Goal: Task Accomplishment & Management: Manage account settings

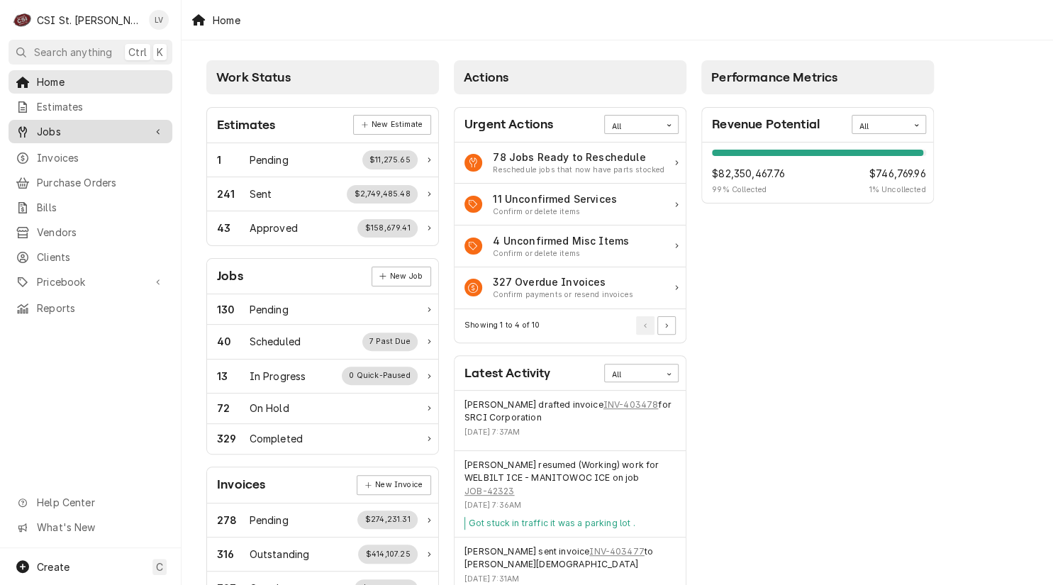
click at [62, 133] on span "Jobs" at bounding box center [90, 131] width 107 height 15
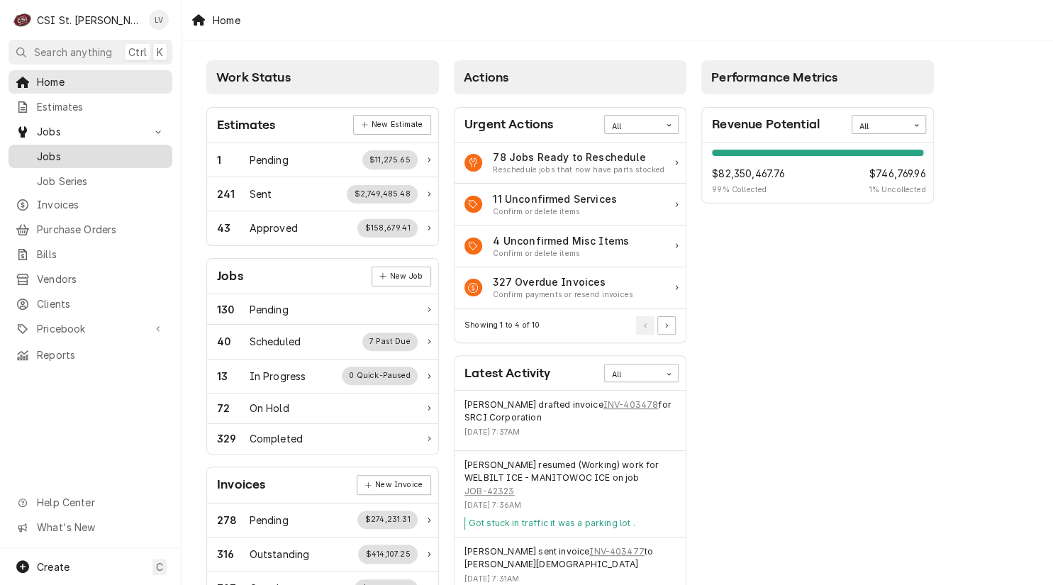
click at [50, 152] on span "Jobs" at bounding box center [101, 156] width 128 height 15
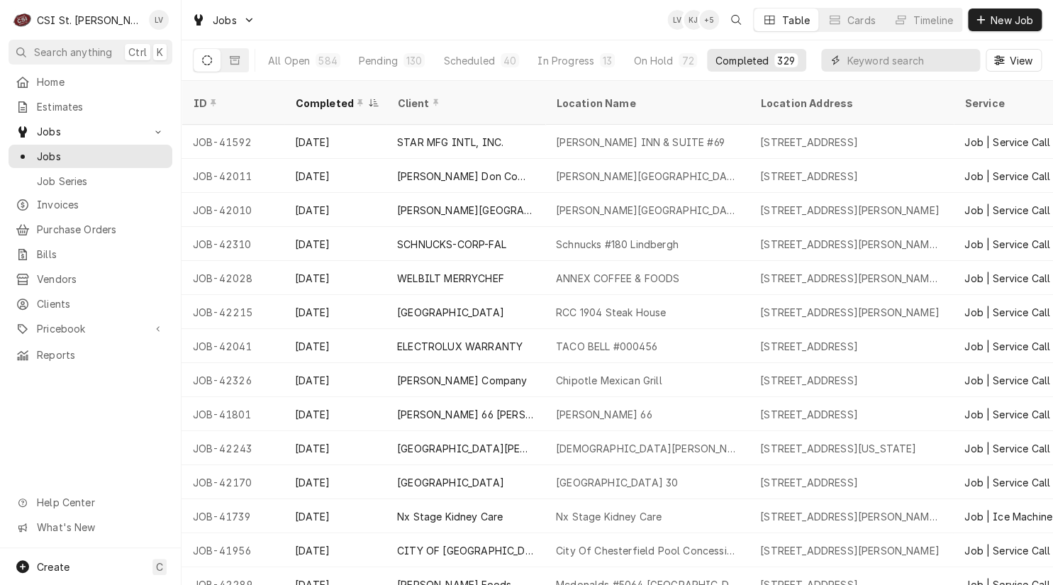
click at [888, 59] on input "Dynamic Content Wrapper" at bounding box center [910, 60] width 126 height 23
type input "42046"
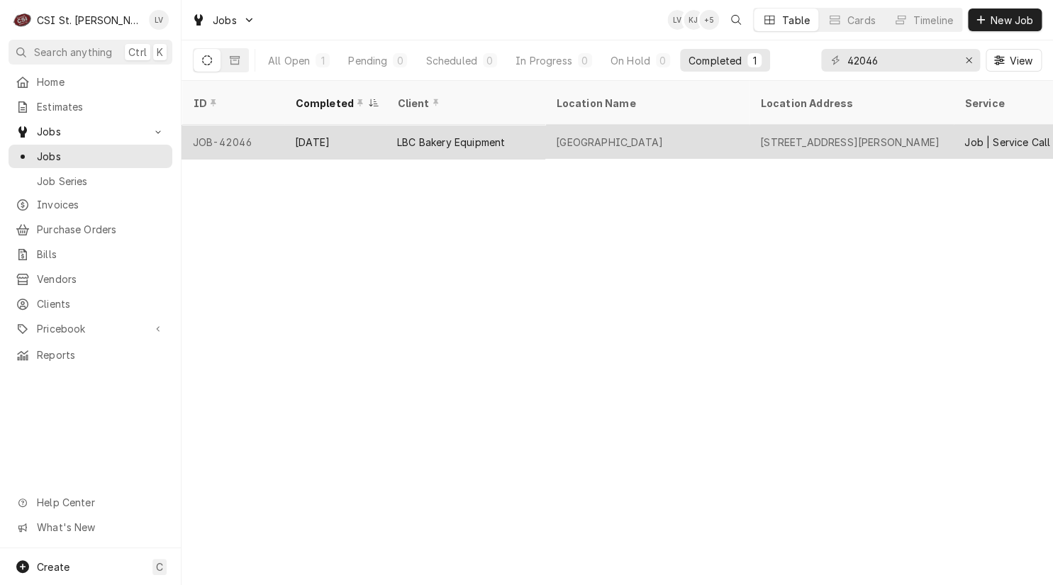
click at [416, 135] on div "LBC Bakery Equipment" at bounding box center [465, 142] width 159 height 34
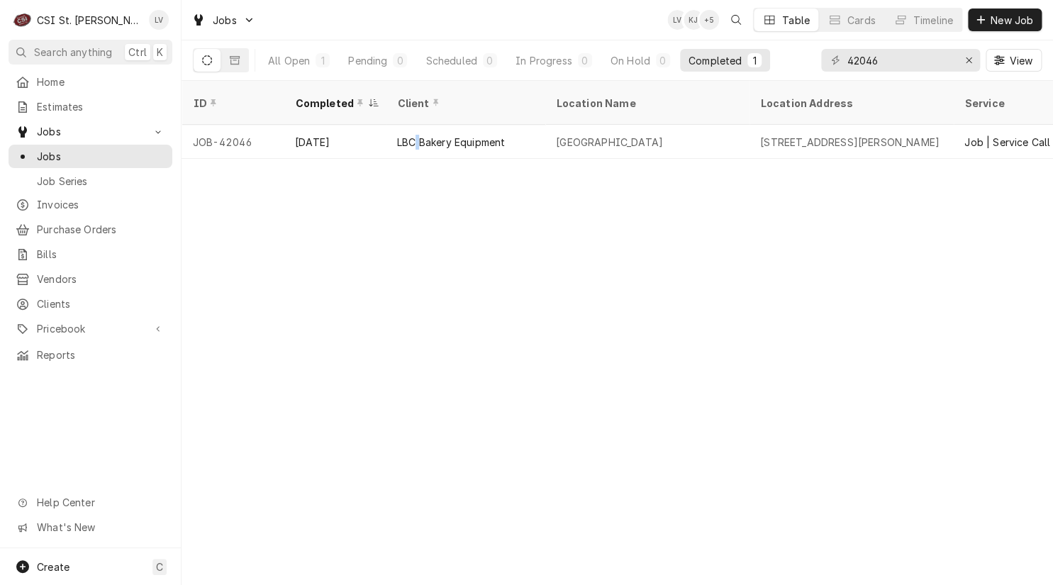
drag, startPoint x: 416, startPoint y: 135, endPoint x: 440, endPoint y: 168, distance: 41.1
click at [416, 135] on div "LBC Bakery Equipment" at bounding box center [465, 142] width 159 height 34
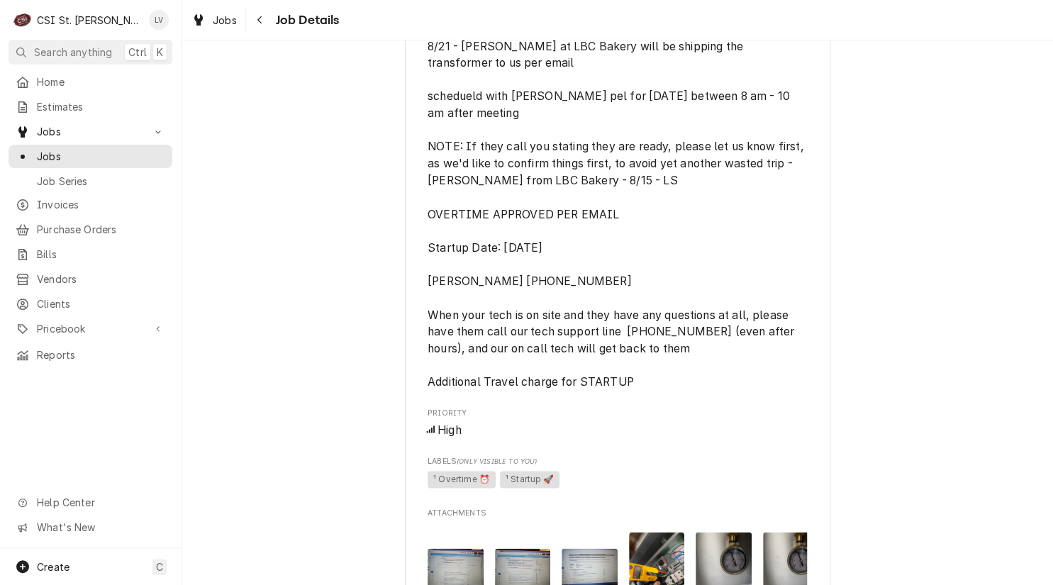
scroll to position [1348, 0]
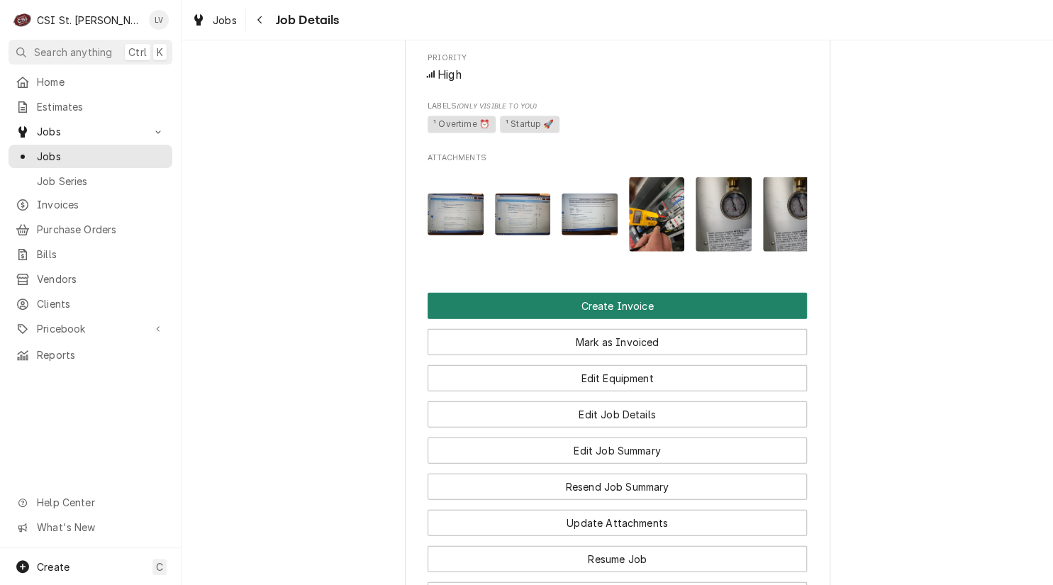
click at [557, 299] on button "Create Invoice" at bounding box center [617, 306] width 379 height 26
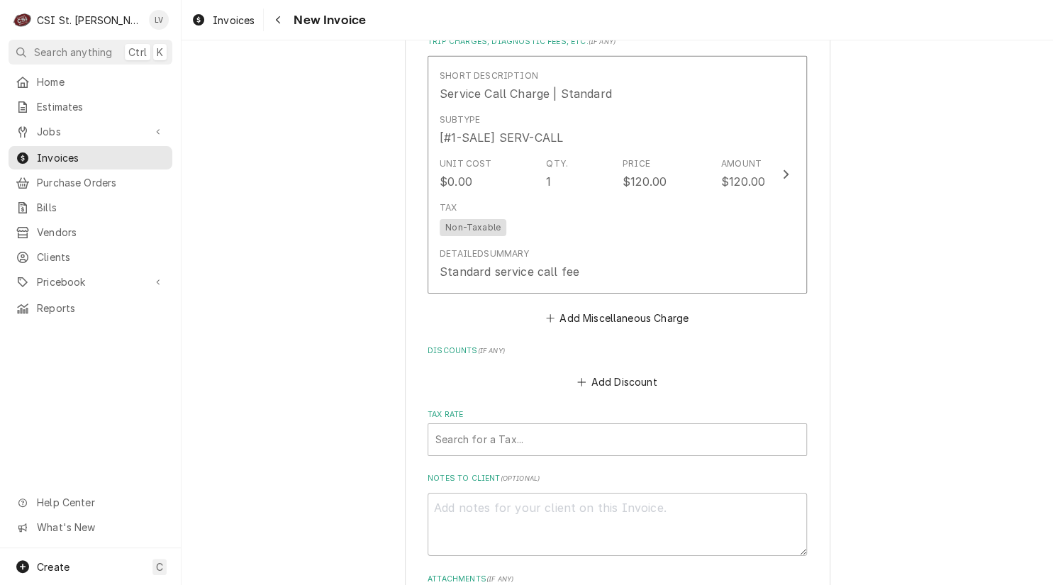
scroll to position [4533, 0]
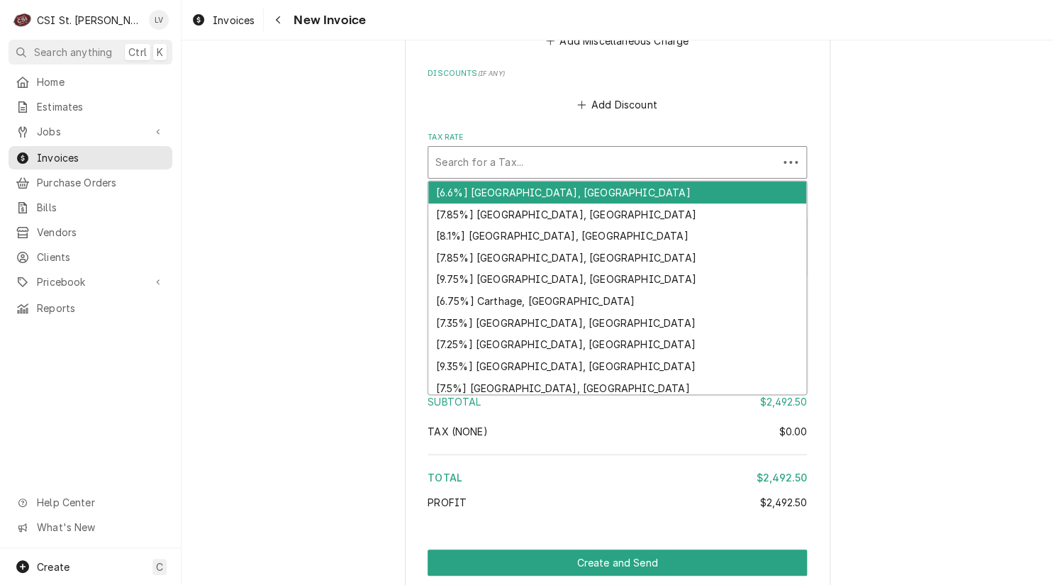
click at [474, 150] on div "Tax Rate" at bounding box center [602, 163] width 335 height 26
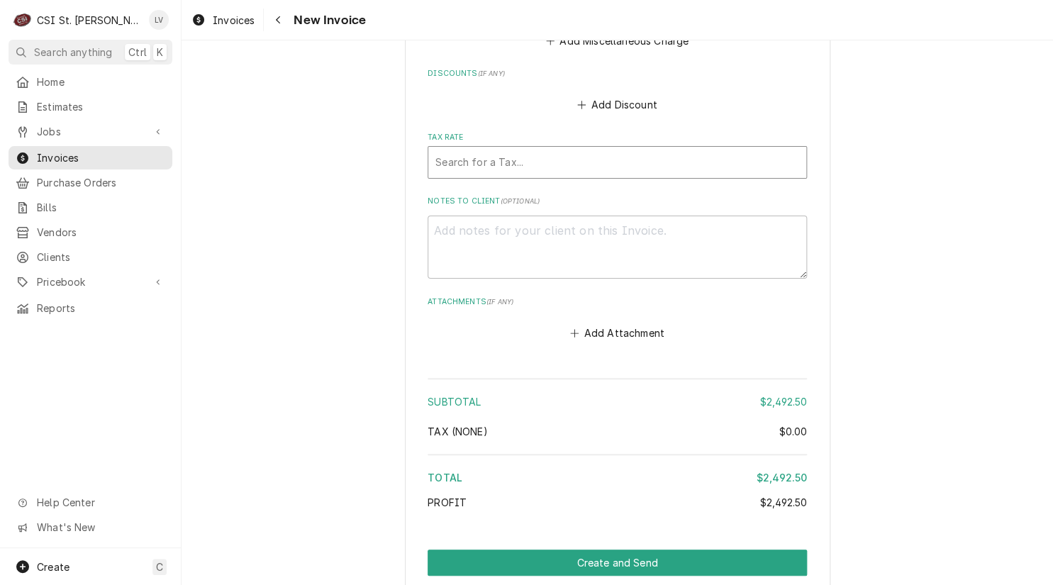
click at [474, 150] on div "Tax Rate" at bounding box center [617, 163] width 364 height 26
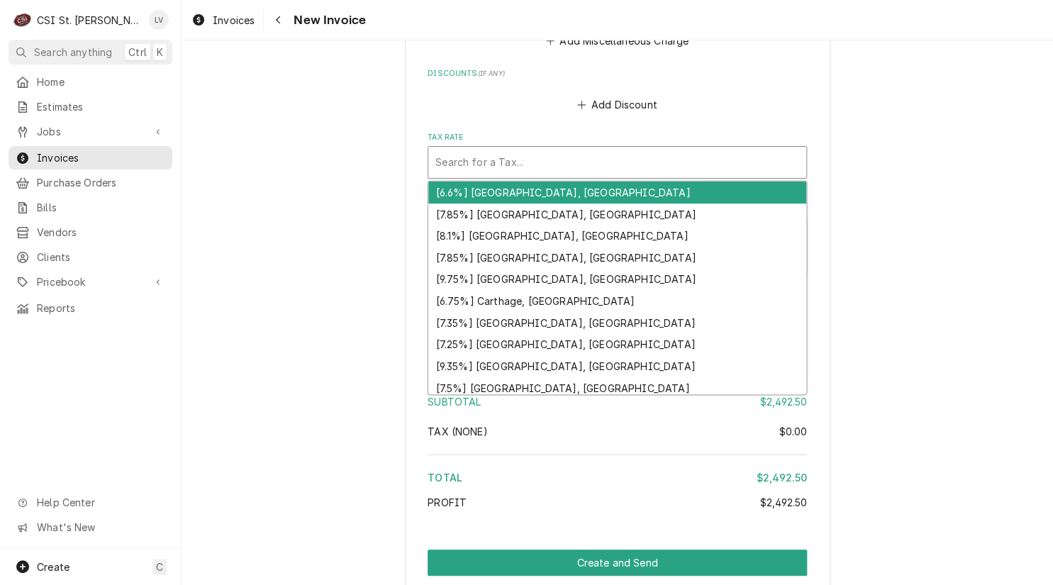
type textarea "x"
type input "e"
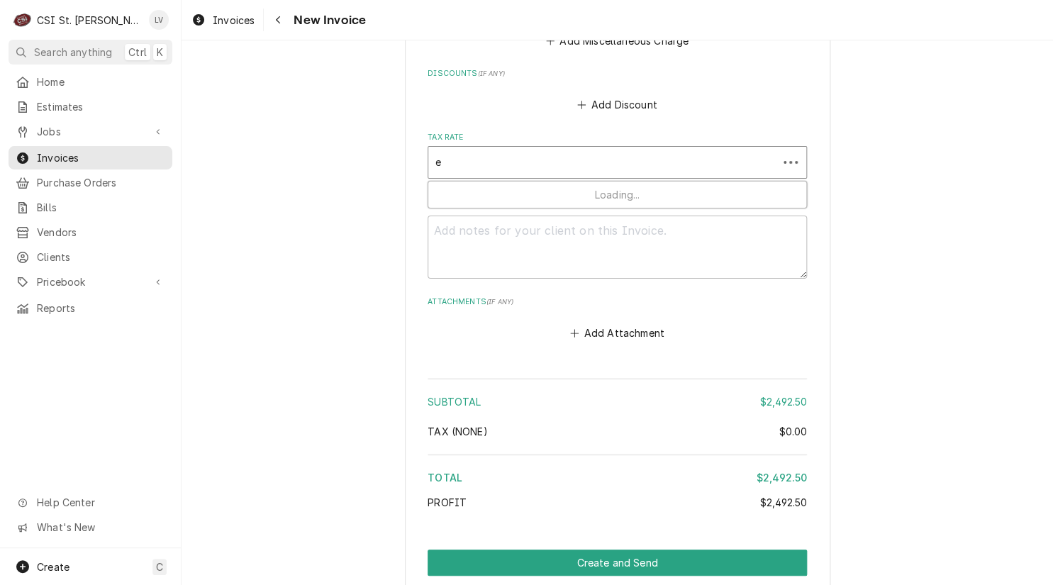
type textarea "x"
type input "ex"
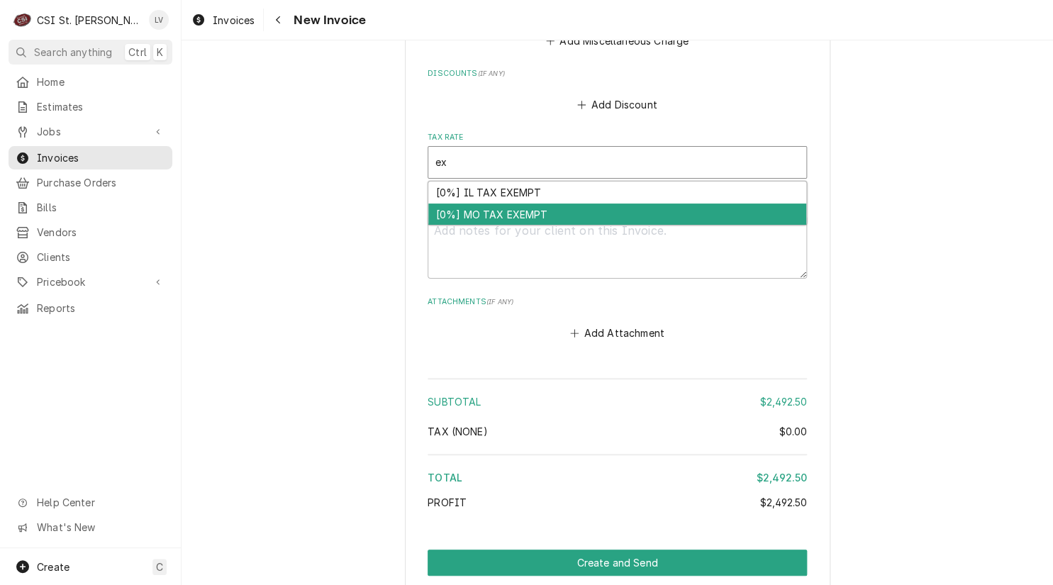
click at [475, 204] on div "[0%] MO TAX EXEMPT" at bounding box center [617, 215] width 378 height 22
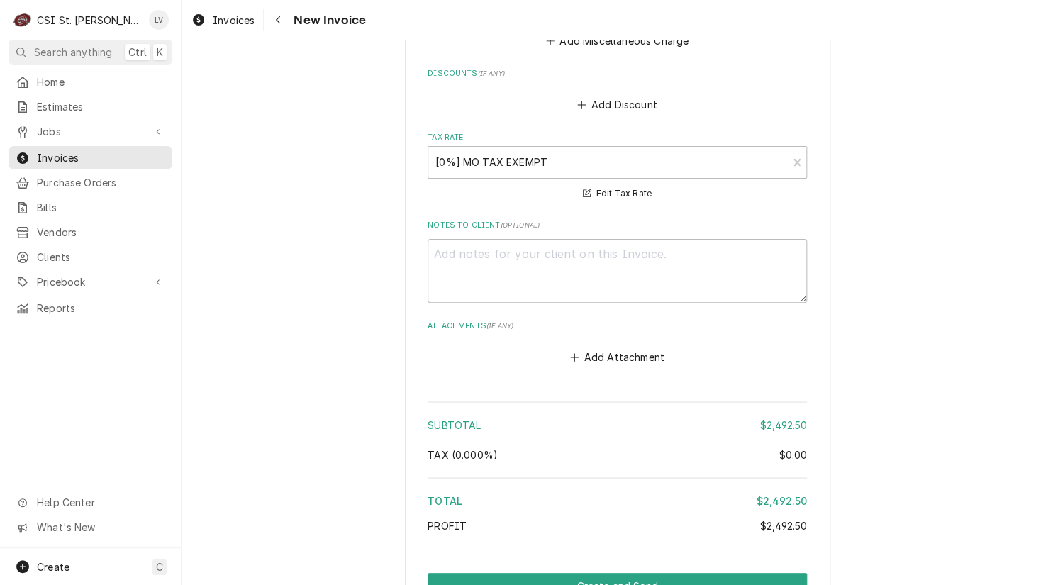
type textarea "x"
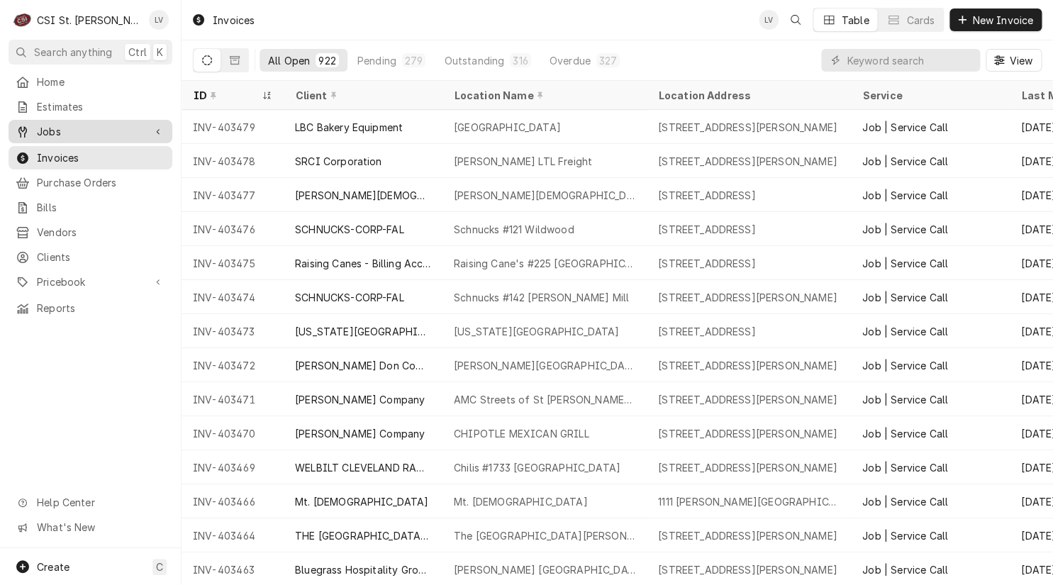
click at [42, 132] on span "Jobs" at bounding box center [90, 131] width 107 height 15
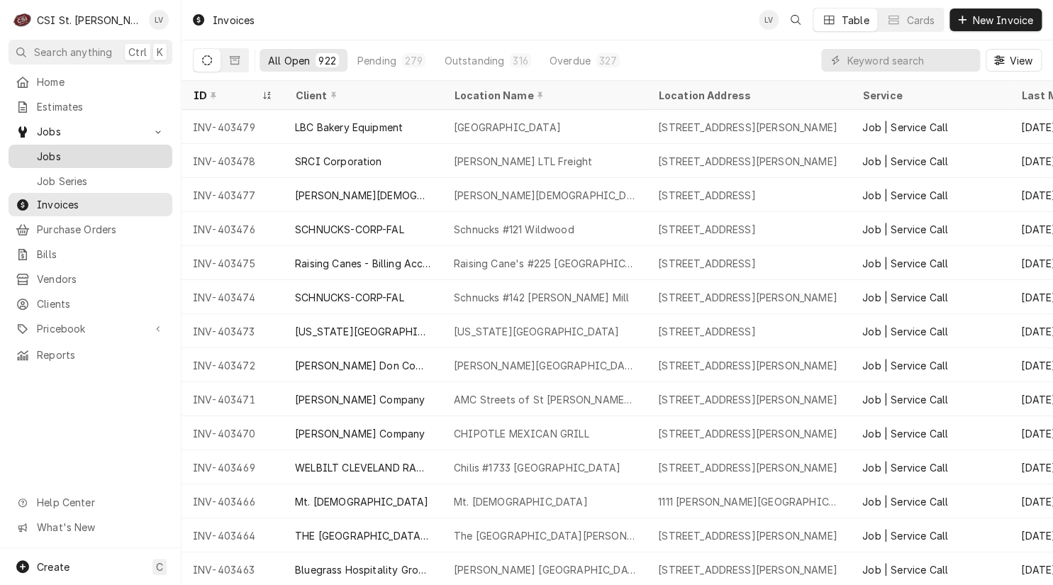
click at [46, 155] on span "Jobs" at bounding box center [101, 156] width 128 height 15
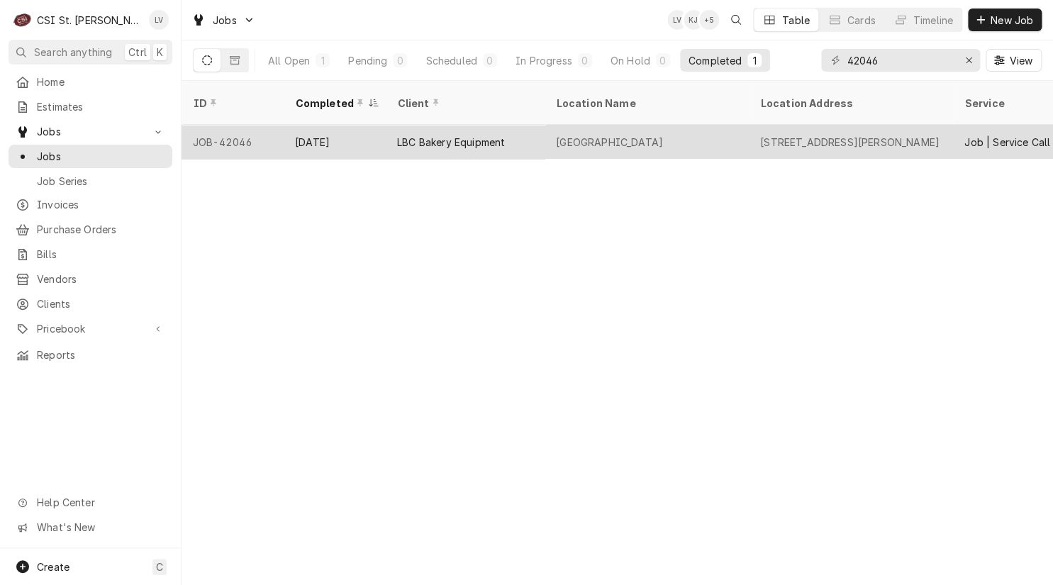
click at [773, 135] on div "[STREET_ADDRESS][PERSON_NAME]" at bounding box center [849, 142] width 179 height 15
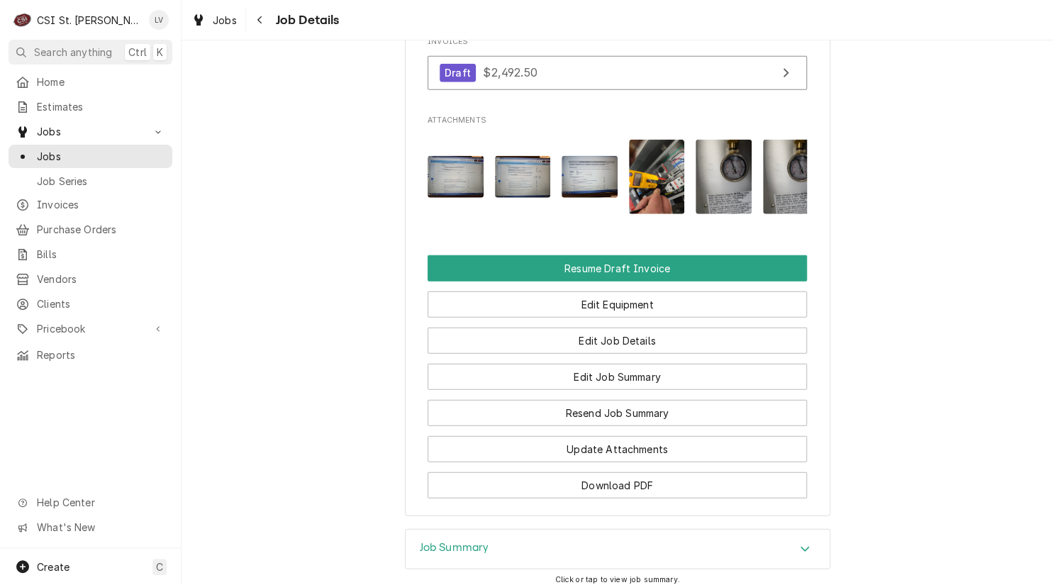
scroll to position [1489, 0]
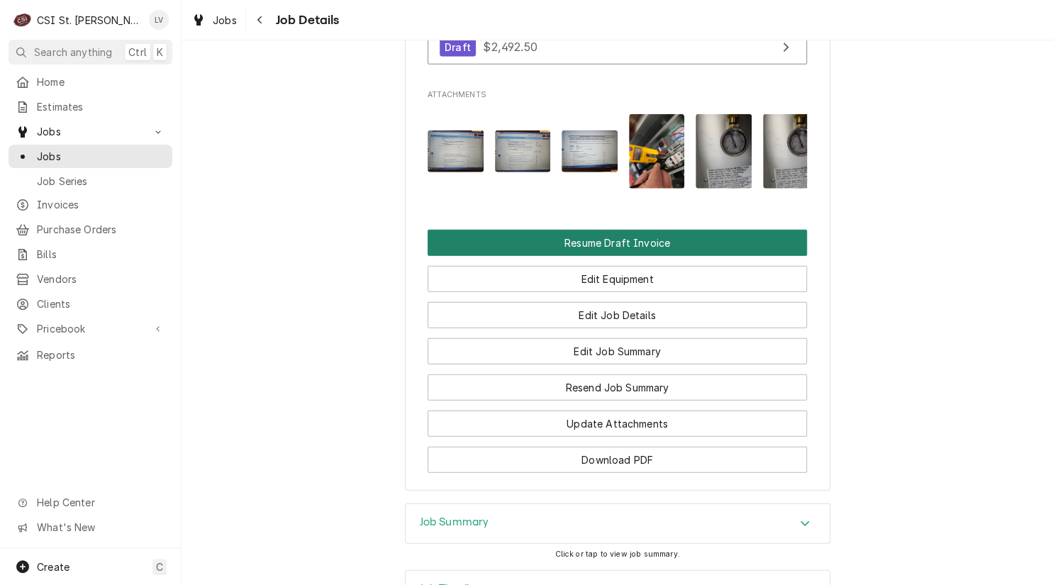
click at [514, 238] on button "Resume Draft Invoice" at bounding box center [617, 243] width 379 height 26
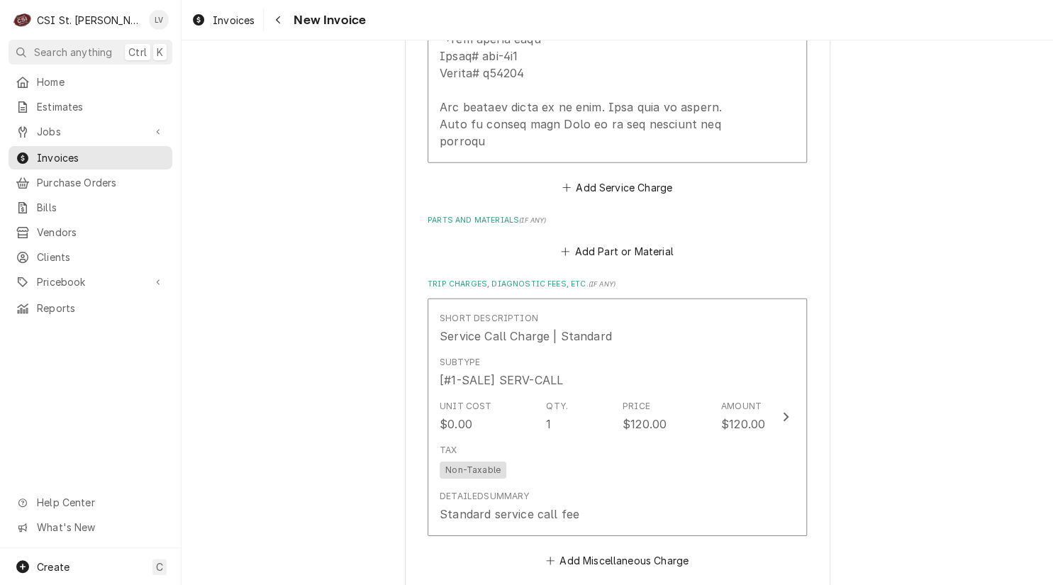
scroll to position [4185, 0]
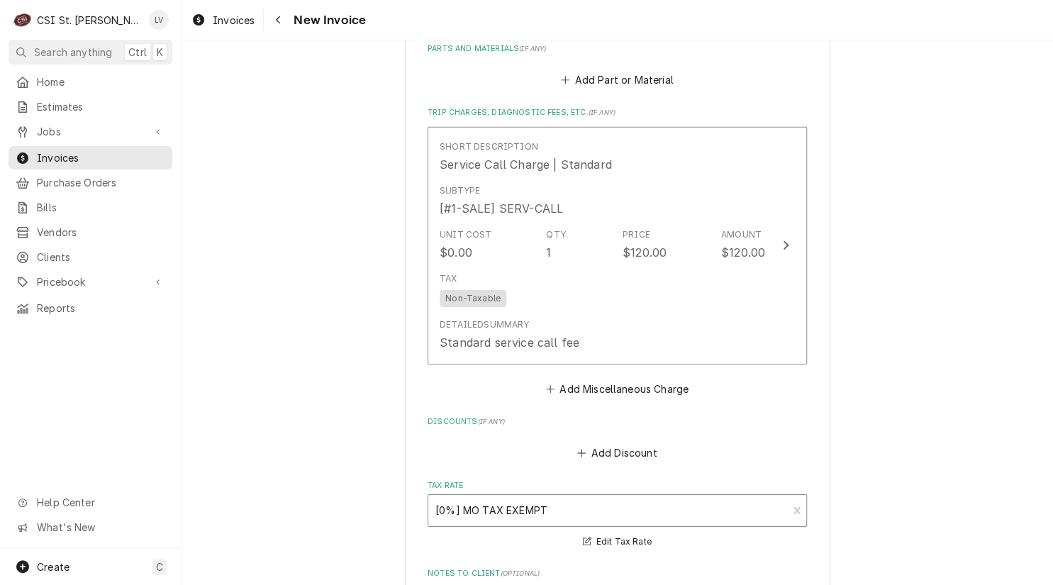
click at [553, 498] on div "Tax Rate" at bounding box center [607, 511] width 345 height 26
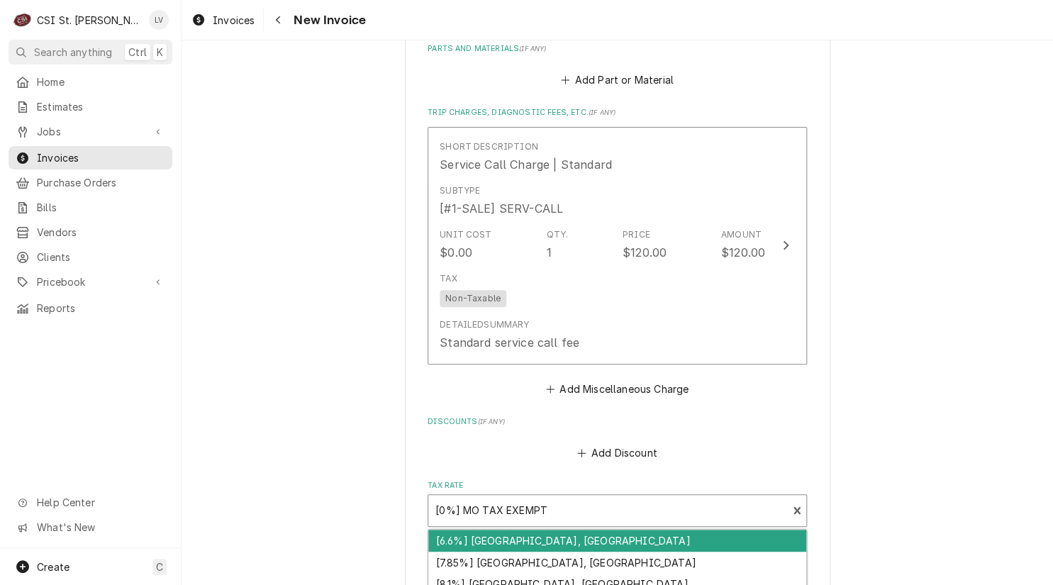
type textarea "x"
type input "m"
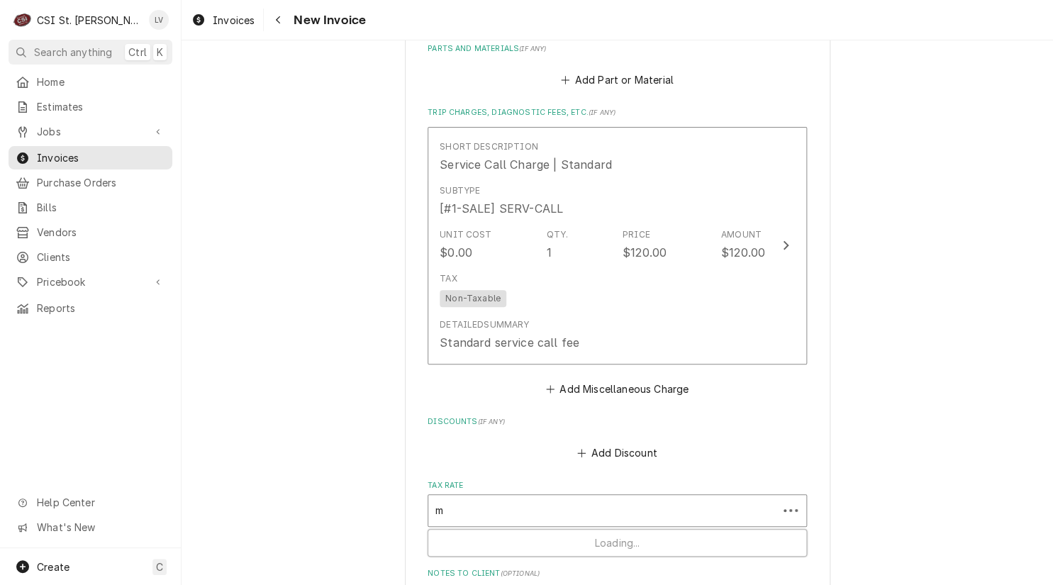
type textarea "x"
type input "mo"
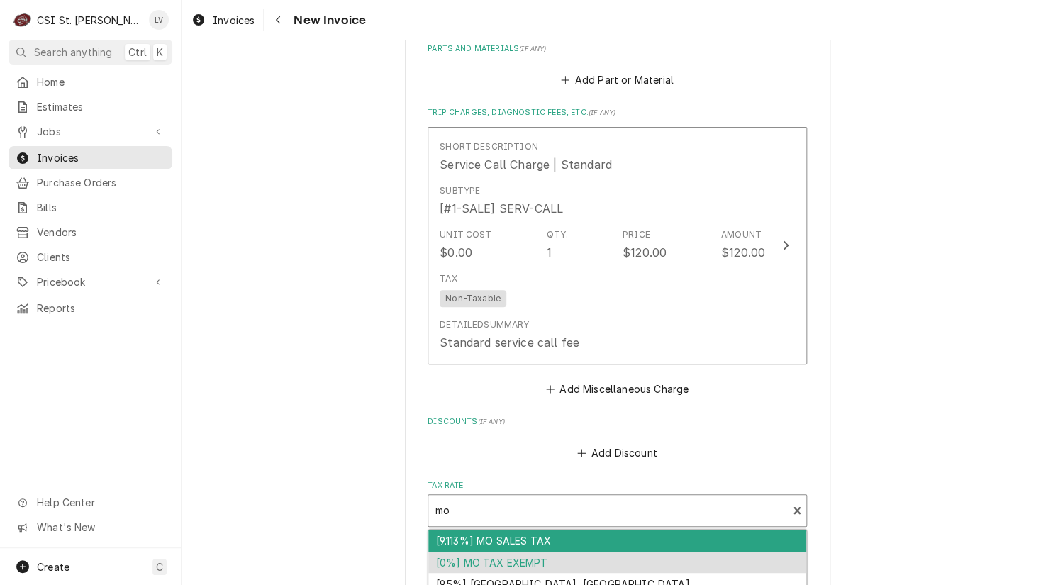
click at [531, 530] on div "[9.113%] MO SALES TAX" at bounding box center [617, 541] width 378 height 22
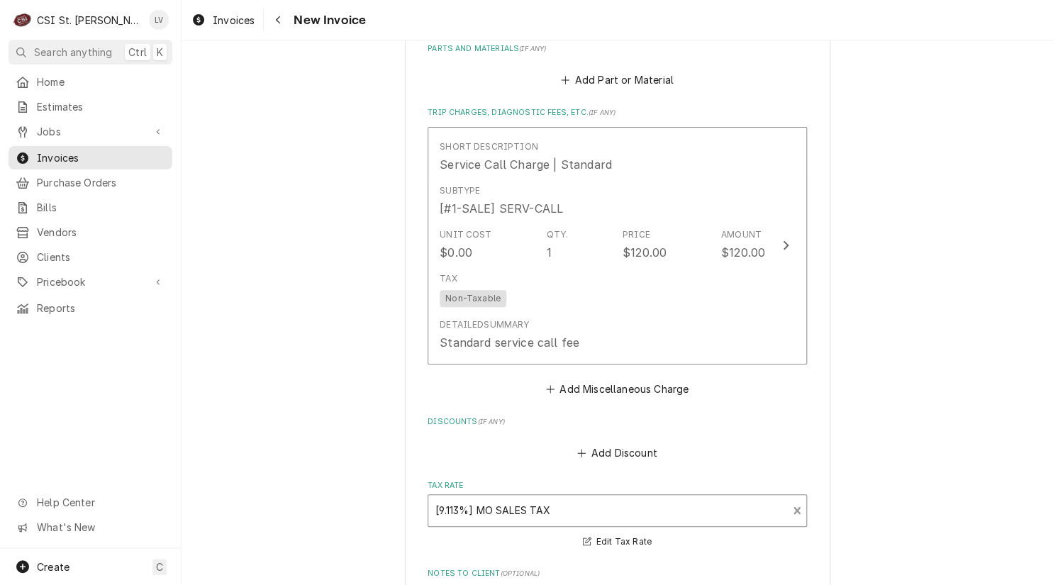
scroll to position [4610, 0]
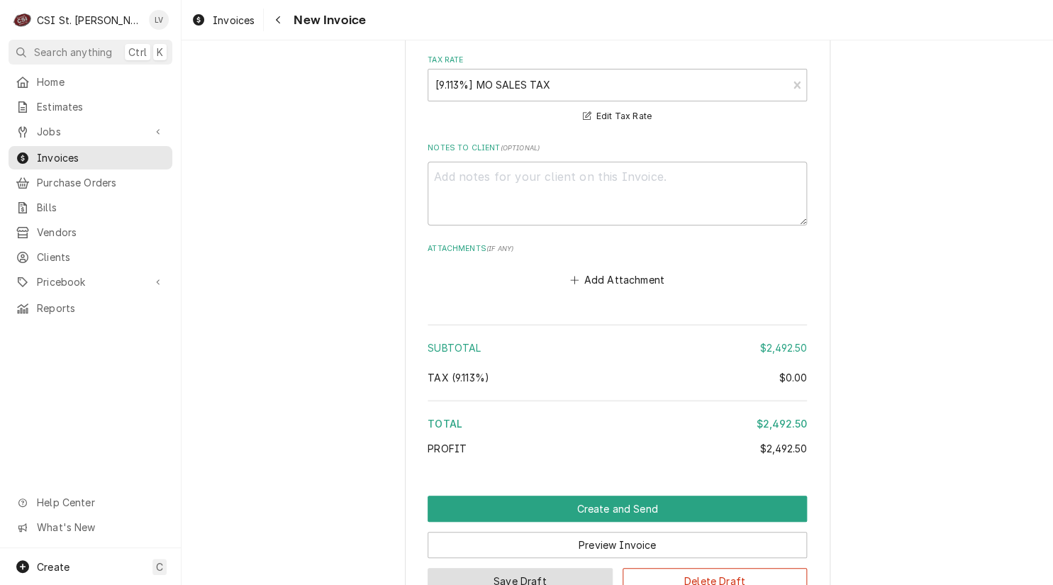
click at [535, 568] on button "Save Draft" at bounding box center [520, 581] width 185 height 26
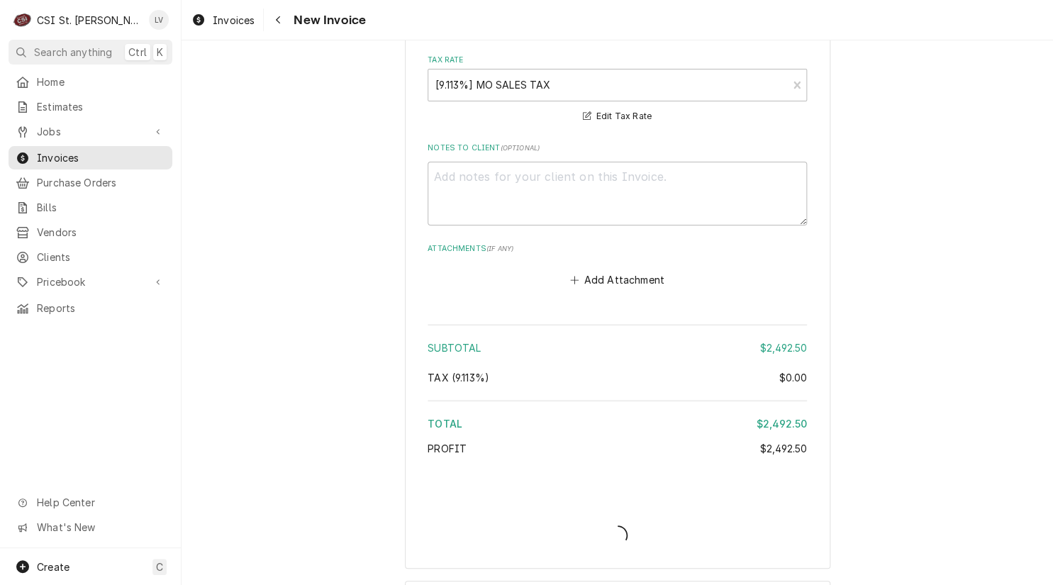
type textarea "x"
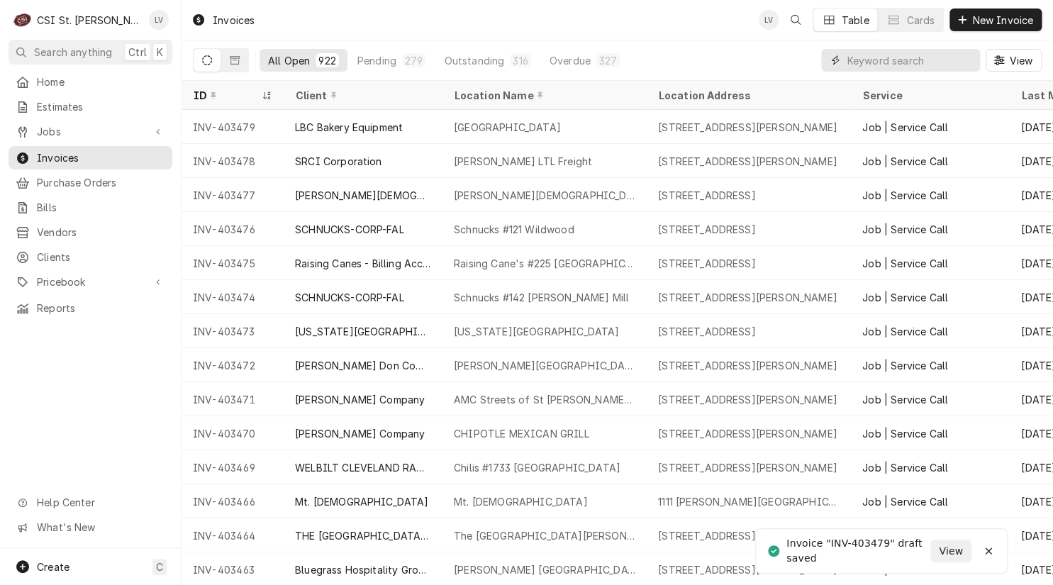
click at [865, 60] on input "Dynamic Content Wrapper" at bounding box center [910, 60] width 126 height 23
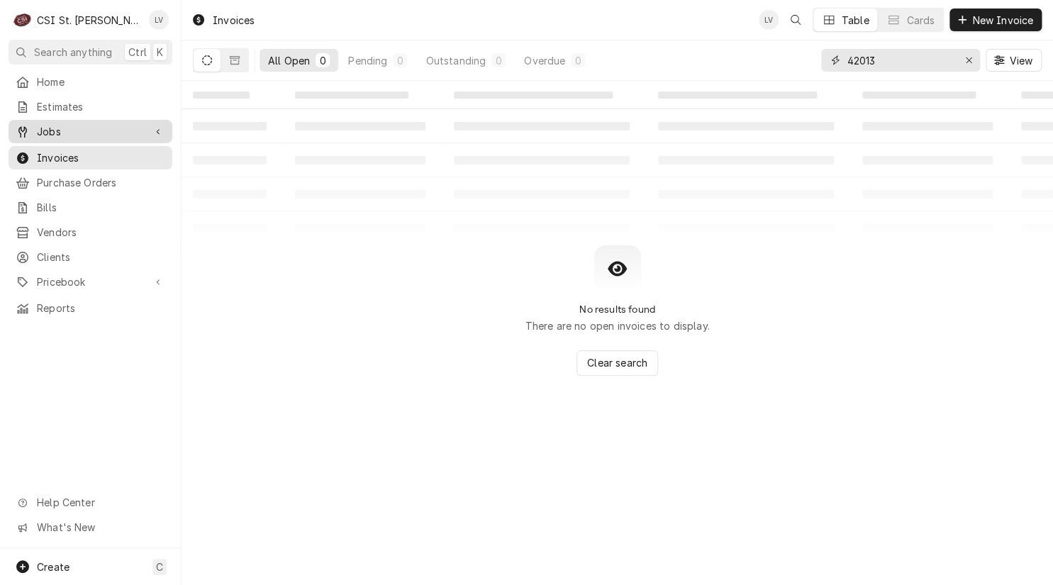
type input "42013"
click at [50, 132] on span "Jobs" at bounding box center [90, 131] width 107 height 15
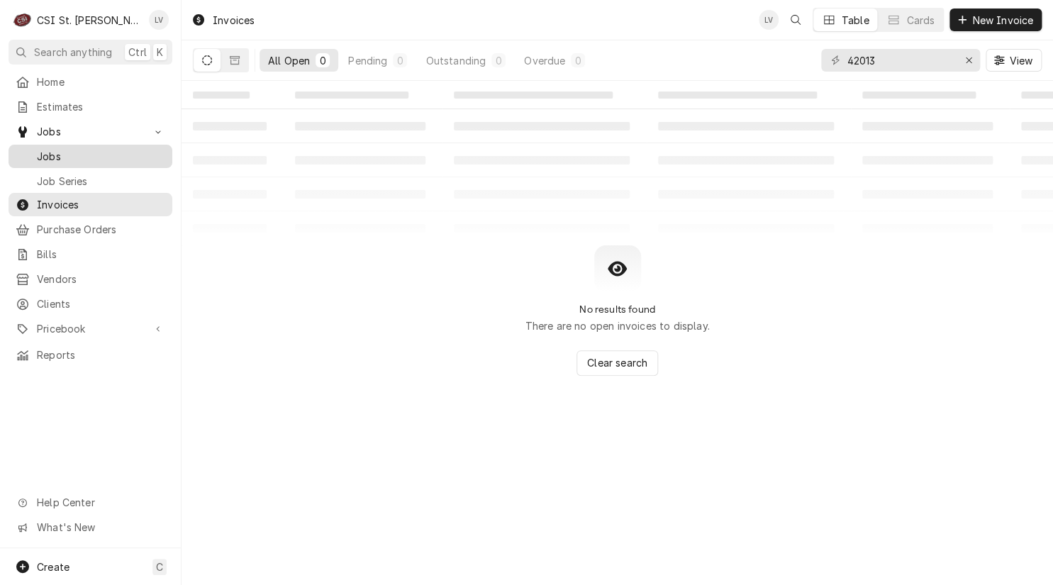
click at [49, 149] on span "Jobs" at bounding box center [101, 156] width 128 height 15
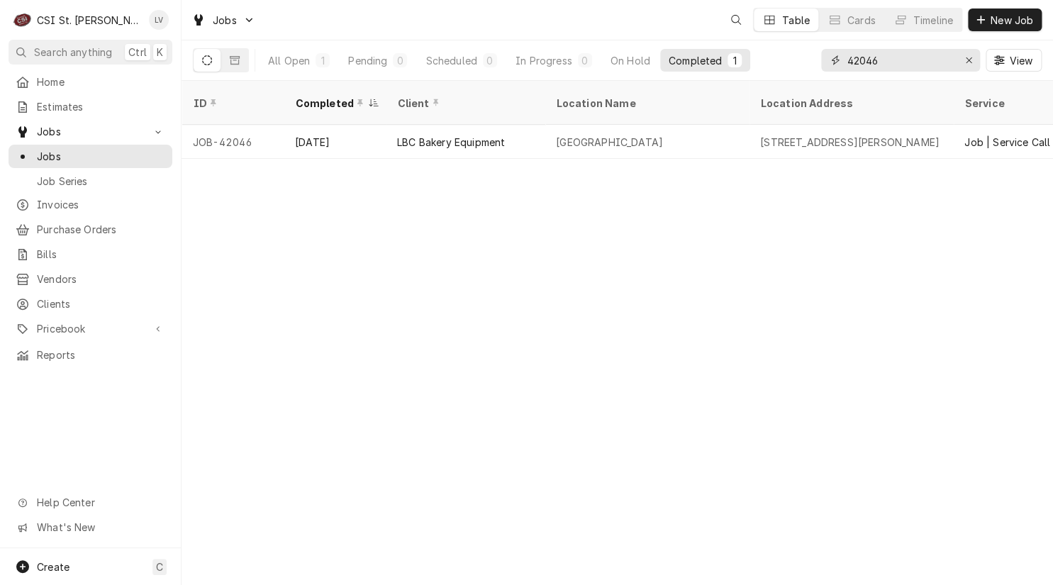
drag, startPoint x: 896, startPoint y: 60, endPoint x: 860, endPoint y: 63, distance: 36.3
click at [860, 63] on input "42046" at bounding box center [900, 60] width 106 height 23
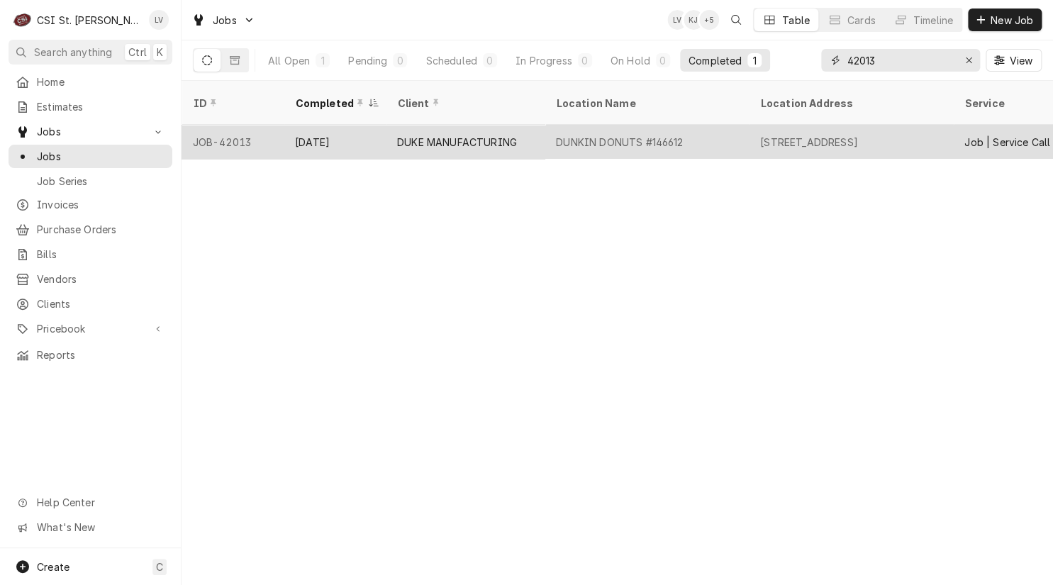
type input "42013"
click at [607, 135] on div "DUNKIN DONUTS #146612" at bounding box center [619, 142] width 127 height 15
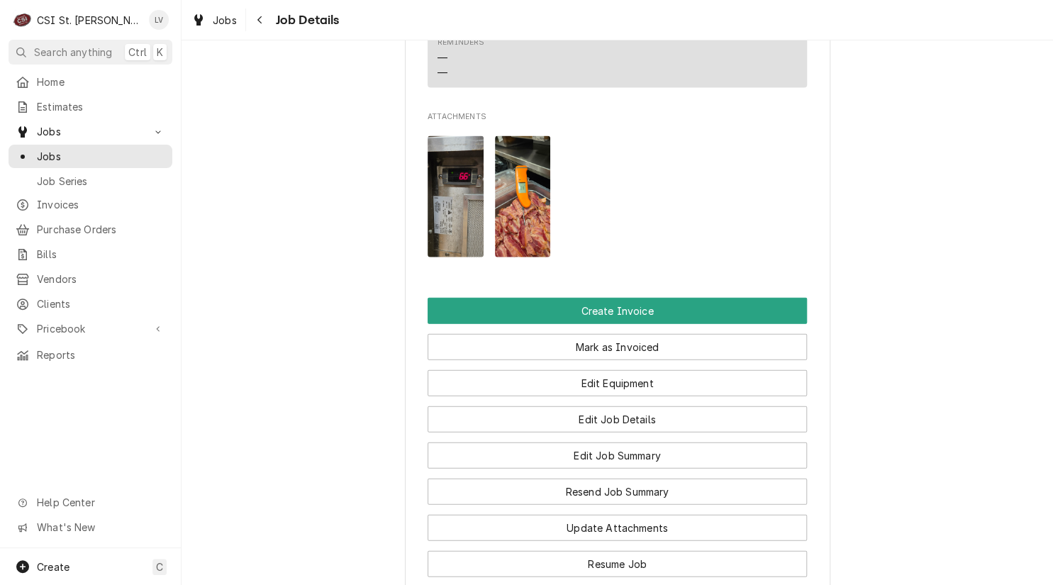
scroll to position [1277, 0]
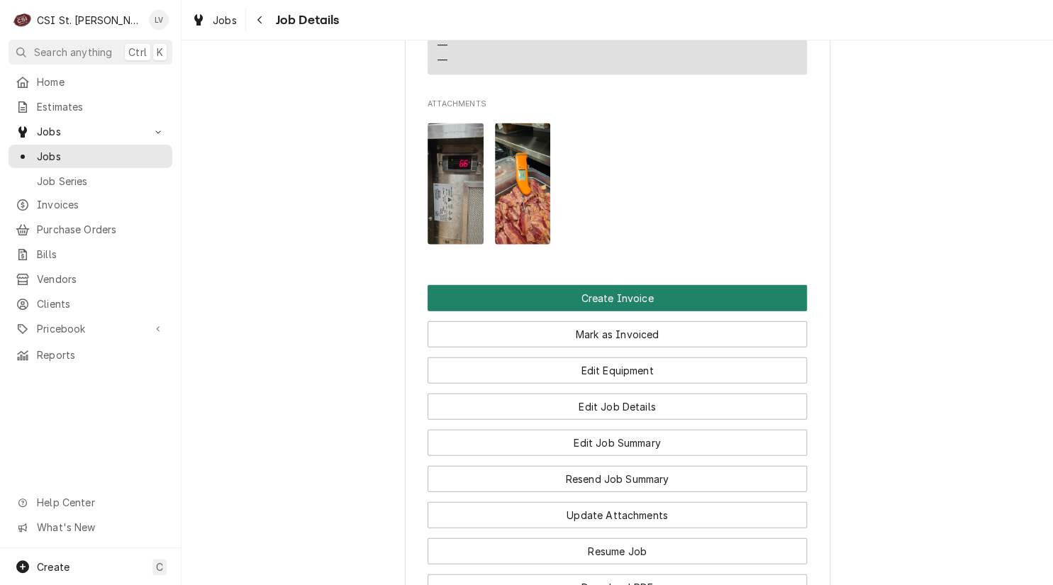
click at [603, 307] on button "Create Invoice" at bounding box center [617, 298] width 379 height 26
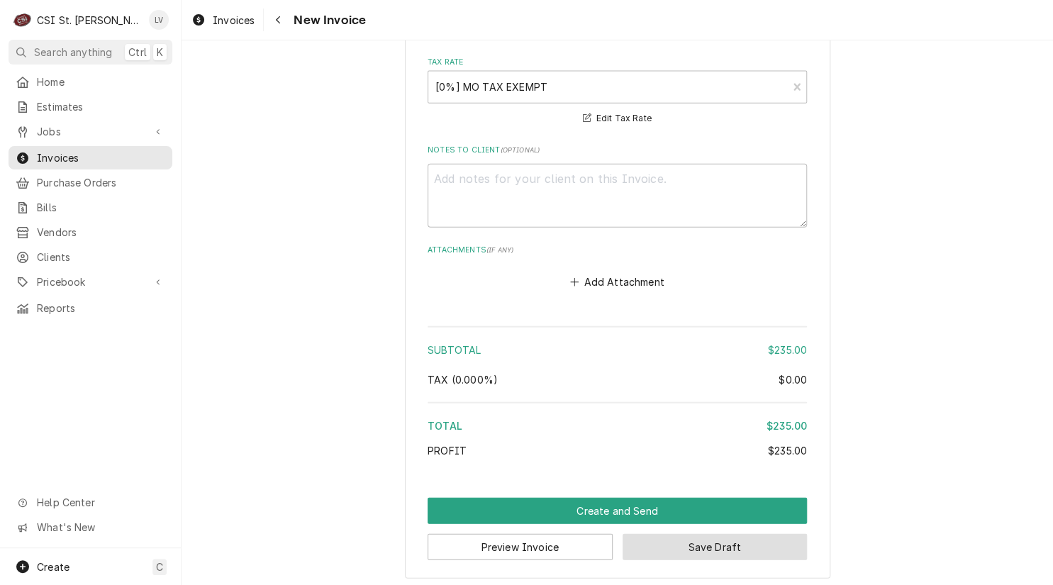
click at [751, 543] on button "Save Draft" at bounding box center [715, 547] width 185 height 26
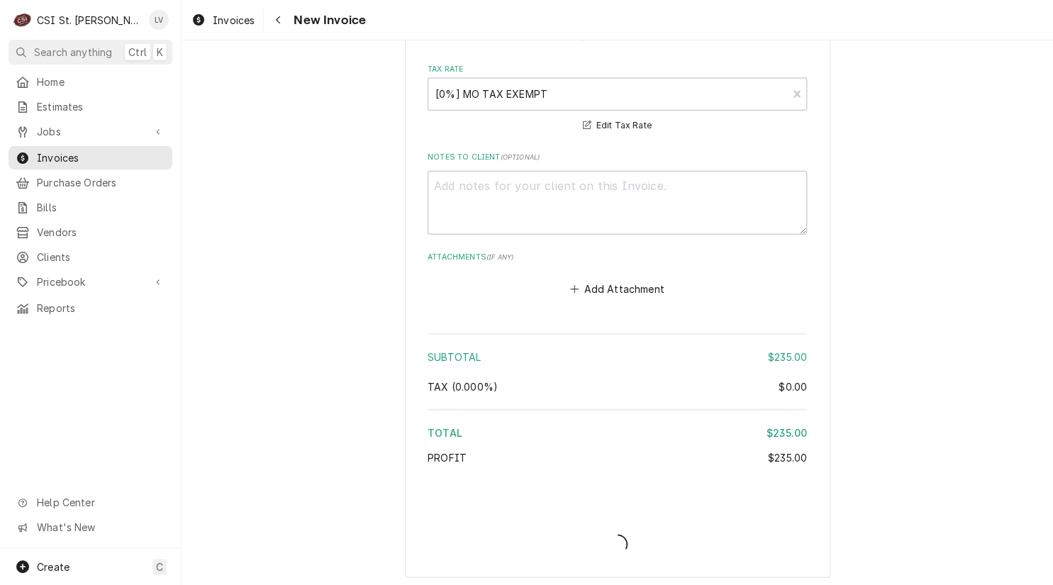
type textarea "x"
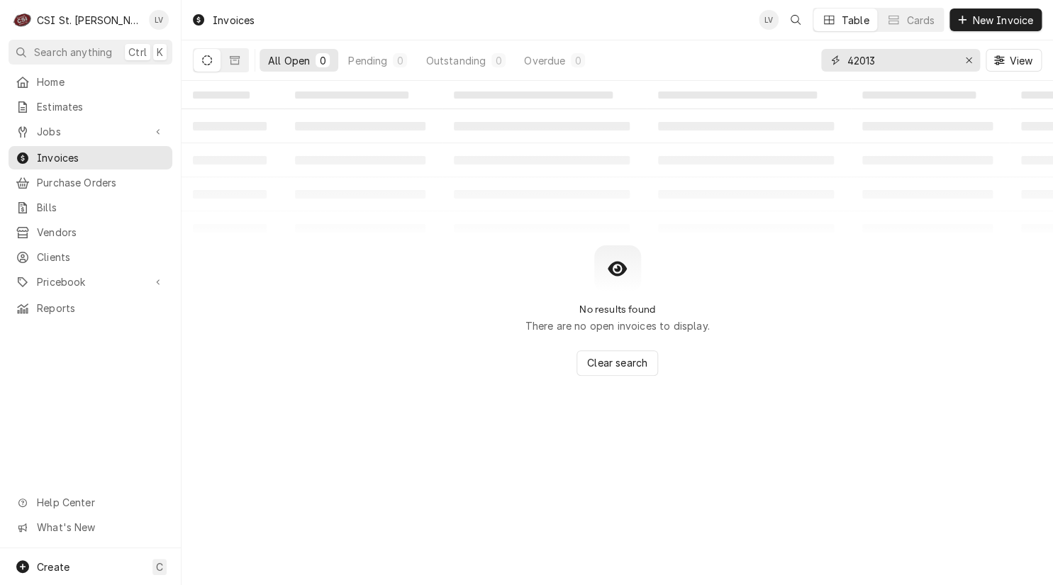
click at [970, 63] on icon "Erase input" at bounding box center [969, 60] width 8 height 10
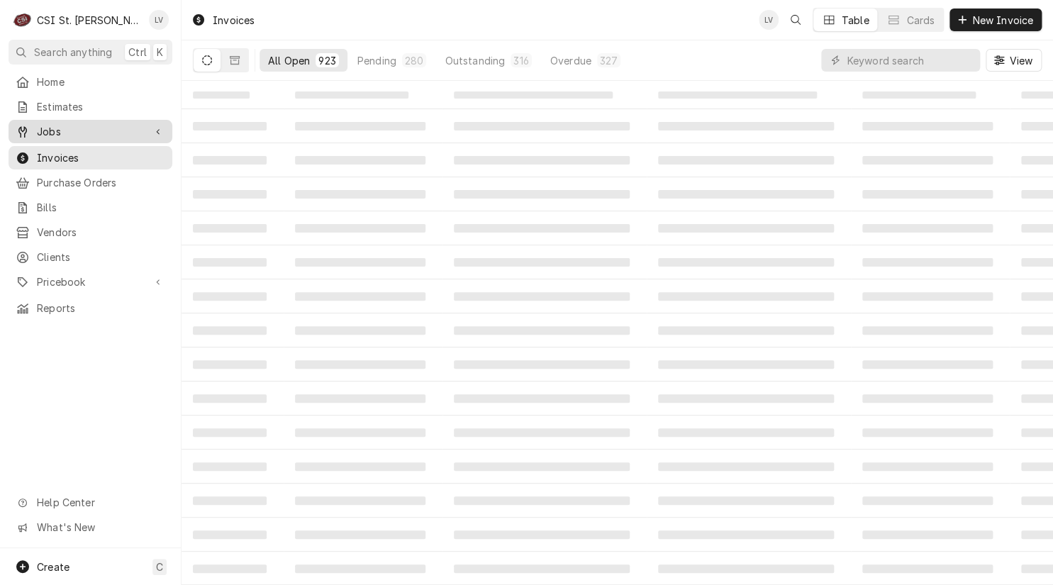
click at [23, 126] on icon "Dynamic Content Wrapper" at bounding box center [22, 131] width 9 height 11
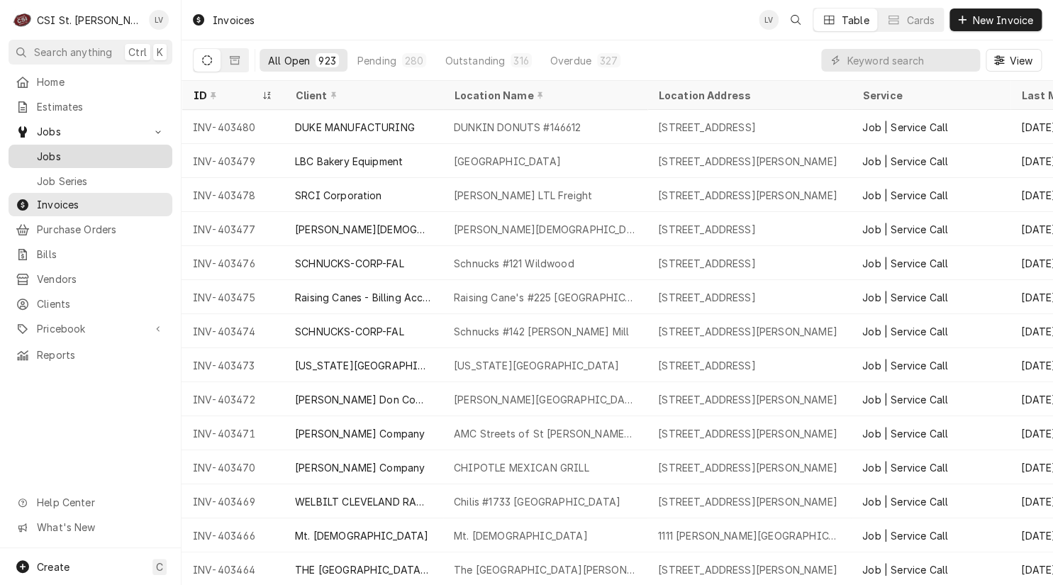
click at [43, 149] on span "Jobs" at bounding box center [101, 156] width 128 height 15
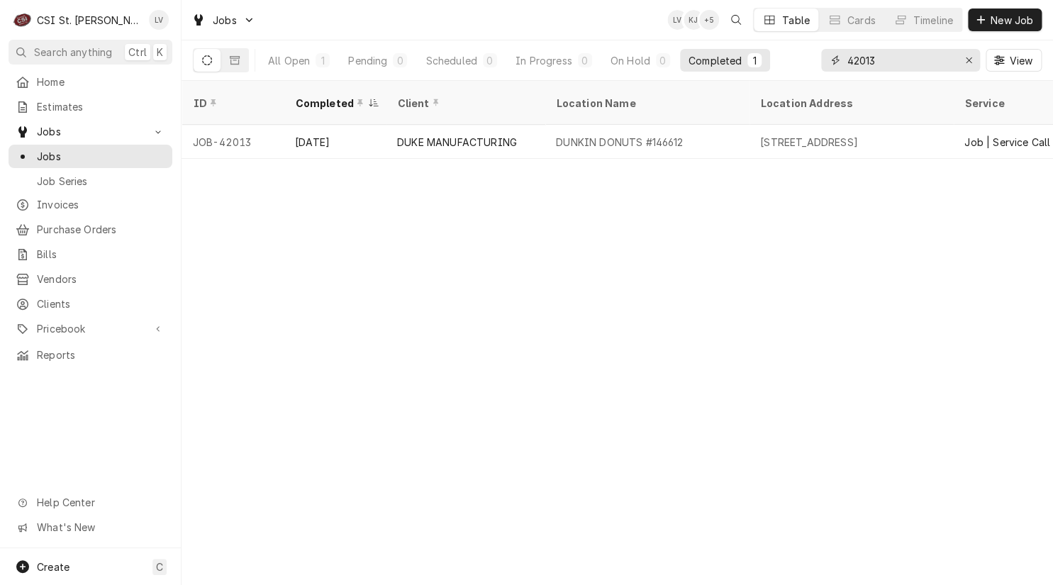
drag, startPoint x: 888, startPoint y: 58, endPoint x: 830, endPoint y: 60, distance: 58.2
click at [830, 60] on div "42013" at bounding box center [900, 60] width 159 height 23
type input "42157"
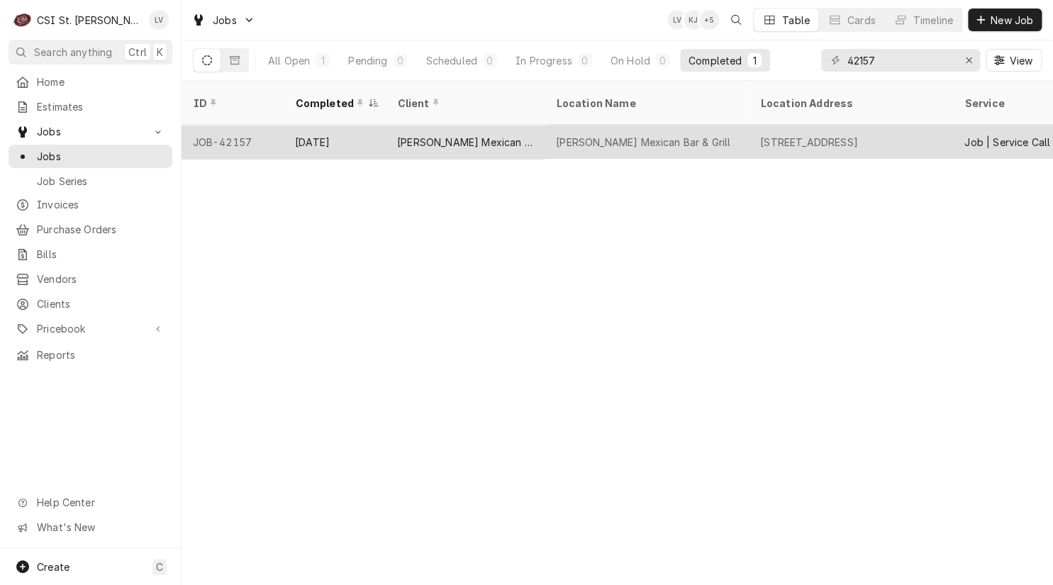
click at [490, 135] on div "Espino's Mexican Bar & Grill" at bounding box center [465, 142] width 136 height 15
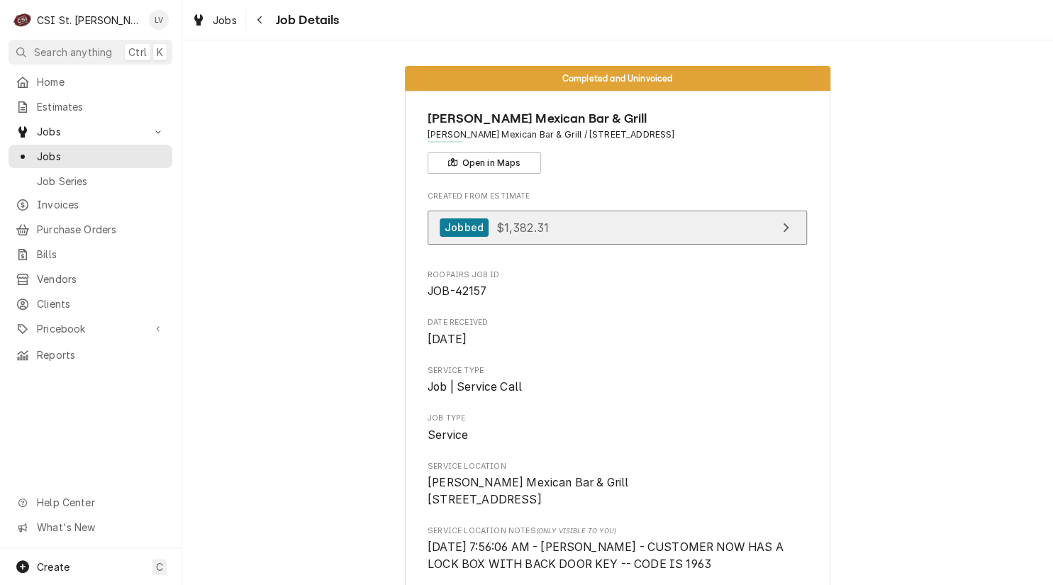
click at [686, 238] on link "Jobbed $1,382.31" at bounding box center [617, 228] width 379 height 35
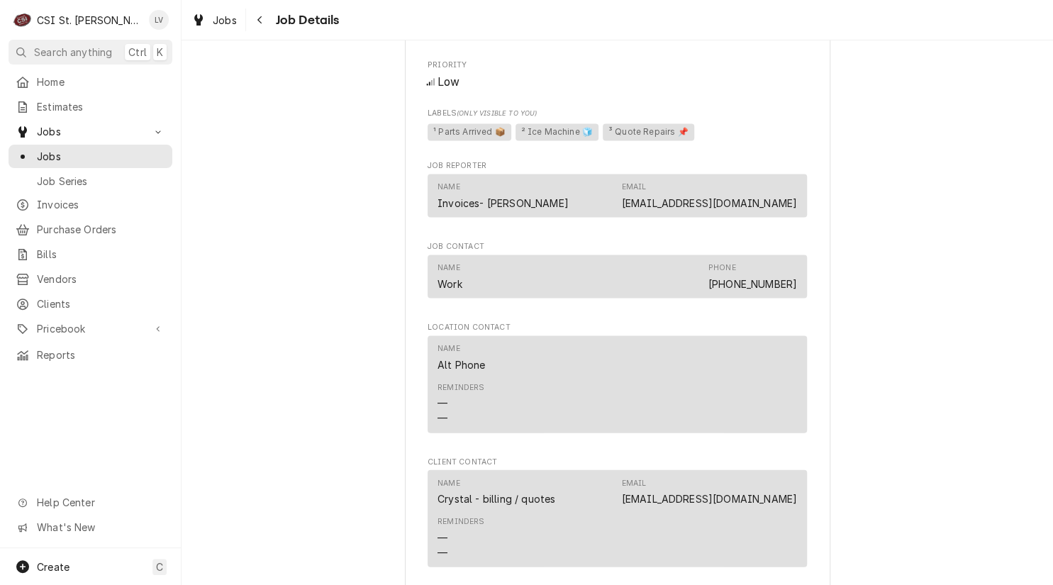
scroll to position [1277, 0]
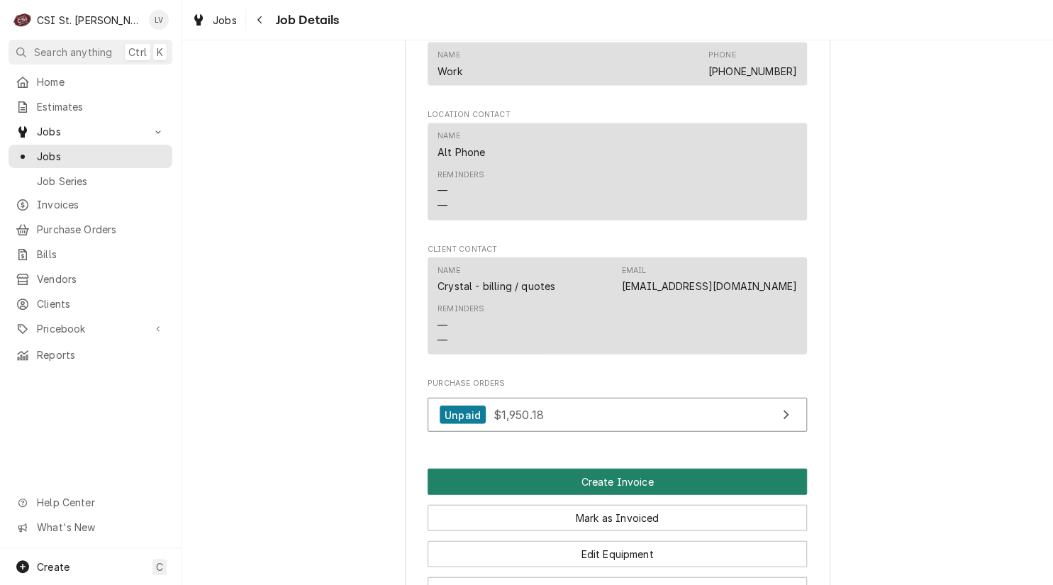
click at [729, 495] on button "Create Invoice" at bounding box center [617, 482] width 379 height 26
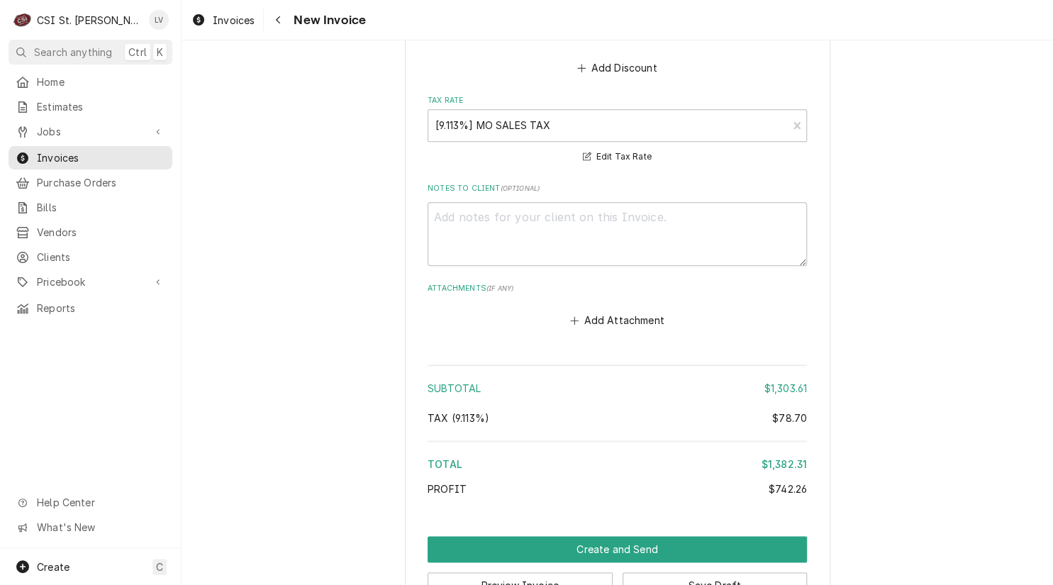
scroll to position [2875, 0]
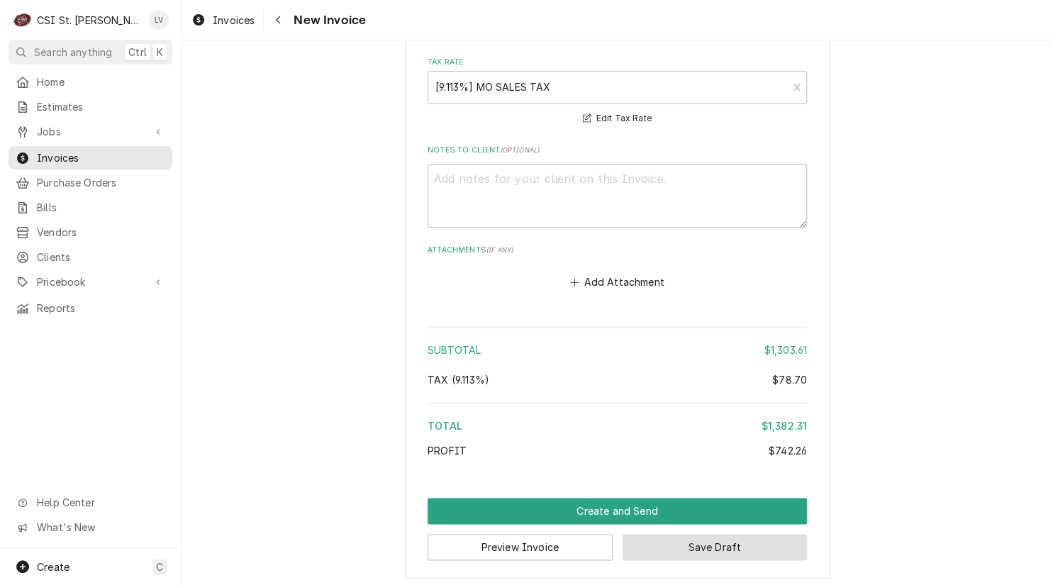
click at [784, 542] on button "Save Draft" at bounding box center [715, 547] width 185 height 26
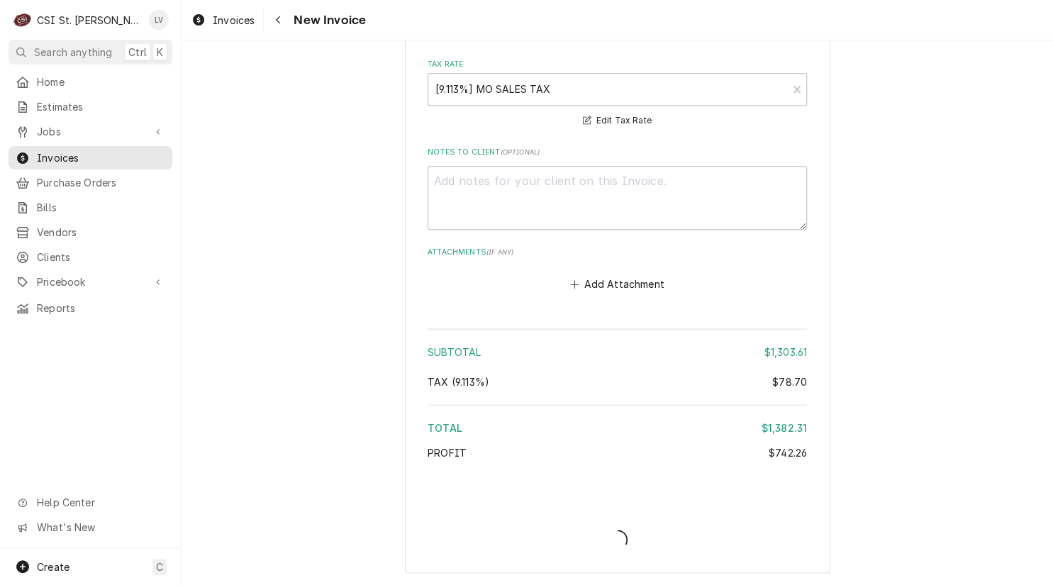
scroll to position [2868, 0]
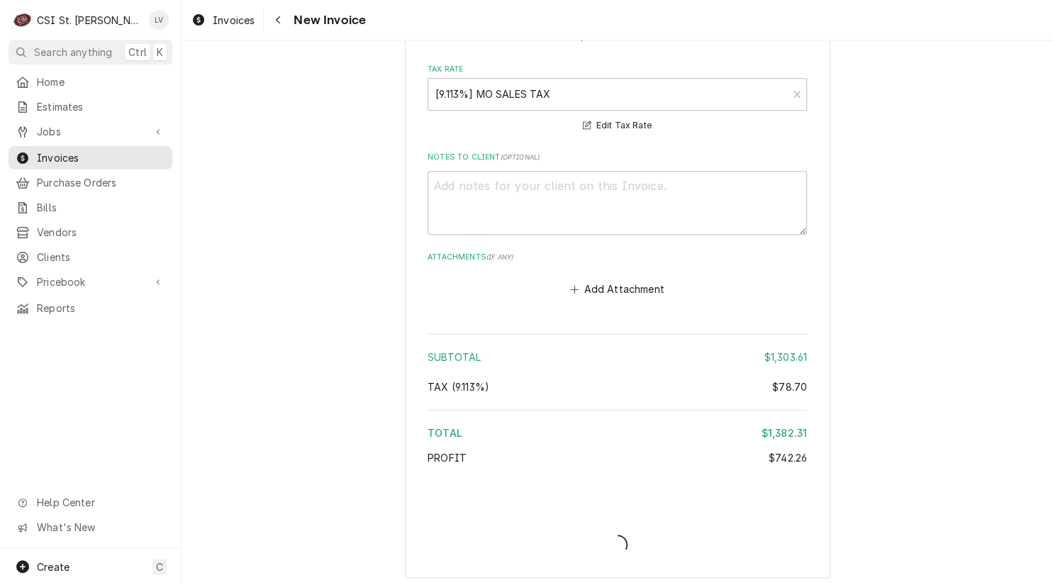
type textarea "x"
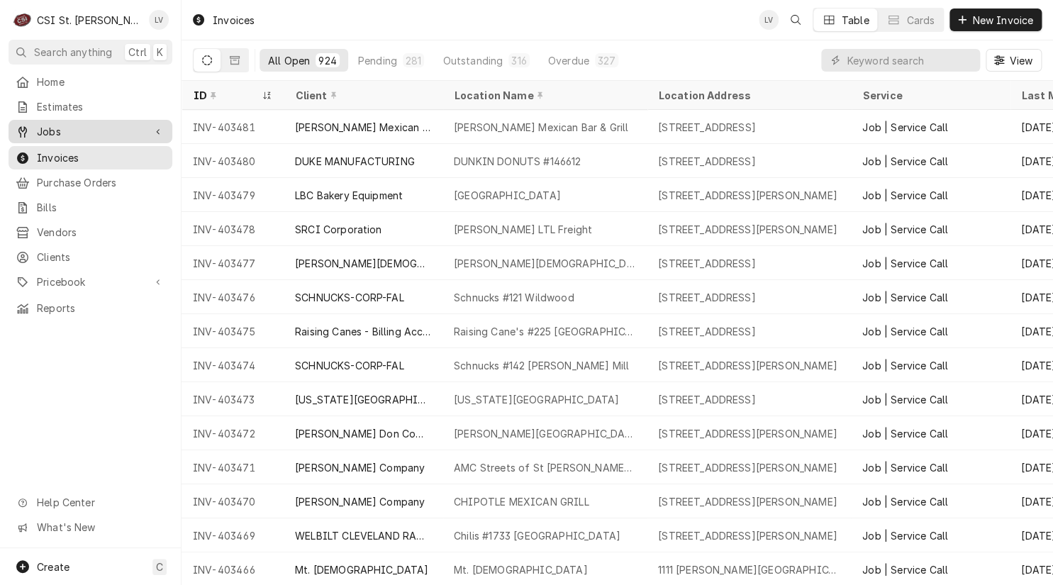
click at [84, 135] on div "Jobs" at bounding box center [90, 132] width 158 height 18
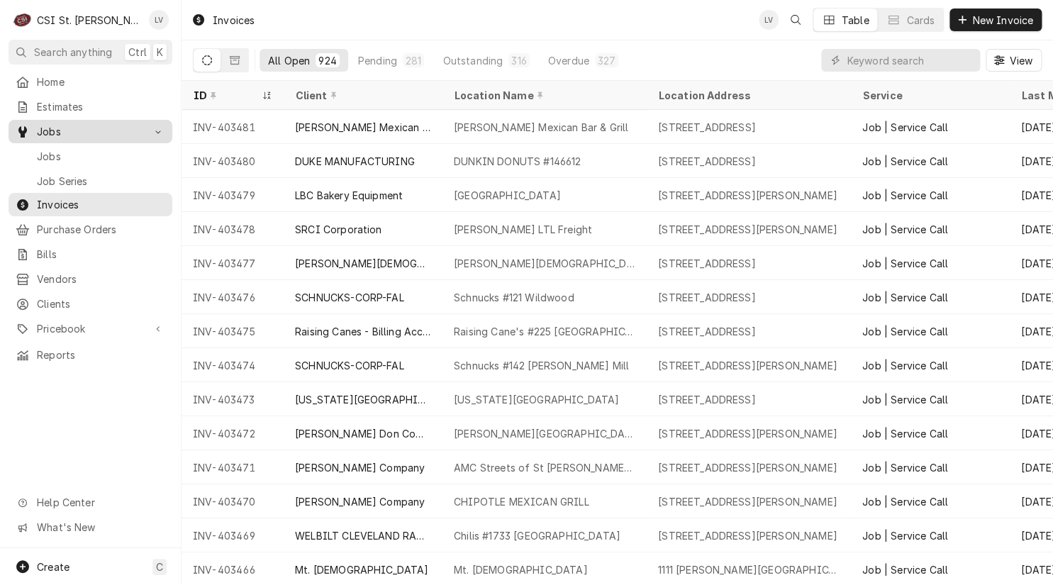
click at [84, 135] on div "Jobs" at bounding box center [90, 132] width 158 height 18
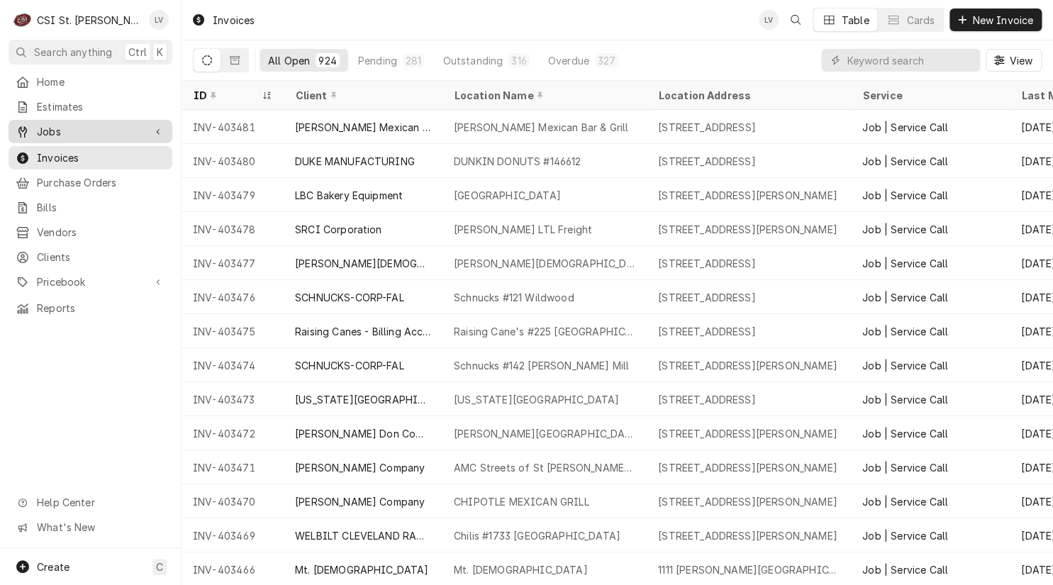
click at [83, 135] on div "Jobs" at bounding box center [90, 132] width 158 height 18
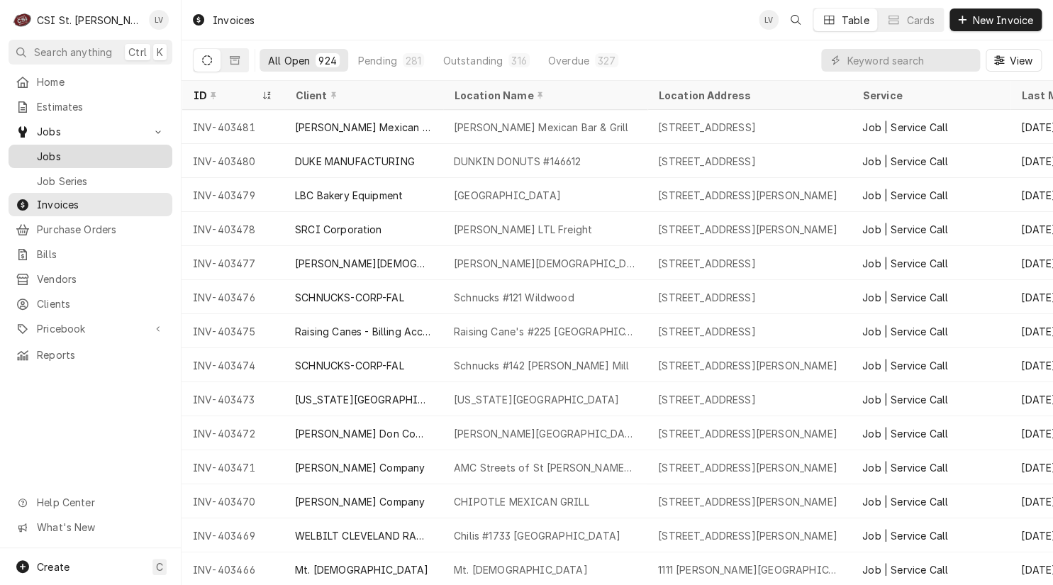
click at [54, 152] on span "Jobs" at bounding box center [101, 156] width 128 height 15
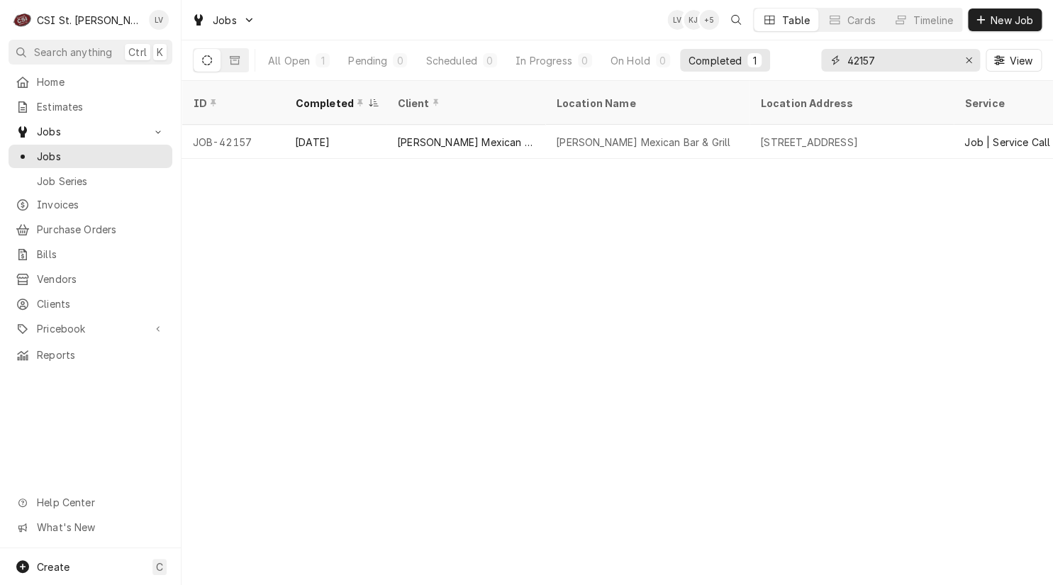
drag, startPoint x: 891, startPoint y: 59, endPoint x: 838, endPoint y: 65, distance: 52.9
click at [838, 65] on div "42157" at bounding box center [900, 60] width 159 height 23
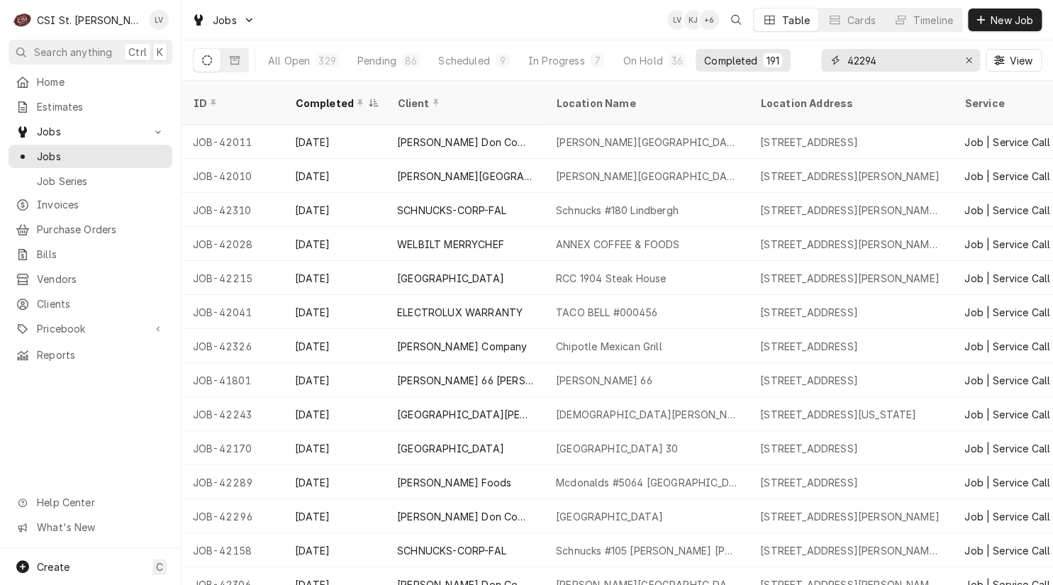
type input "42294"
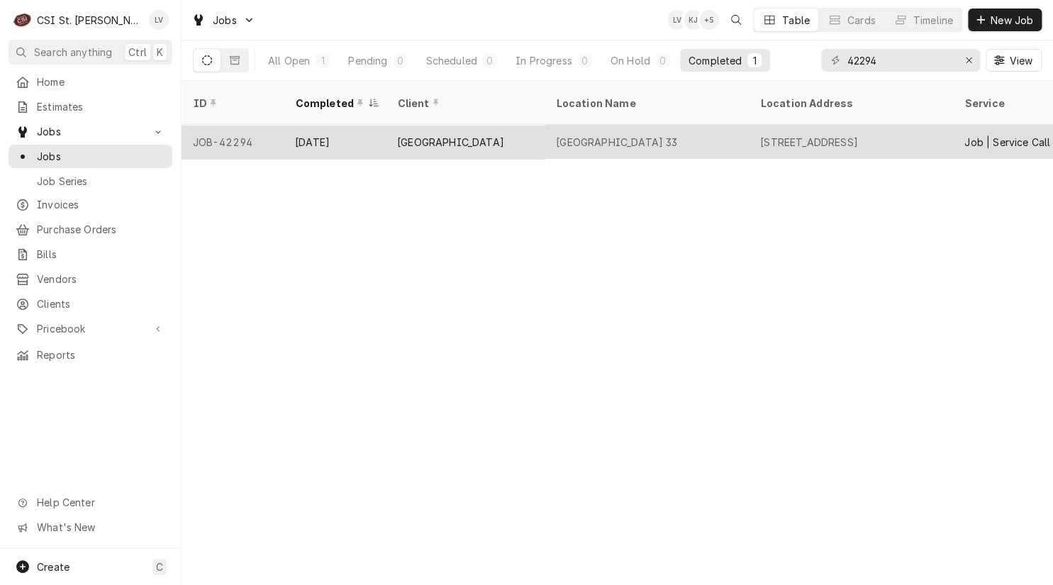
click at [577, 136] on div "Chesterfield Elementary 33" at bounding box center [647, 142] width 204 height 34
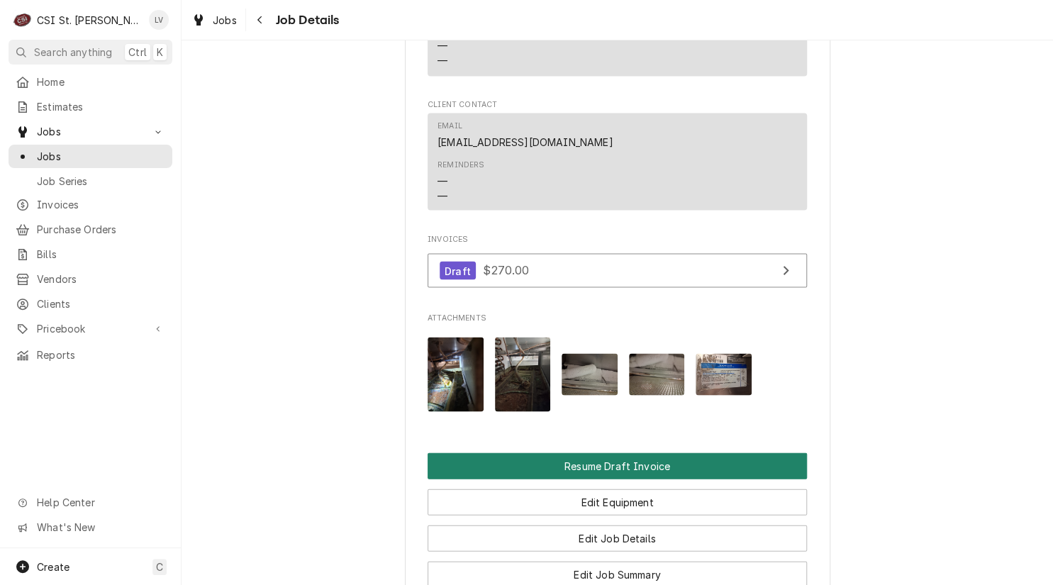
scroll to position [1135, 0]
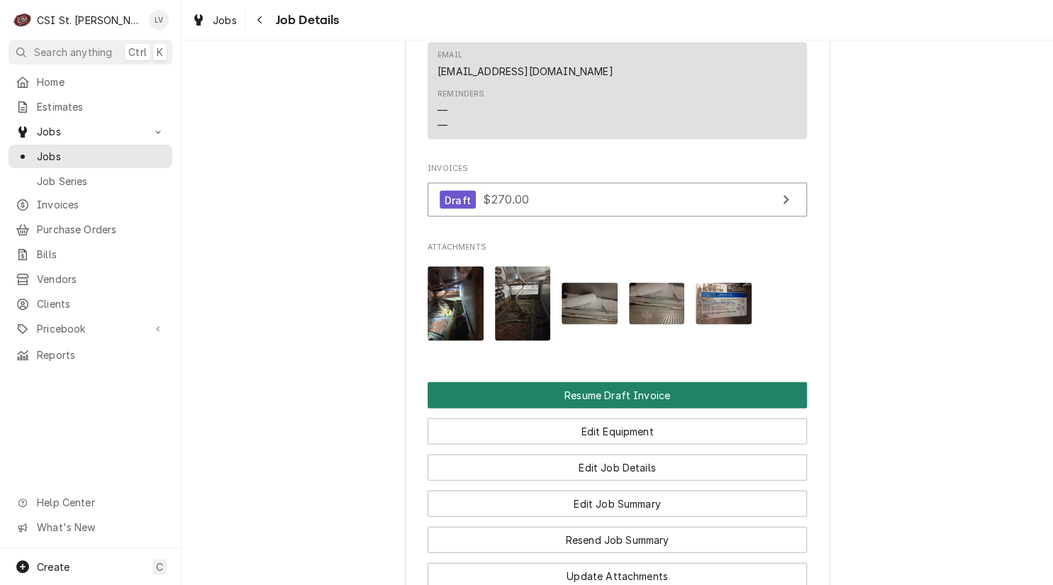
click at [540, 408] on button "Resume Draft Invoice" at bounding box center [617, 395] width 379 height 26
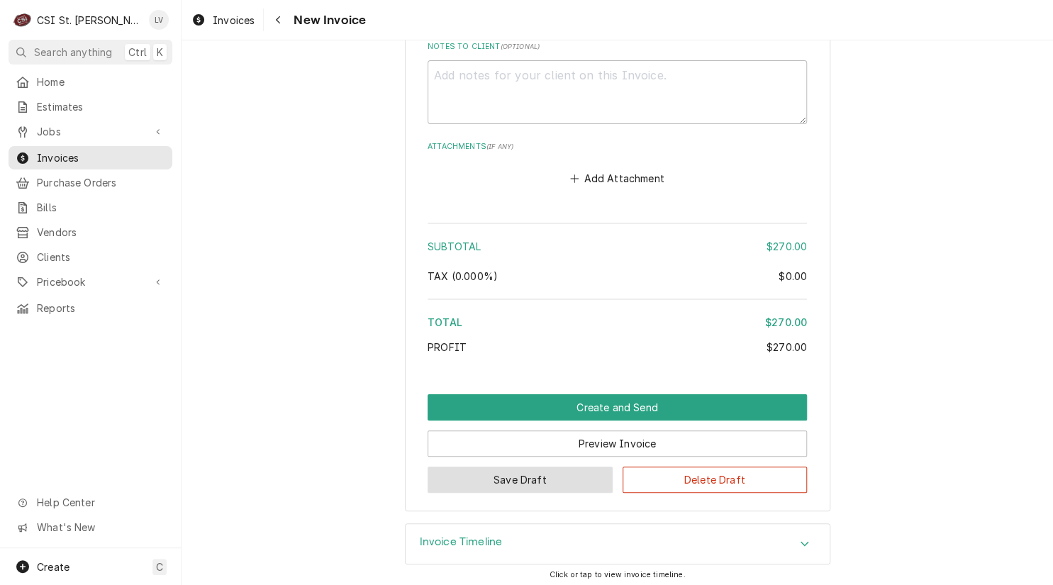
click at [562, 467] on button "Save Draft" at bounding box center [520, 480] width 185 height 26
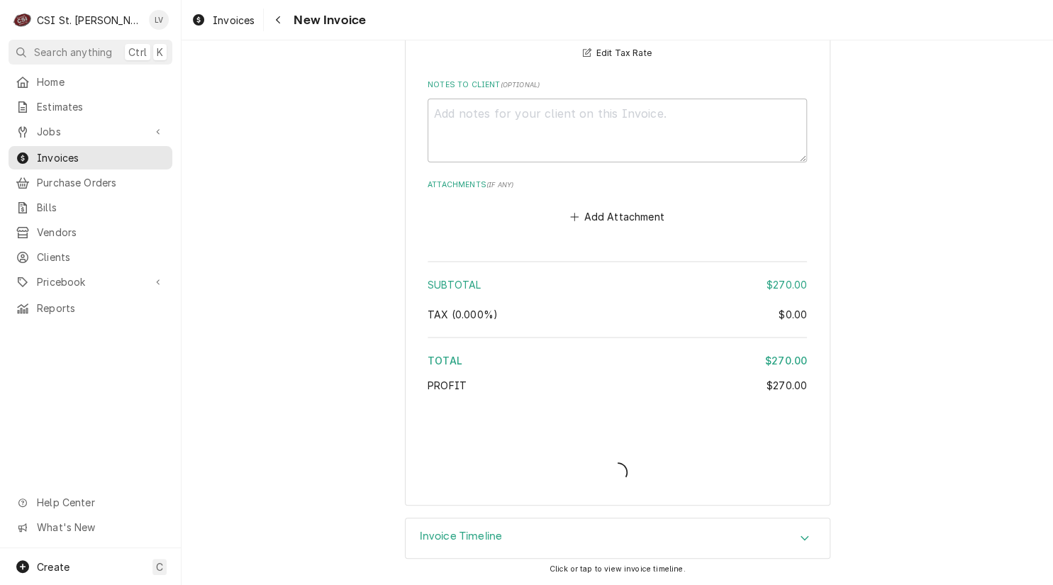
scroll to position [2199, 0]
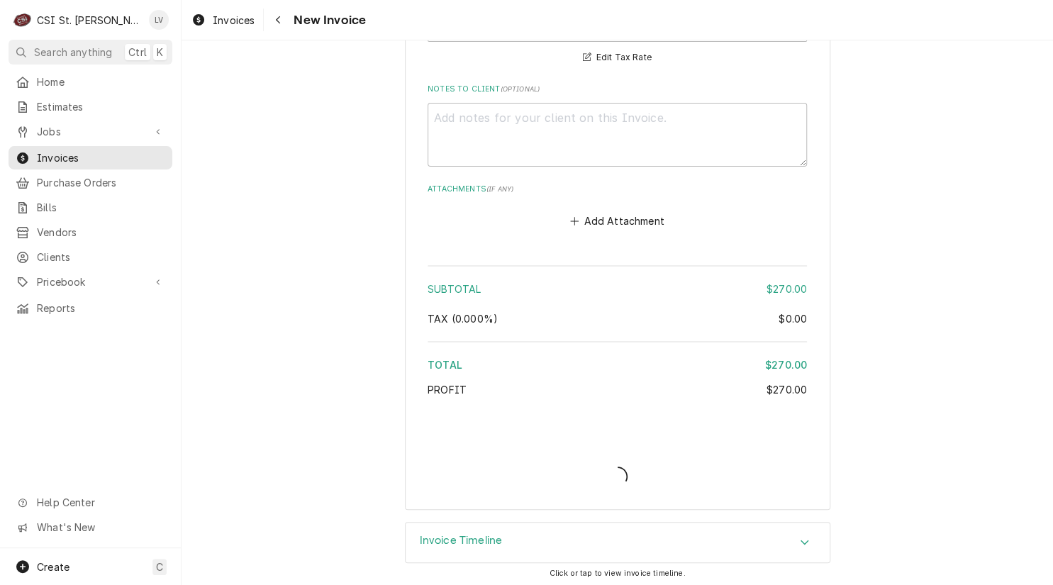
type textarea "x"
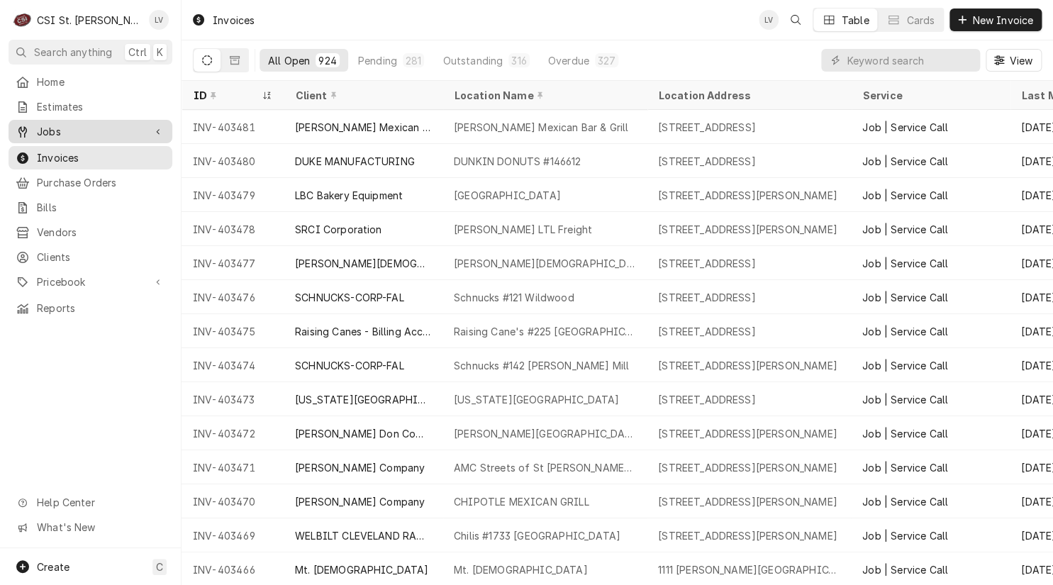
click at [87, 126] on span "Jobs" at bounding box center [90, 131] width 107 height 15
click at [84, 127] on span "Jobs" at bounding box center [90, 131] width 107 height 15
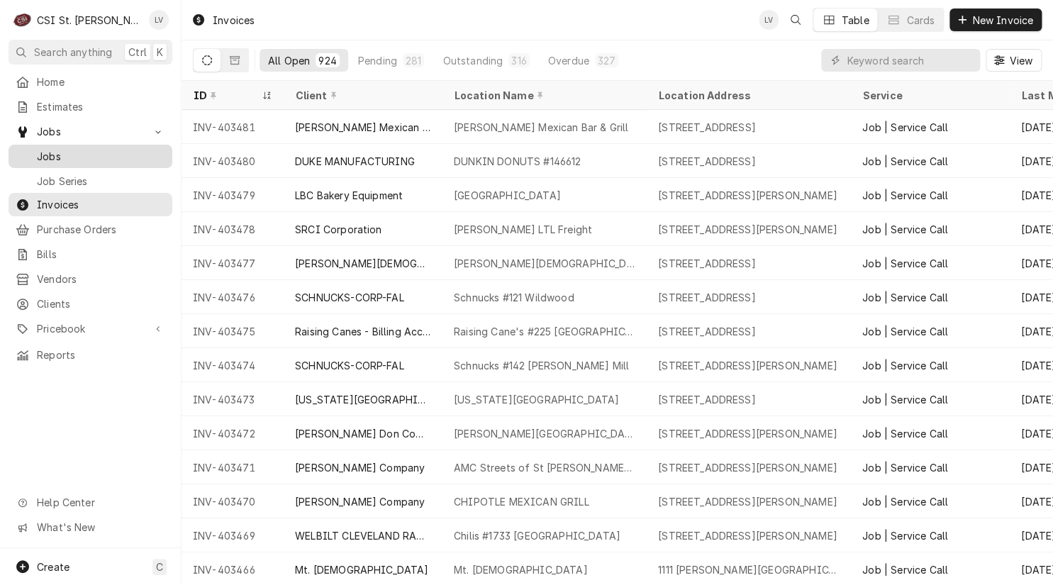
click at [44, 150] on span "Jobs" at bounding box center [101, 156] width 128 height 15
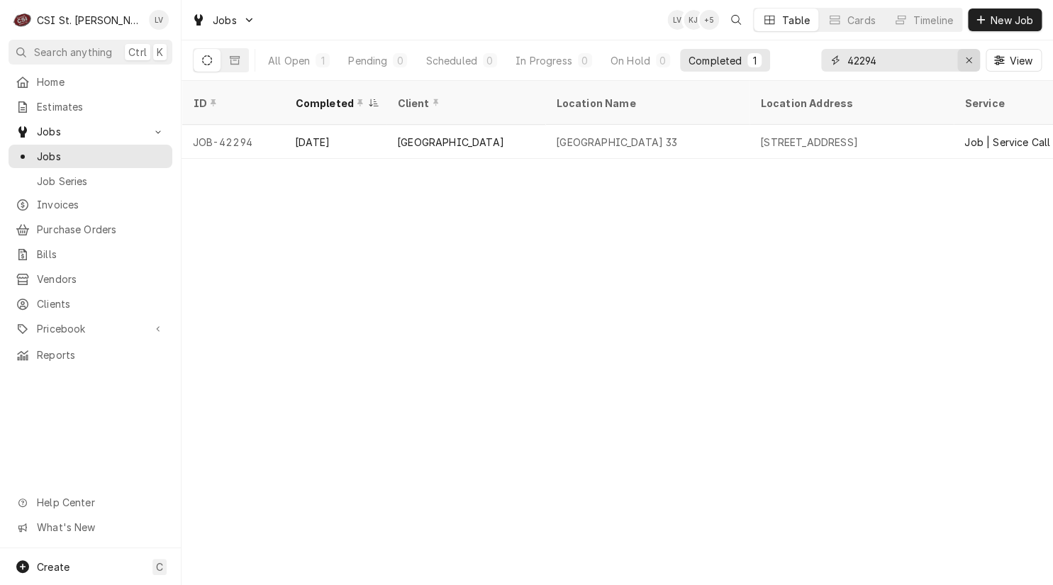
click at [966, 58] on icon "Erase input" at bounding box center [969, 60] width 6 height 6
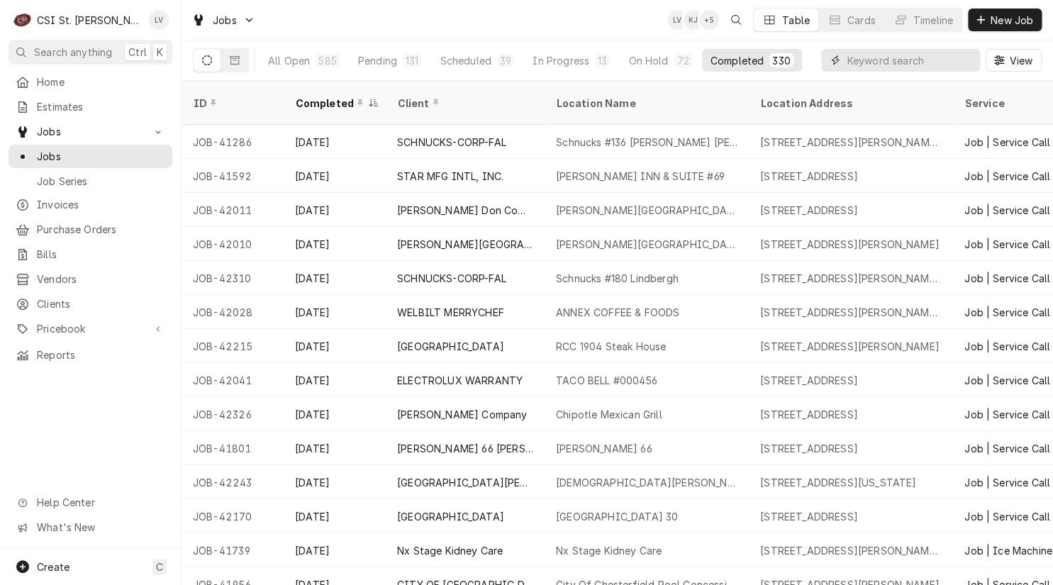
click at [867, 60] on input "Dynamic Content Wrapper" at bounding box center [910, 60] width 126 height 23
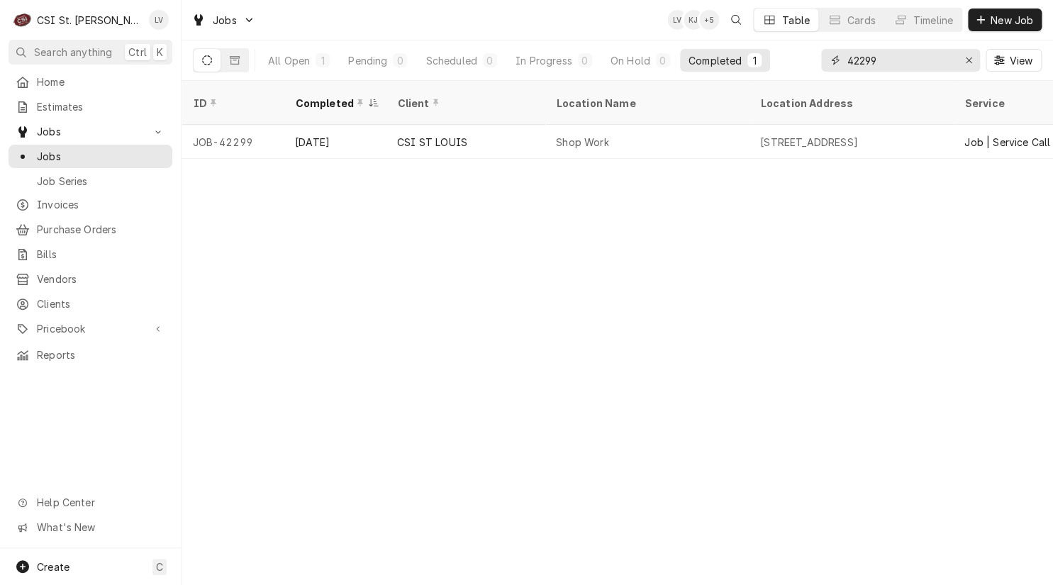
type input "42299"
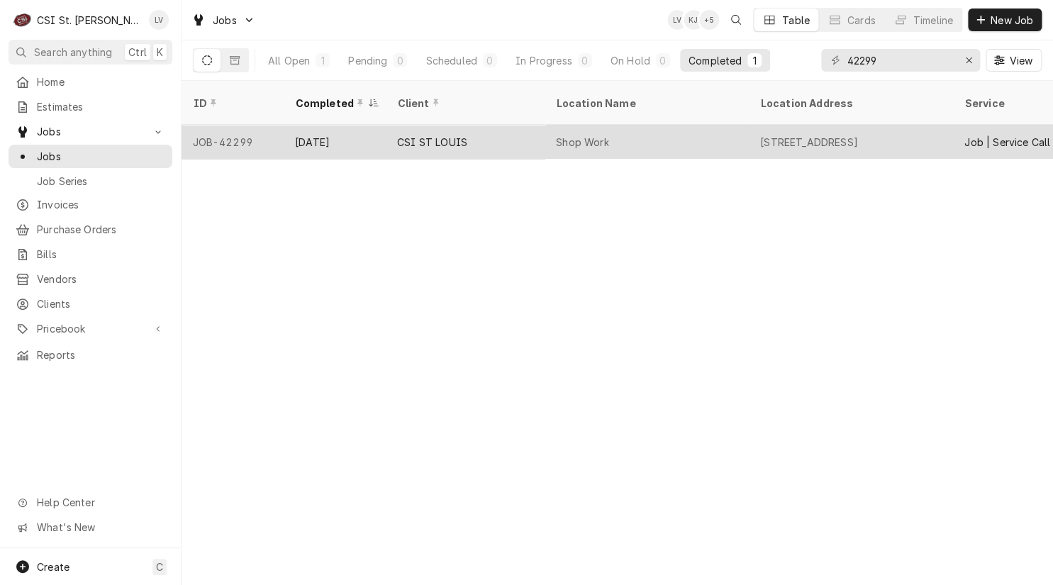
click at [384, 129] on div "[DATE]" at bounding box center [335, 142] width 102 height 34
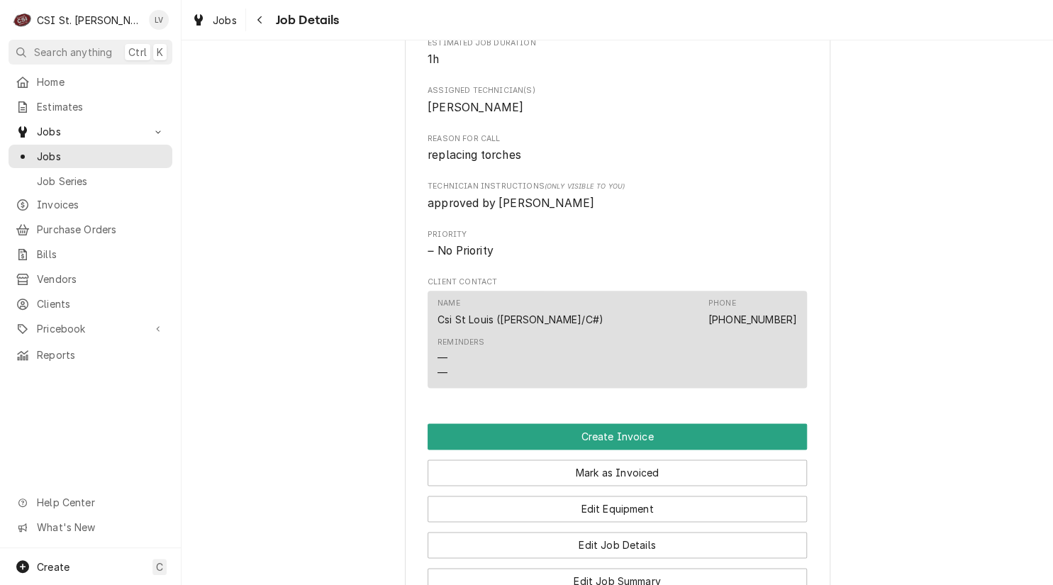
scroll to position [780, 0]
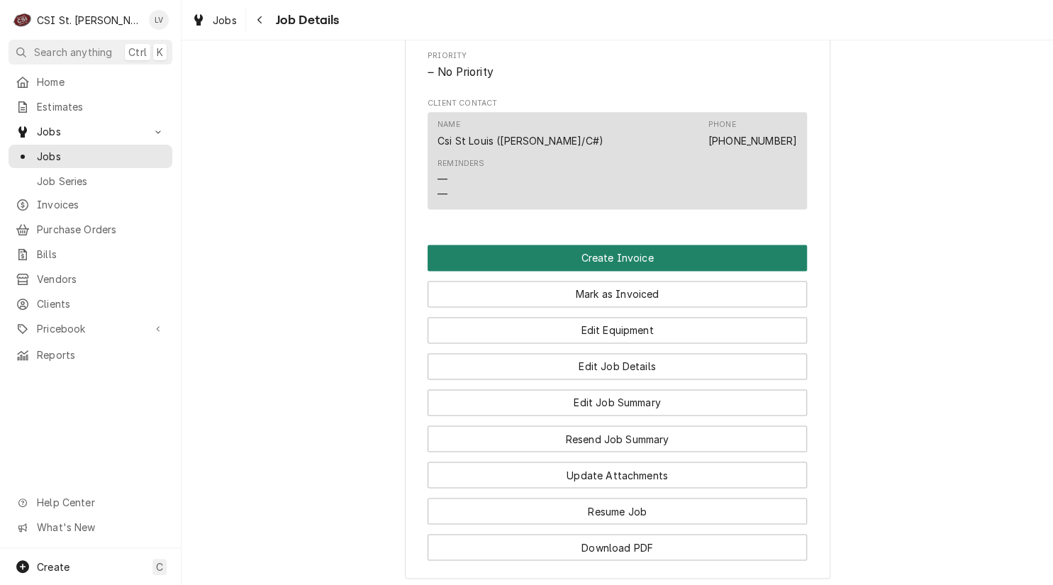
click at [537, 271] on button "Create Invoice" at bounding box center [617, 258] width 379 height 26
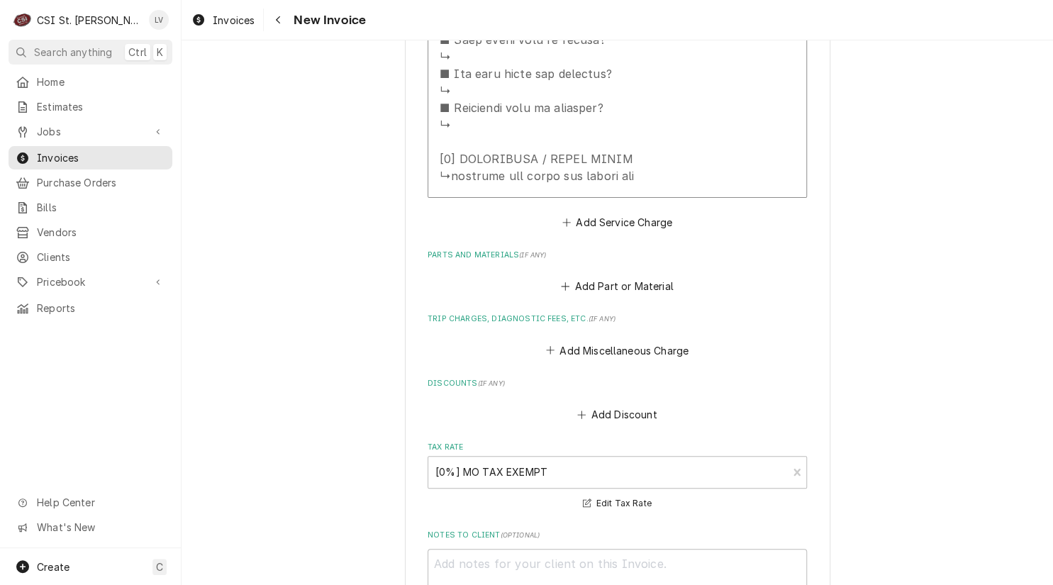
scroll to position [2595, 0]
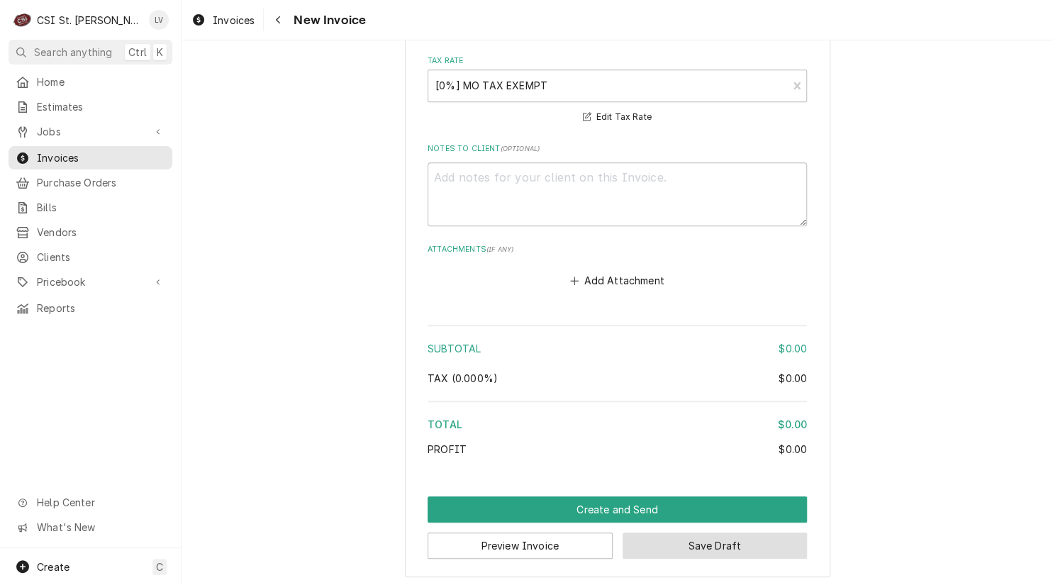
click at [711, 540] on button "Save Draft" at bounding box center [715, 546] width 185 height 26
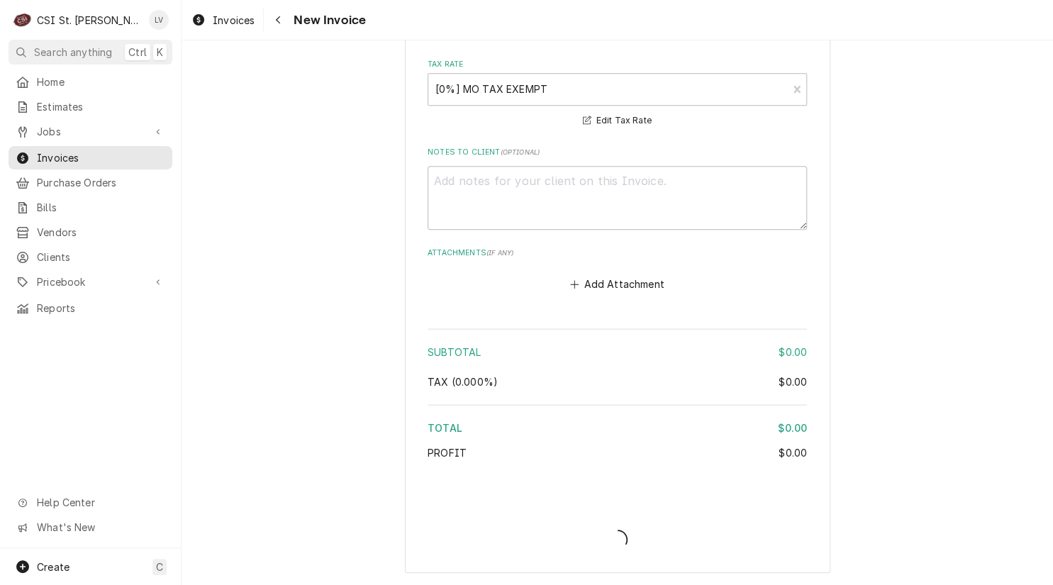
scroll to position [2588, 0]
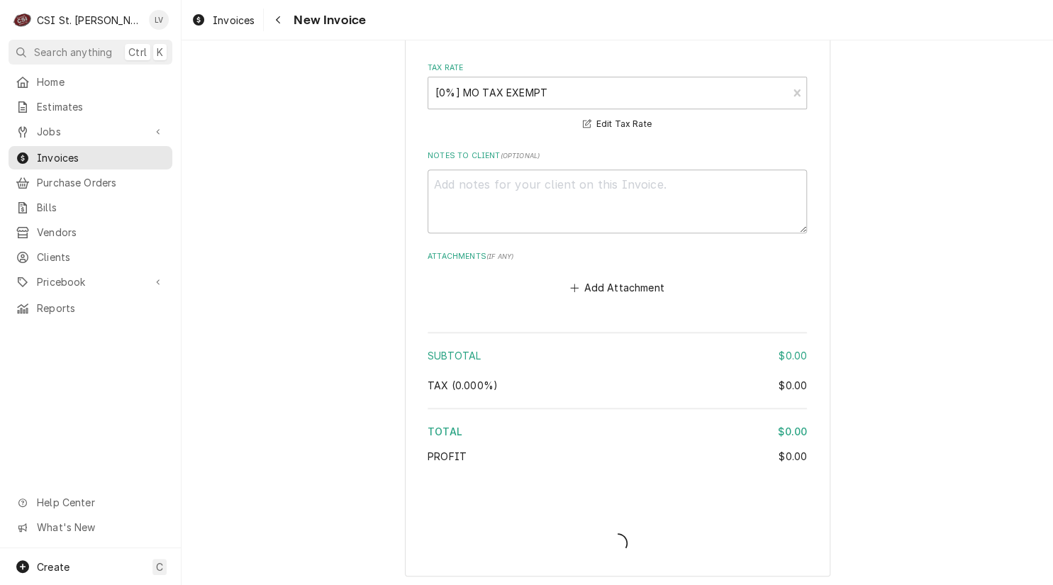
type textarea "x"
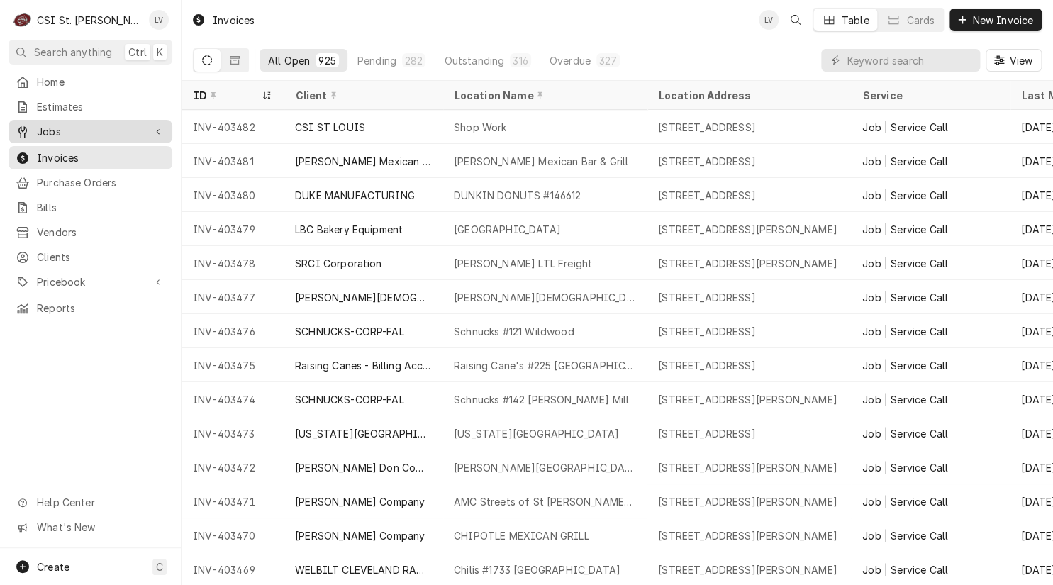
click at [40, 129] on span "Jobs" at bounding box center [90, 131] width 107 height 15
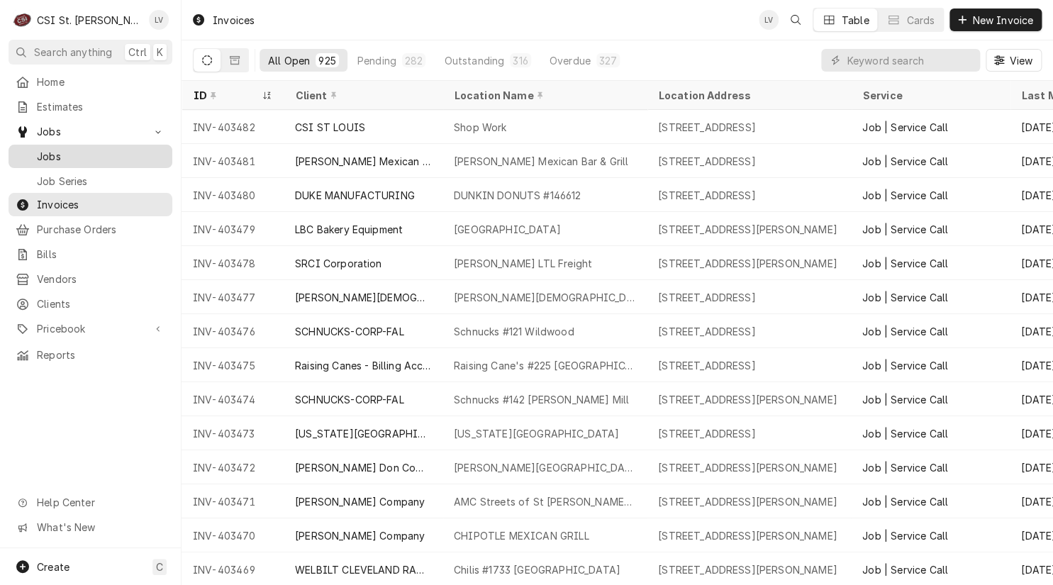
click at [30, 150] on div "Jobs" at bounding box center [91, 156] width 150 height 15
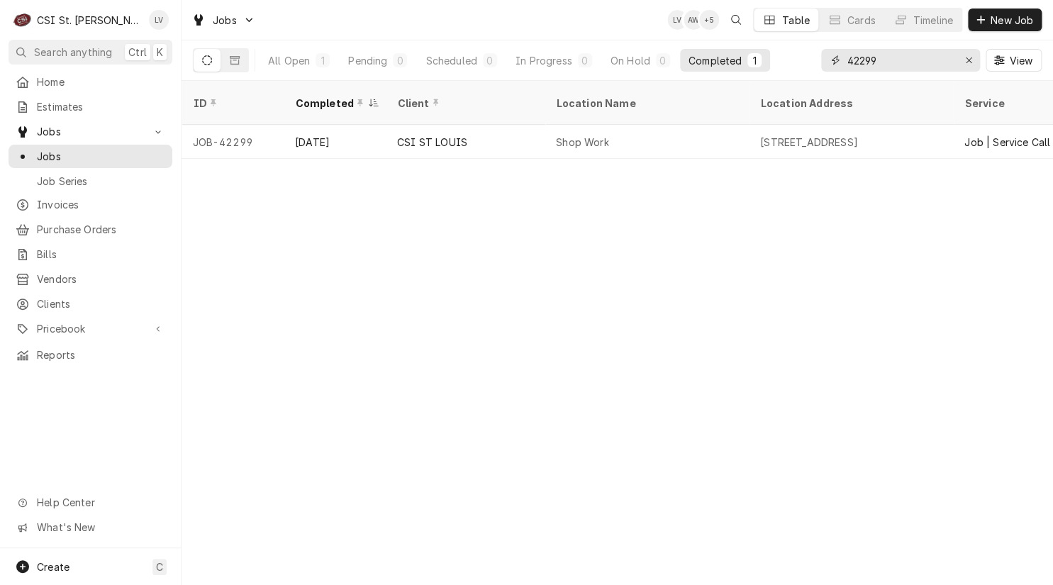
drag, startPoint x: 888, startPoint y: 60, endPoint x: 800, endPoint y: 60, distance: 87.9
click at [800, 60] on div "All Open 1 Pending 0 Scheduled 0 In Progress 0 On Hold 0 Completed 1 42299 View" at bounding box center [617, 60] width 849 height 40
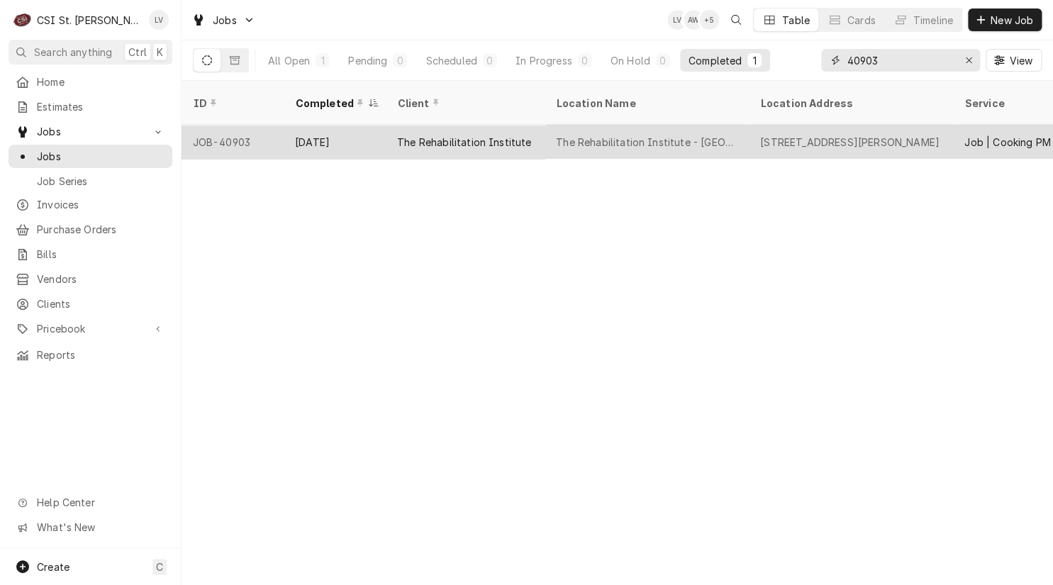
type input "40903"
click at [775, 135] on div "998 Woods Mill Rd, Ballwin, MO 63011" at bounding box center [849, 142] width 179 height 15
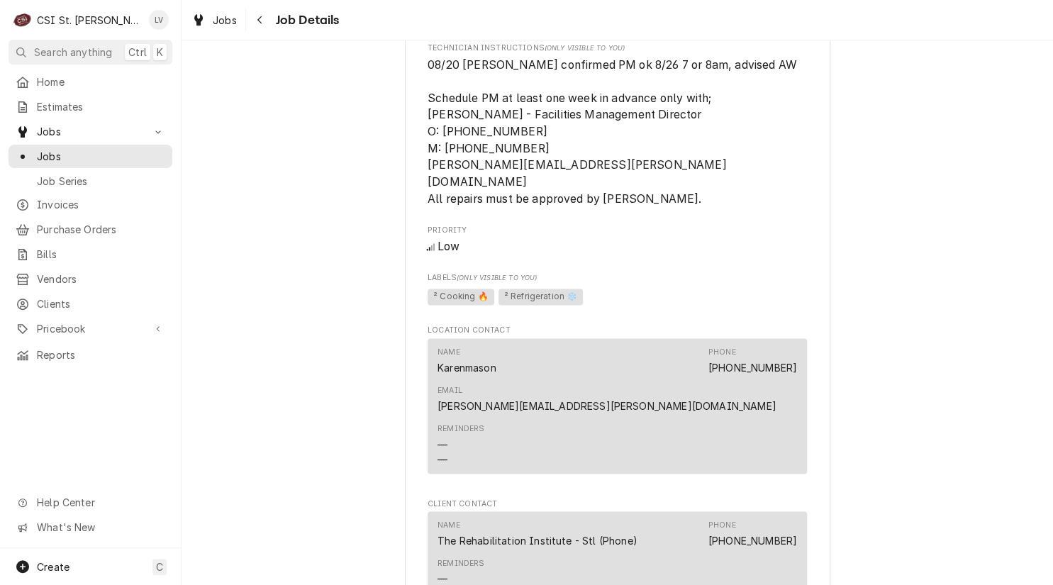
scroll to position [1277, 0]
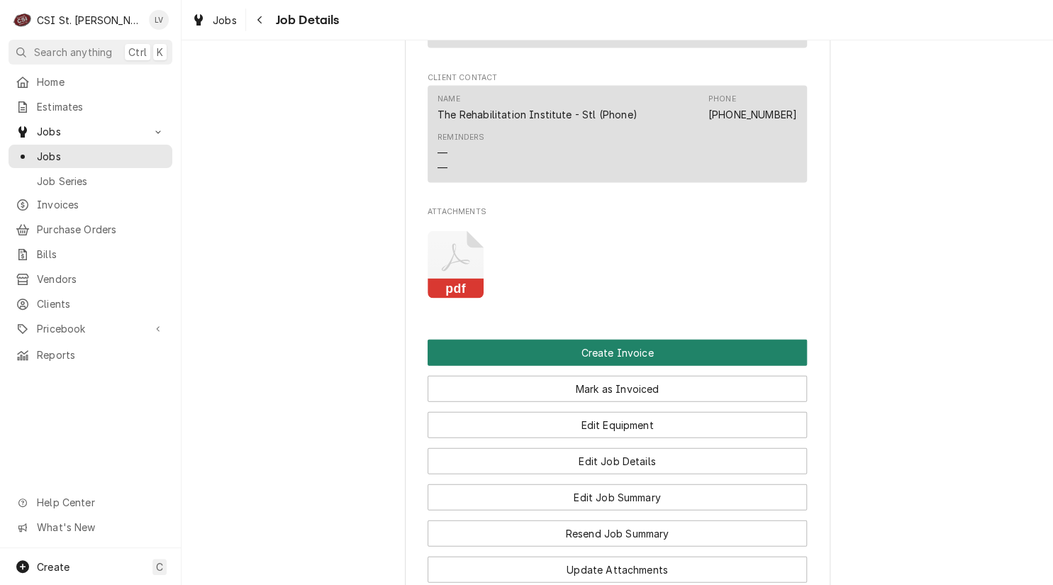
click at [562, 340] on button "Create Invoice" at bounding box center [617, 353] width 379 height 26
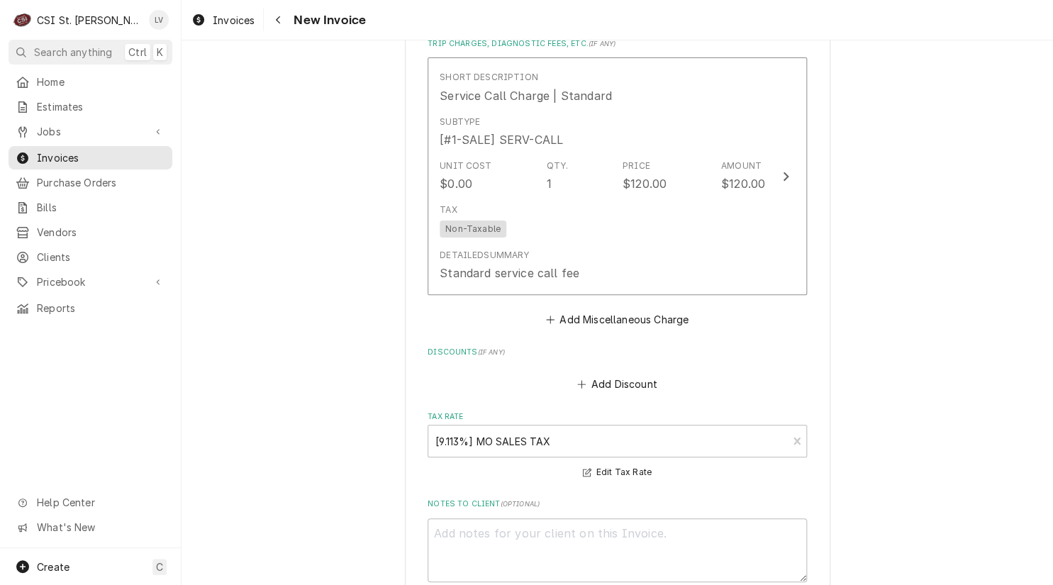
scroll to position [4521, 0]
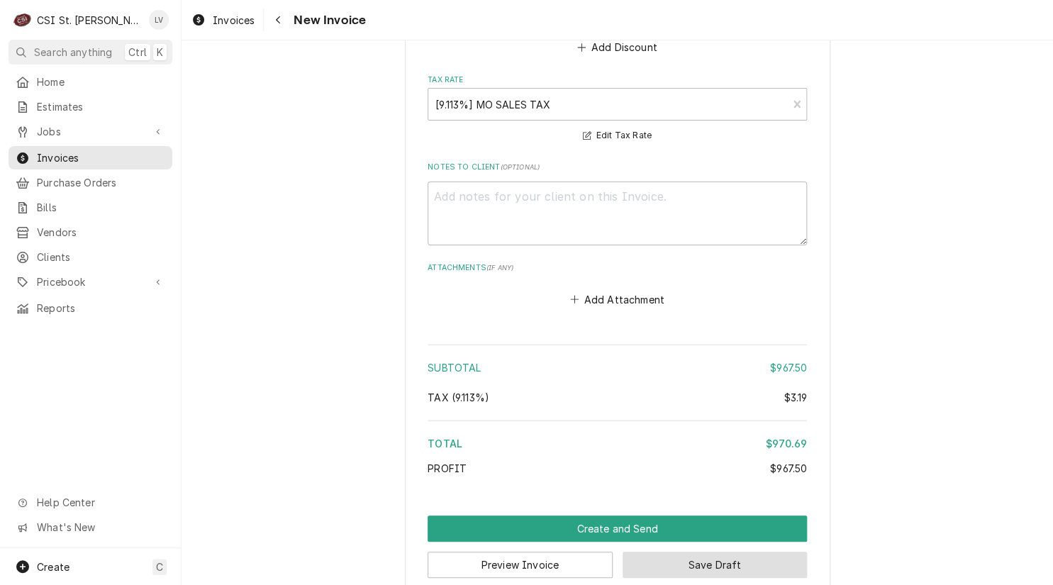
click at [742, 552] on button "Save Draft" at bounding box center [715, 565] width 185 height 26
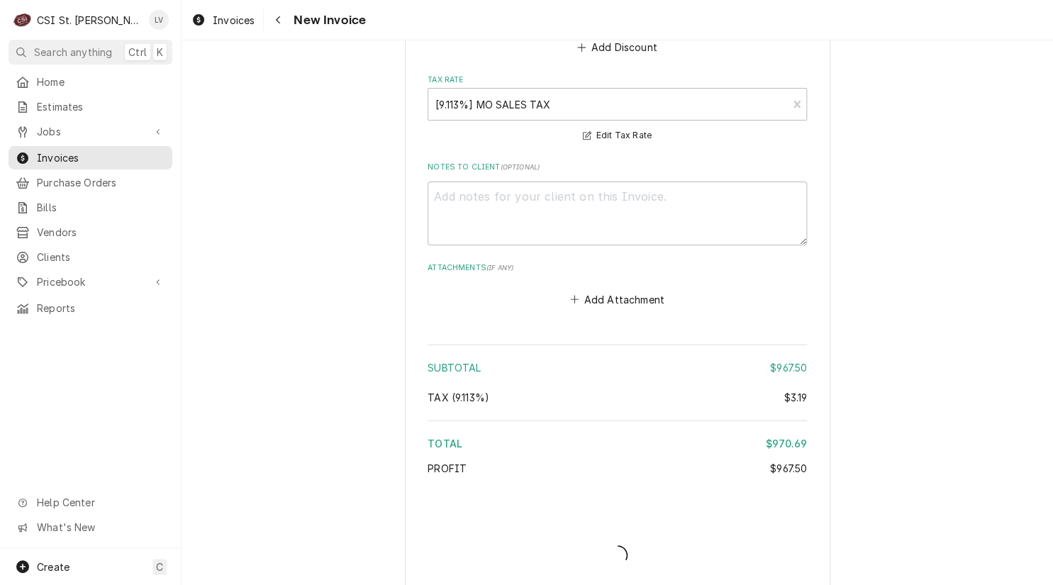
scroll to position [4514, 0]
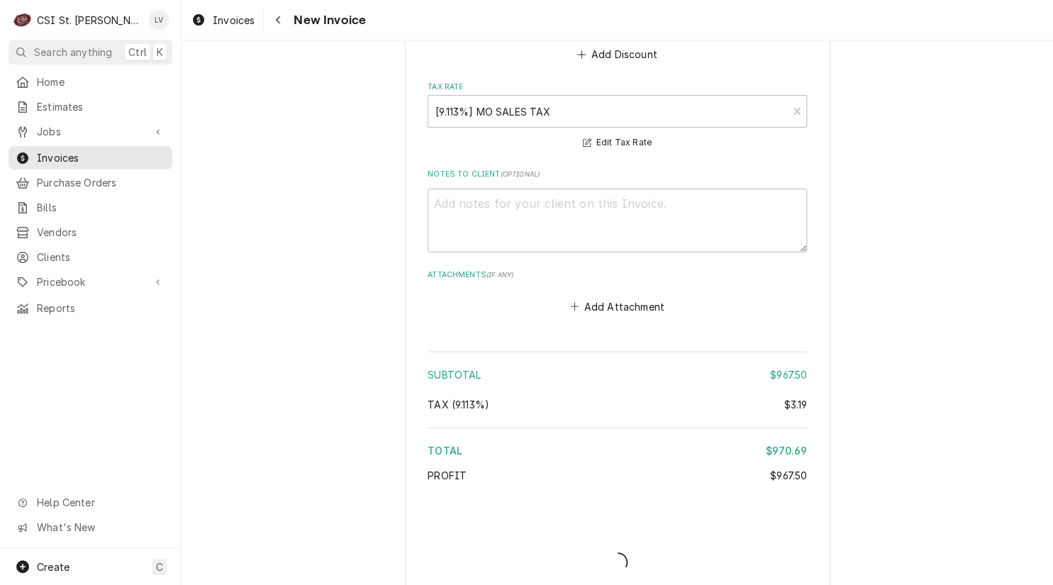
type textarea "x"
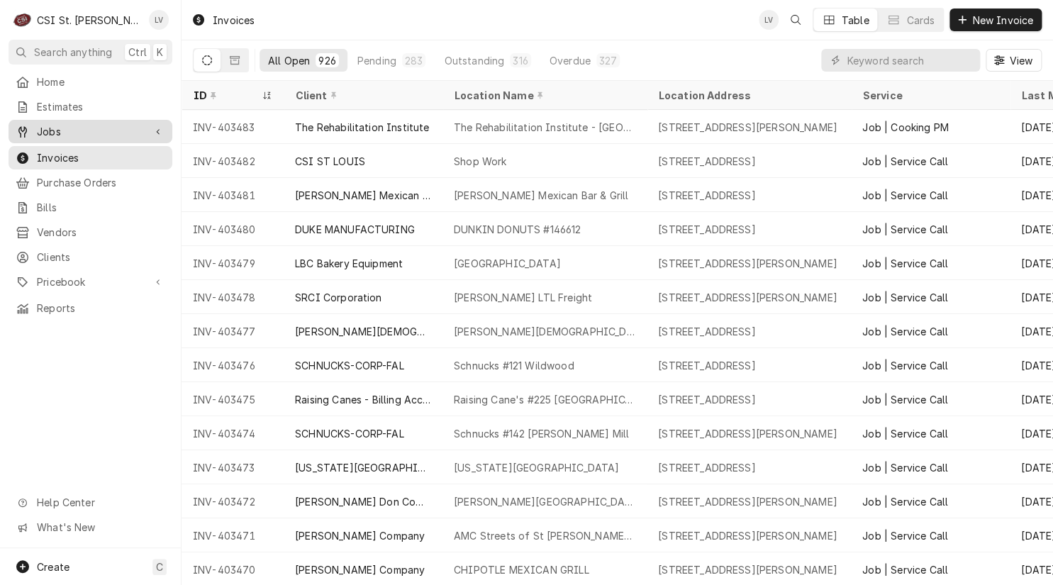
click at [31, 127] on div "Jobs" at bounding box center [80, 131] width 128 height 15
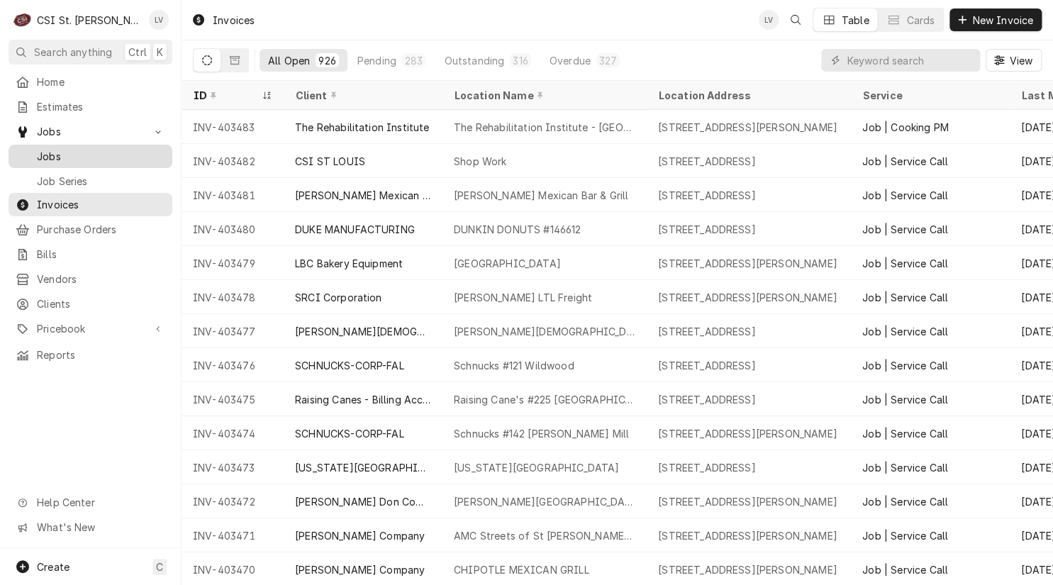
click at [44, 149] on span "Jobs" at bounding box center [101, 156] width 128 height 15
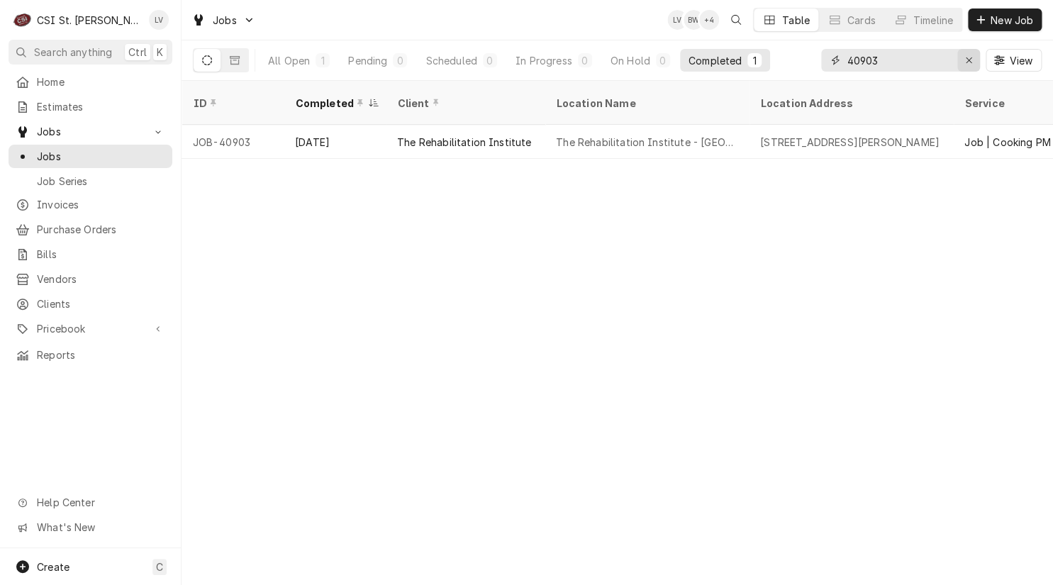
click at [970, 55] on icon "Erase input" at bounding box center [969, 60] width 8 height 10
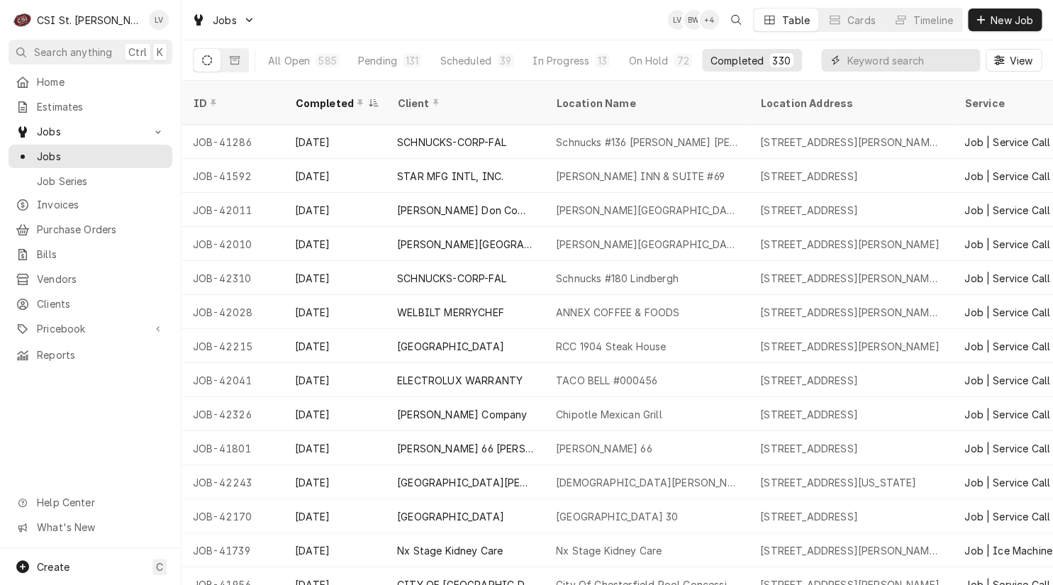
click at [860, 60] on input "Dynamic Content Wrapper" at bounding box center [910, 60] width 126 height 23
type input "41311"
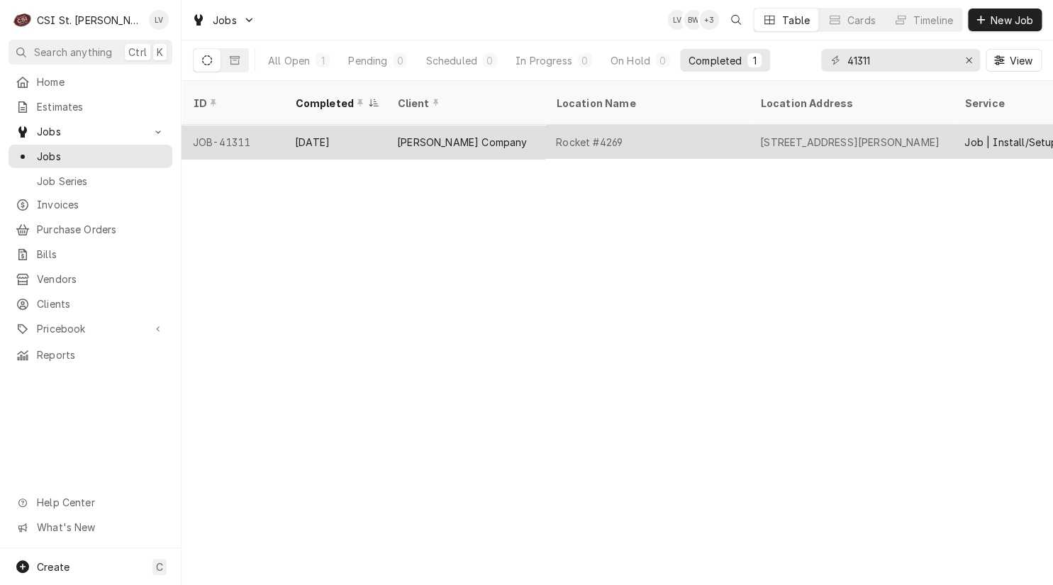
click at [234, 126] on div "JOB-41311" at bounding box center [233, 142] width 102 height 34
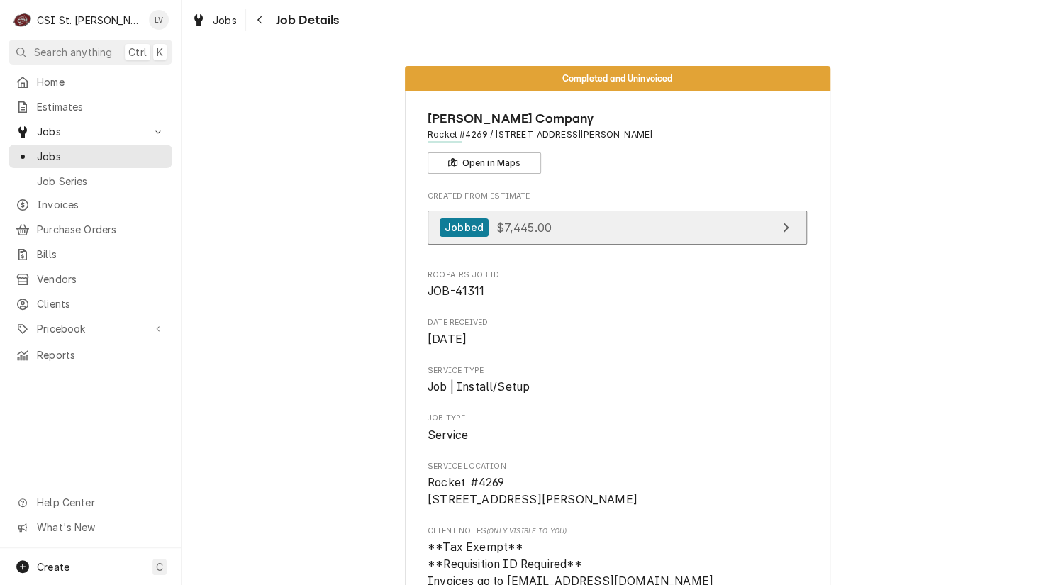
click at [553, 227] on link "Jobbed $7,445.00" at bounding box center [617, 228] width 379 height 35
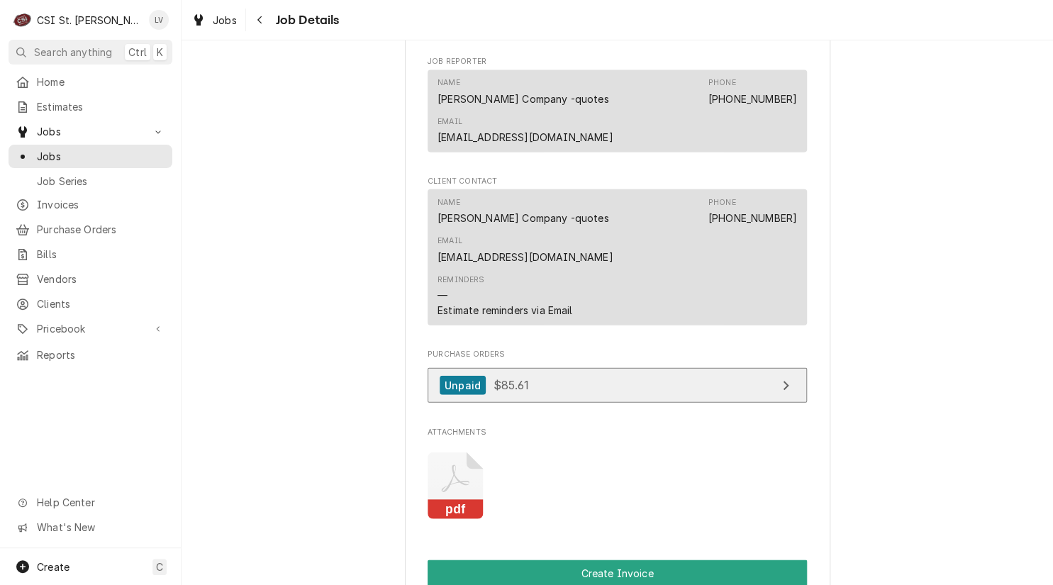
scroll to position [1348, 0]
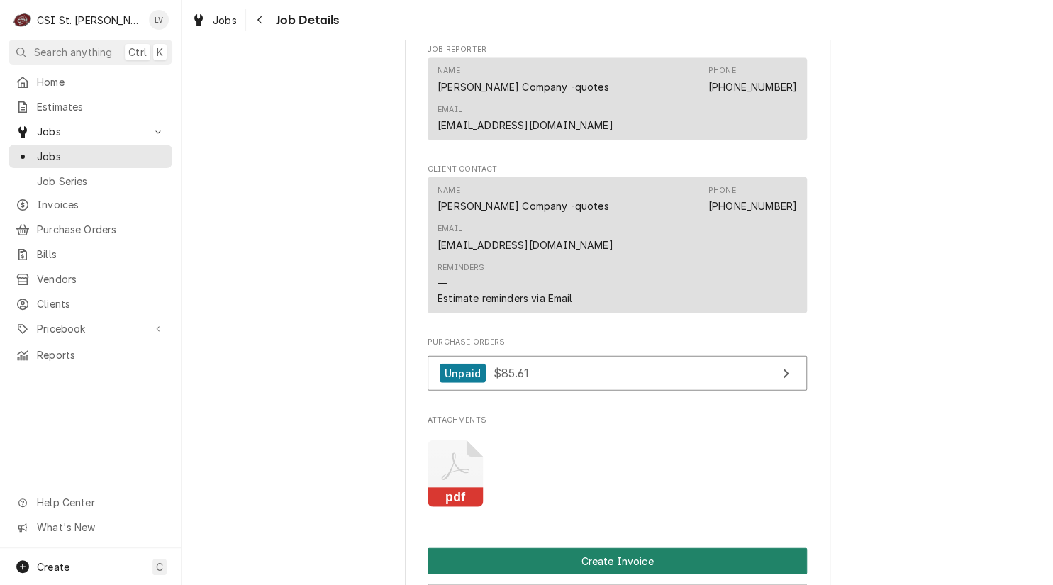
click at [705, 548] on button "Create Invoice" at bounding box center [617, 561] width 379 height 26
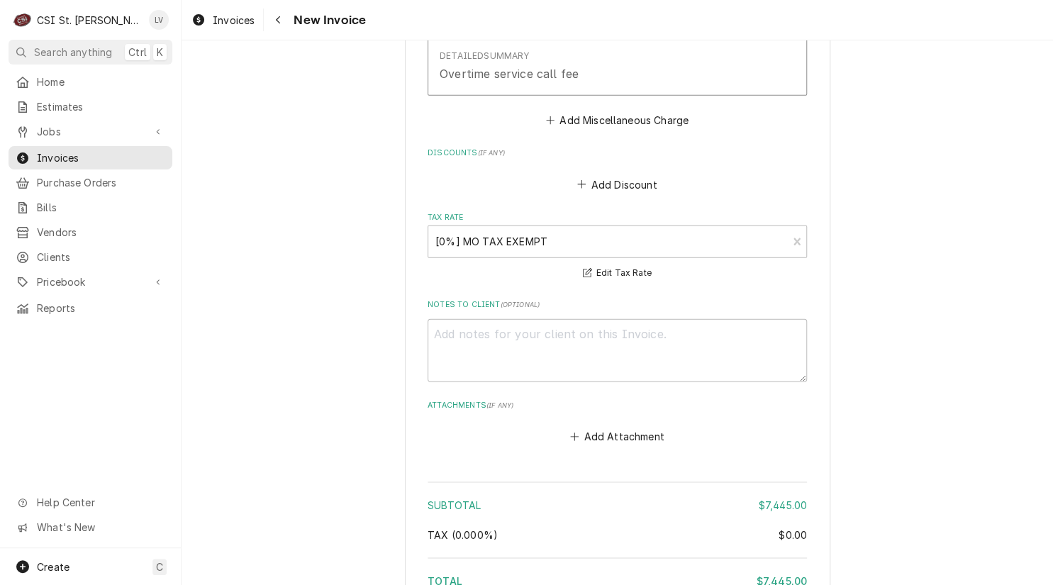
scroll to position [4092, 0]
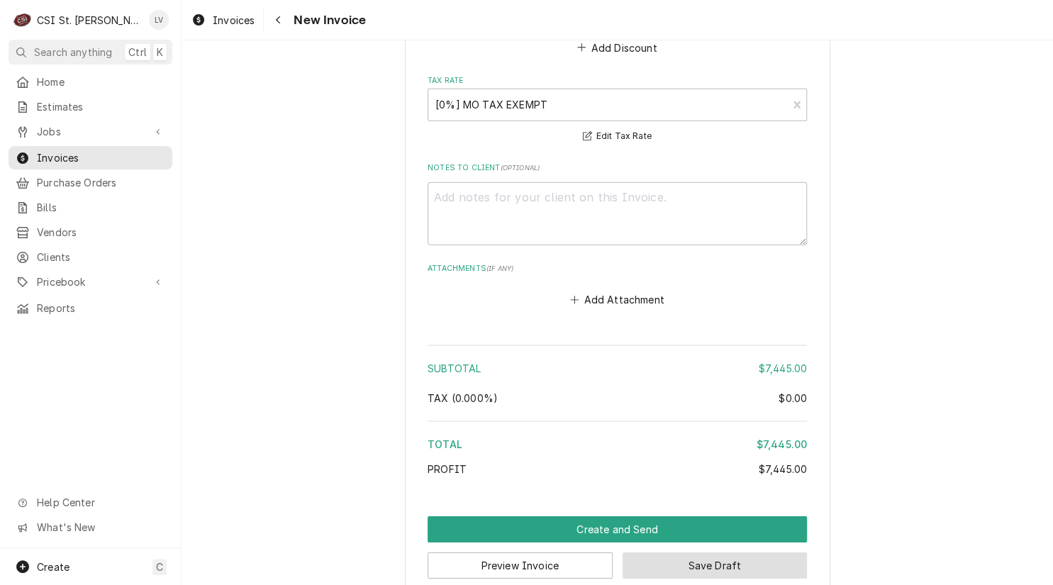
click at [735, 553] on button "Save Draft" at bounding box center [715, 566] width 185 height 26
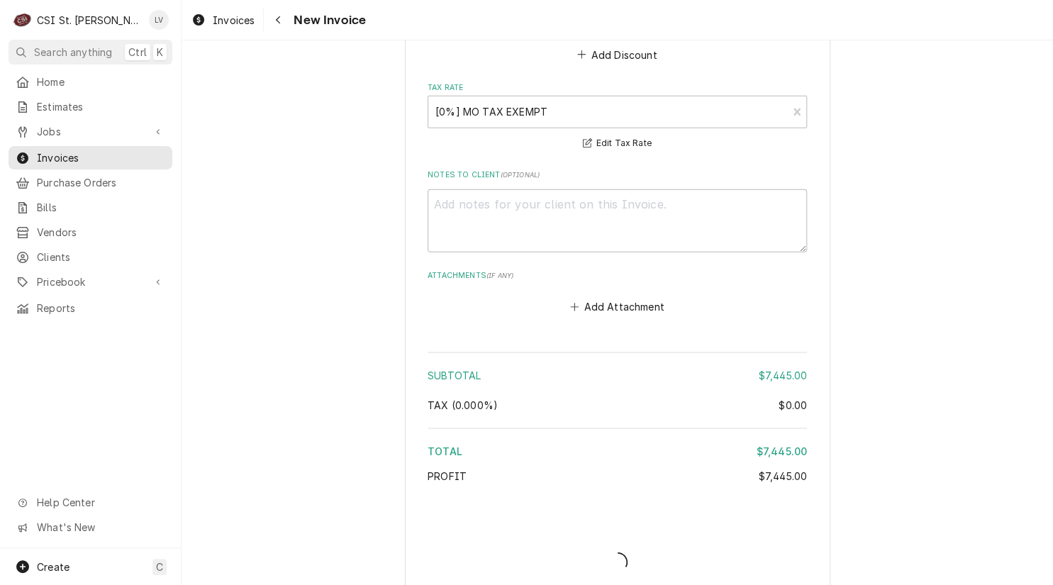
type textarea "x"
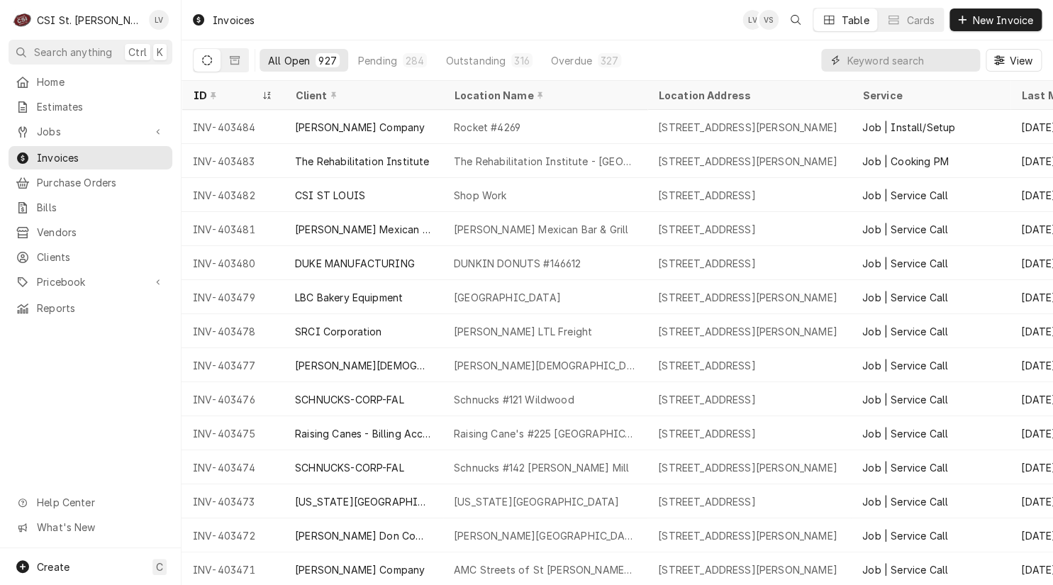
click at [874, 58] on input "Dynamic Content Wrapper" at bounding box center [910, 60] width 126 height 23
click at [35, 125] on div "Jobs" at bounding box center [80, 131] width 128 height 15
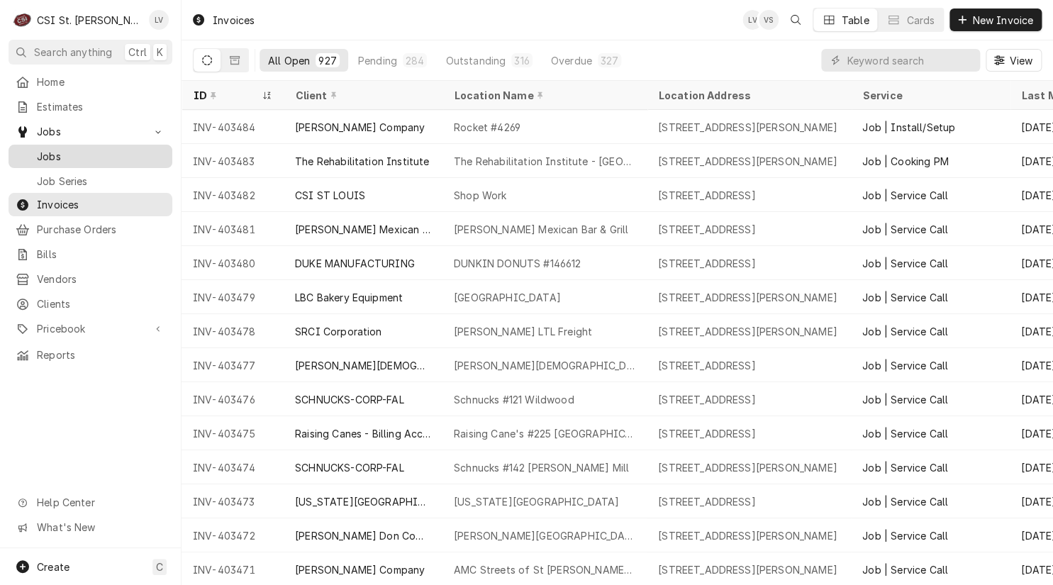
click at [55, 152] on span "Jobs" at bounding box center [101, 156] width 128 height 15
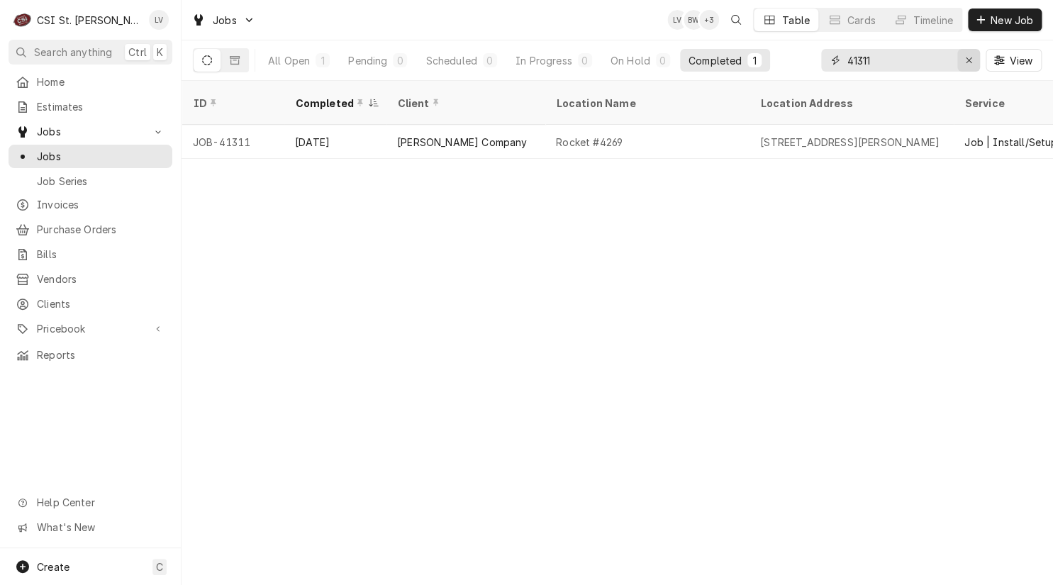
click at [969, 61] on icon "Erase input" at bounding box center [969, 60] width 6 height 6
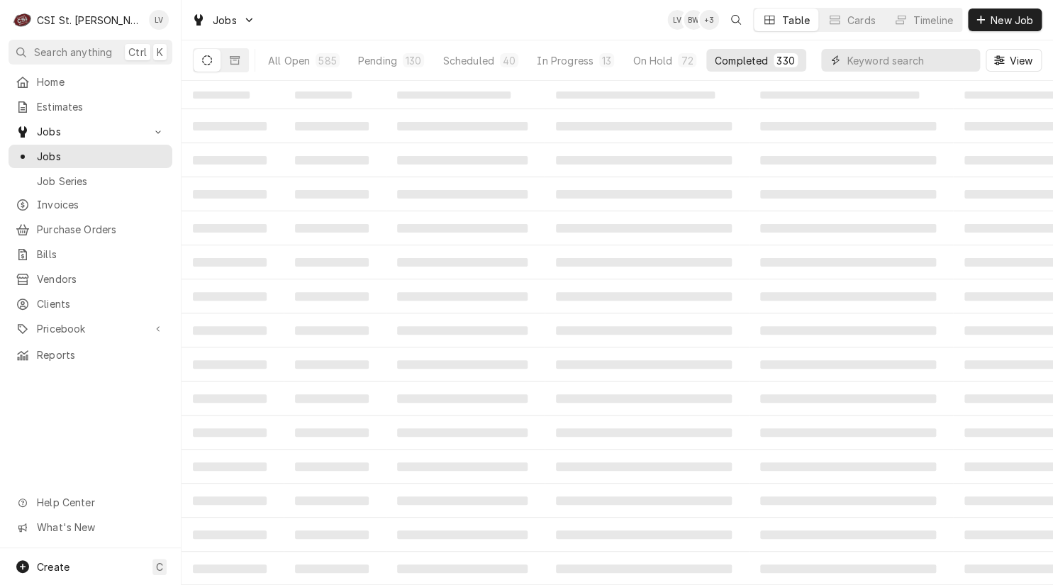
click at [854, 60] on input "Dynamic Content Wrapper" at bounding box center [910, 60] width 126 height 23
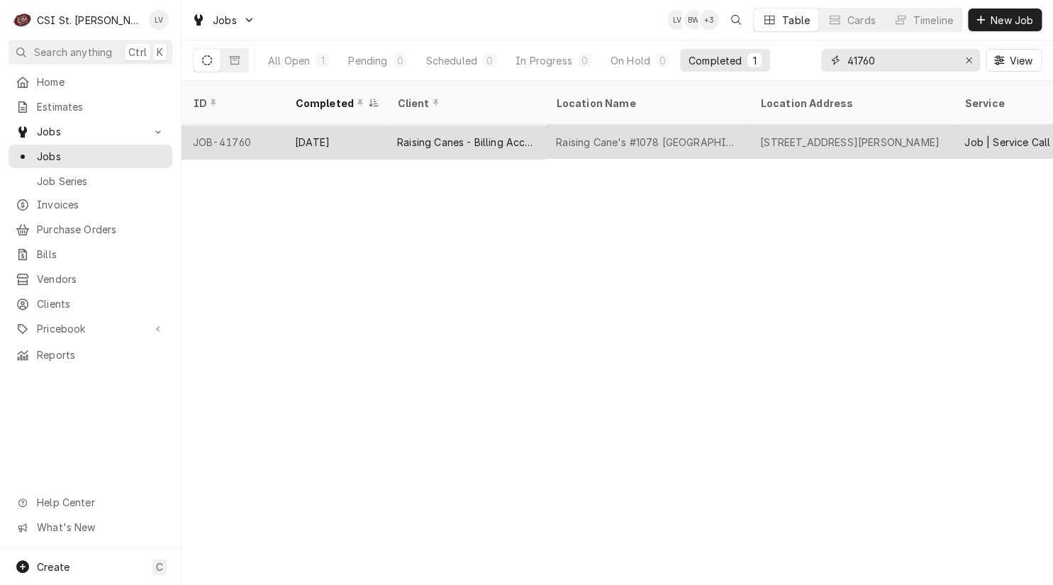
type input "41760"
click at [567, 135] on div "Raising Cane's #1078 [GEOGRAPHIC_DATA]" at bounding box center [647, 142] width 182 height 15
click at [567, 135] on div "Raising Cane's #1078 Edwardsville" at bounding box center [647, 142] width 182 height 15
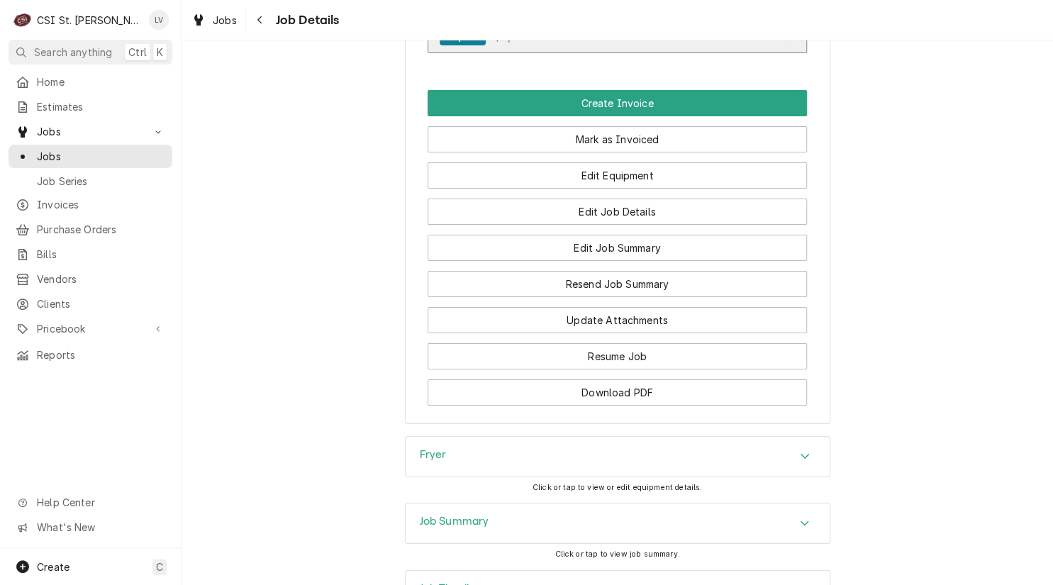
scroll to position [2057, 0]
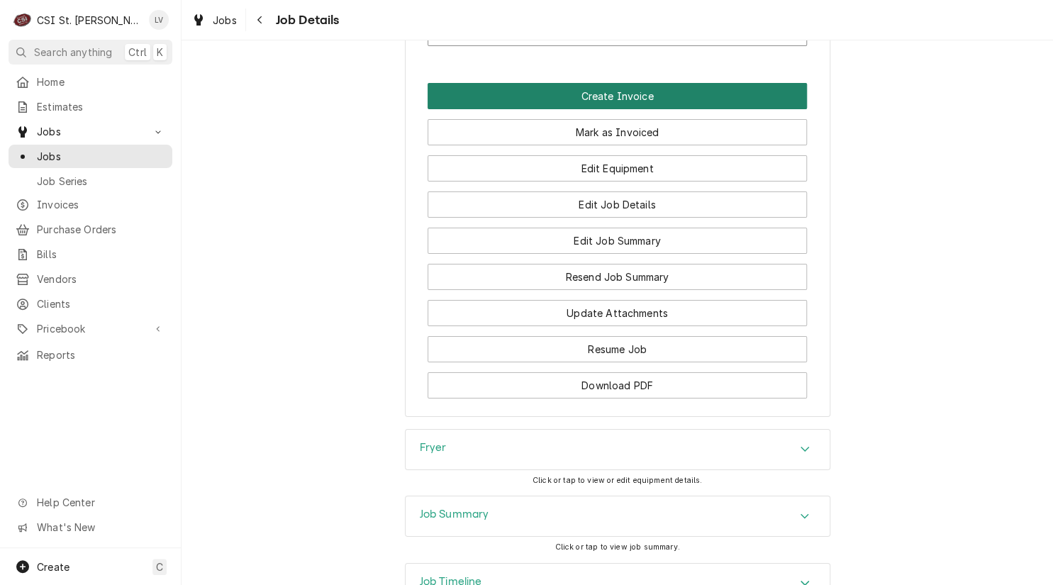
click at [625, 95] on button "Create Invoice" at bounding box center [617, 96] width 379 height 26
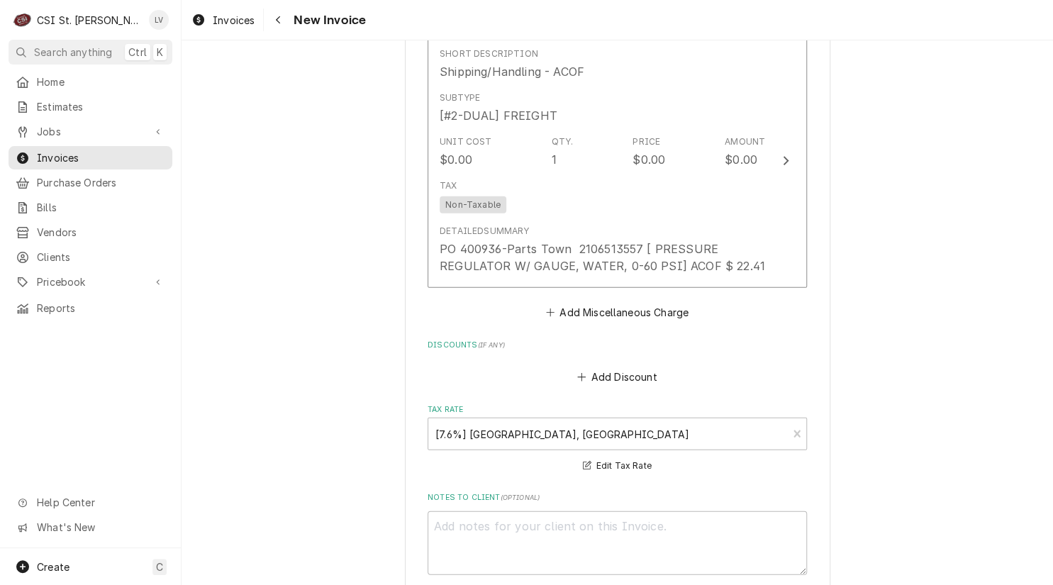
scroll to position [3967, 0]
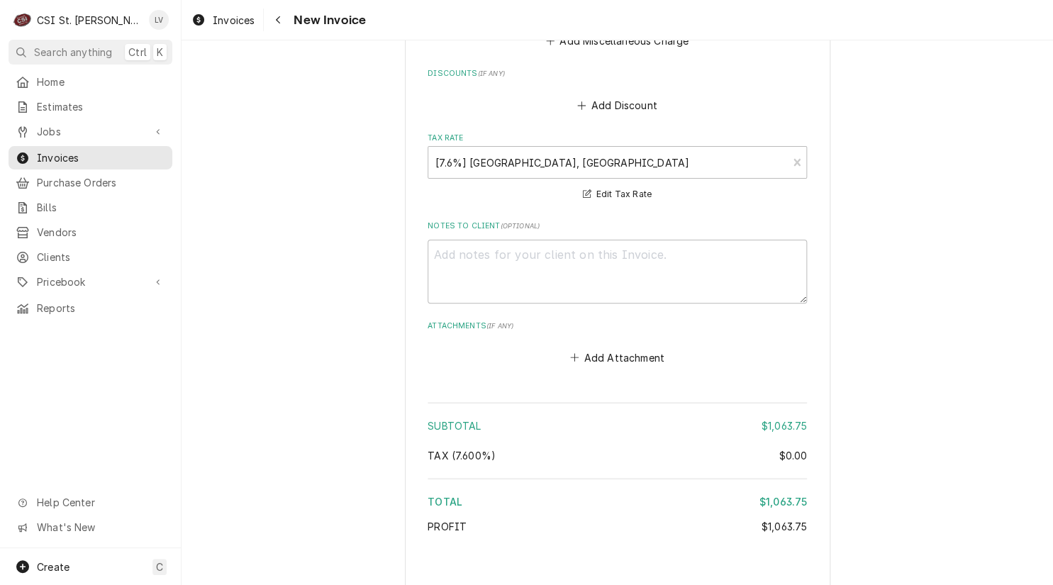
type textarea "x"
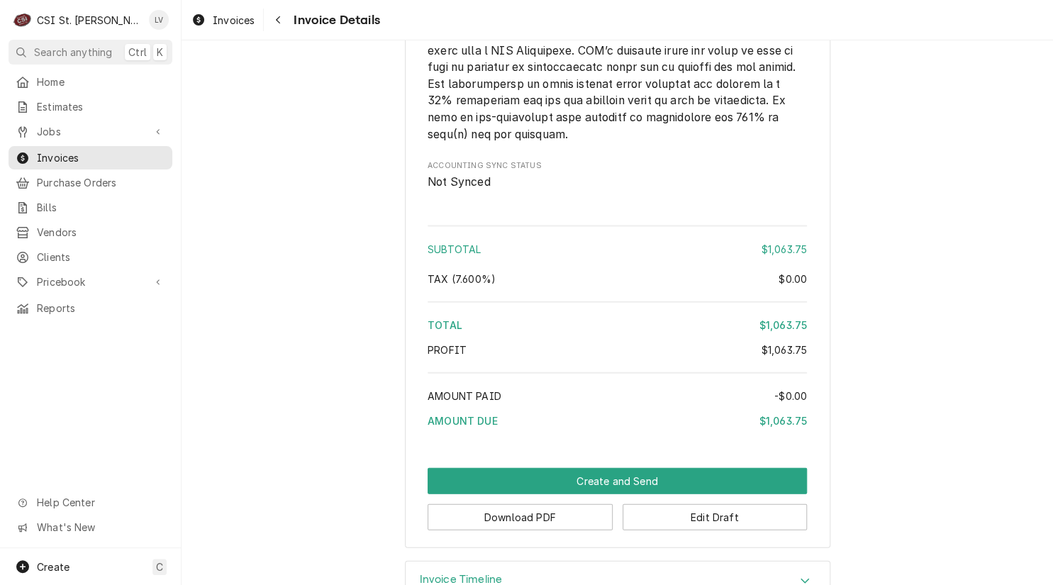
scroll to position [3646, 0]
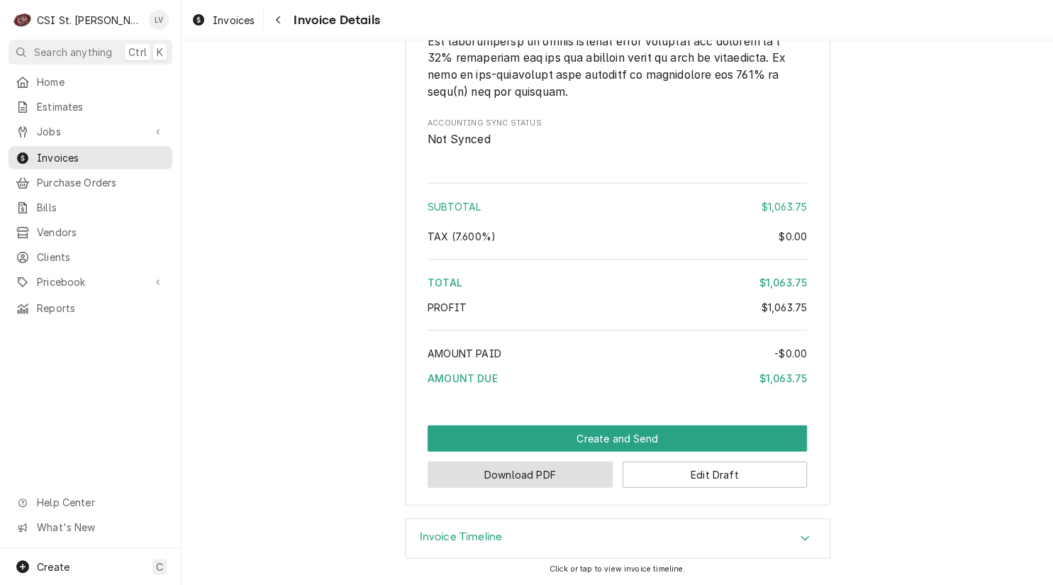
click at [482, 477] on button "Download PDF" at bounding box center [520, 475] width 185 height 26
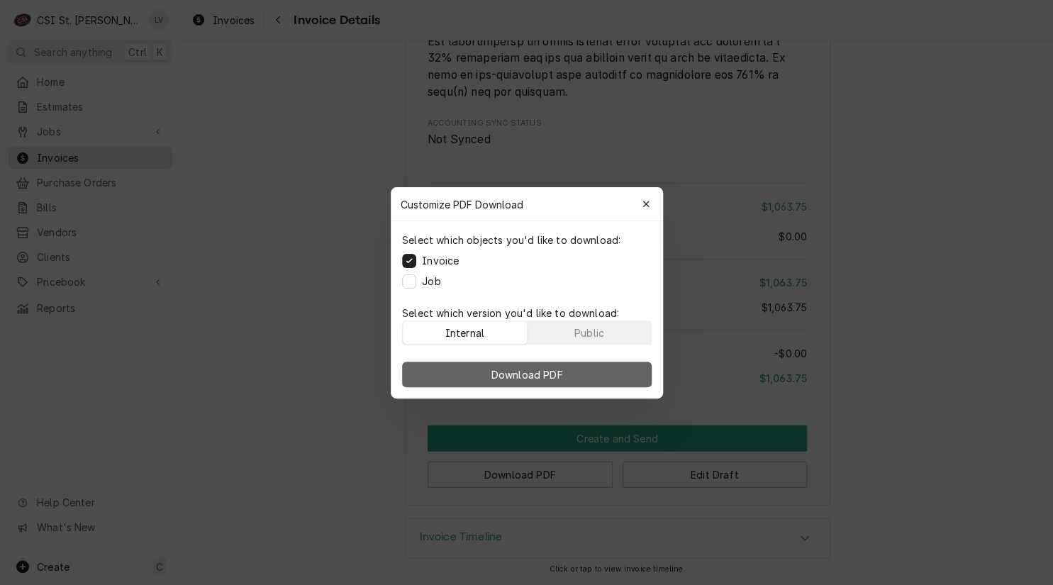
click at [537, 377] on span "Download PDF" at bounding box center [526, 374] width 77 height 15
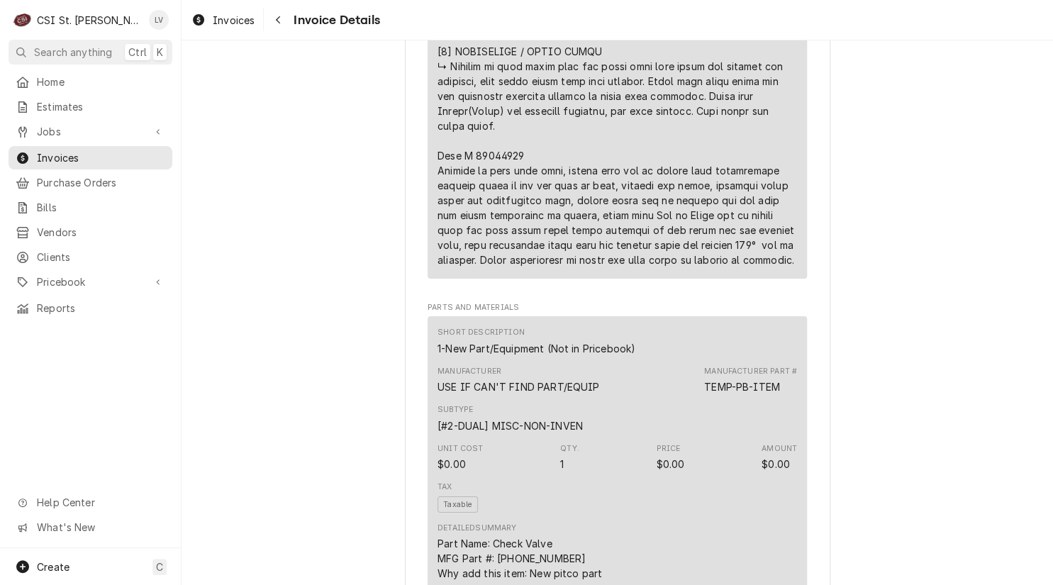
scroll to position [2014, 0]
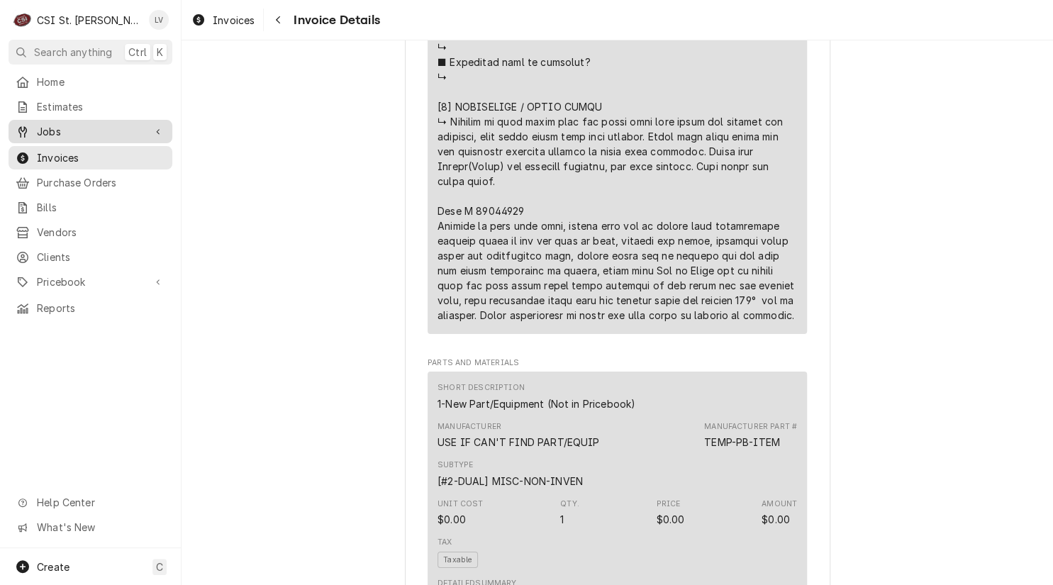
click at [67, 124] on span "Jobs" at bounding box center [90, 131] width 107 height 15
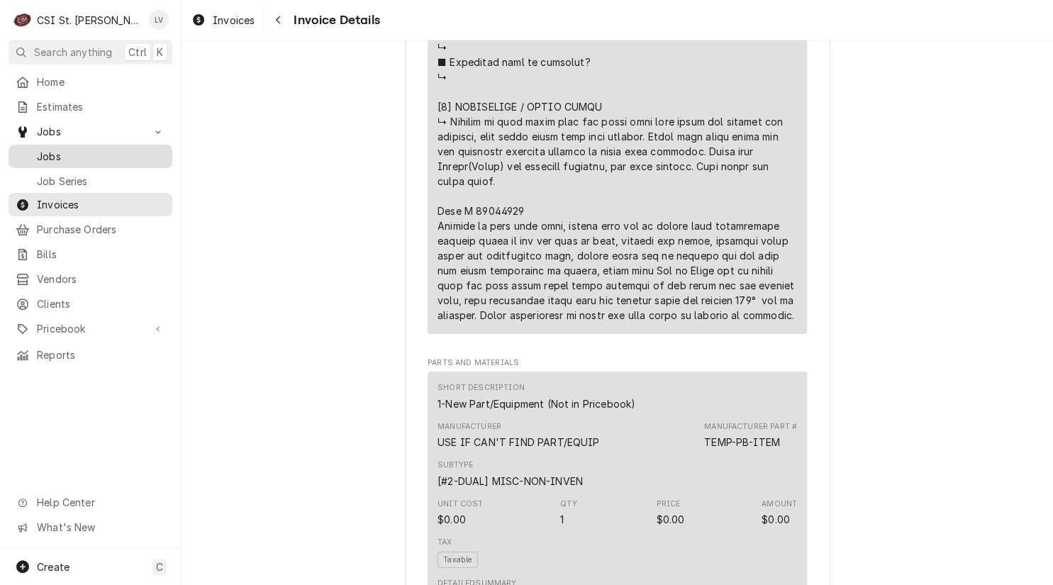
click at [71, 149] on span "Jobs" at bounding box center [101, 156] width 128 height 15
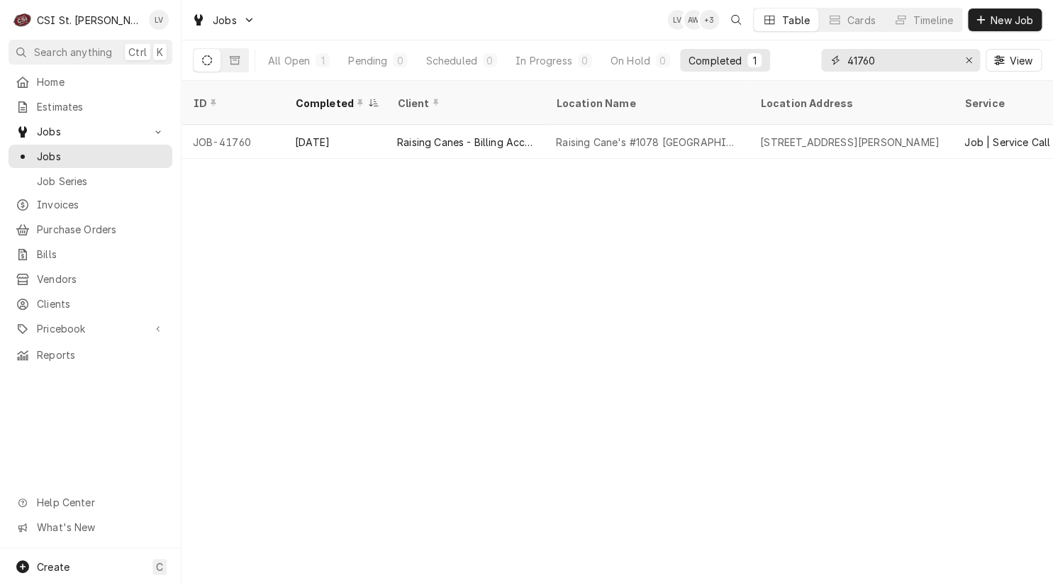
click at [890, 61] on input "41760" at bounding box center [900, 60] width 106 height 23
click at [830, 62] on div "41760" at bounding box center [900, 60] width 159 height 23
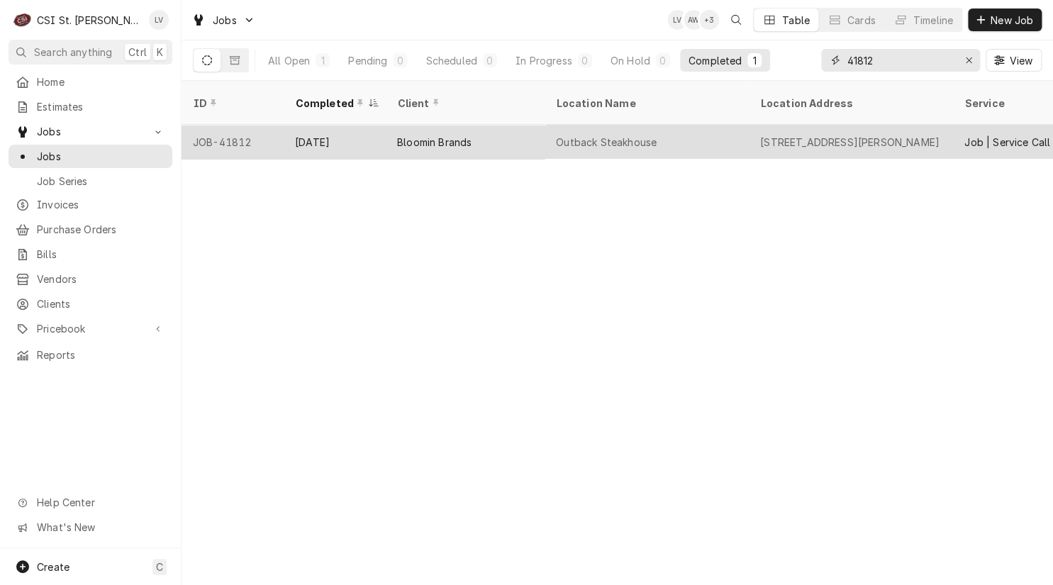
type input "41812"
click at [540, 138] on div "Bloomin Brands" at bounding box center [465, 142] width 159 height 34
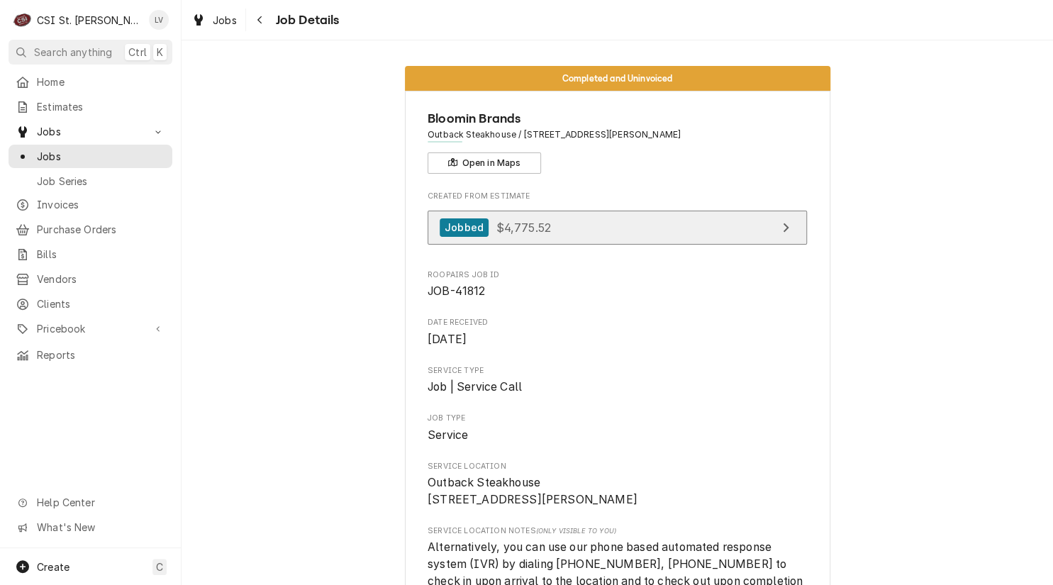
click at [679, 224] on link "Jobbed $4,775.52" at bounding box center [617, 228] width 379 height 35
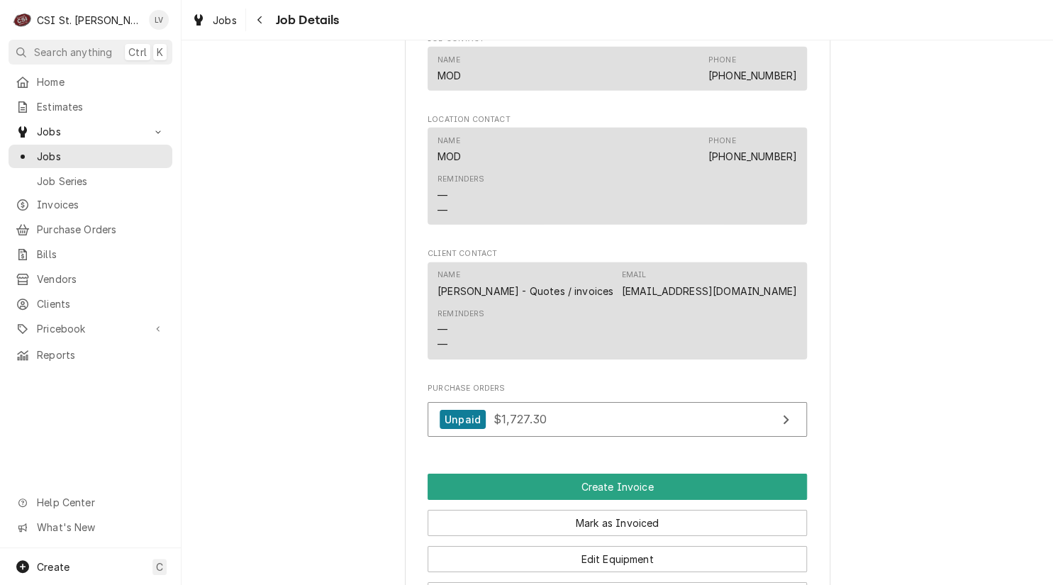
scroll to position [1986, 0]
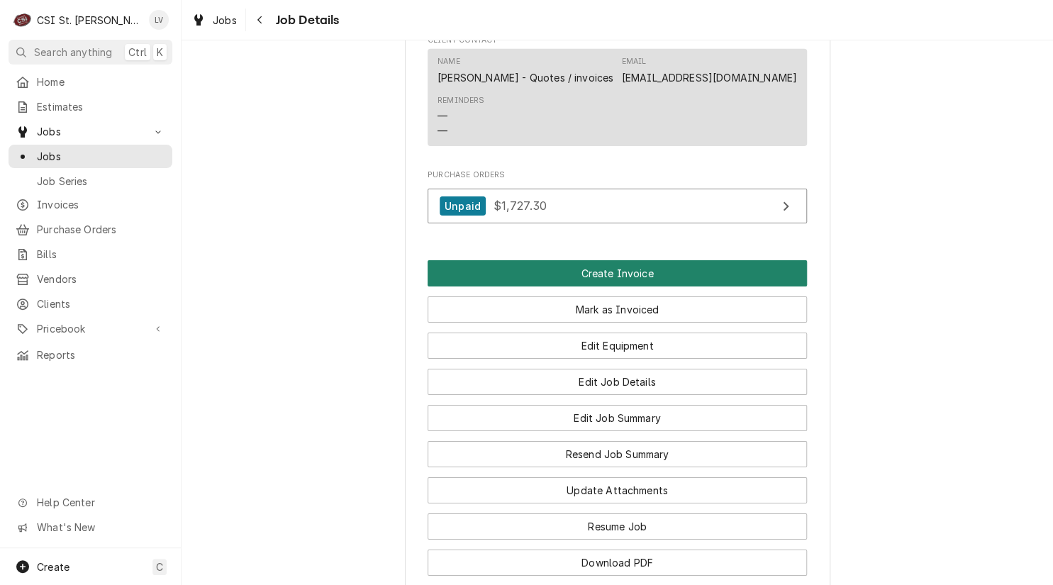
click at [518, 272] on button "Create Invoice" at bounding box center [617, 273] width 379 height 26
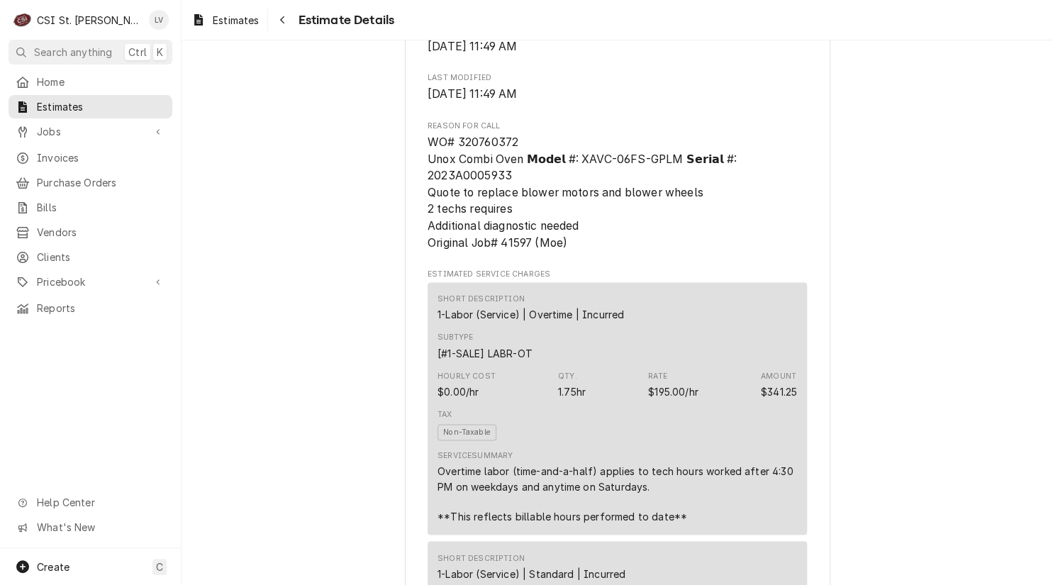
scroll to position [426, 0]
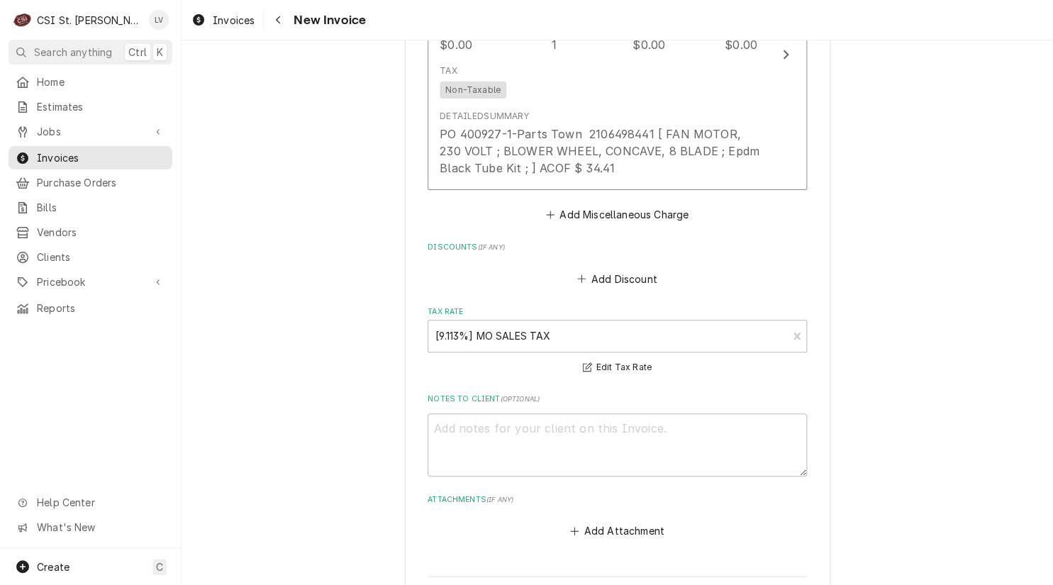
scroll to position [5532, 0]
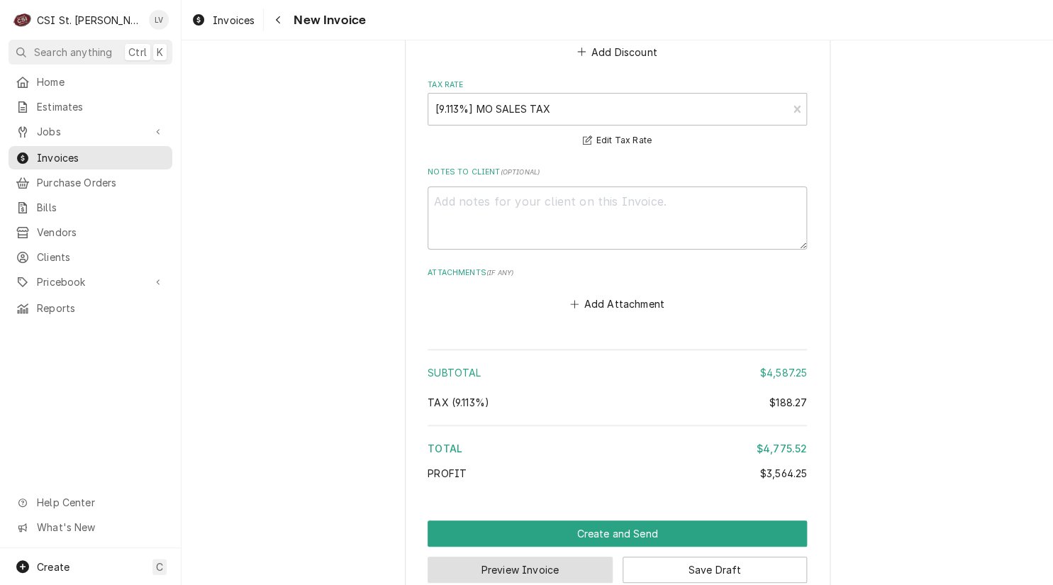
click at [528, 557] on button "Preview Invoice" at bounding box center [520, 570] width 185 height 26
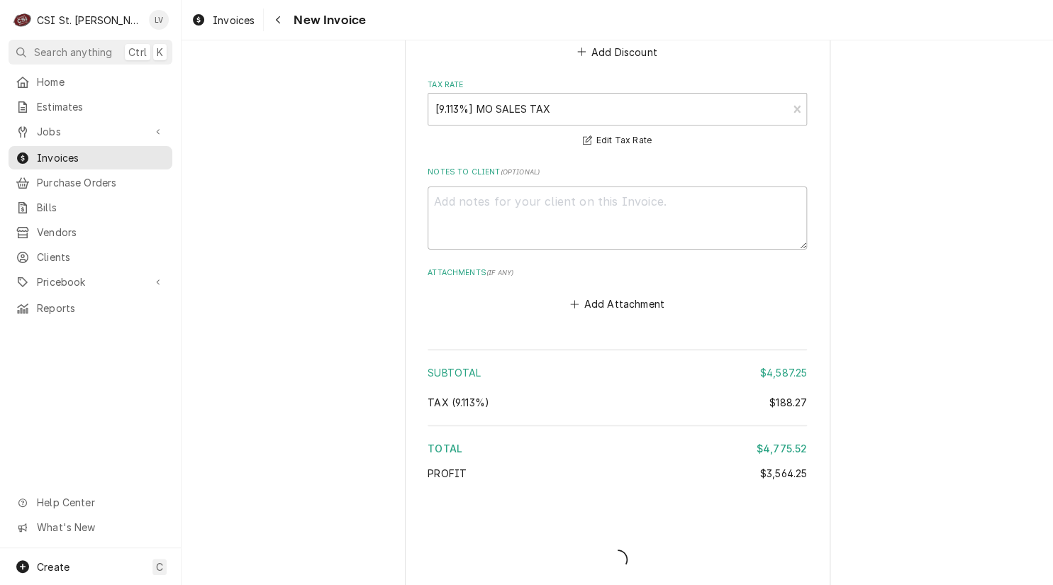
scroll to position [5526, 0]
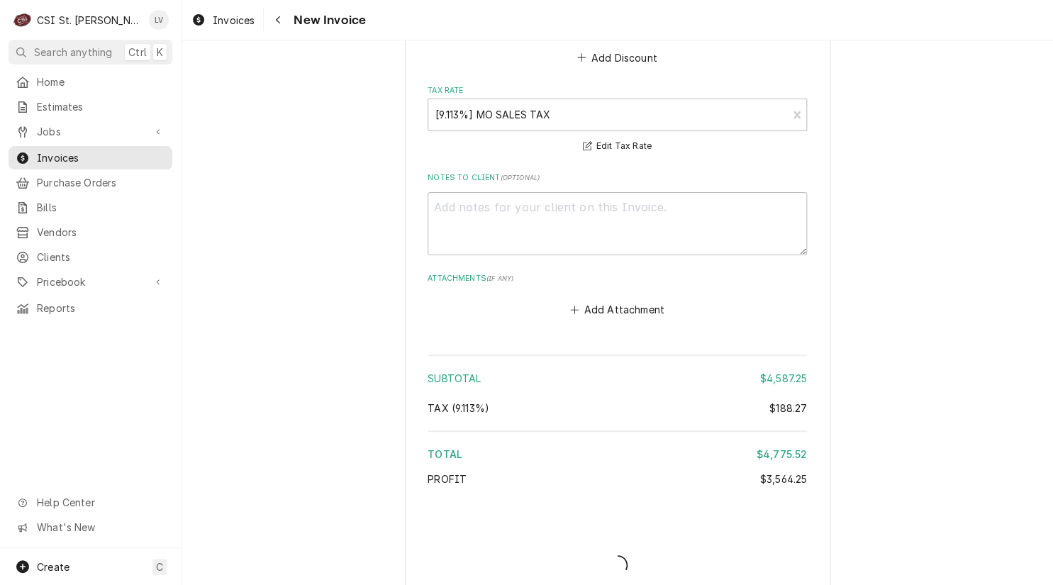
type textarea "x"
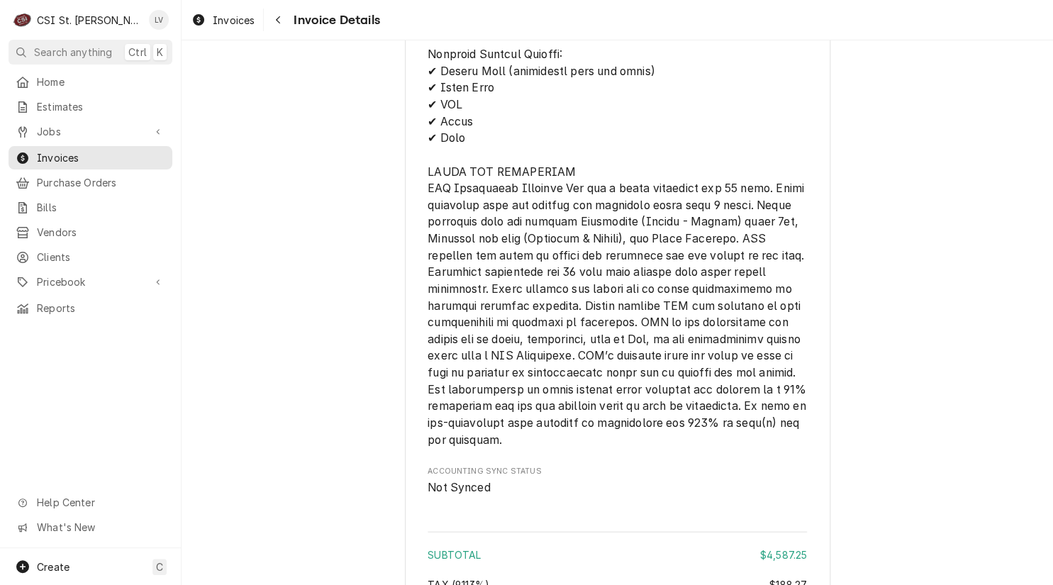
scroll to position [4430, 0]
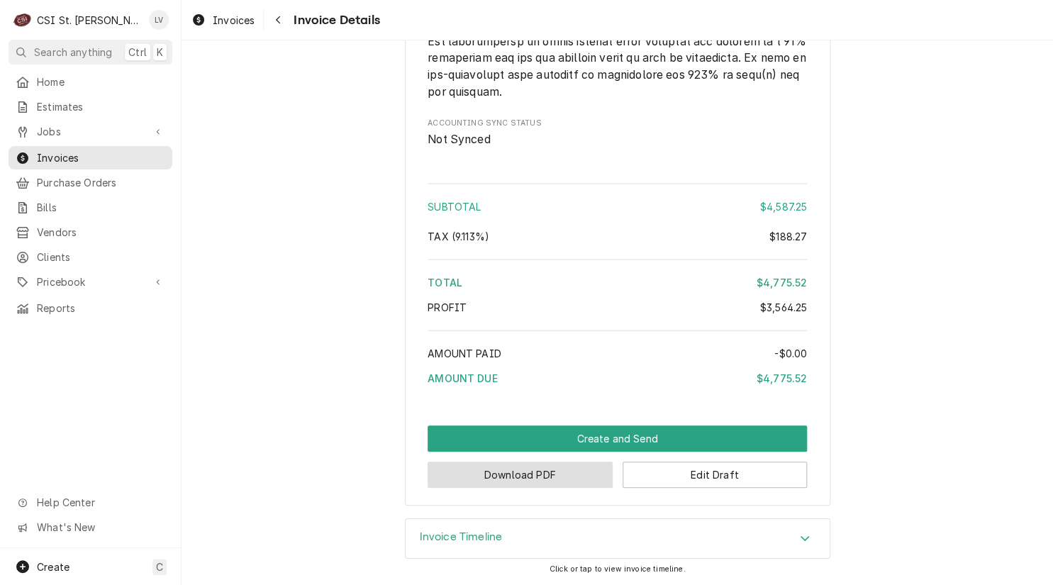
click at [513, 477] on button "Download PDF" at bounding box center [520, 475] width 185 height 26
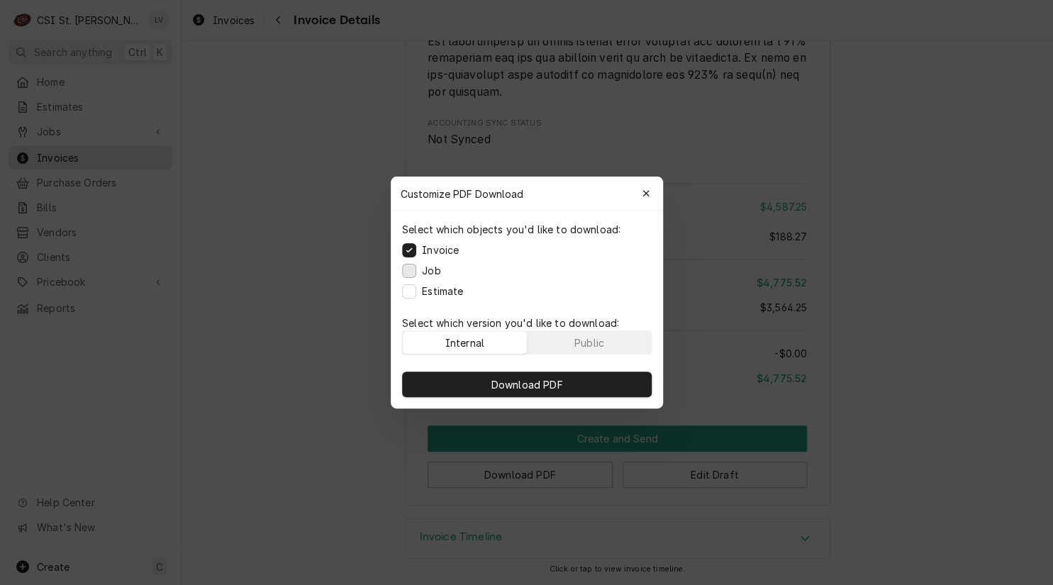
click at [406, 264] on div "Select which objects you'd like to download: Invoice Job Estimate" at bounding box center [527, 260] width 272 height 99
click at [406, 270] on button "Job" at bounding box center [409, 271] width 14 height 14
click at [411, 291] on button "Estimate" at bounding box center [409, 291] width 14 height 14
click at [408, 269] on button "Job" at bounding box center [409, 271] width 14 height 14
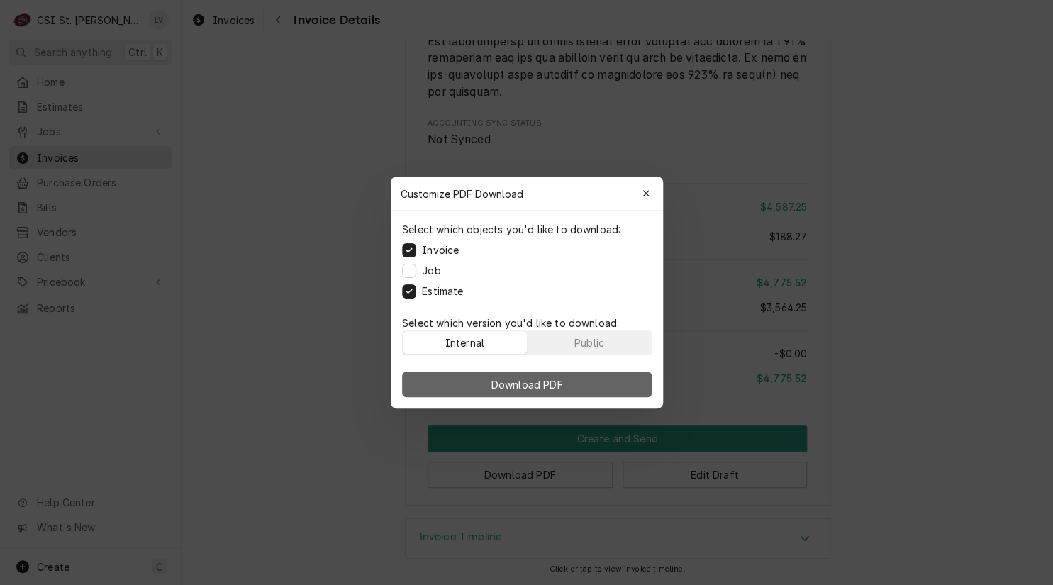
click at [523, 384] on span "Download PDF" at bounding box center [526, 384] width 77 height 15
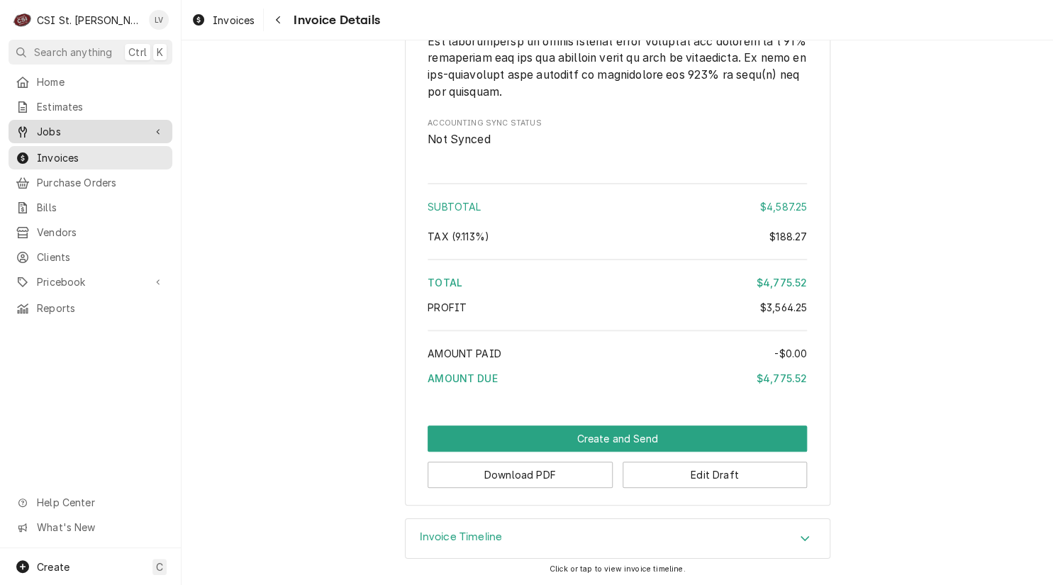
click at [44, 128] on span "Jobs" at bounding box center [90, 131] width 107 height 15
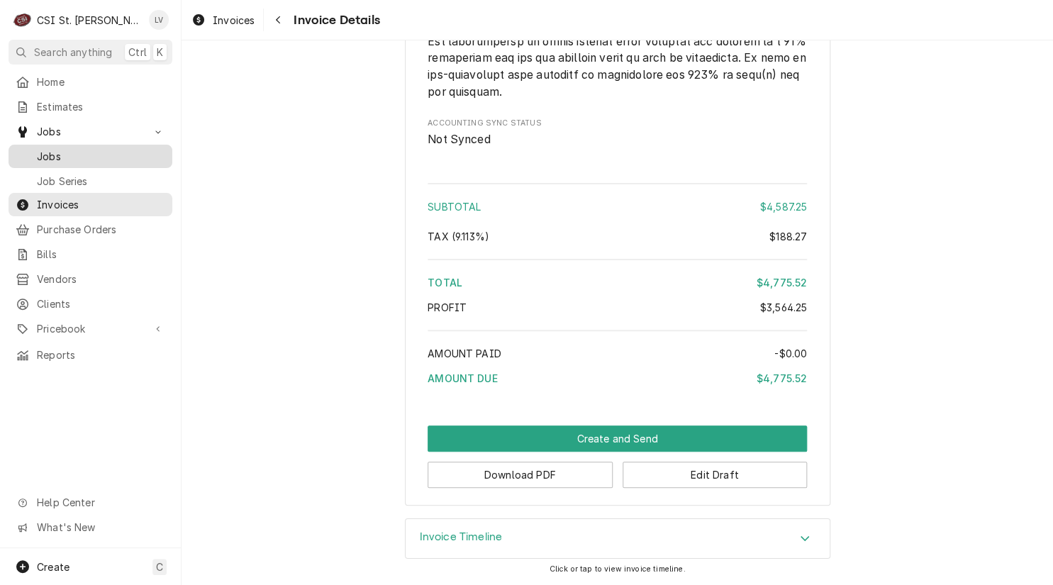
click at [45, 153] on span "Jobs" at bounding box center [101, 156] width 128 height 15
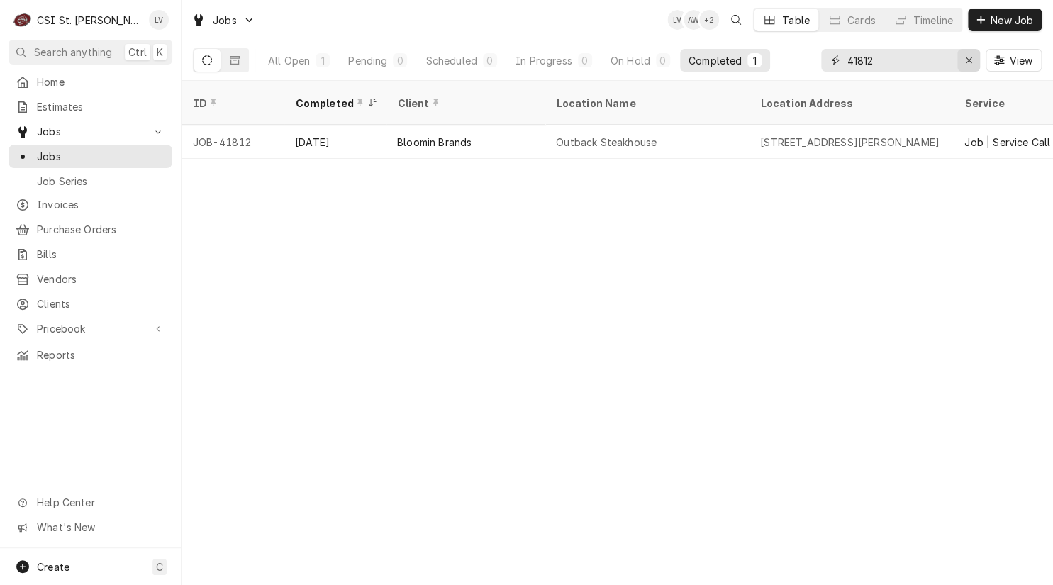
click at [968, 63] on icon "Erase input" at bounding box center [969, 60] width 8 height 10
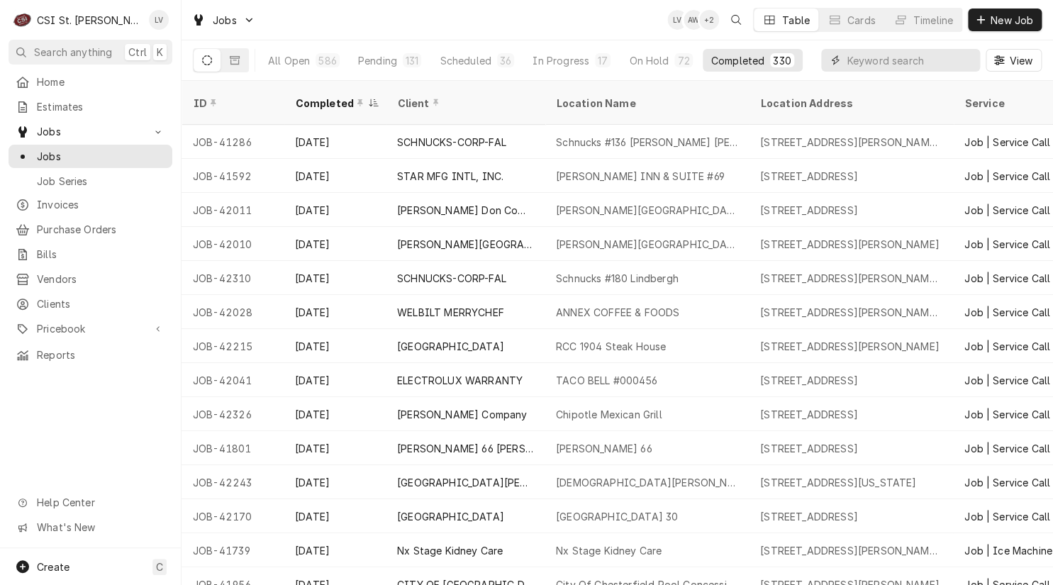
click at [854, 62] on input "Dynamic Content Wrapper" at bounding box center [910, 60] width 126 height 23
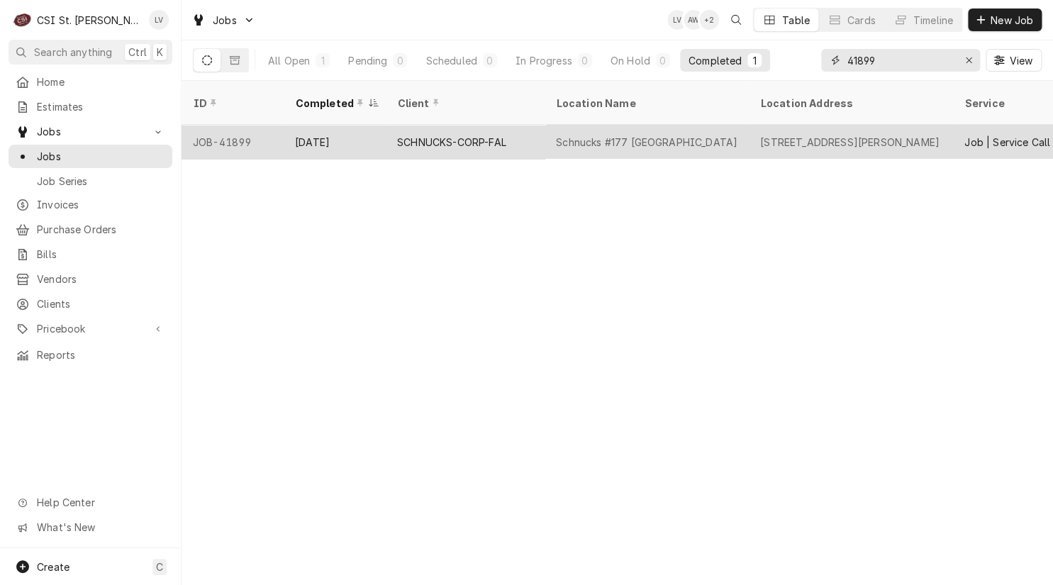
type input "41899"
click at [518, 135] on div "SCHNUCKS-CORP-FAL" at bounding box center [465, 142] width 159 height 34
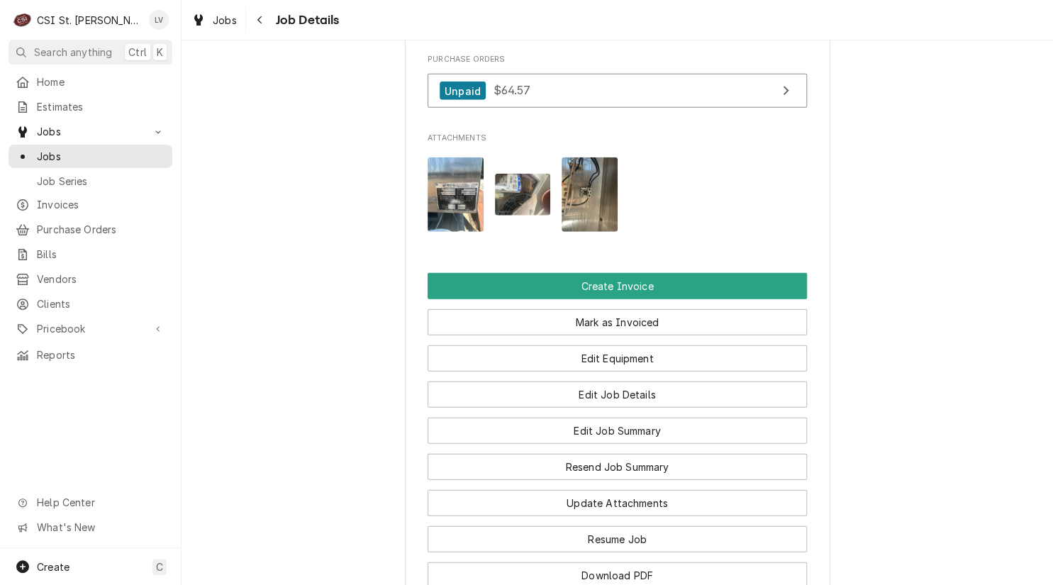
scroll to position [1489, 0]
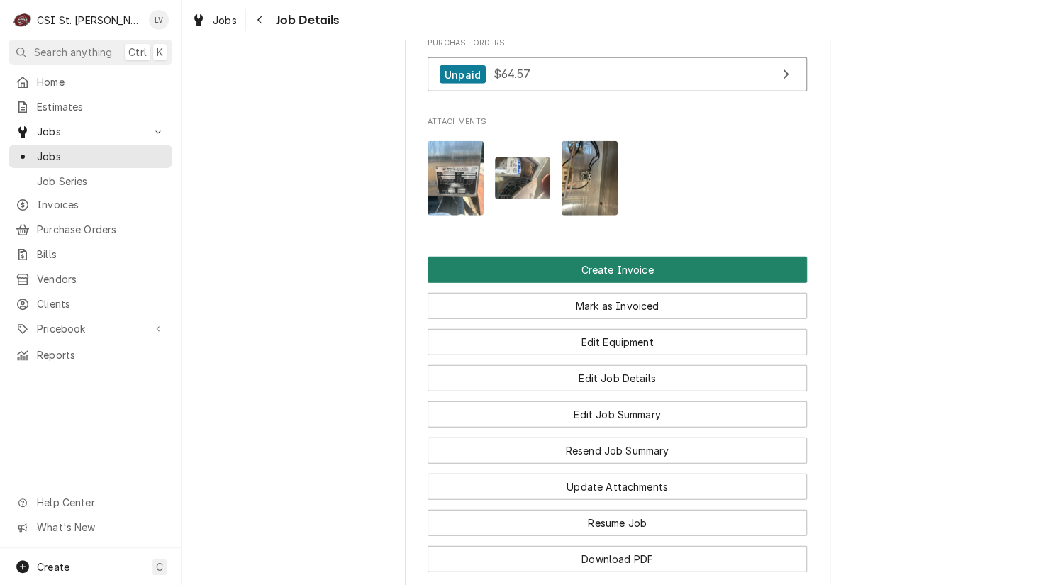
click at [632, 269] on button "Create Invoice" at bounding box center [617, 270] width 379 height 26
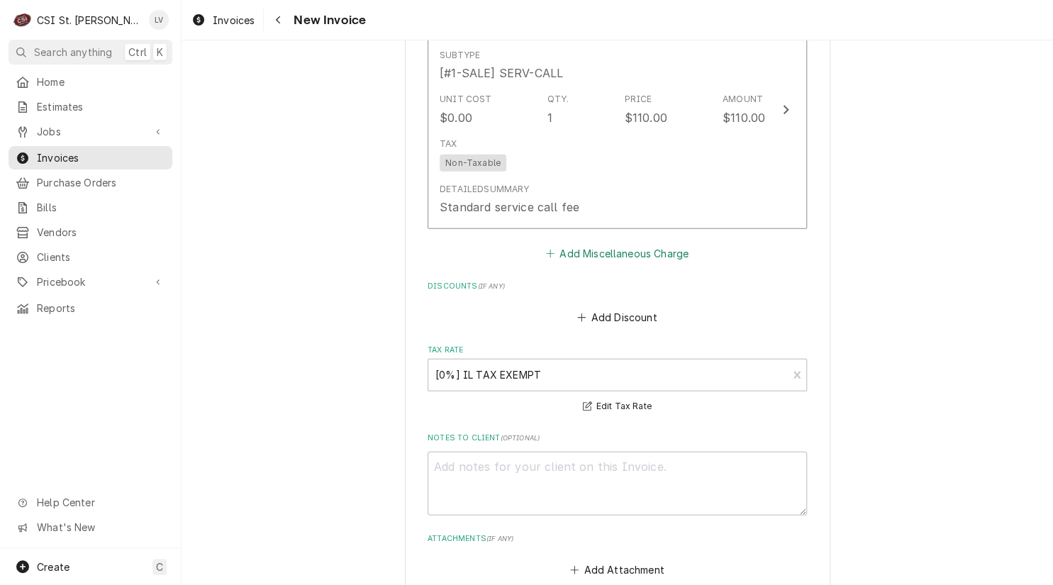
scroll to position [4107, 0]
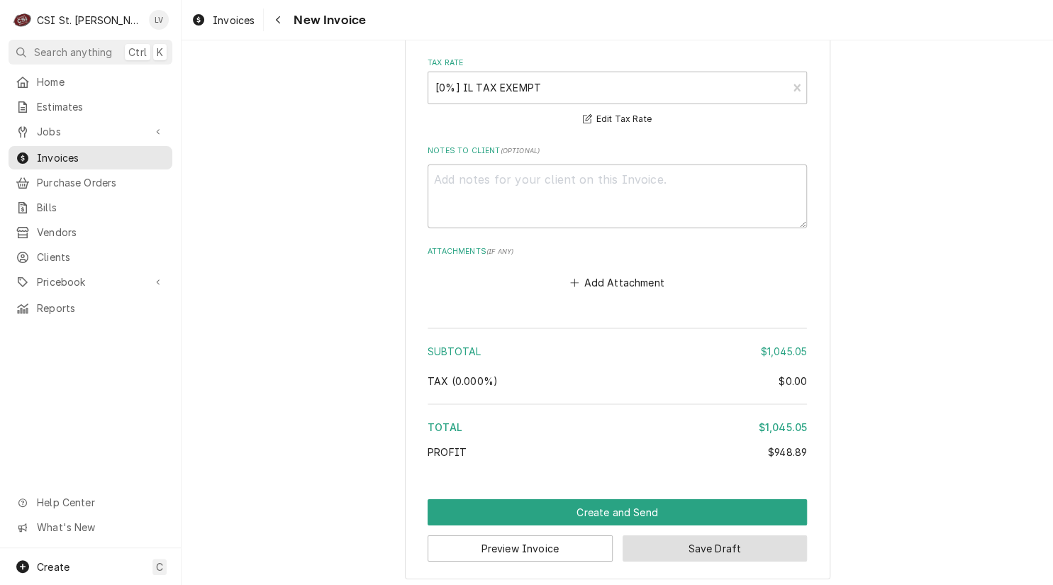
click at [720, 545] on button "Save Draft" at bounding box center [715, 548] width 185 height 26
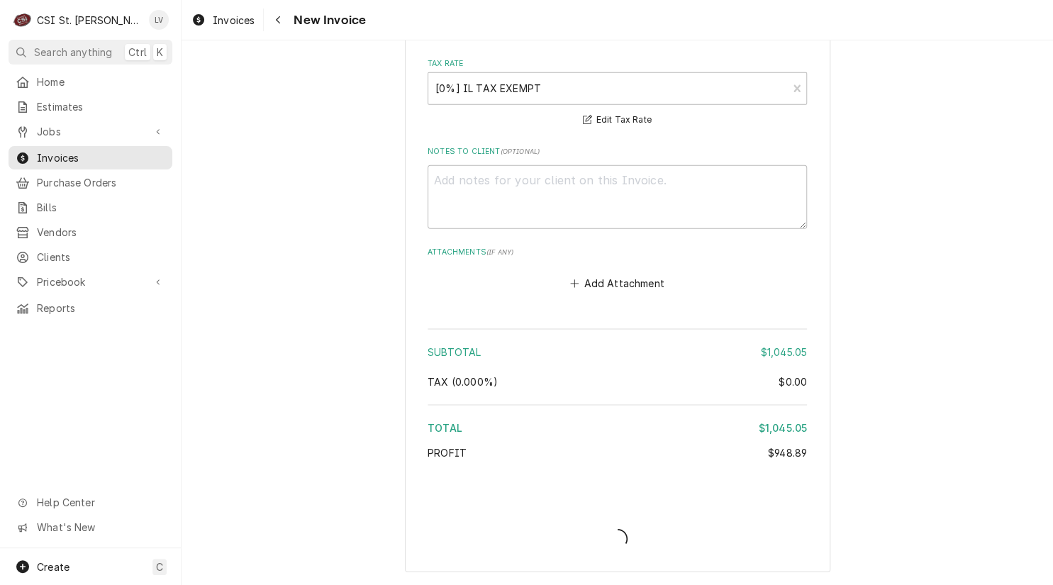
scroll to position [4099, 0]
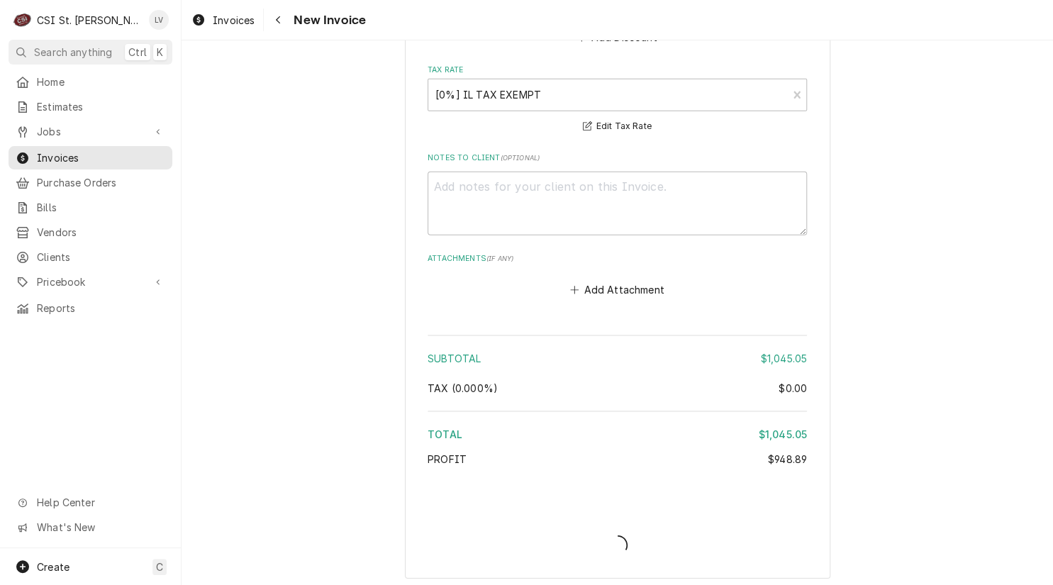
type textarea "x"
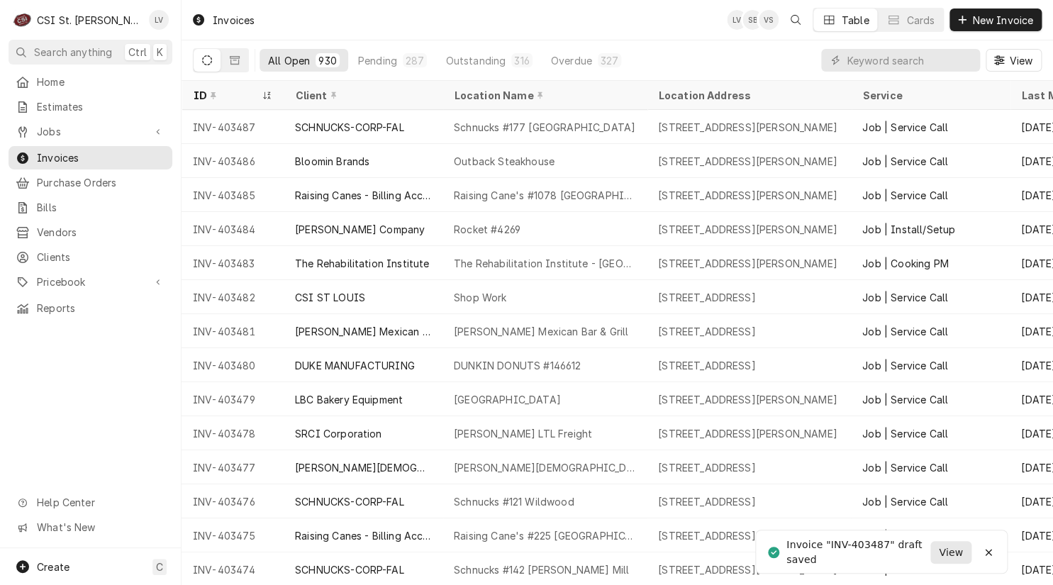
click at [954, 556] on span "View" at bounding box center [951, 552] width 30 height 15
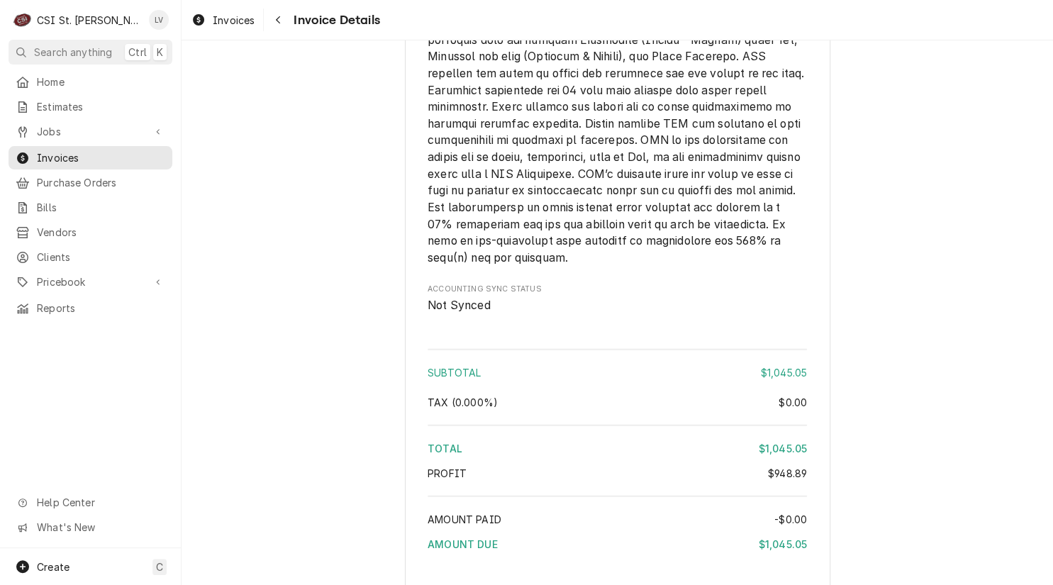
scroll to position [3778, 0]
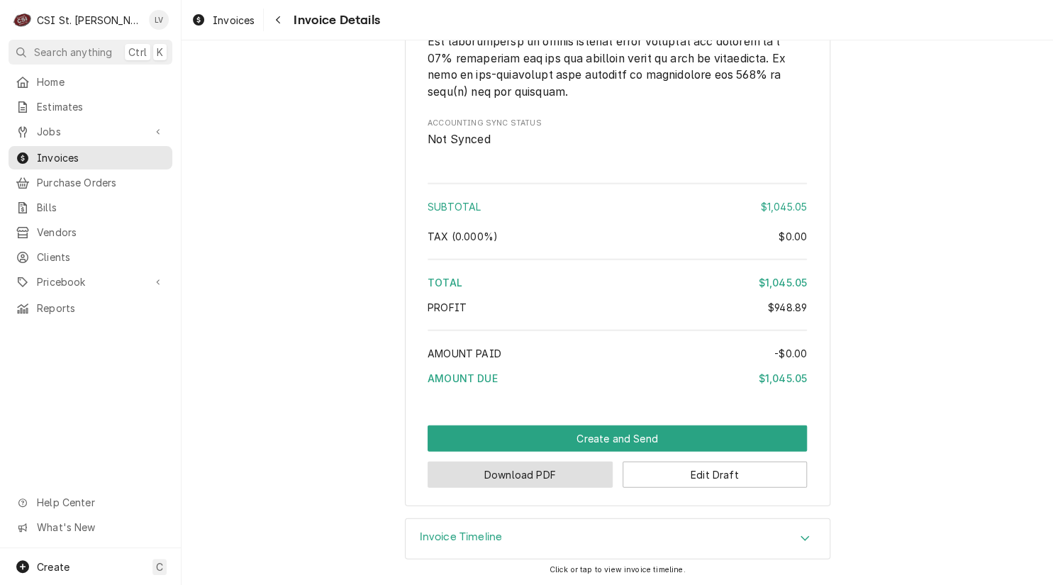
click at [523, 480] on button "Download PDF" at bounding box center [520, 475] width 185 height 26
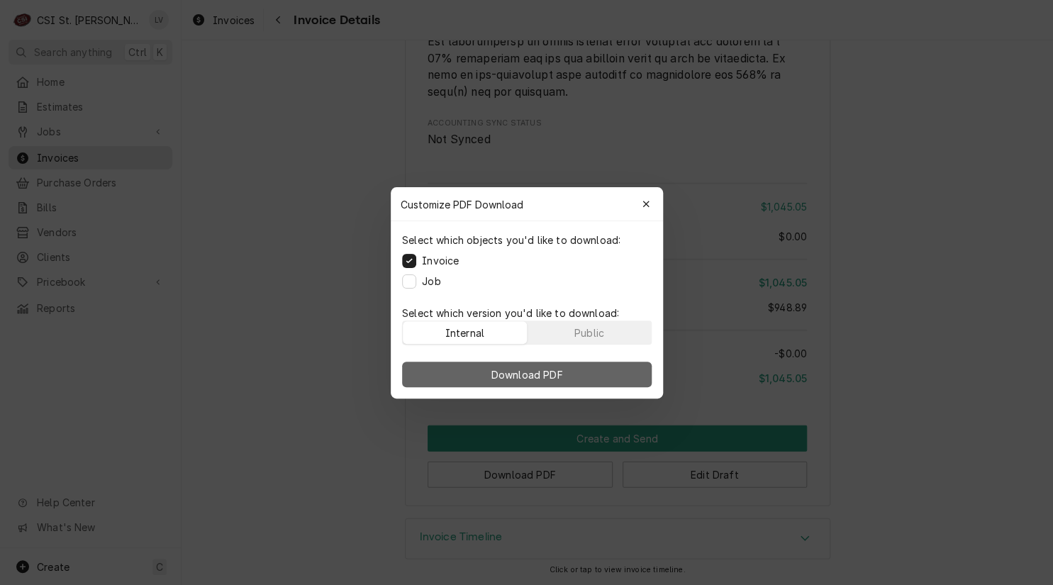
click at [540, 369] on span "Download PDF" at bounding box center [526, 374] width 77 height 15
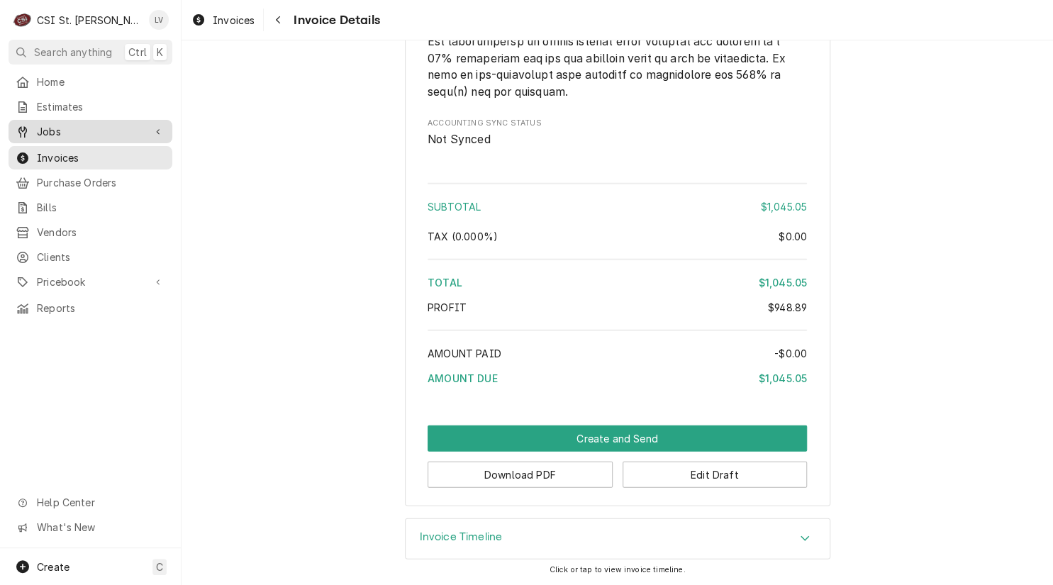
click at [47, 130] on span "Jobs" at bounding box center [90, 131] width 107 height 15
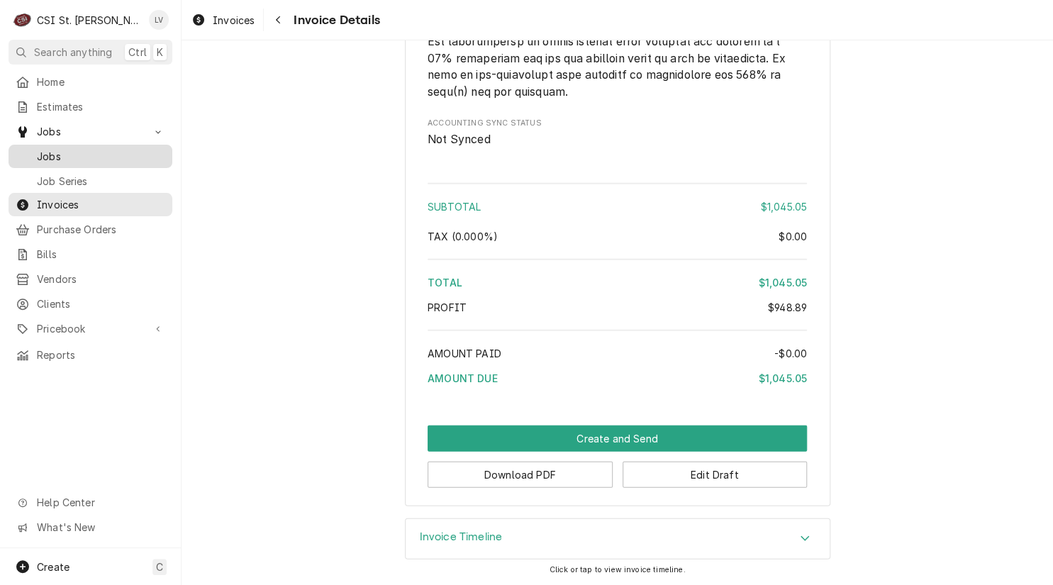
click at [42, 149] on span "Jobs" at bounding box center [101, 156] width 128 height 15
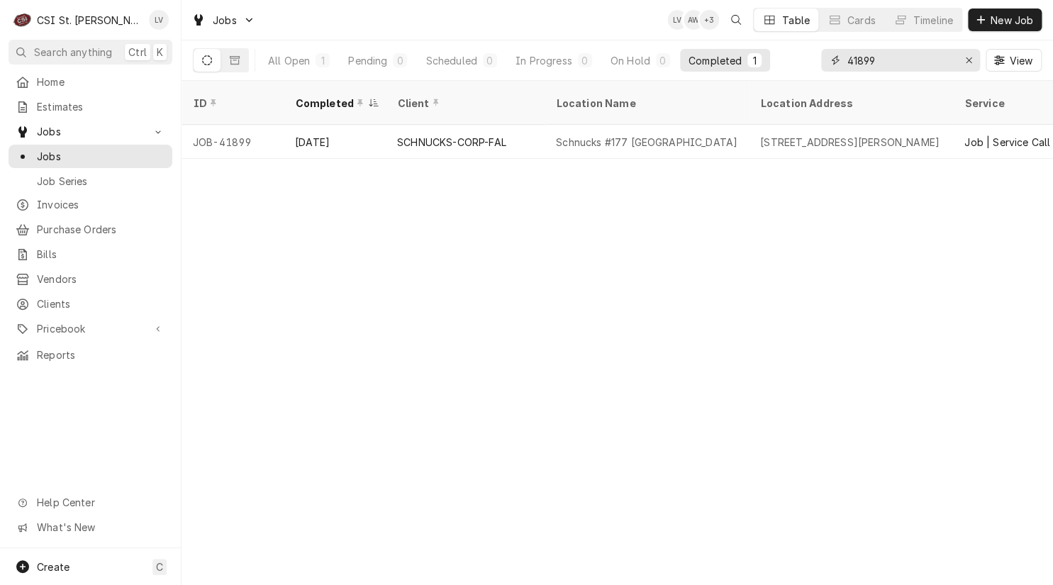
click at [860, 59] on input "41899" at bounding box center [900, 60] width 106 height 23
click at [863, 60] on input "41899" at bounding box center [900, 60] width 106 height 23
drag, startPoint x: 871, startPoint y: 63, endPoint x: 887, endPoint y: 65, distance: 16.5
click at [887, 65] on input "41899" at bounding box center [900, 60] width 106 height 23
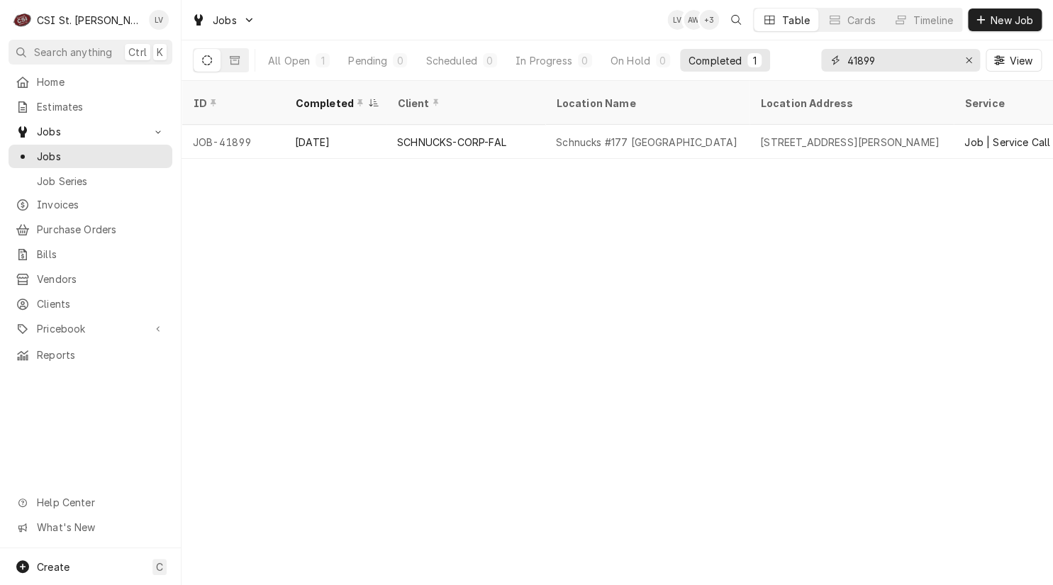
click at [887, 65] on input "41899" at bounding box center [900, 60] width 106 height 23
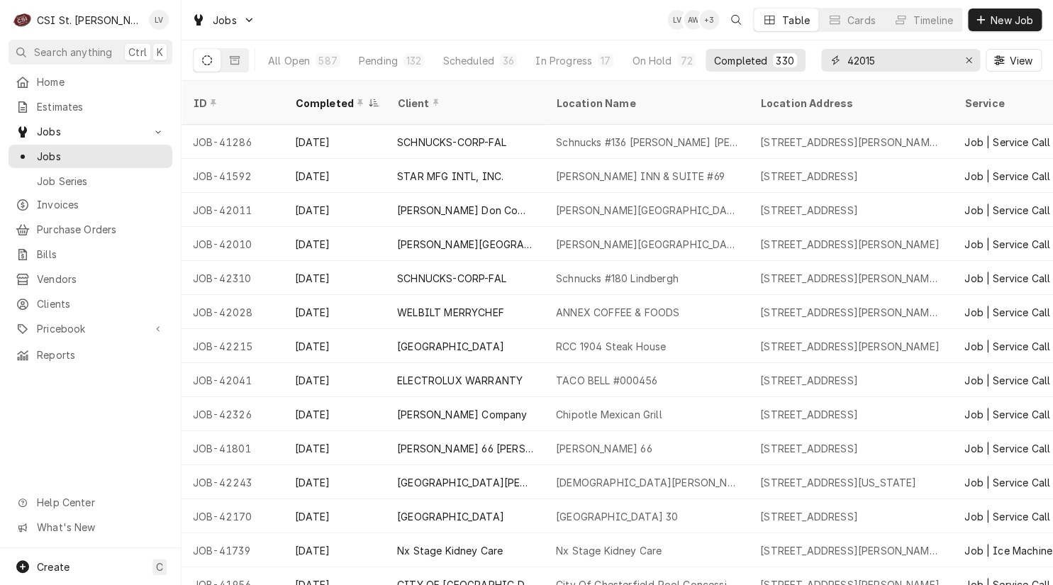
type input "42015"
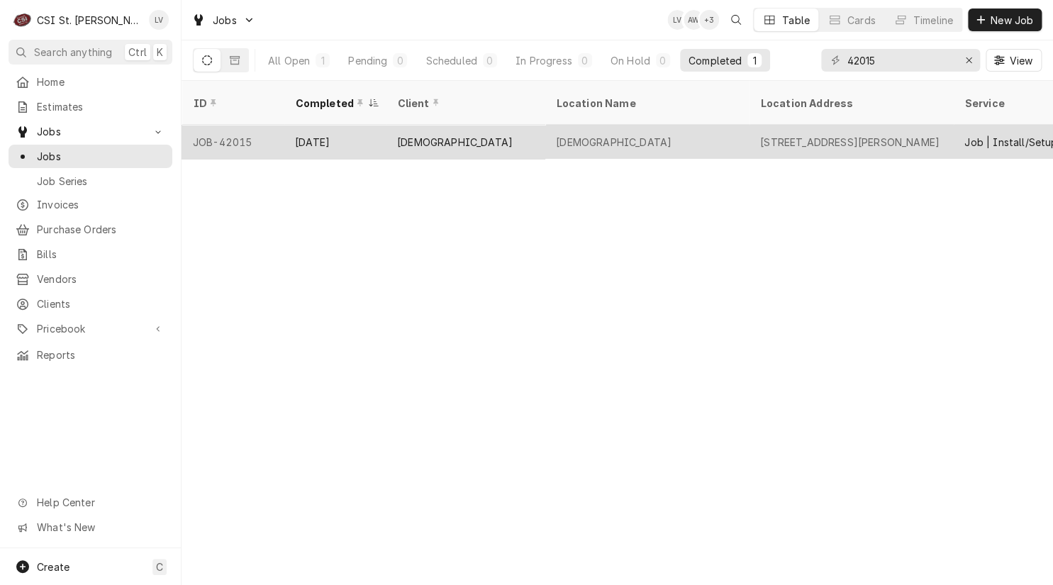
click at [396, 135] on div "Messiah Lutheran Church" at bounding box center [465, 142] width 159 height 34
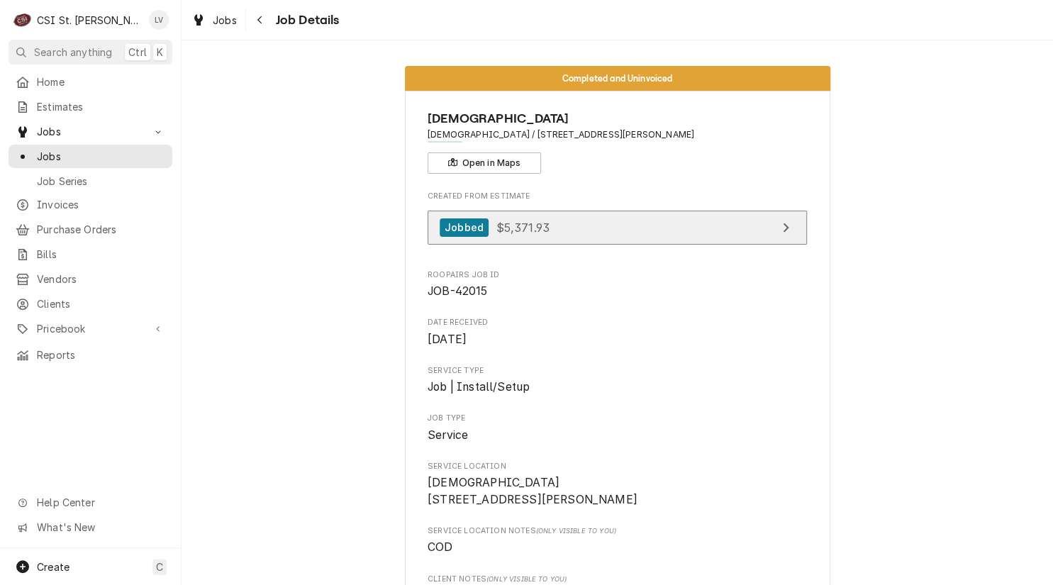
click at [603, 225] on link "Jobbed $5,371.93" at bounding box center [617, 228] width 379 height 35
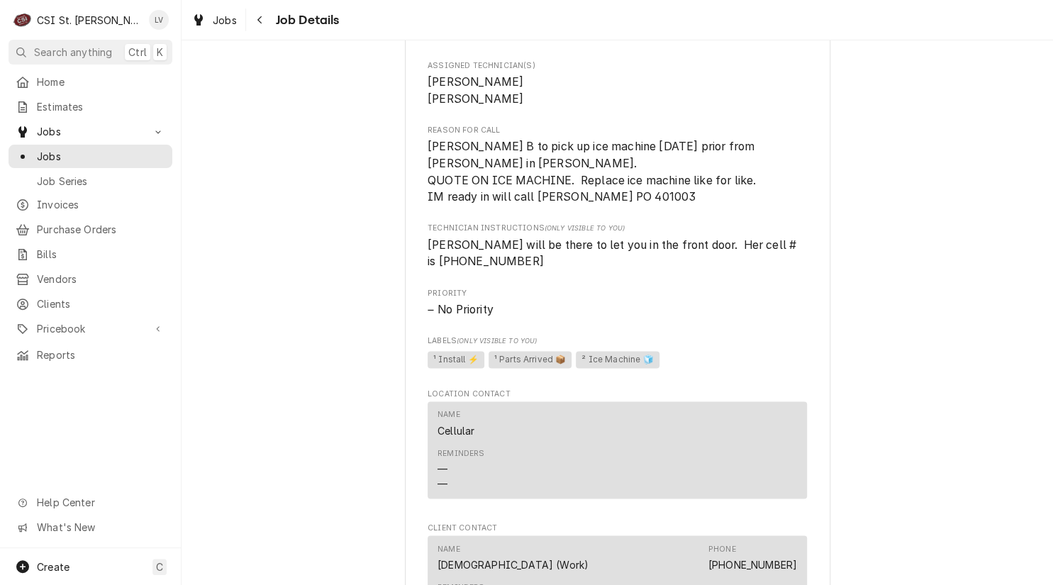
scroll to position [1277, 0]
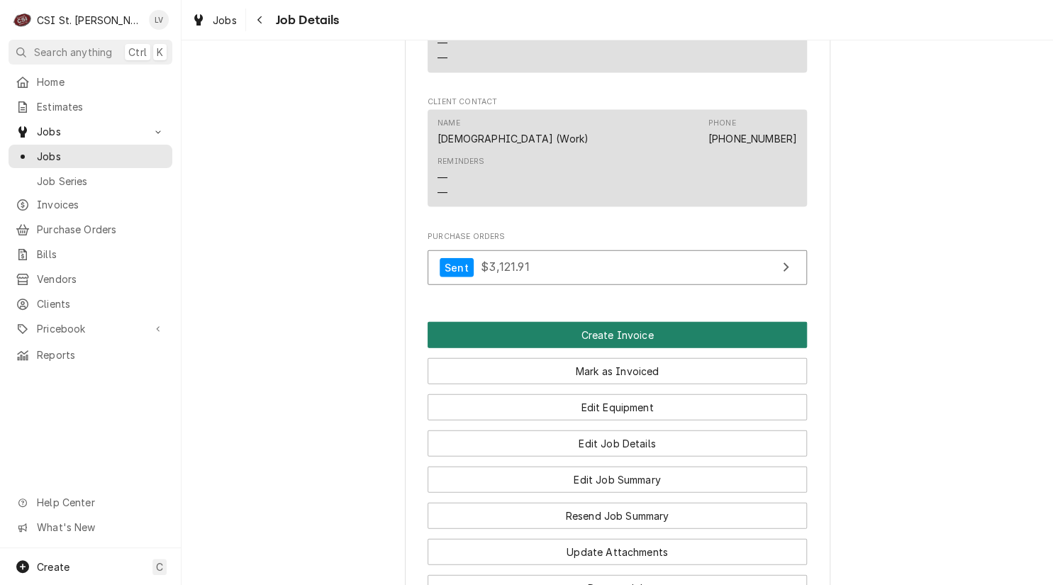
click at [603, 330] on button "Create Invoice" at bounding box center [617, 335] width 379 height 26
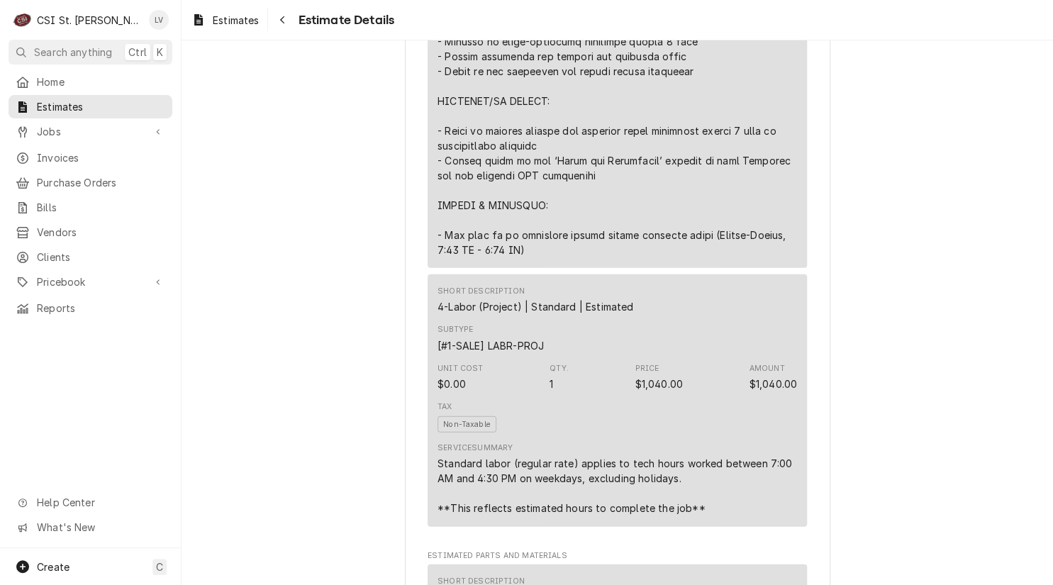
scroll to position [1237, 0]
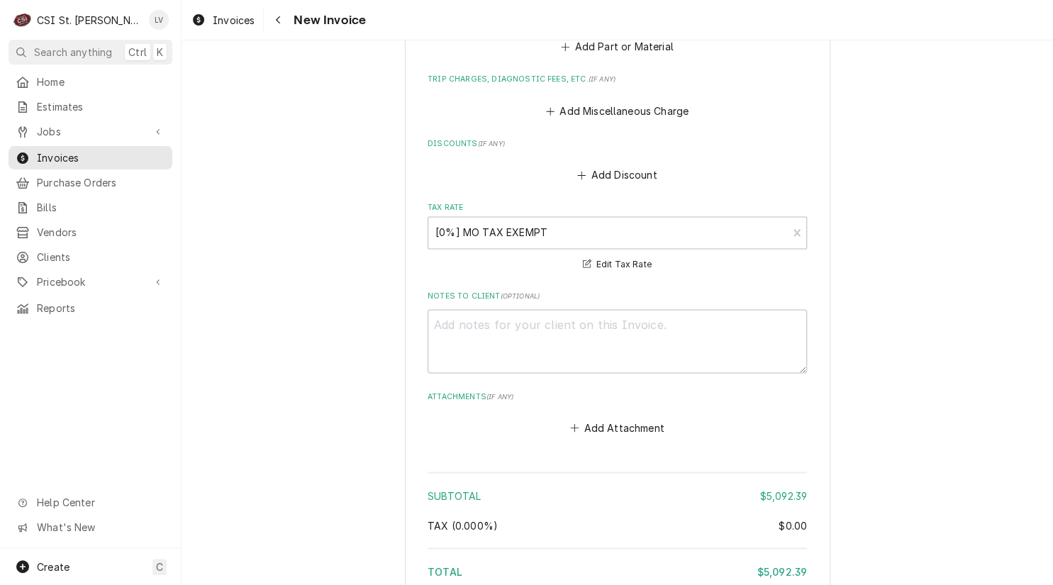
scroll to position [3359, 0]
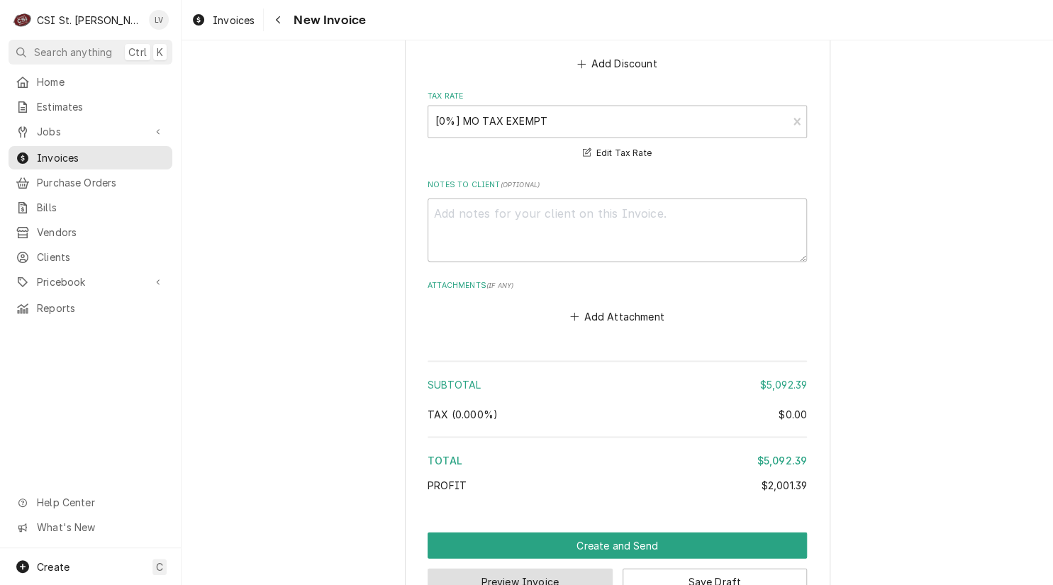
click at [523, 568] on button "Preview Invoice" at bounding box center [520, 581] width 185 height 26
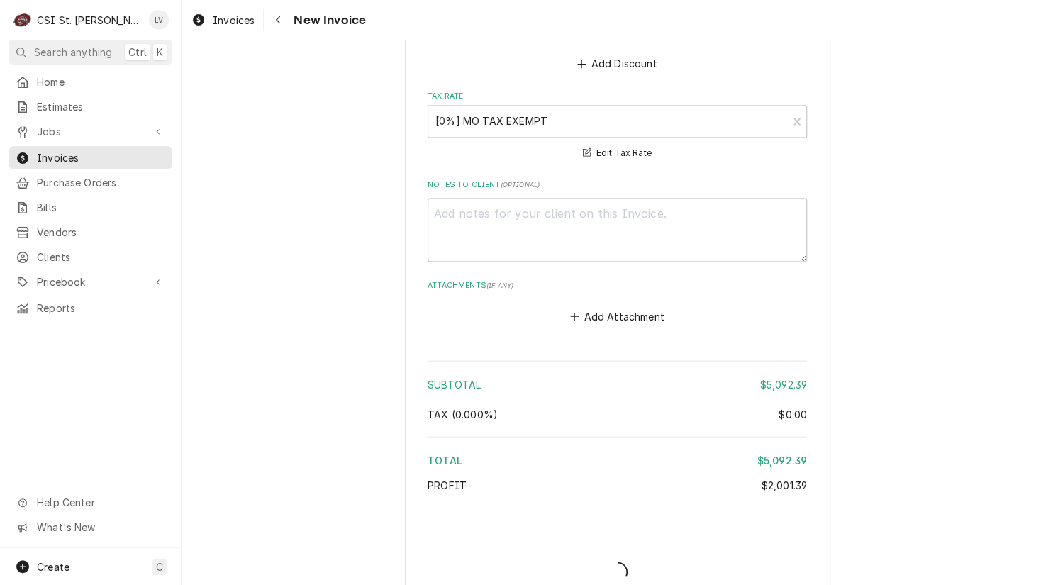
scroll to position [3352, 0]
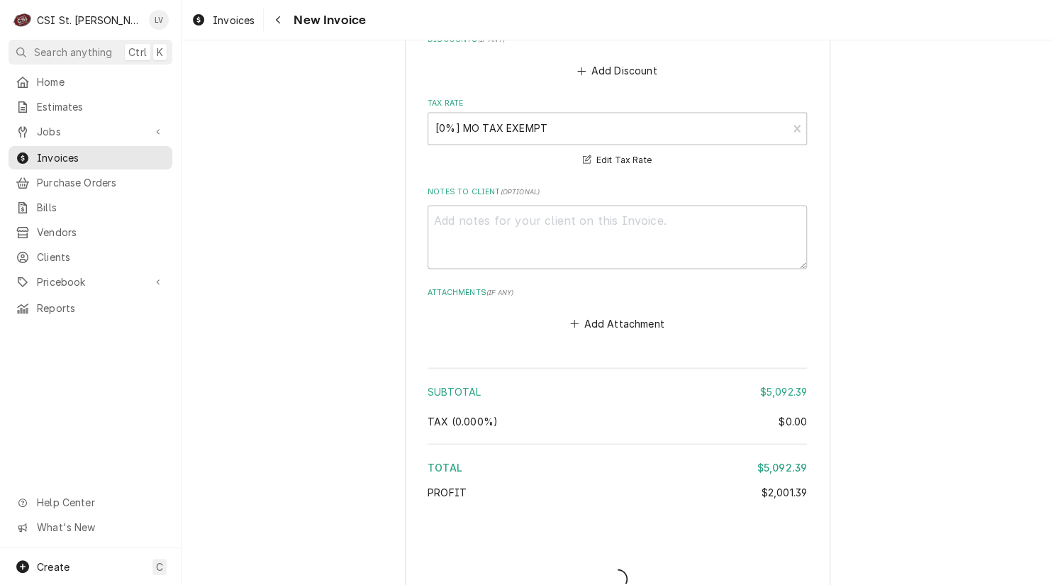
type textarea "x"
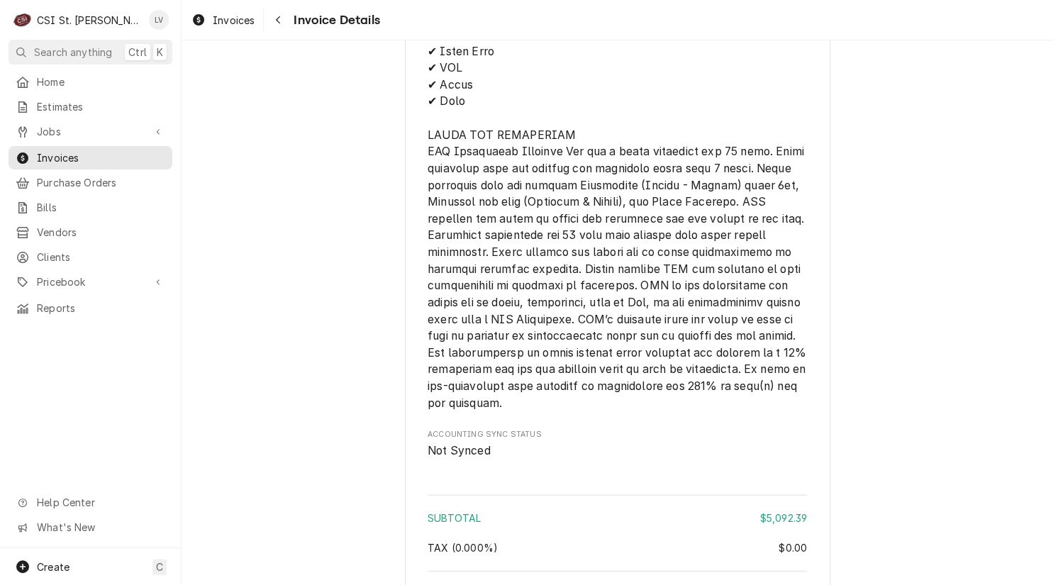
scroll to position [3035, 0]
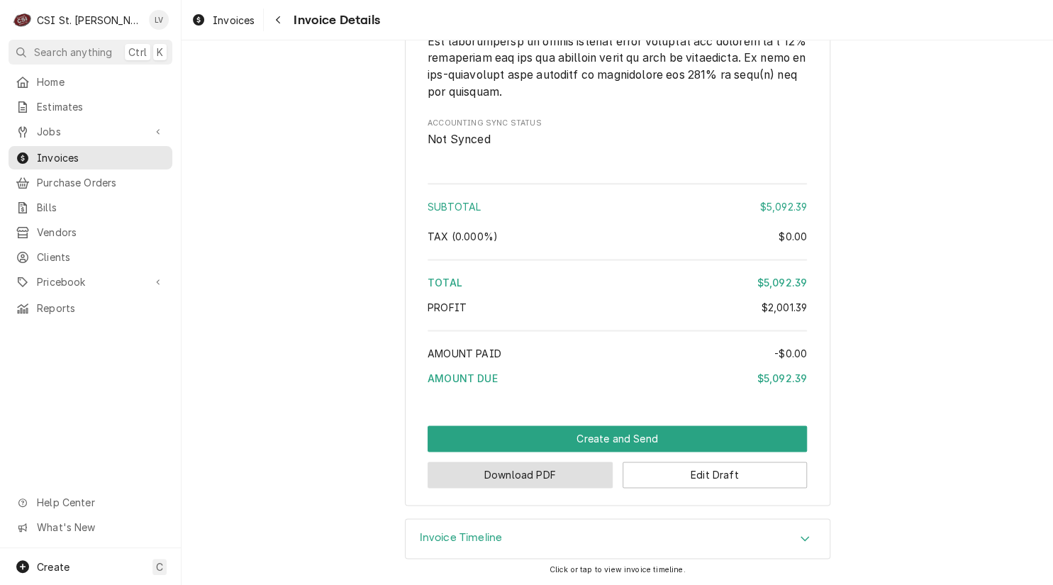
click at [528, 484] on button "Download PDF" at bounding box center [520, 475] width 185 height 26
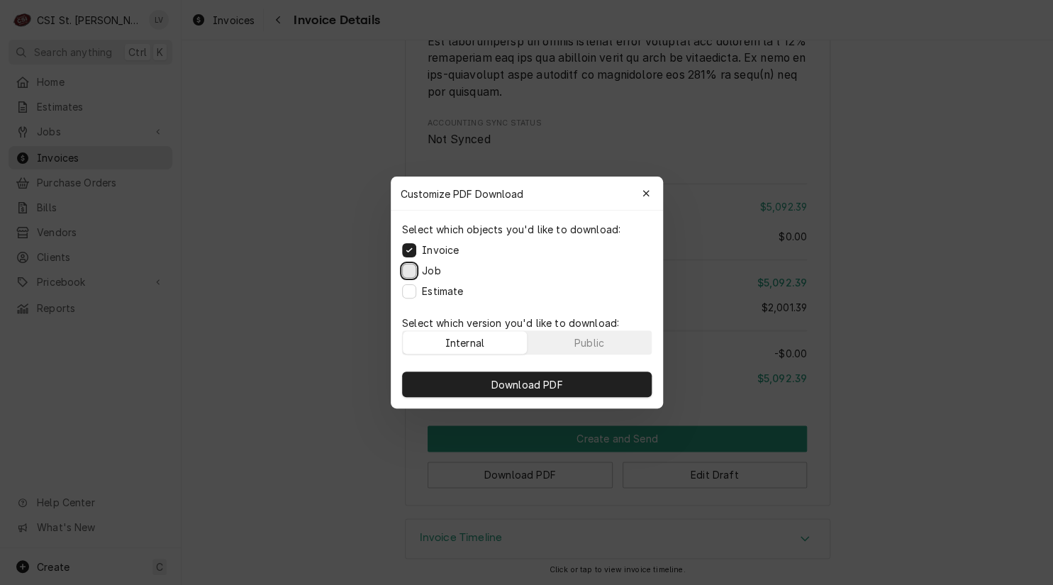
click at [409, 274] on button "Job" at bounding box center [409, 271] width 14 height 14
click at [411, 292] on button "Estimate" at bounding box center [409, 291] width 14 height 14
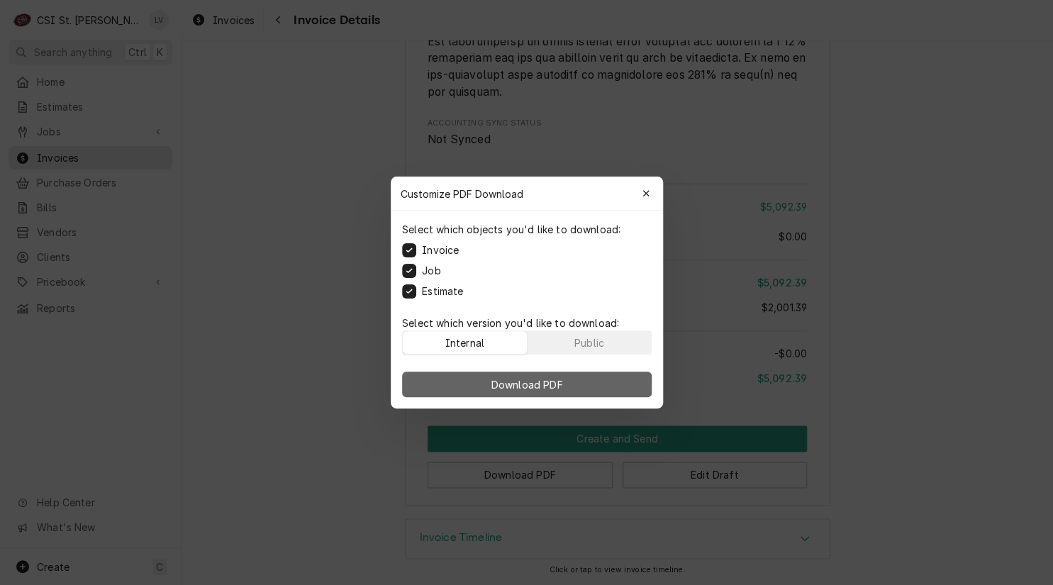
click at [533, 391] on button "Download PDF" at bounding box center [527, 385] width 250 height 26
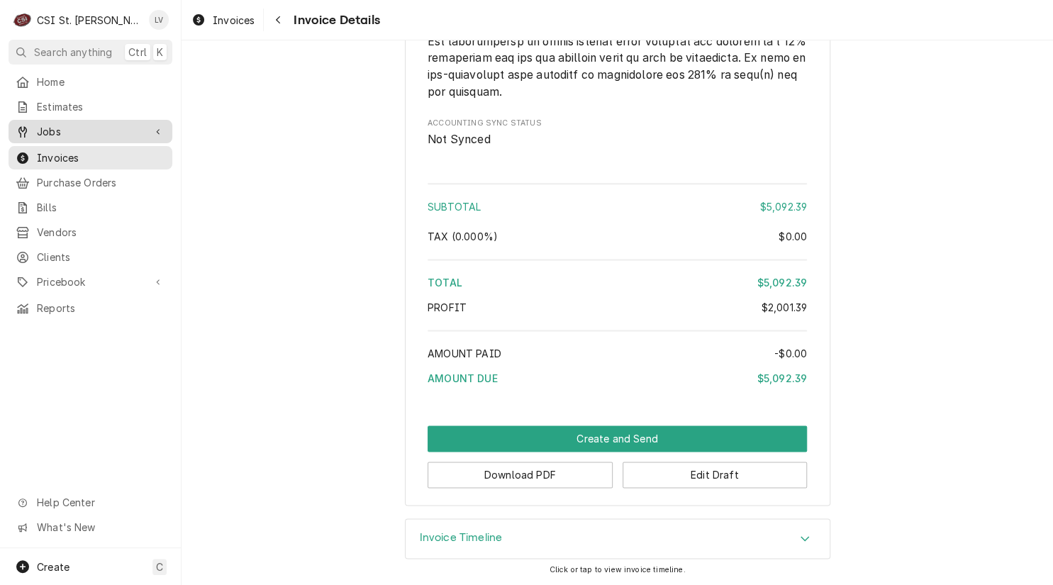
click at [44, 133] on span "Jobs" at bounding box center [90, 131] width 107 height 15
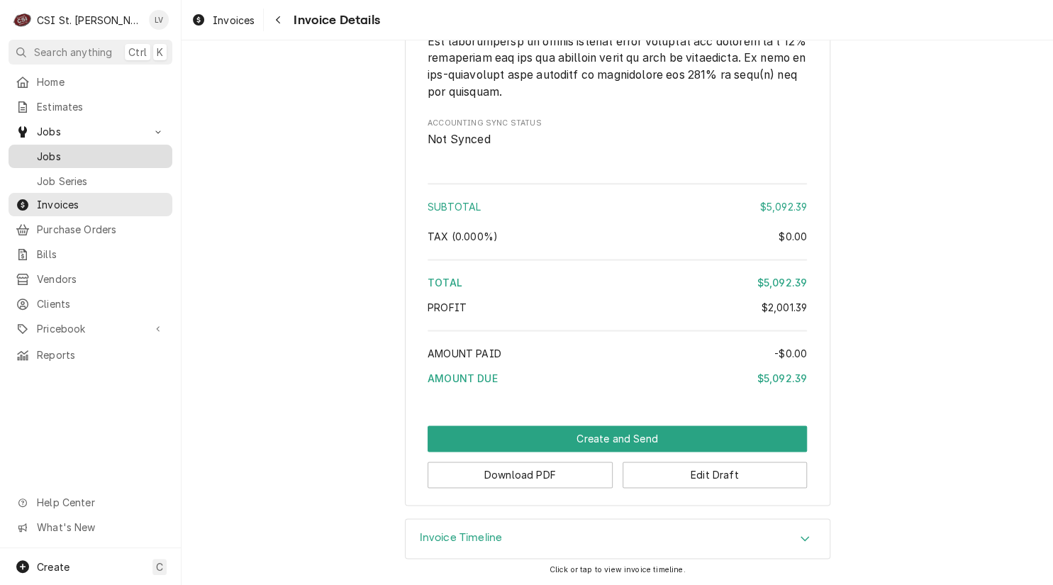
click at [37, 149] on span "Jobs" at bounding box center [101, 156] width 128 height 15
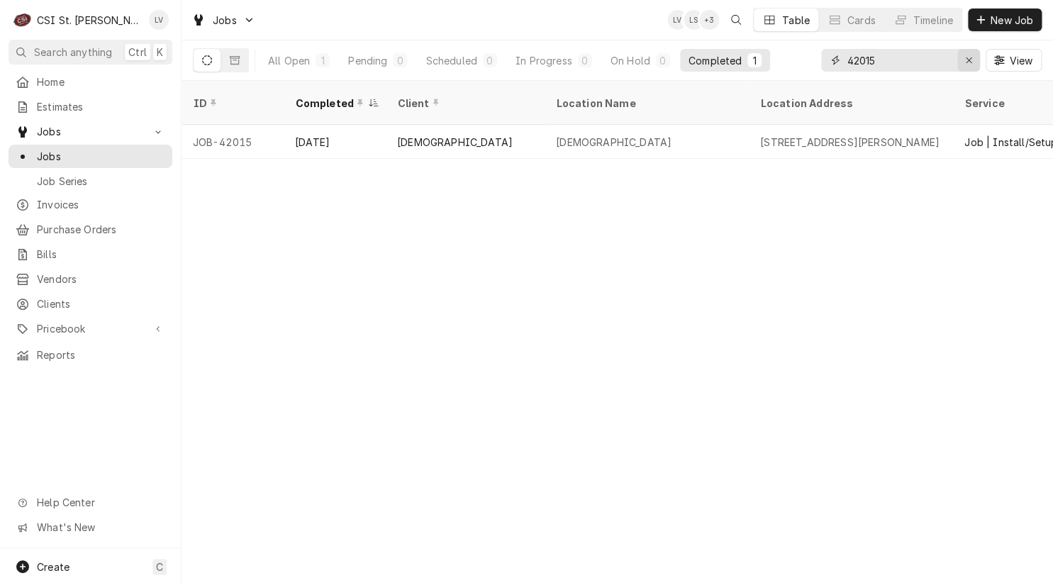
click at [970, 60] on icon "Erase input" at bounding box center [969, 60] width 8 height 10
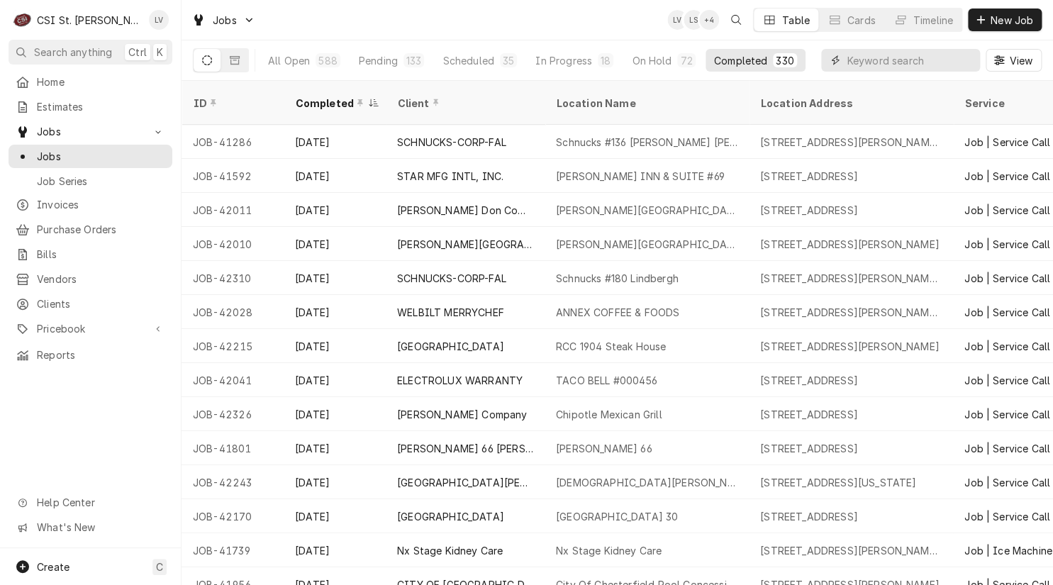
click at [871, 61] on input "Dynamic Content Wrapper" at bounding box center [910, 60] width 126 height 23
type input "42074"
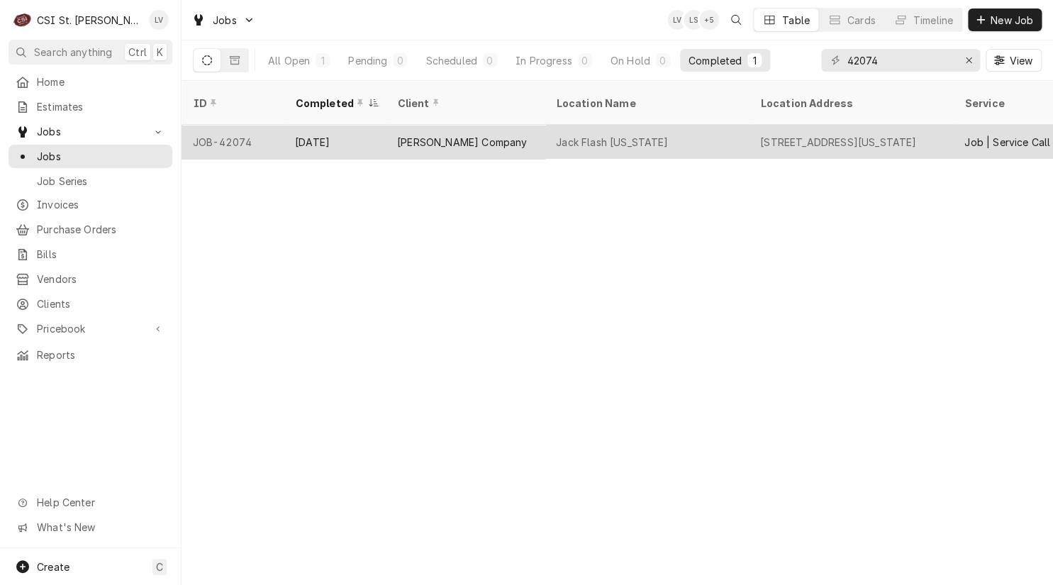
click at [399, 141] on tr "JOB-42074 Aug 26 Vivian Company Jack Flash Washington 6791 Hwy 100, Washington,…" at bounding box center [951, 142] width 1538 height 34
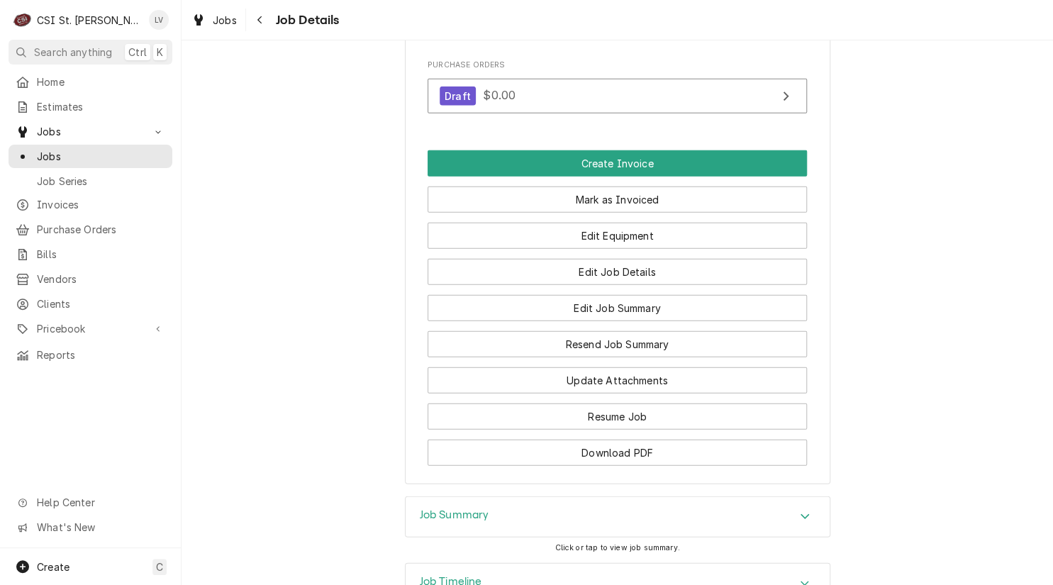
scroll to position [1489, 0]
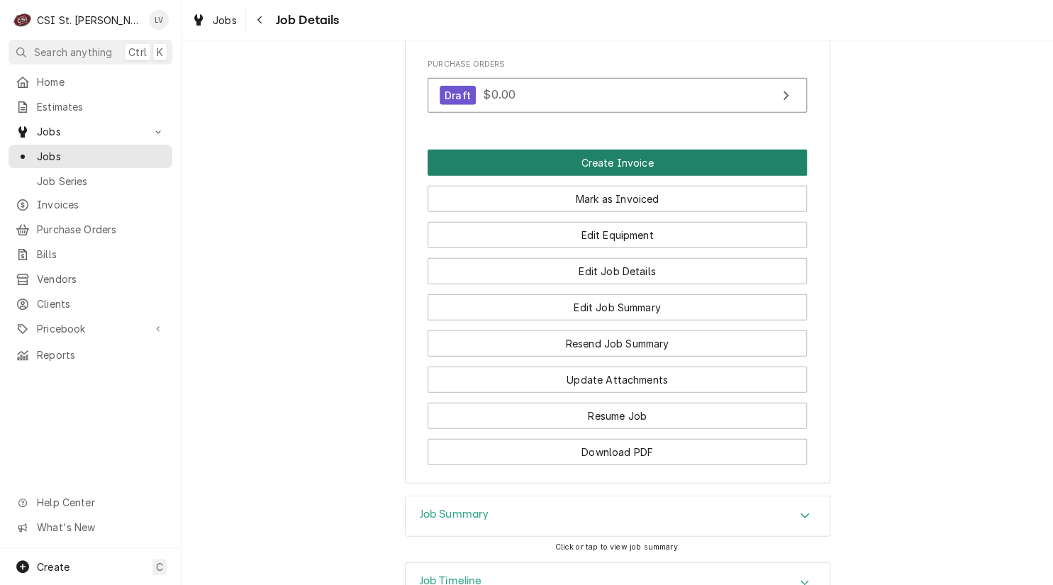
click at [631, 150] on button "Create Invoice" at bounding box center [617, 163] width 379 height 26
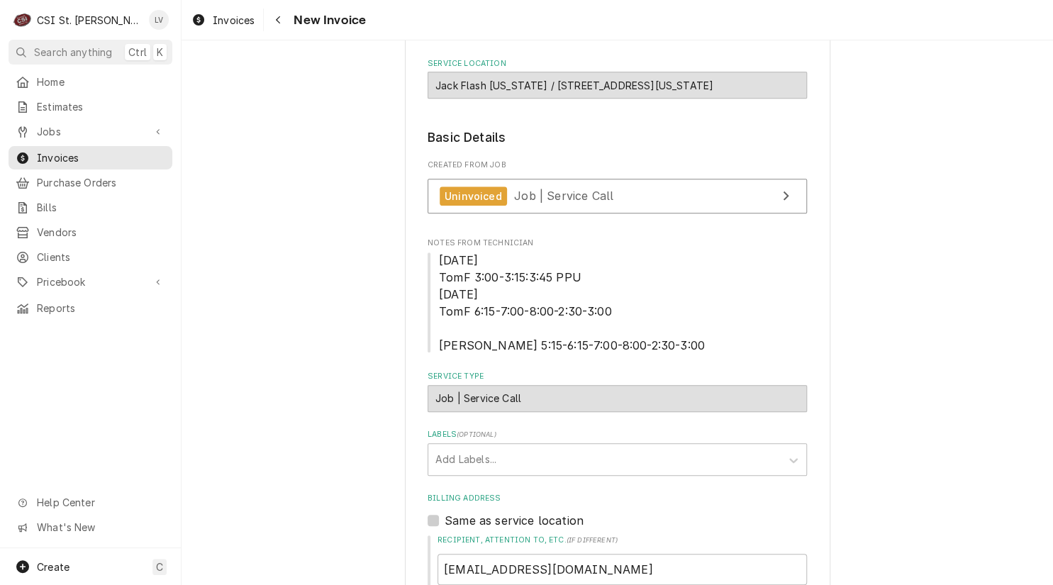
scroll to position [152, 0]
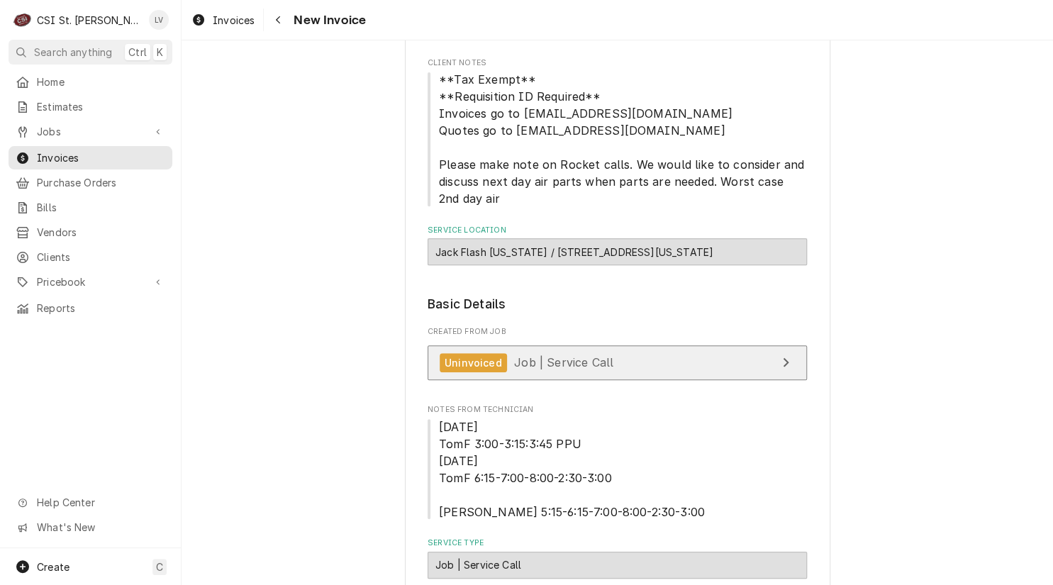
click at [687, 371] on link "Uninvoiced Job | Service Call" at bounding box center [617, 362] width 379 height 35
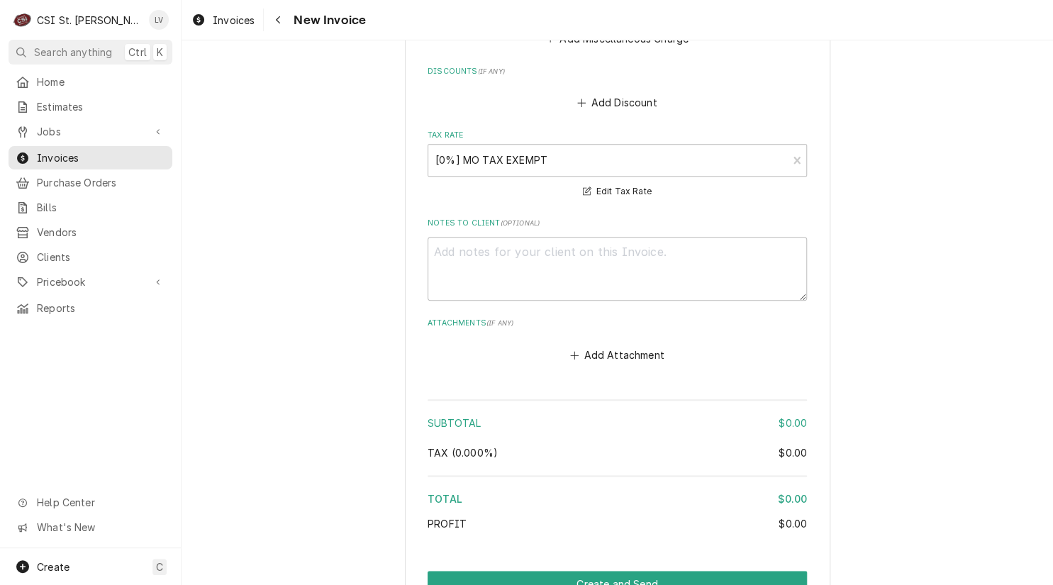
scroll to position [2848, 0]
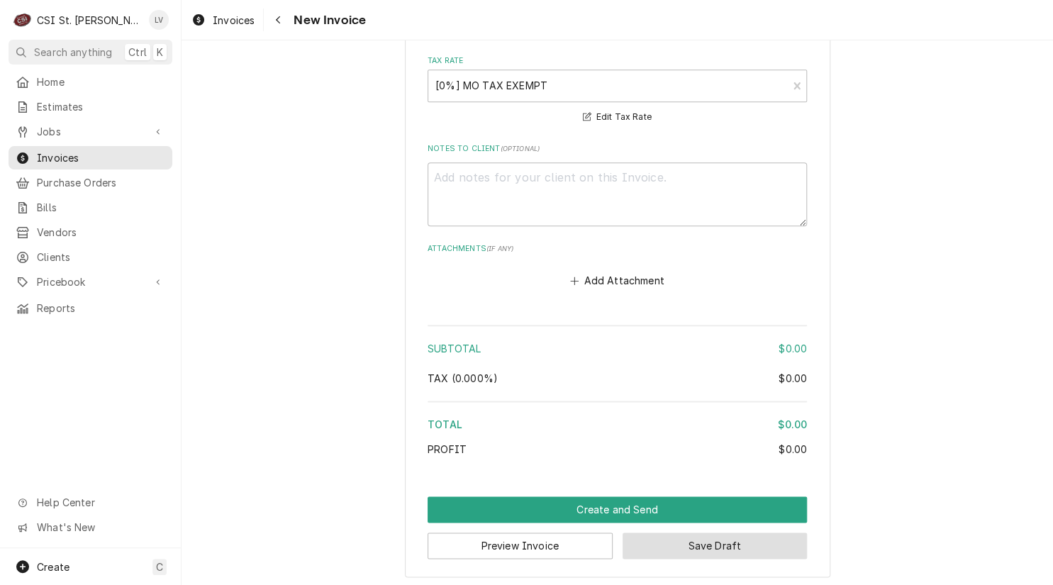
click at [716, 545] on button "Save Draft" at bounding box center [715, 546] width 185 height 26
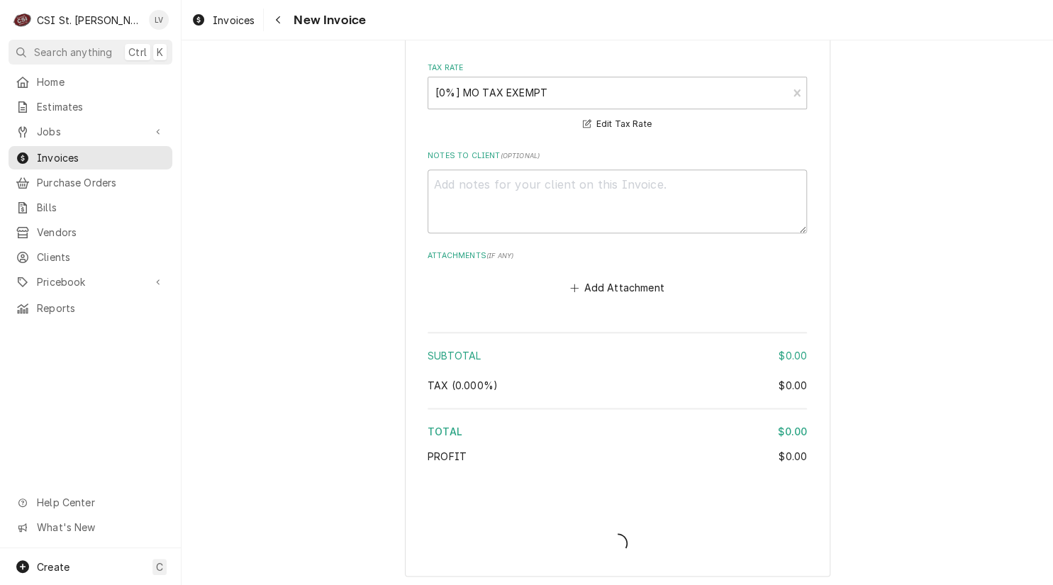
type textarea "x"
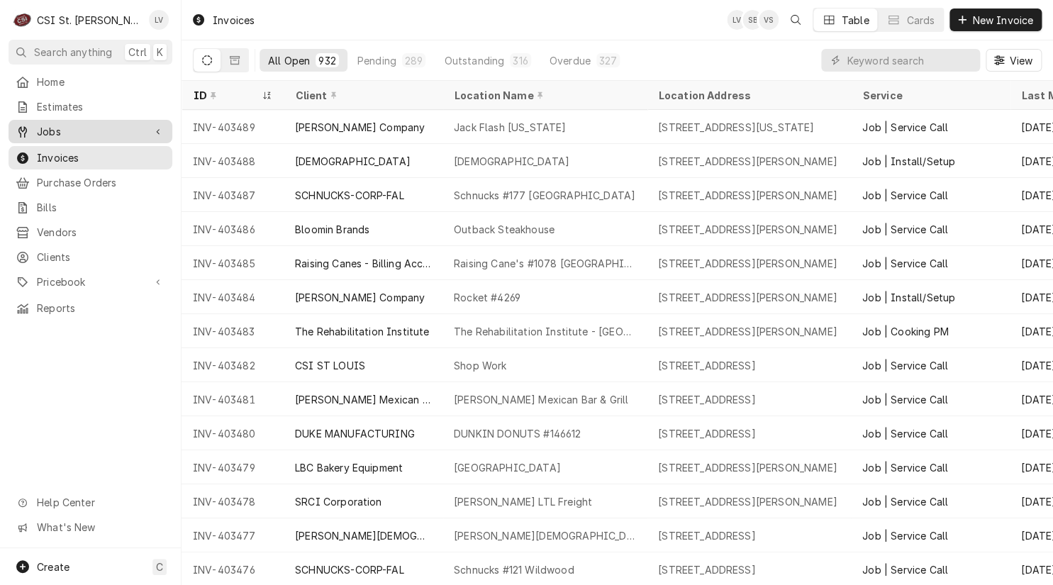
click at [28, 126] on div "Dynamic Content Wrapper" at bounding box center [23, 132] width 14 height 14
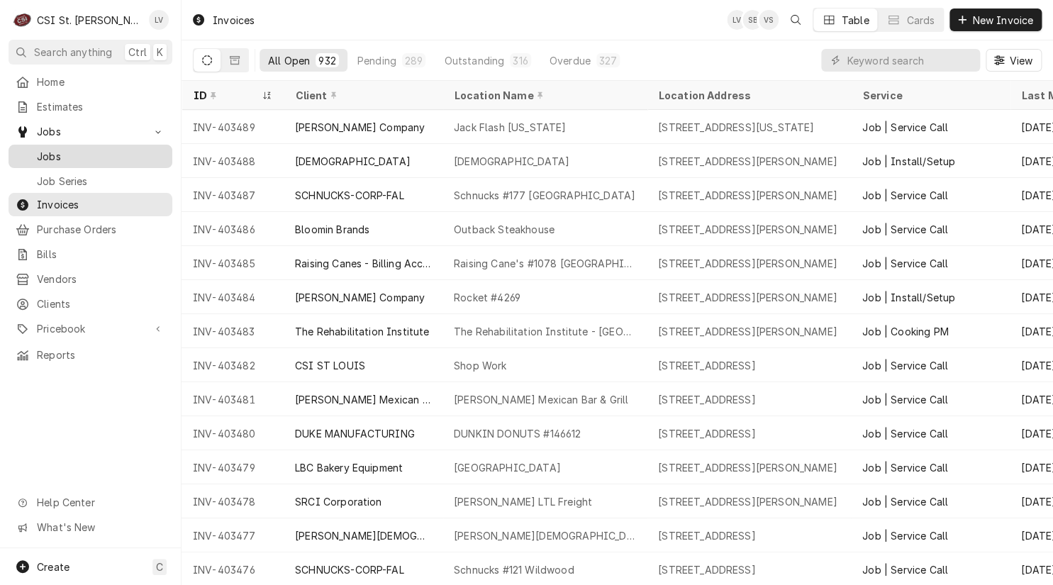
click at [38, 149] on span "Jobs" at bounding box center [101, 156] width 128 height 15
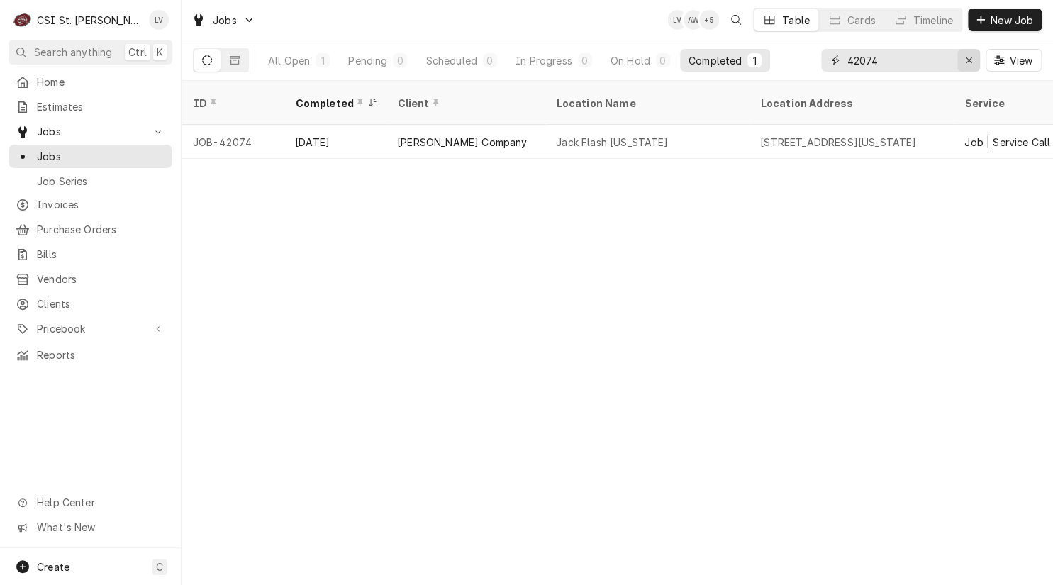
click at [967, 60] on icon "Erase input" at bounding box center [969, 60] width 6 height 6
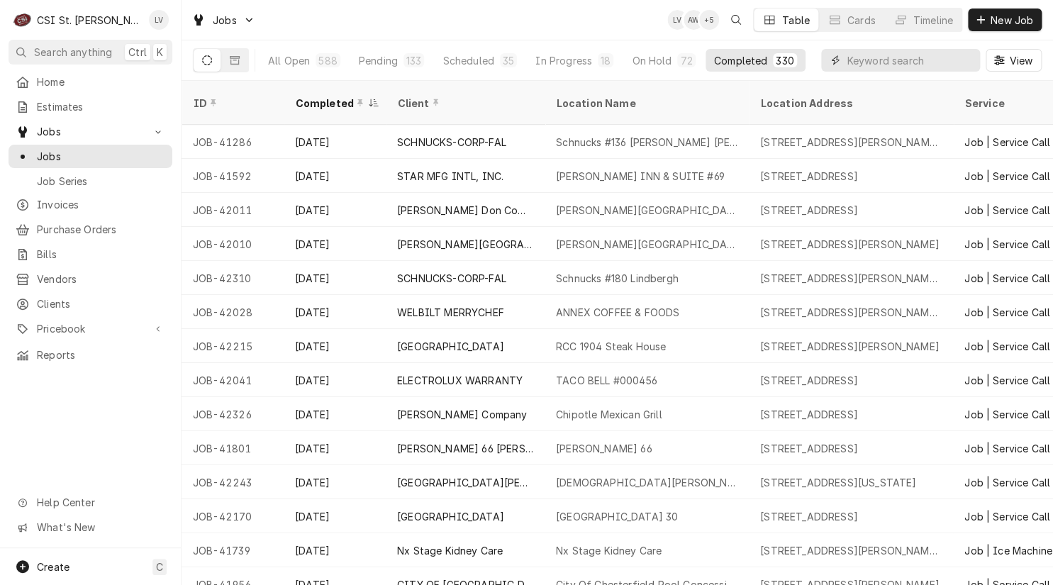
click at [857, 62] on input "Dynamic Content Wrapper" at bounding box center [910, 60] width 126 height 23
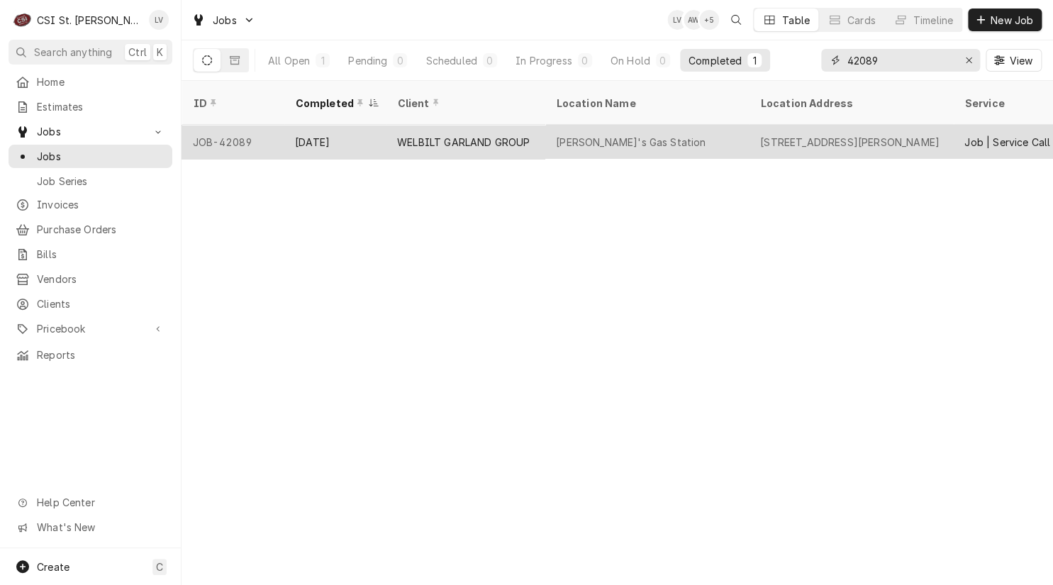
type input "42089"
click at [327, 125] on div "Aug 26" at bounding box center [335, 142] width 102 height 34
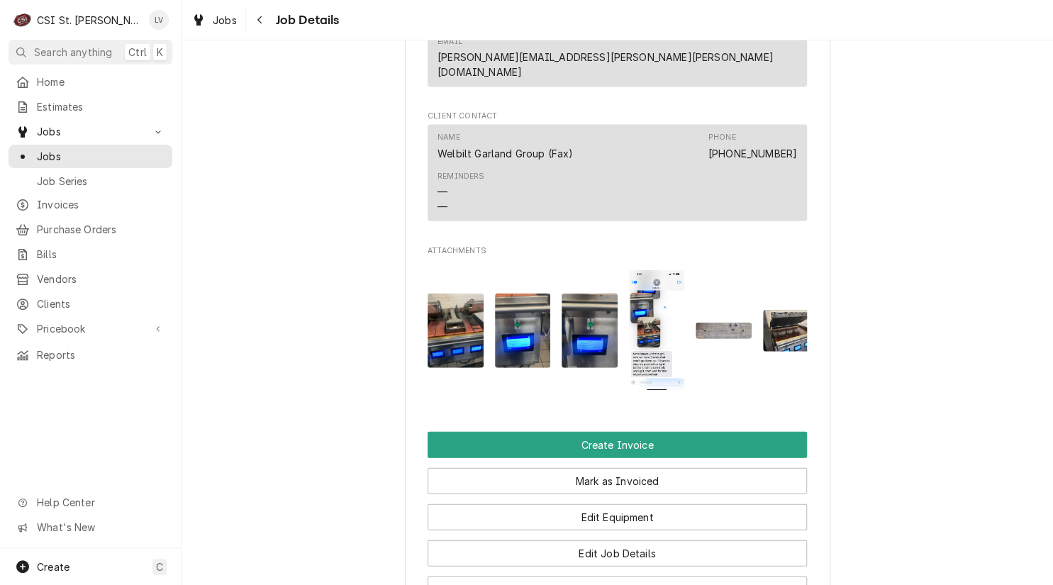
scroll to position [1418, 0]
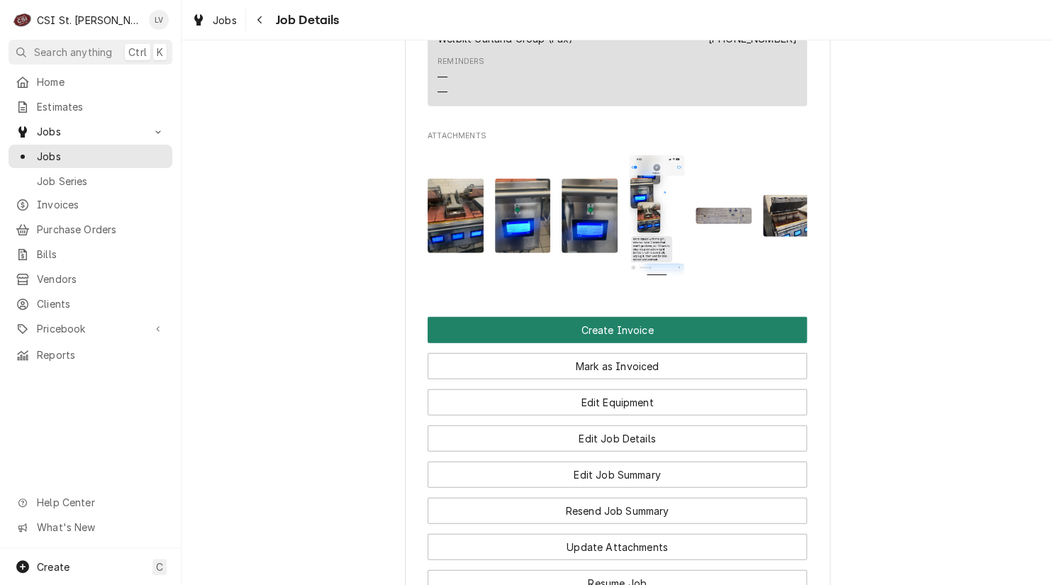
click at [589, 317] on button "Create Invoice" at bounding box center [617, 330] width 379 height 26
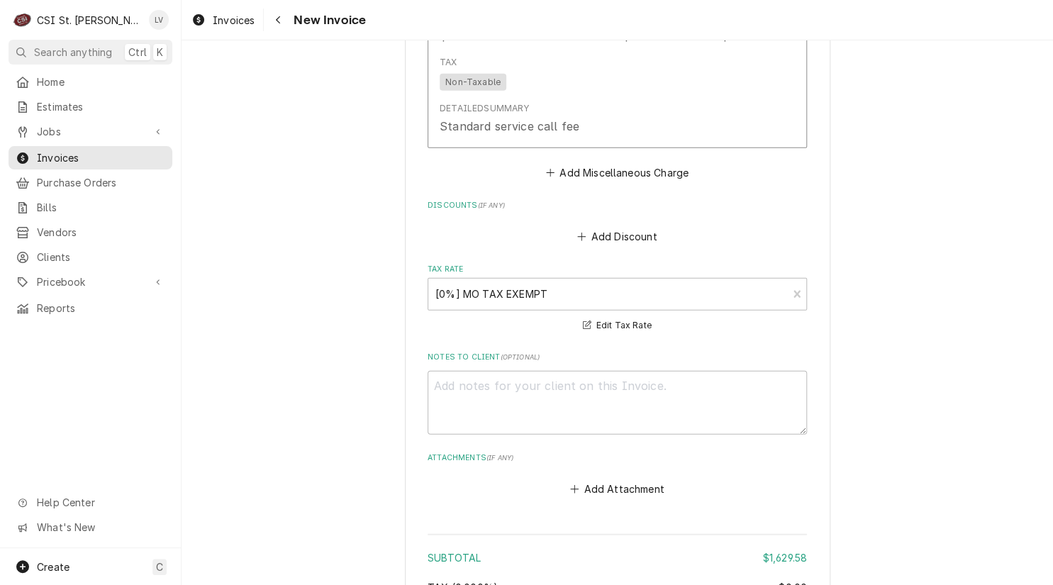
scroll to position [3923, 0]
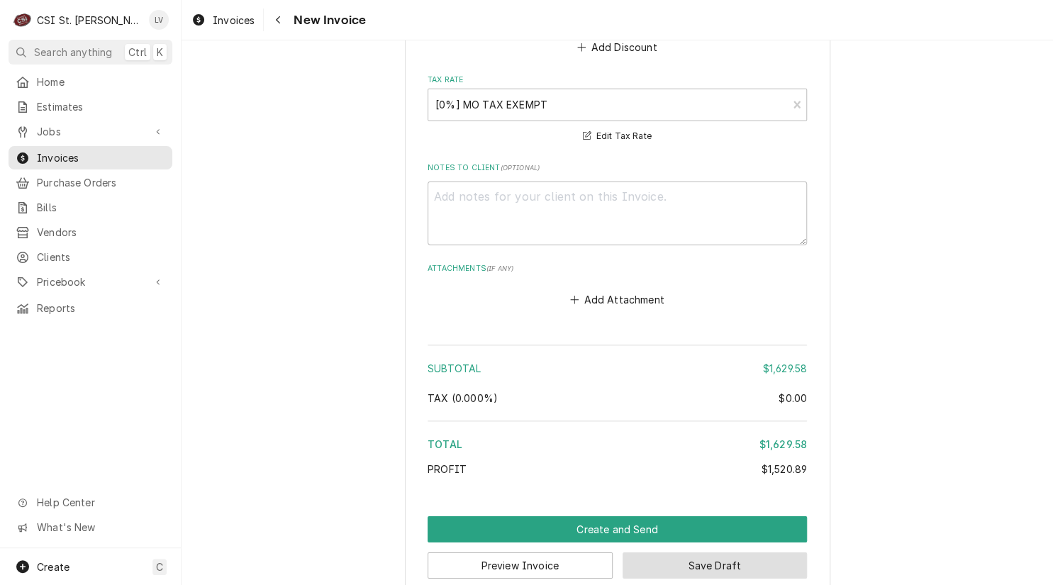
click at [755, 553] on button "Save Draft" at bounding box center [715, 566] width 185 height 26
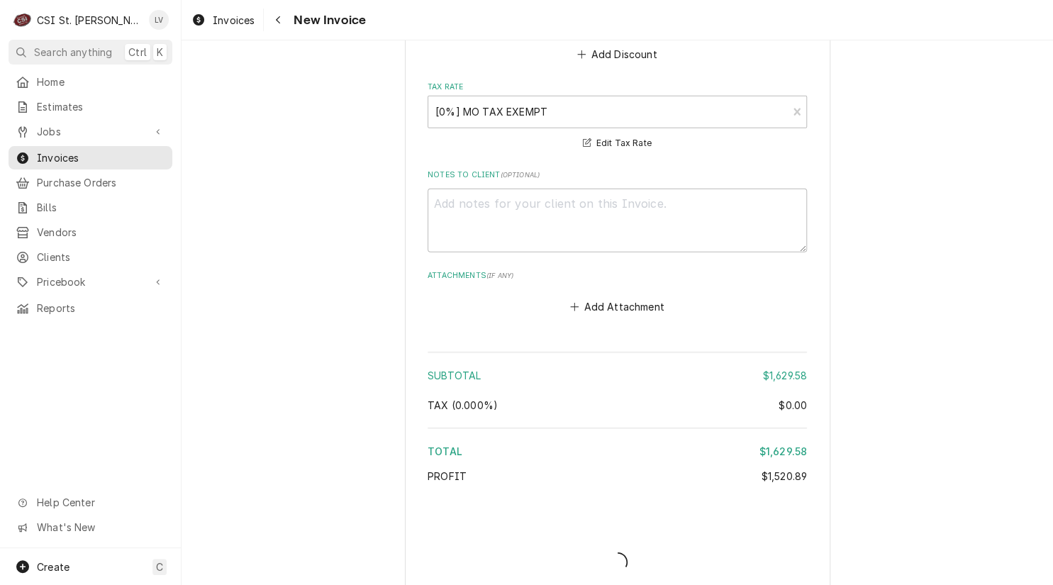
type textarea "x"
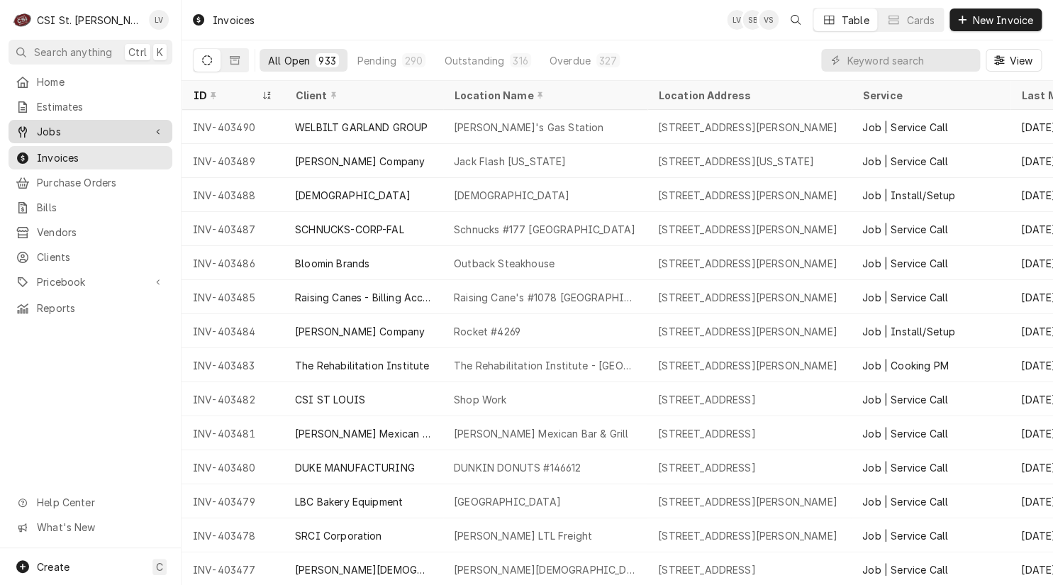
click at [51, 126] on span "Jobs" at bounding box center [90, 131] width 107 height 15
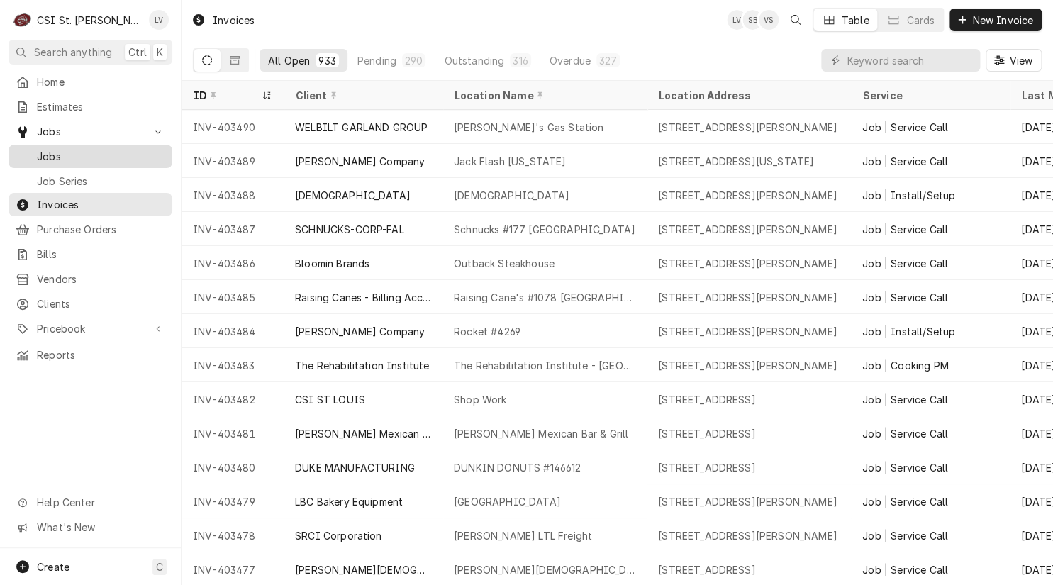
click at [57, 152] on span "Jobs" at bounding box center [101, 156] width 128 height 15
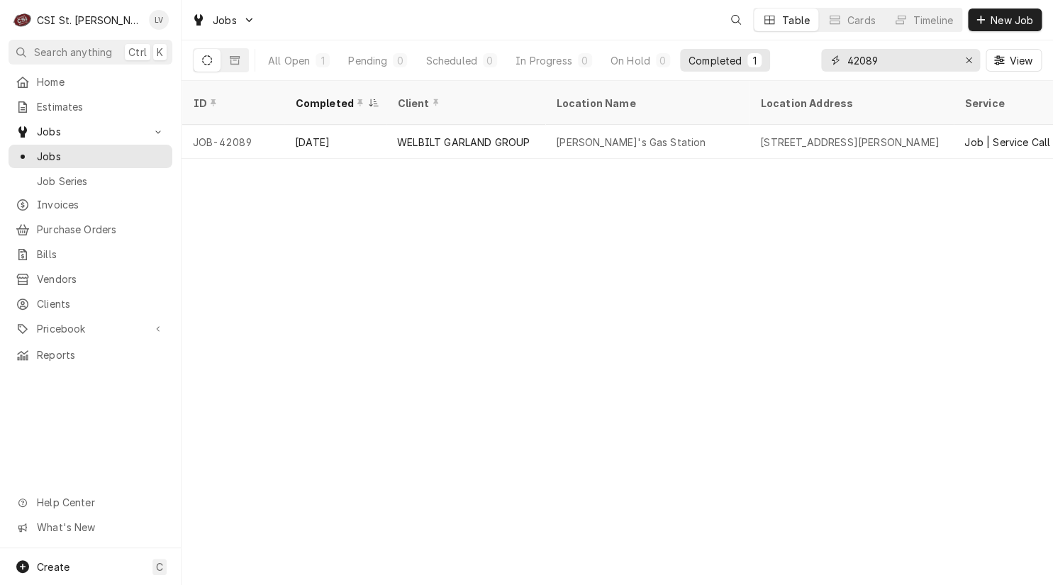
drag, startPoint x: 902, startPoint y: 60, endPoint x: 823, endPoint y: 57, distance: 78.8
click at [823, 57] on div "42089" at bounding box center [900, 60] width 159 height 23
type input "42143"
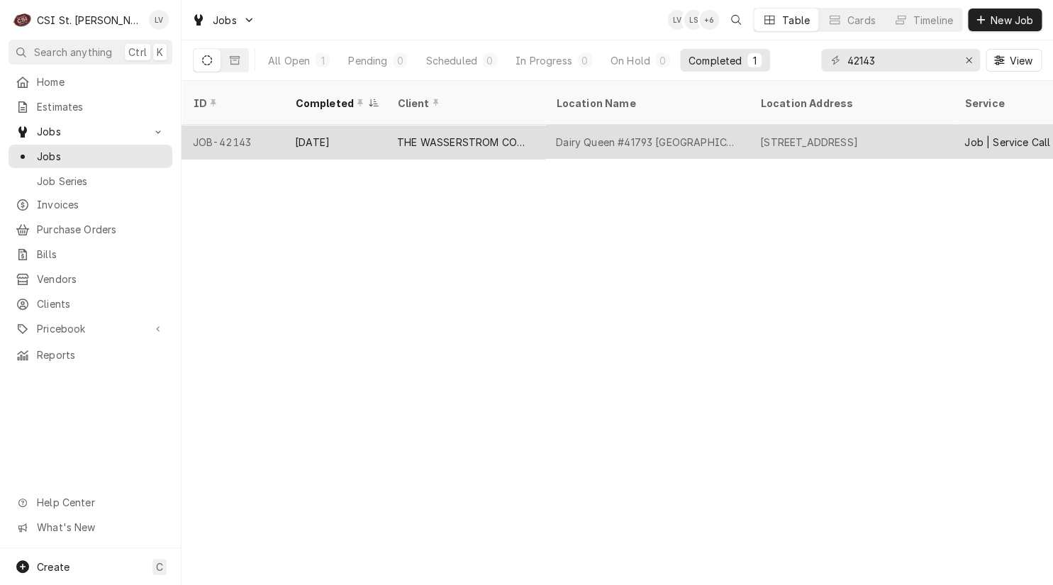
click at [522, 134] on div "THE WASSERSTROM COMPANY" at bounding box center [465, 142] width 159 height 34
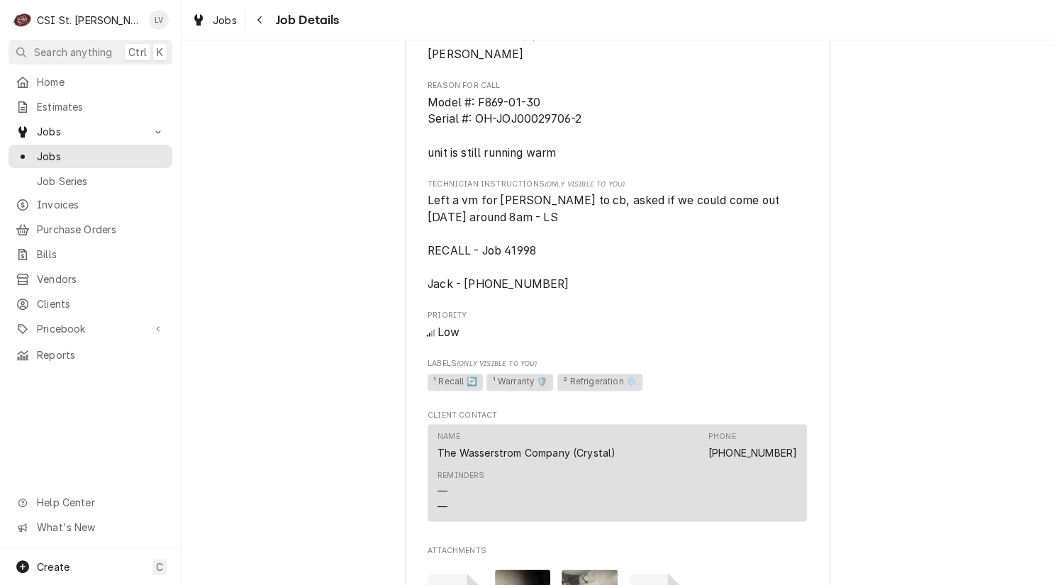
scroll to position [993, 0]
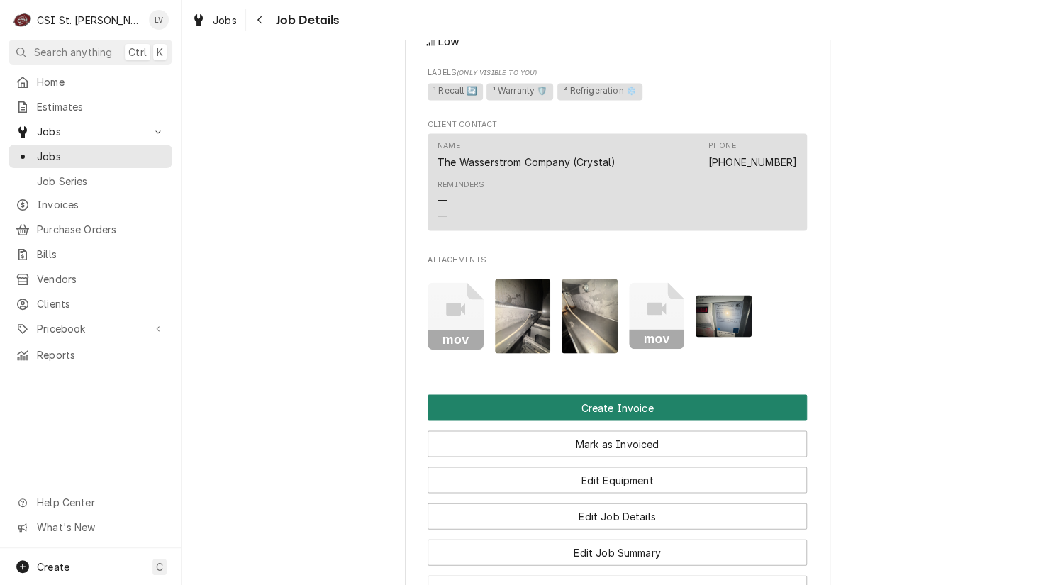
click at [603, 421] on button "Create Invoice" at bounding box center [617, 407] width 379 height 26
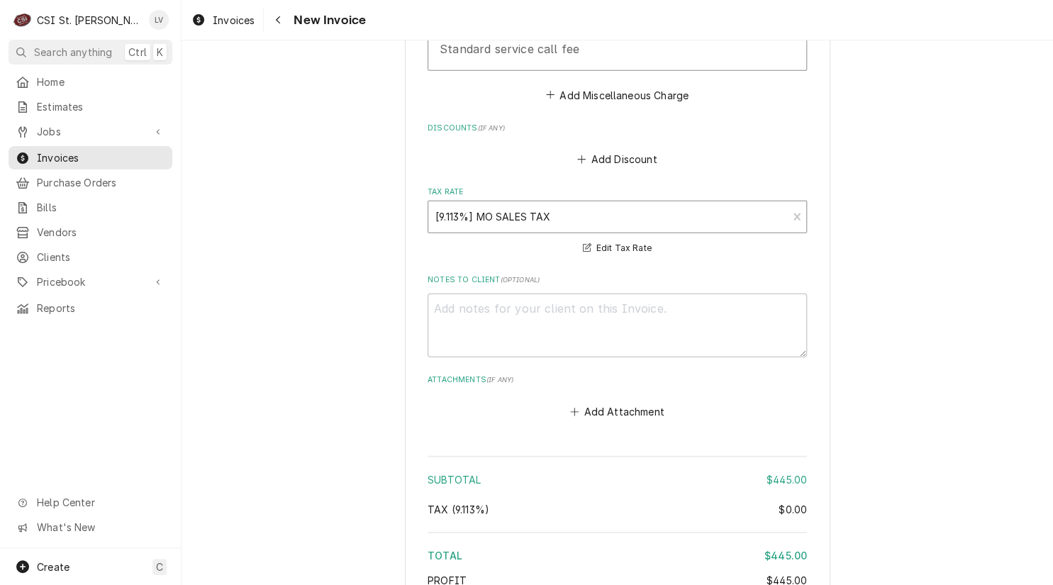
scroll to position [3975, 0]
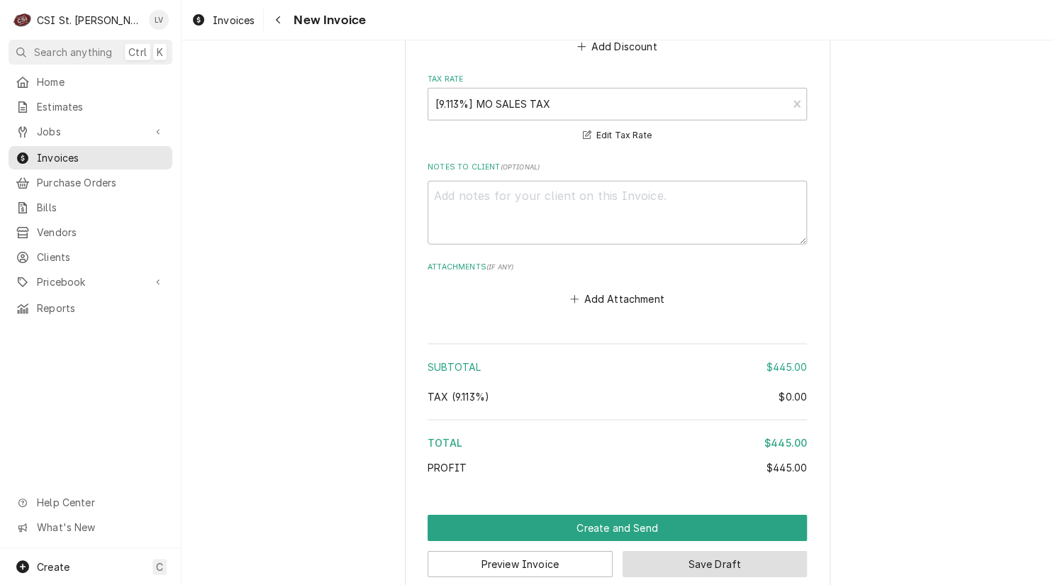
click at [720, 551] on button "Save Draft" at bounding box center [715, 564] width 185 height 26
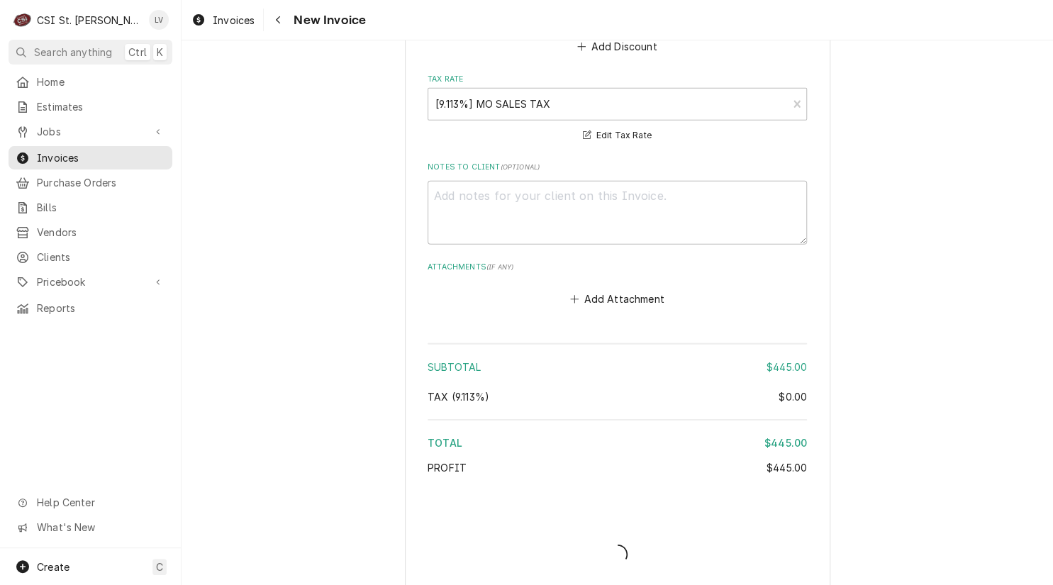
scroll to position [3968, 0]
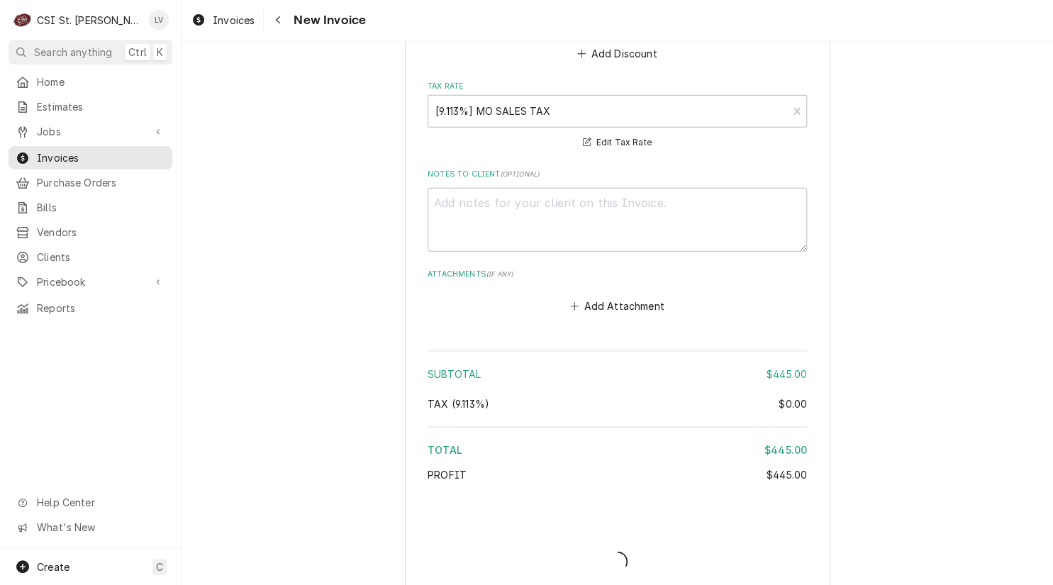
type textarea "x"
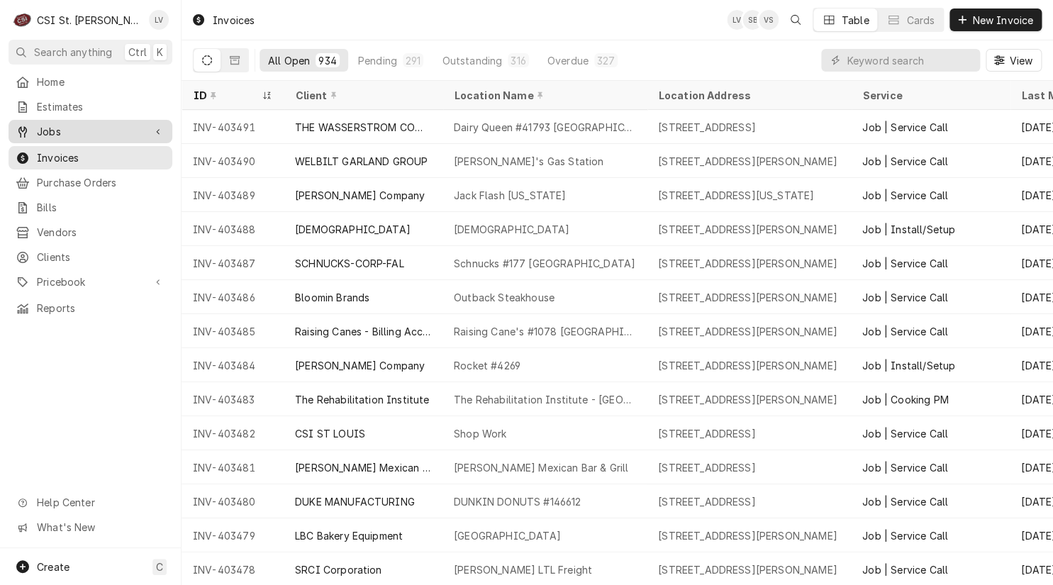
click at [55, 128] on span "Jobs" at bounding box center [90, 131] width 107 height 15
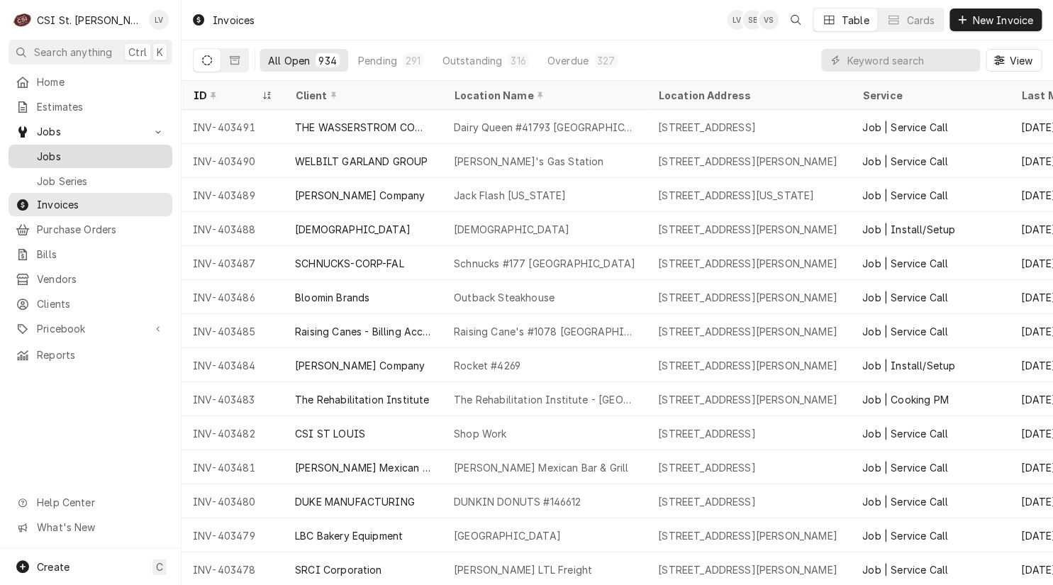
click at [42, 149] on span "Jobs" at bounding box center [101, 156] width 128 height 15
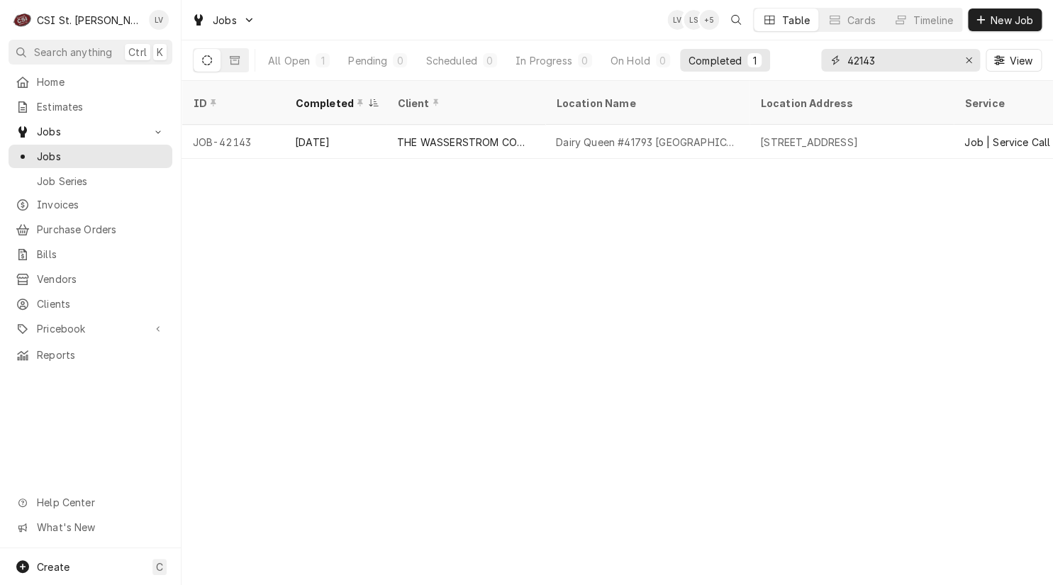
drag, startPoint x: 911, startPoint y: 59, endPoint x: 826, endPoint y: 59, distance: 85.8
click at [826, 59] on div "42143" at bounding box center [900, 60] width 159 height 23
type input "42148"
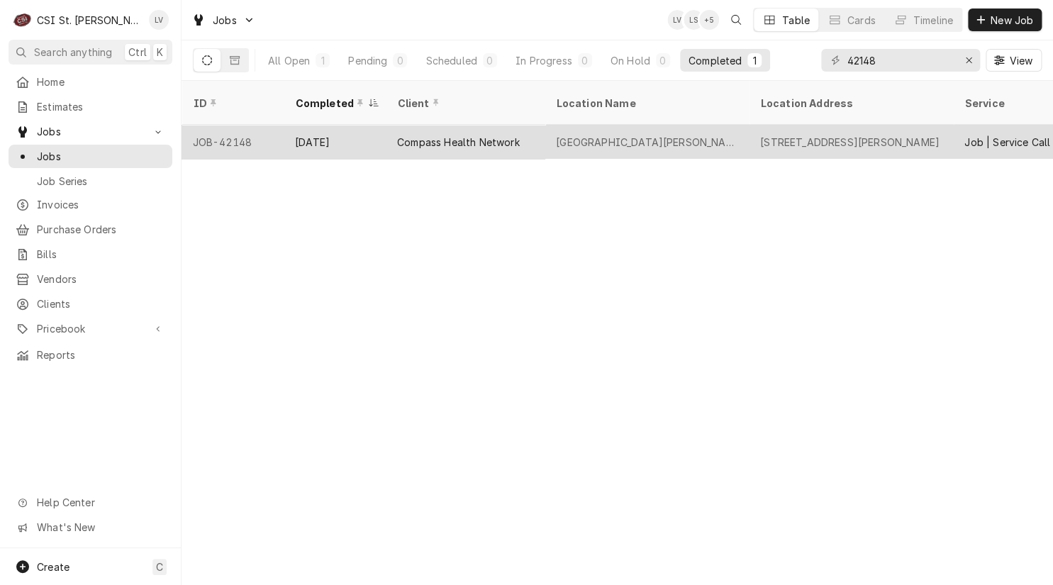
click at [712, 125] on div "Headway Clubhouse St Peters" at bounding box center [647, 142] width 204 height 34
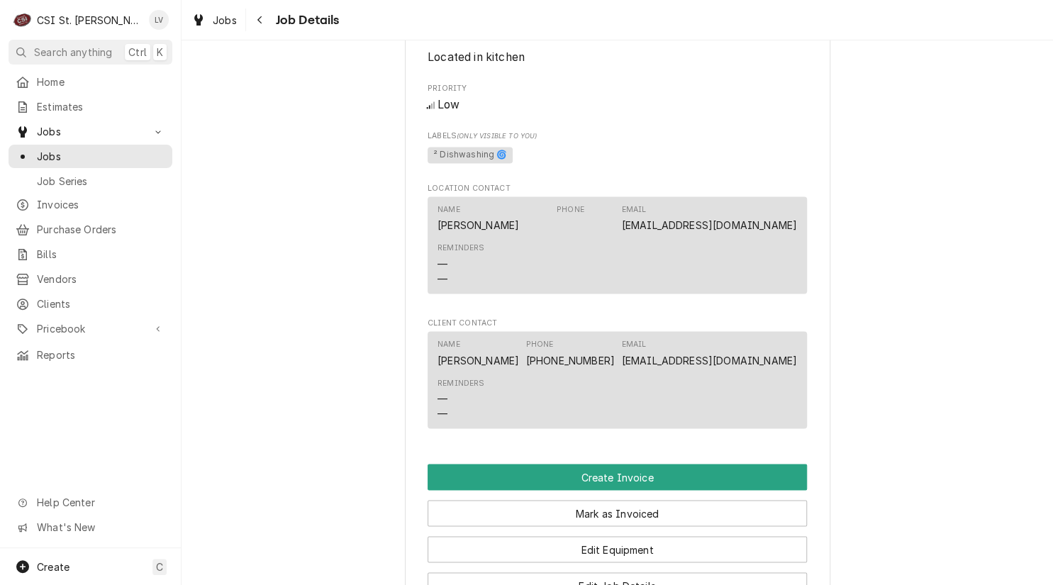
scroll to position [993, 0]
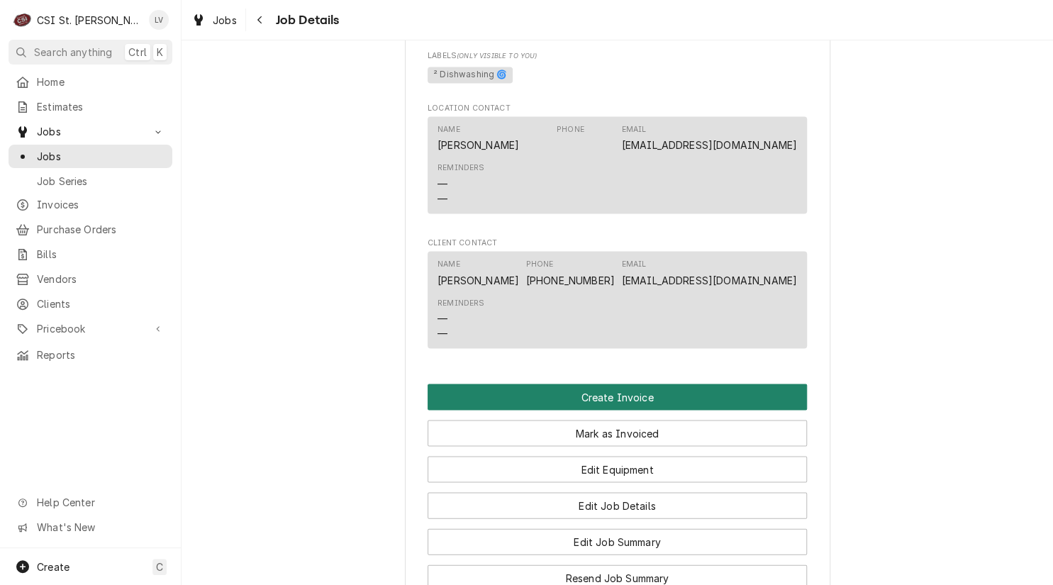
click at [640, 406] on button "Create Invoice" at bounding box center [617, 397] width 379 height 26
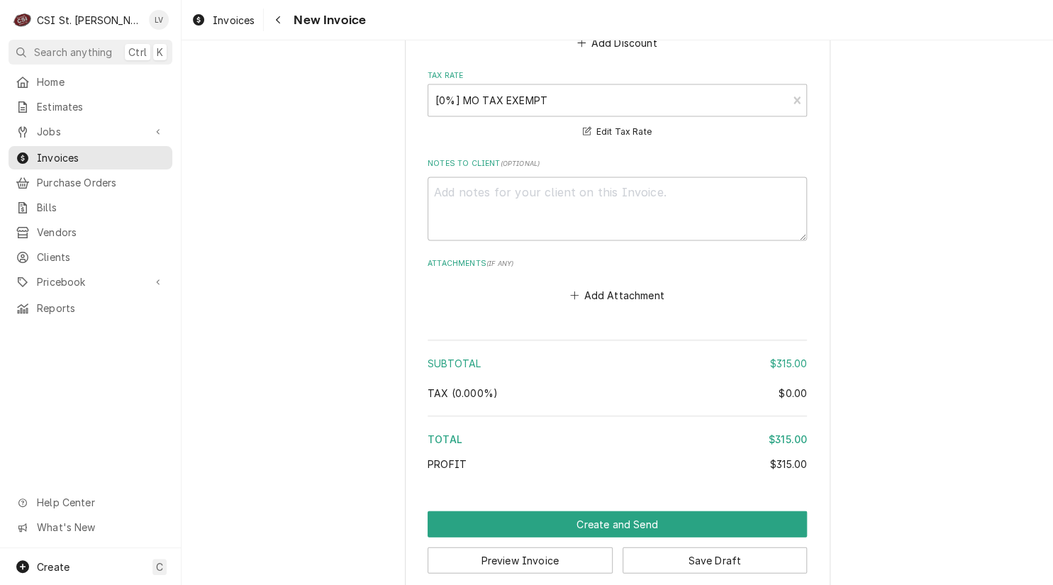
scroll to position [3516, 0]
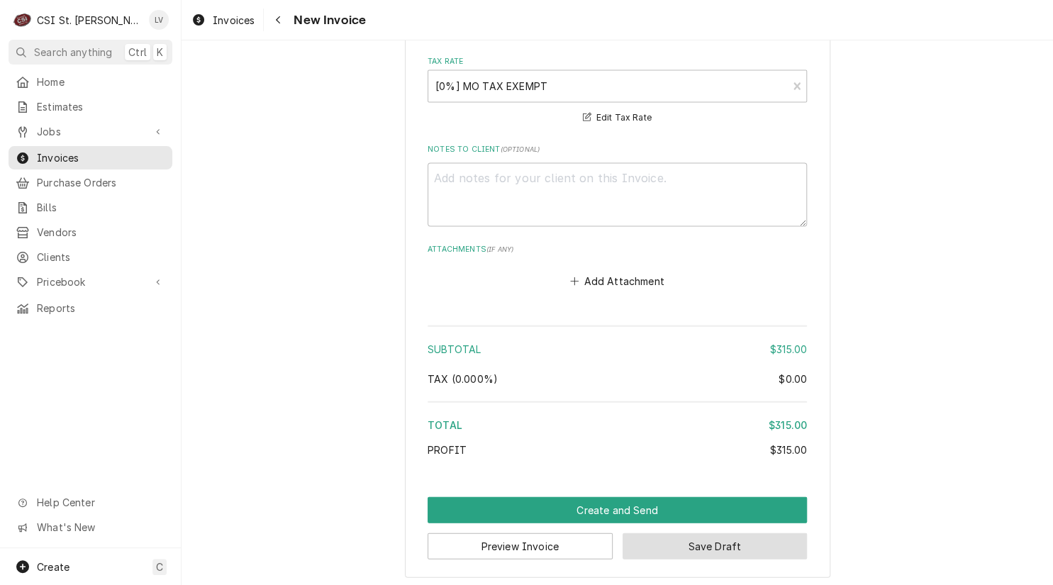
click at [736, 544] on button "Save Draft" at bounding box center [715, 546] width 185 height 26
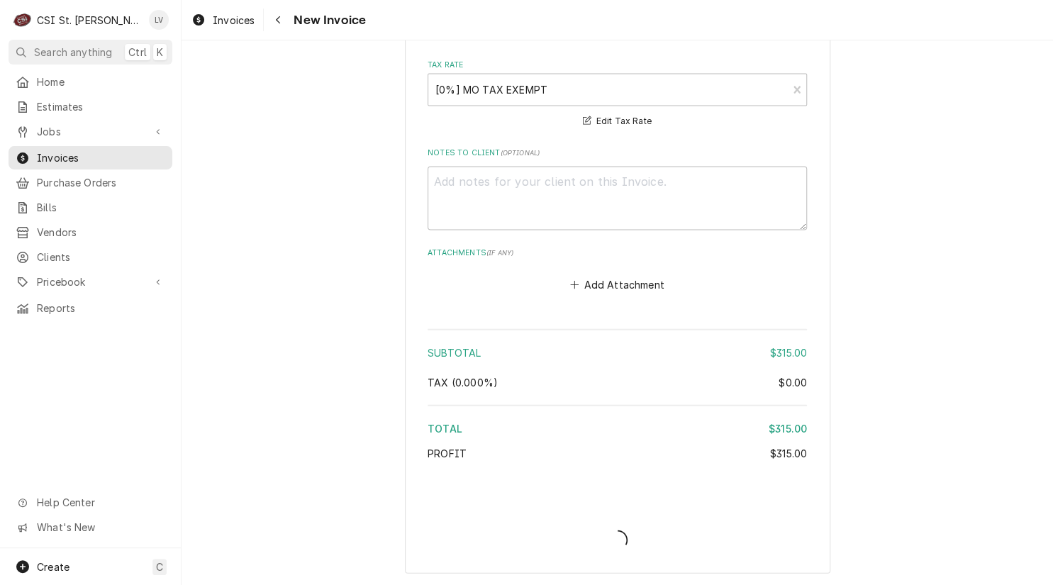
scroll to position [3509, 0]
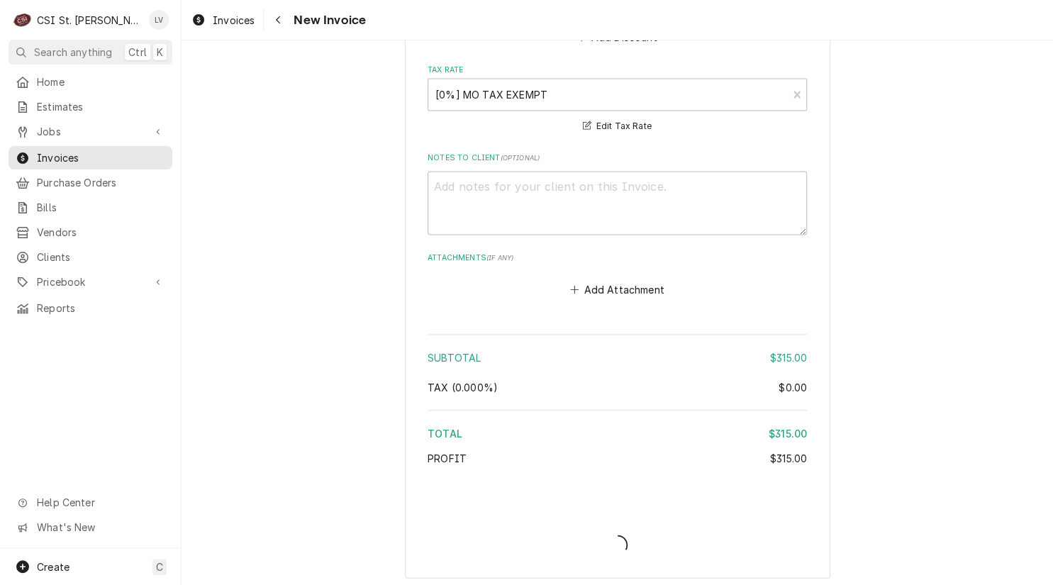
type textarea "x"
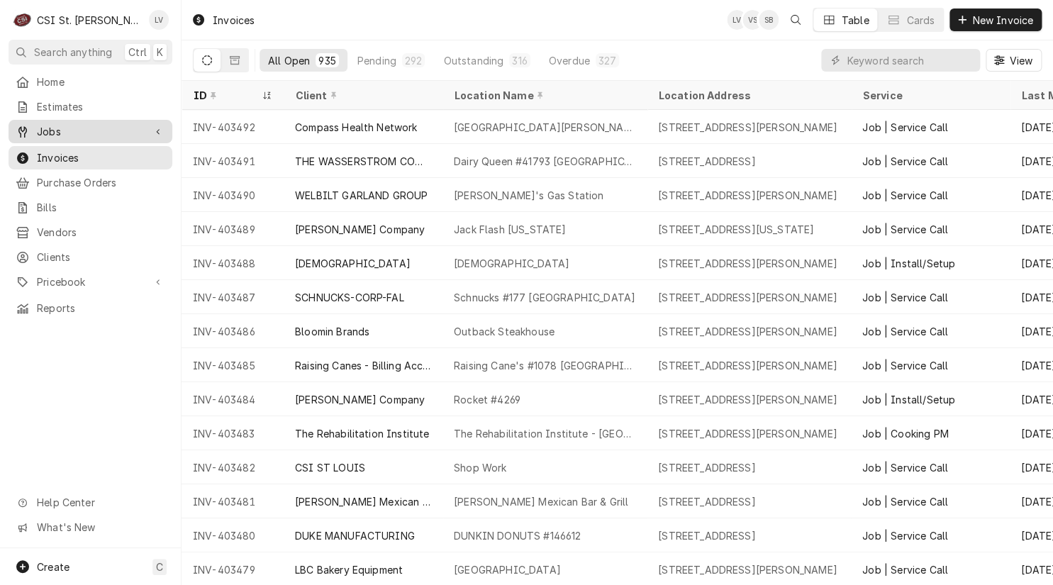
click at [42, 127] on span "Jobs" at bounding box center [90, 131] width 107 height 15
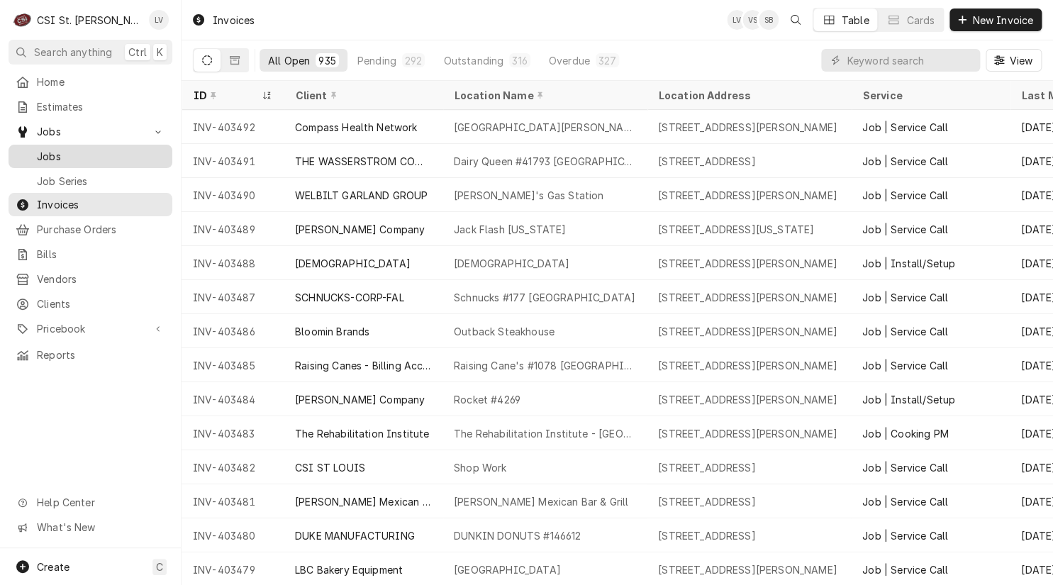
click at [32, 149] on div "Jobs" at bounding box center [91, 156] width 150 height 15
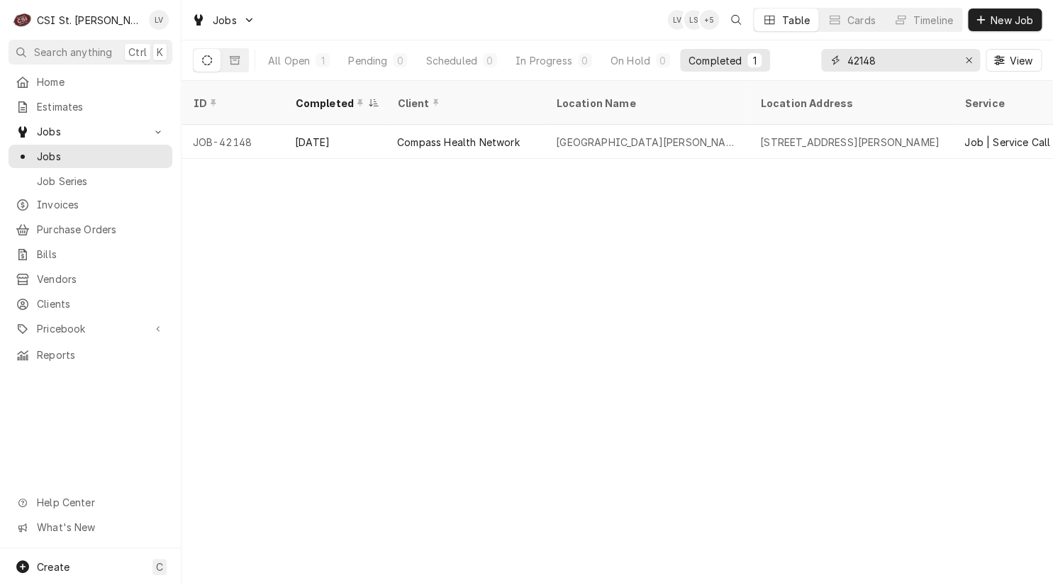
drag, startPoint x: 895, startPoint y: 60, endPoint x: 857, endPoint y: 62, distance: 38.4
click at [895, 60] on input "42148" at bounding box center [900, 60] width 106 height 23
drag, startPoint x: 857, startPoint y: 62, endPoint x: 848, endPoint y: 63, distance: 9.2
click at [848, 63] on input "42148" at bounding box center [900, 60] width 106 height 23
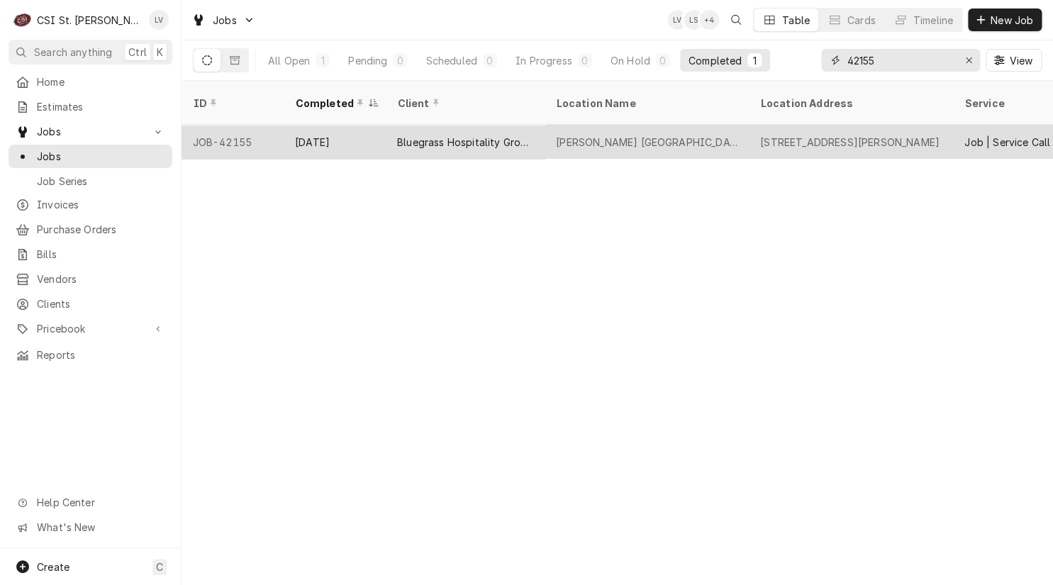
type input "42155"
click at [572, 135] on div "Drake's Richmond Heights" at bounding box center [647, 142] width 182 height 15
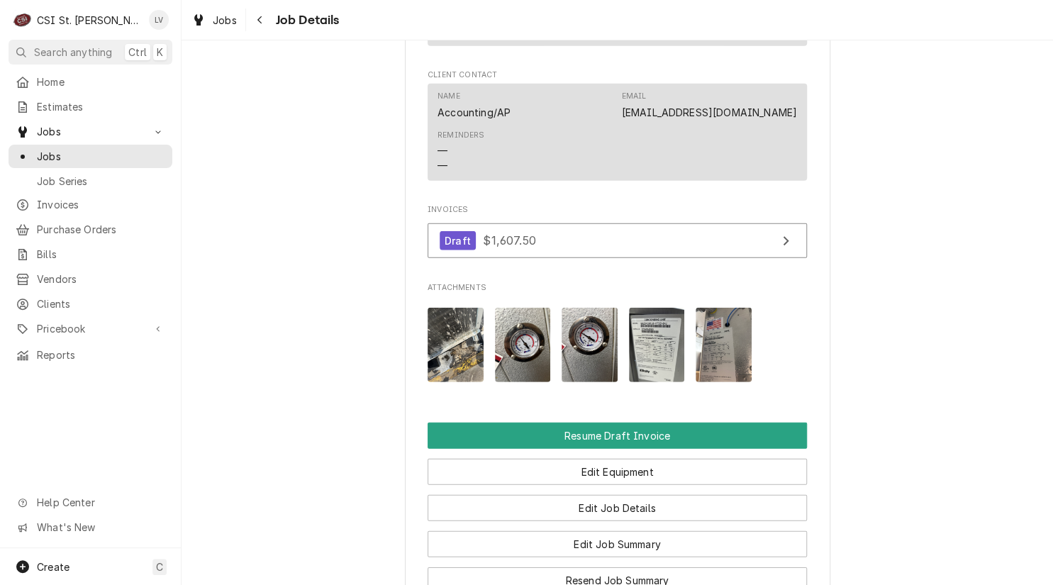
scroll to position [1702, 0]
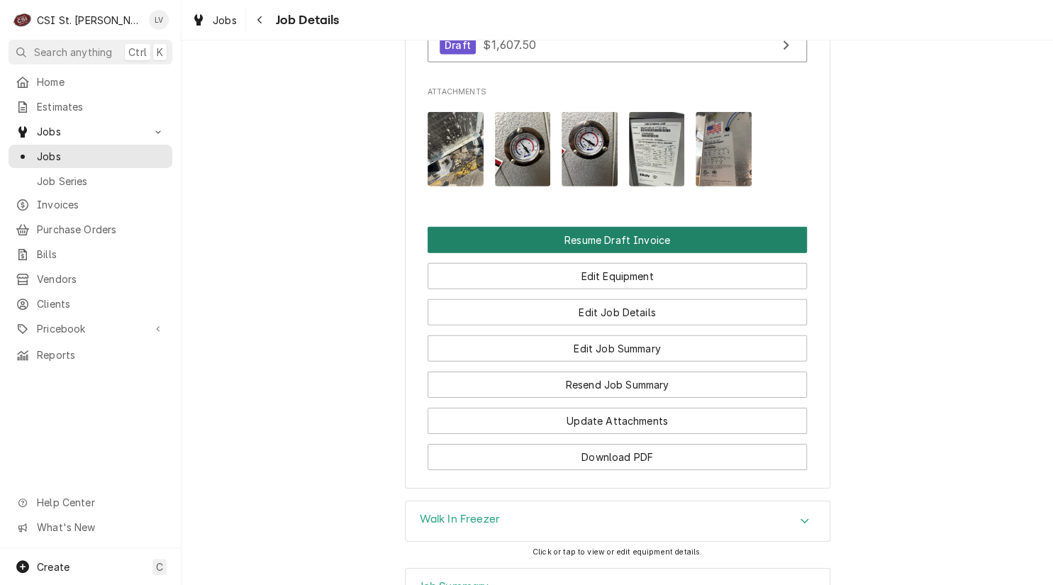
click at [592, 253] on button "Resume Draft Invoice" at bounding box center [617, 240] width 379 height 26
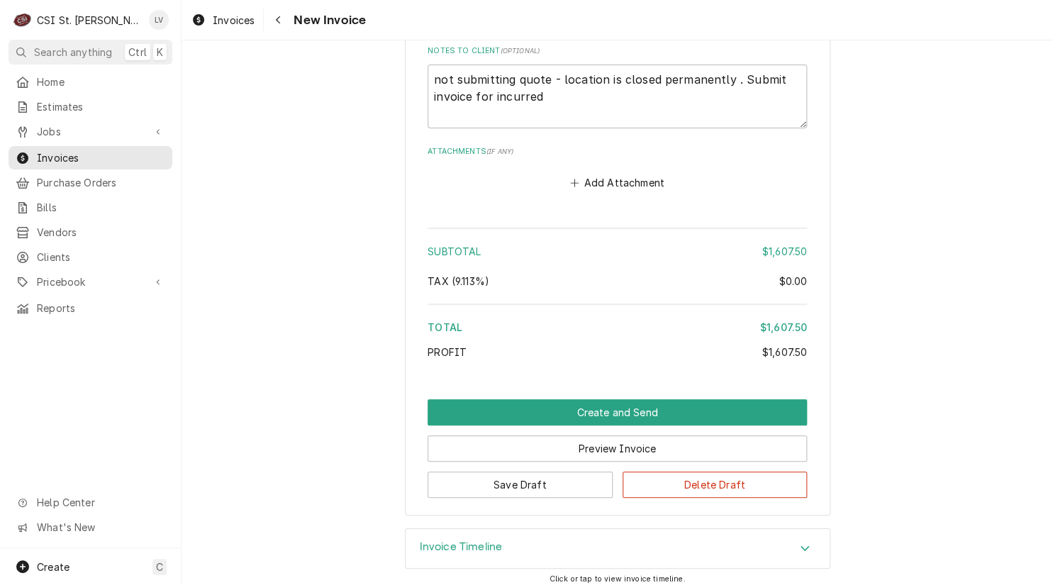
scroll to position [4418, 0]
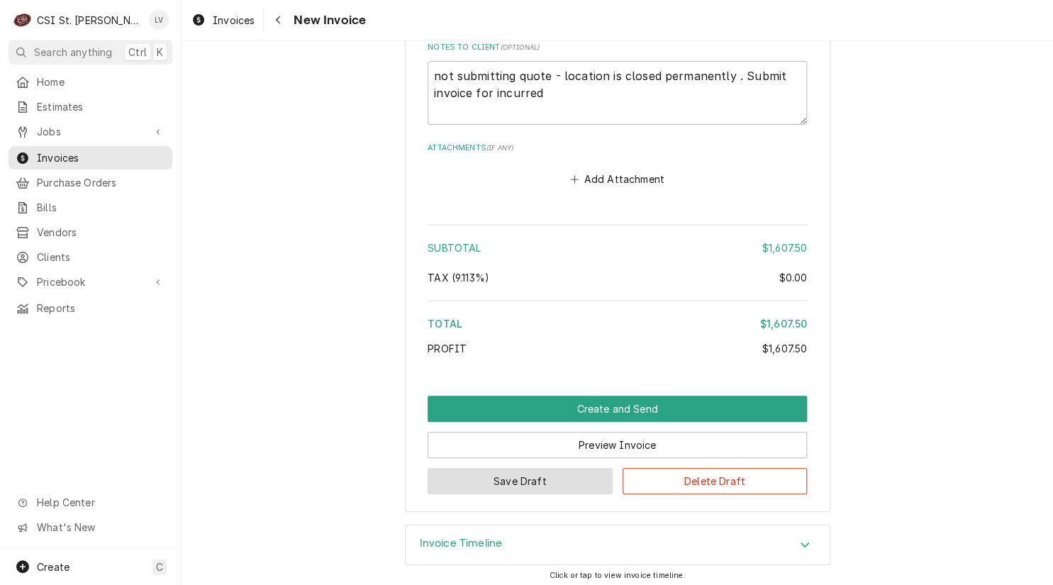
click at [536, 475] on button "Save Draft" at bounding box center [520, 481] width 185 height 26
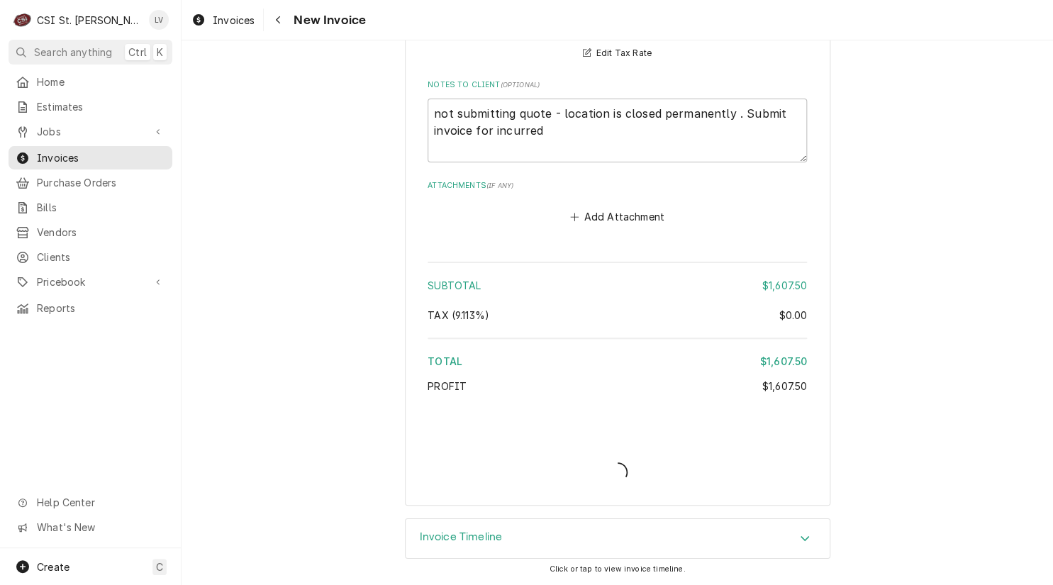
scroll to position [4375, 0]
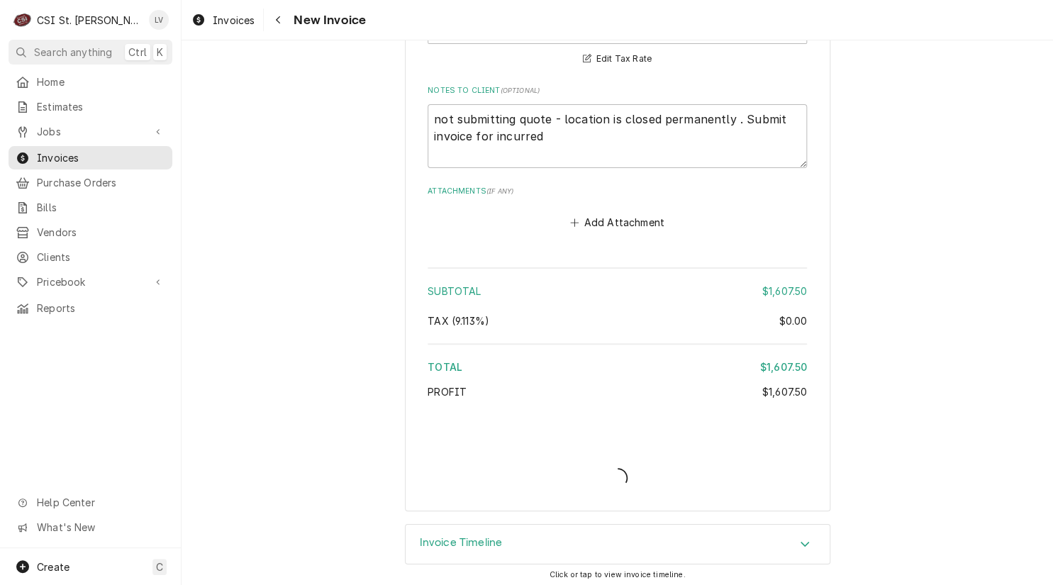
type textarea "x"
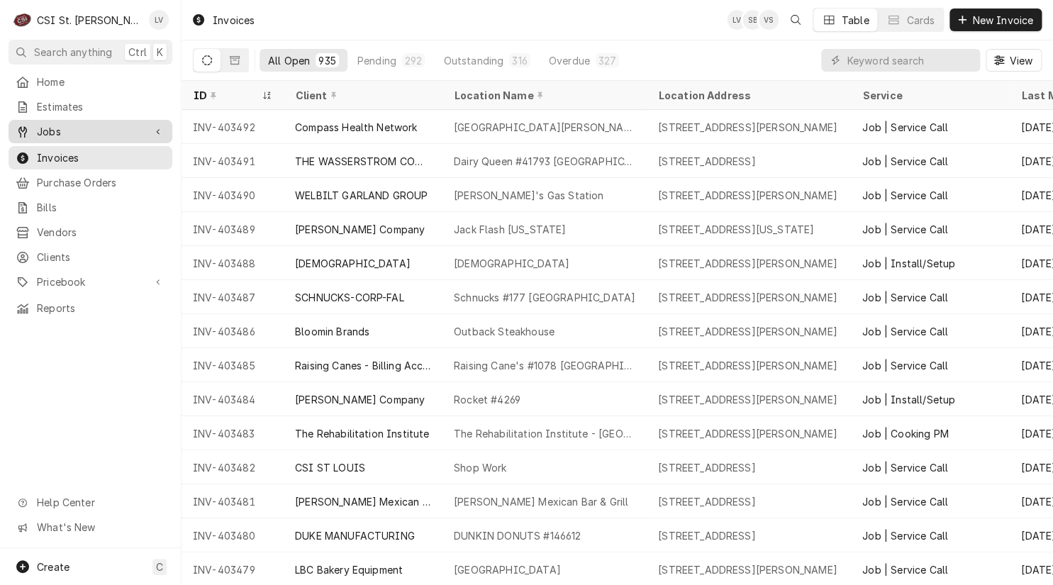
click at [35, 131] on div "Jobs" at bounding box center [80, 131] width 128 height 15
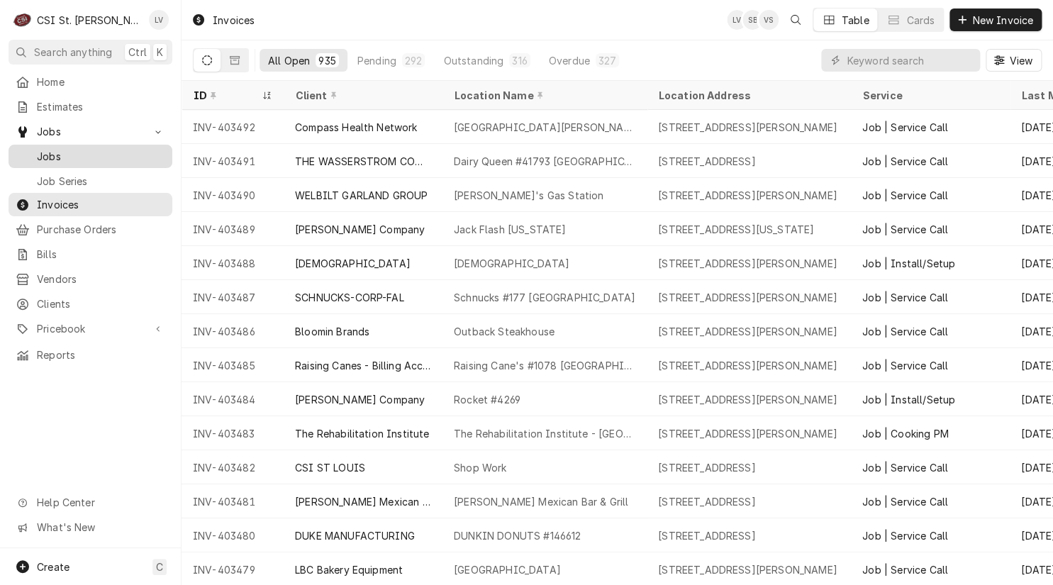
click at [43, 154] on span "Jobs" at bounding box center [101, 156] width 128 height 15
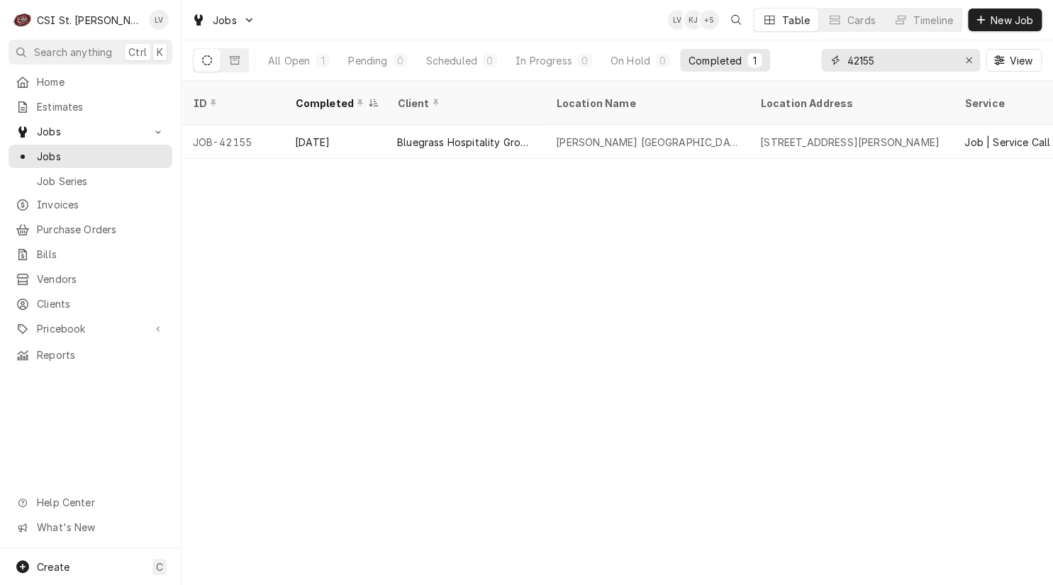
drag, startPoint x: 902, startPoint y: 63, endPoint x: 827, endPoint y: 62, distance: 75.2
click at [827, 62] on div "42155" at bounding box center [900, 60] width 159 height 23
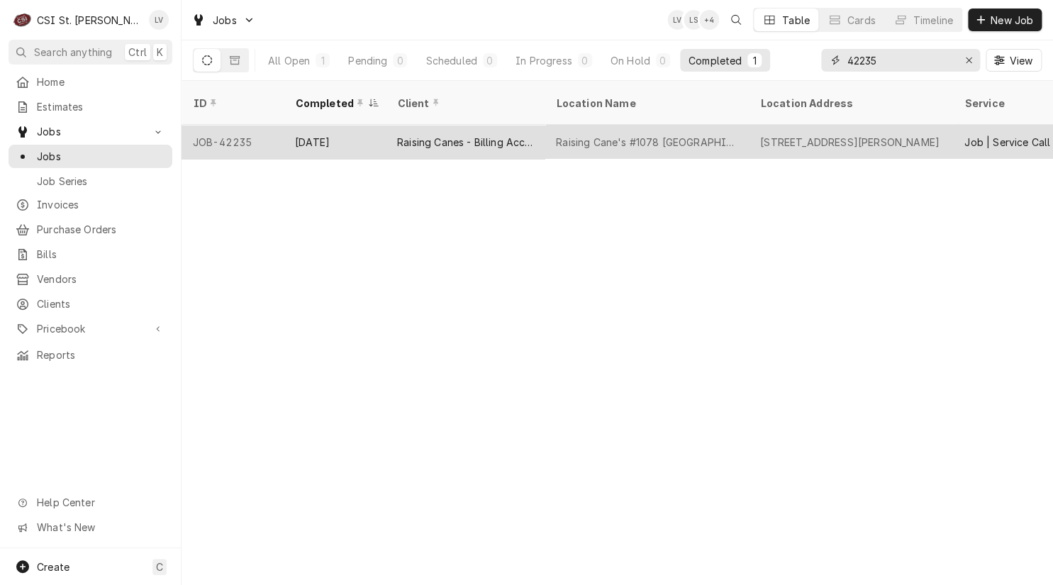
type input "42235"
click at [442, 135] on div "Raising Canes - Billing Account" at bounding box center [465, 142] width 136 height 15
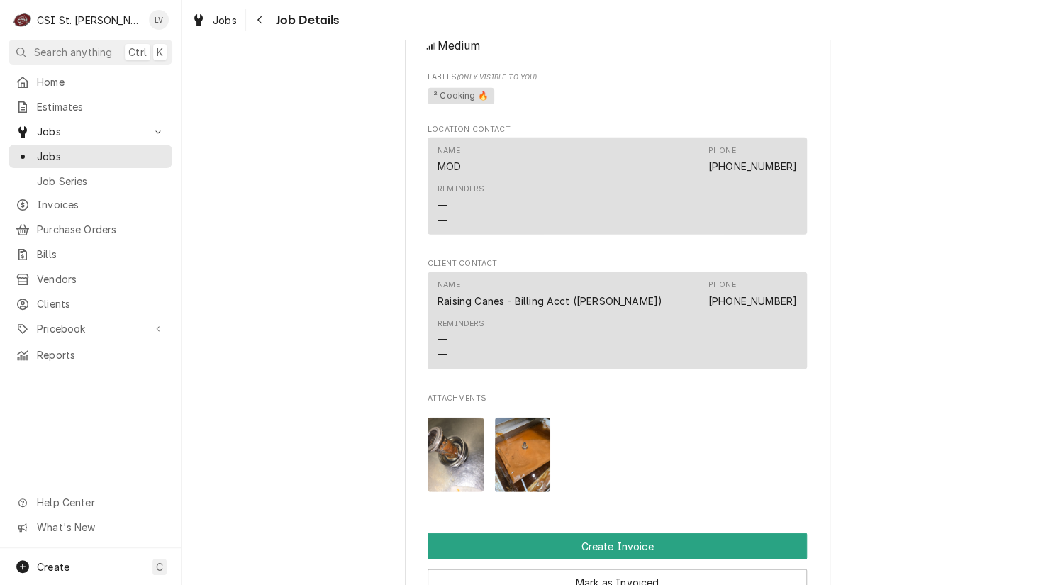
scroll to position [1702, 0]
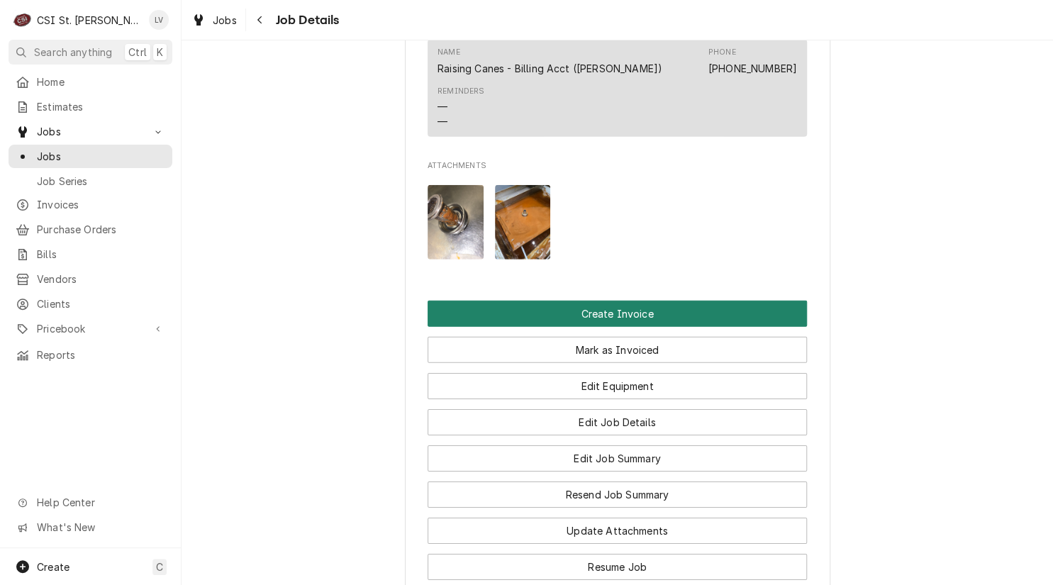
click at [513, 313] on button "Create Invoice" at bounding box center [617, 314] width 379 height 26
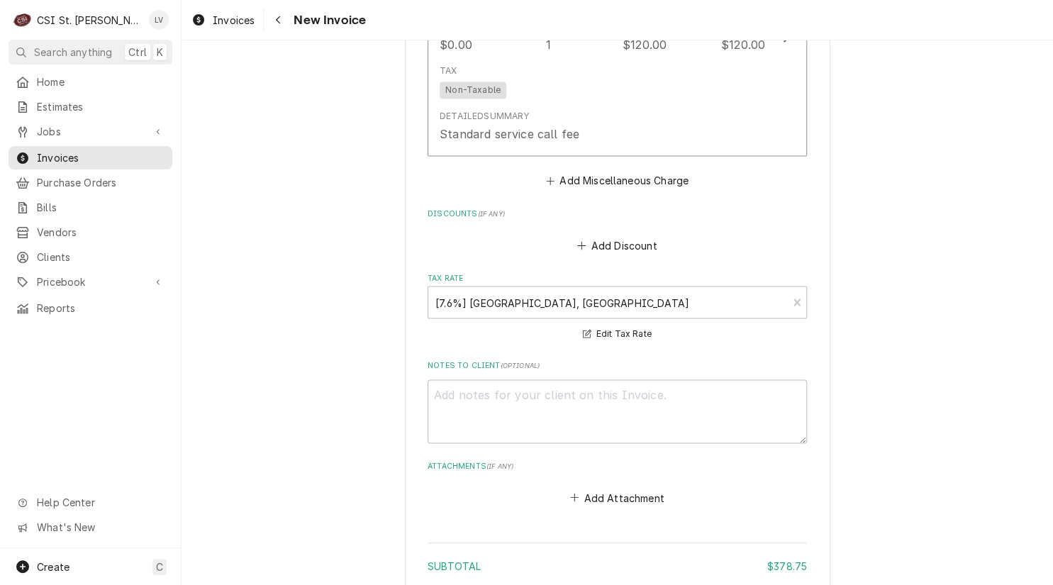
scroll to position [3492, 0]
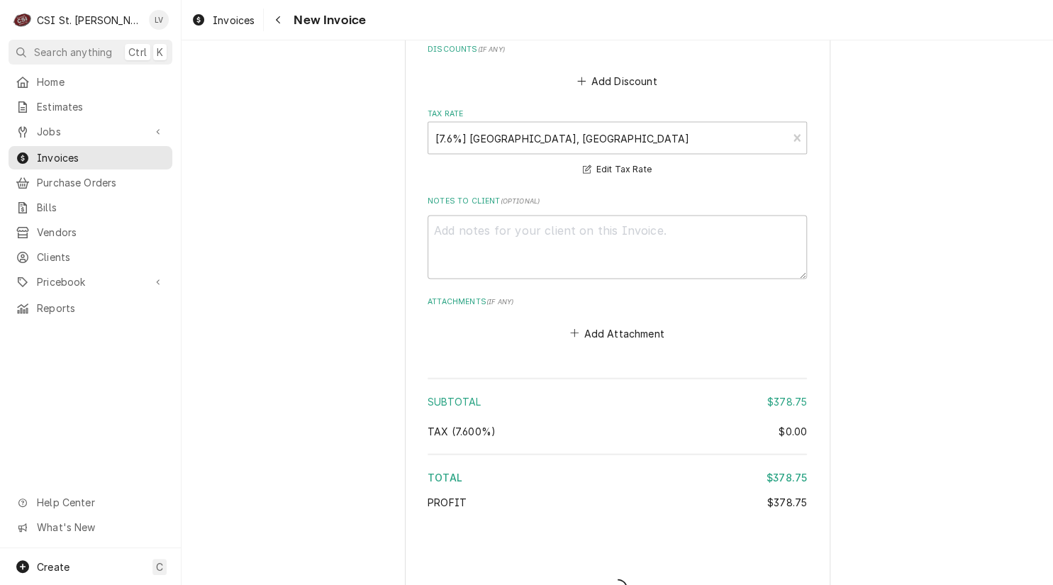
scroll to position [3485, 0]
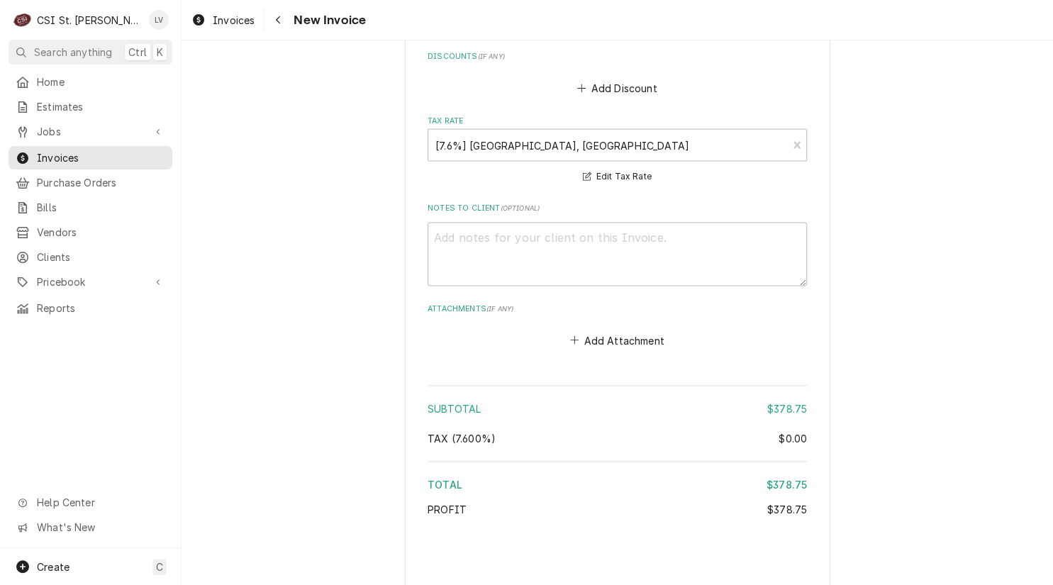
type textarea "x"
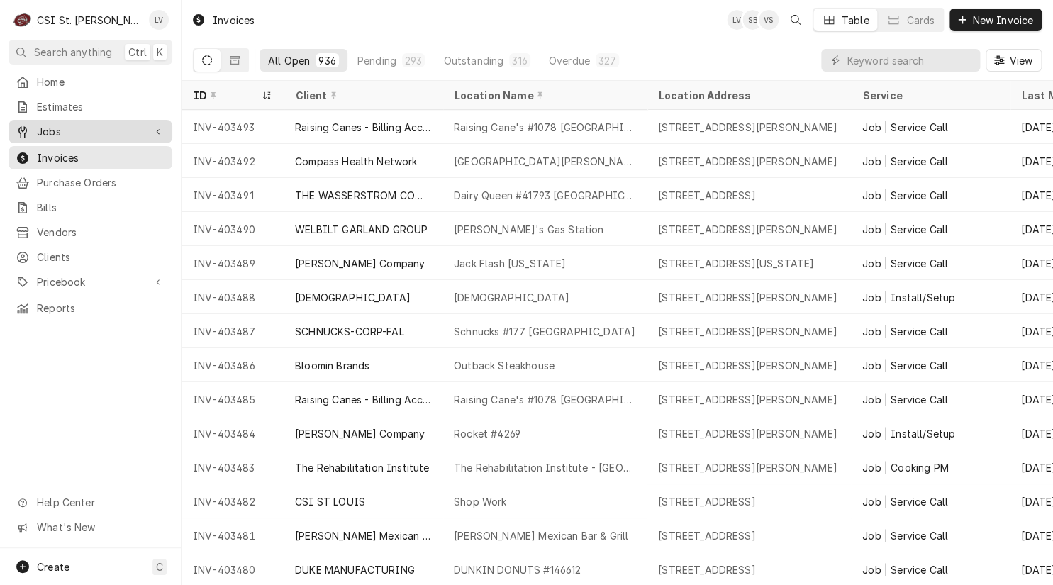
click at [21, 126] on icon "Dynamic Content Wrapper" at bounding box center [22, 131] width 9 height 11
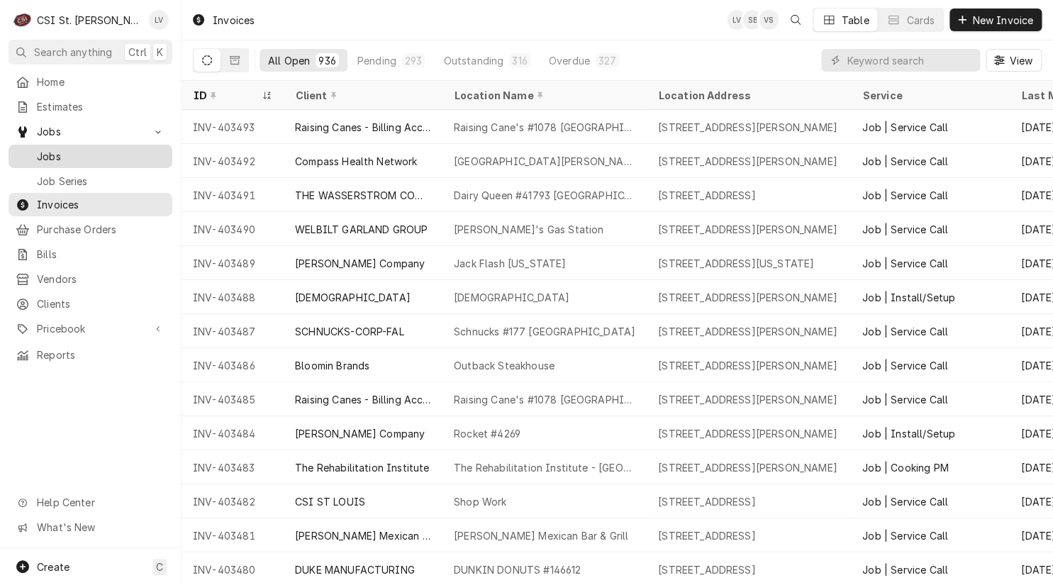
click at [60, 149] on span "Jobs" at bounding box center [101, 156] width 128 height 15
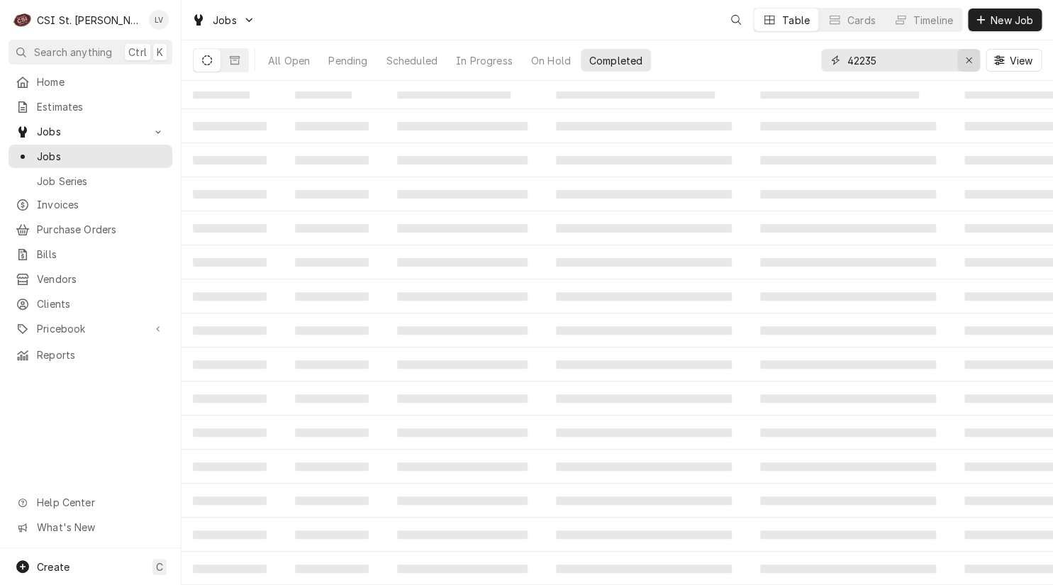
click at [965, 60] on icon "Erase input" at bounding box center [969, 60] width 8 height 10
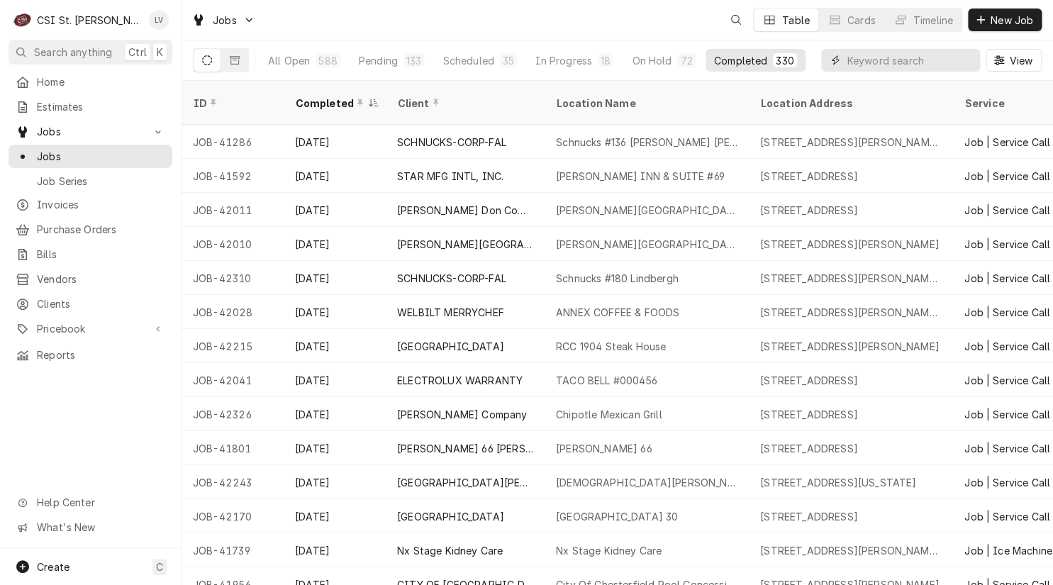
click at [858, 57] on input "Dynamic Content Wrapper" at bounding box center [910, 60] width 126 height 23
type input "42234"
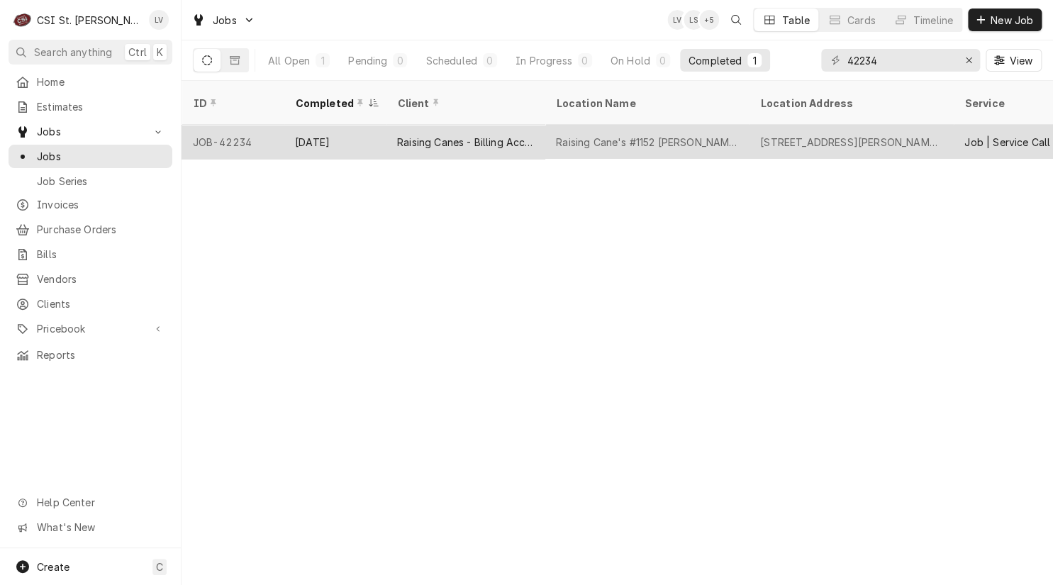
click at [299, 127] on div "Aug 26" at bounding box center [335, 142] width 102 height 34
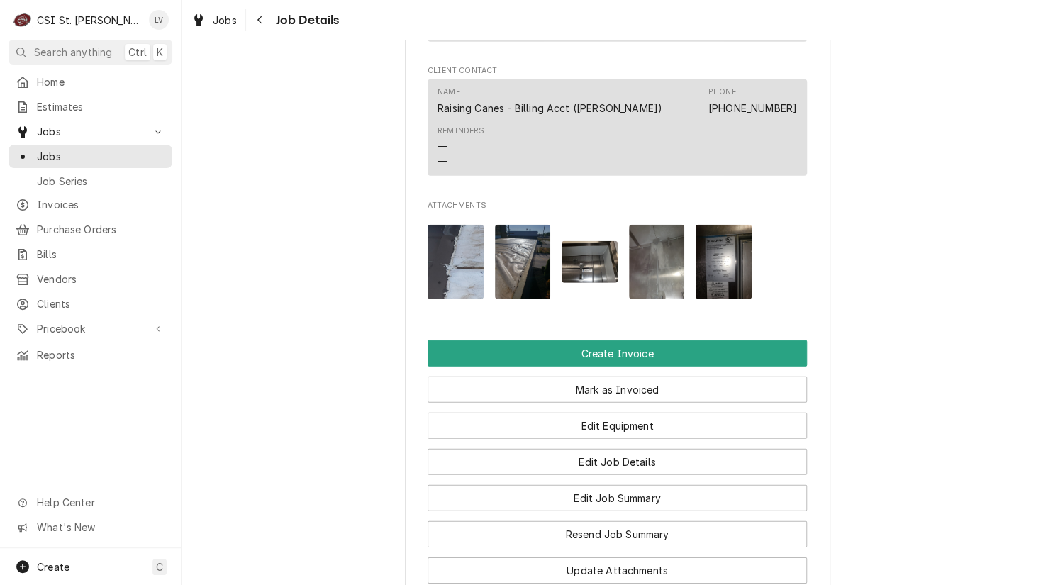
scroll to position [1702, 0]
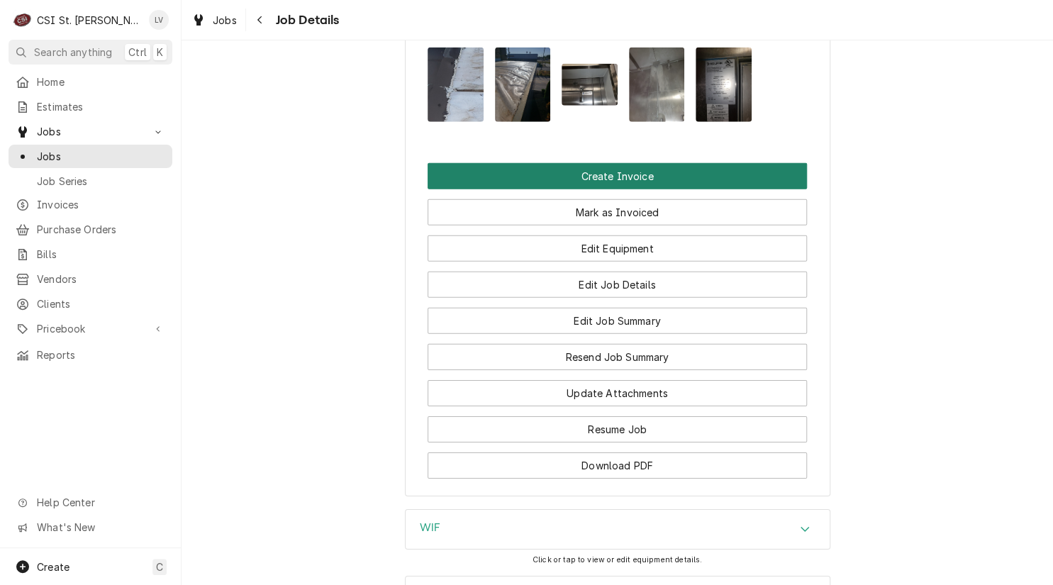
click at [616, 177] on button "Create Invoice" at bounding box center [617, 176] width 379 height 26
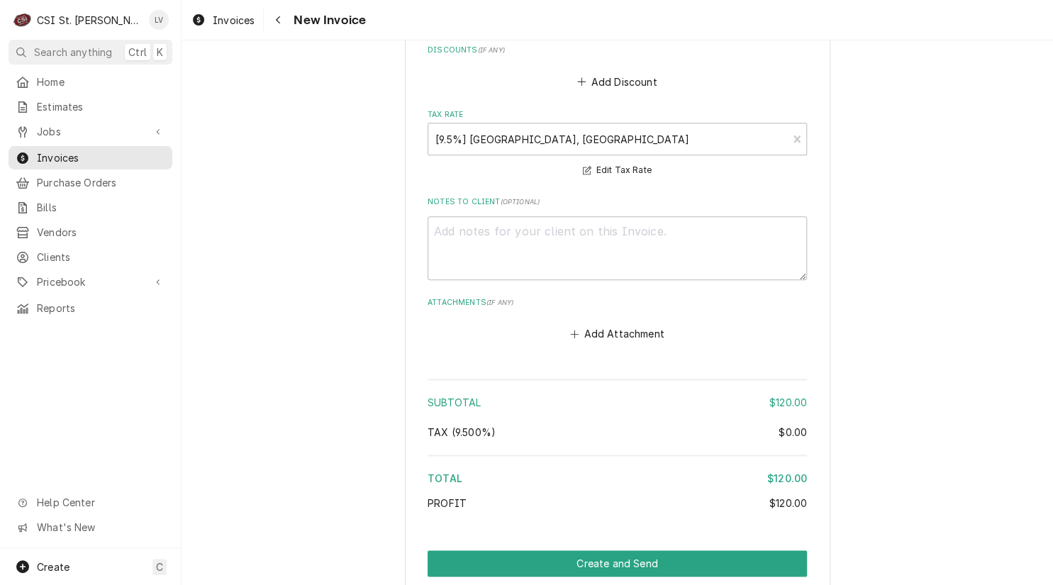
scroll to position [2965, 0]
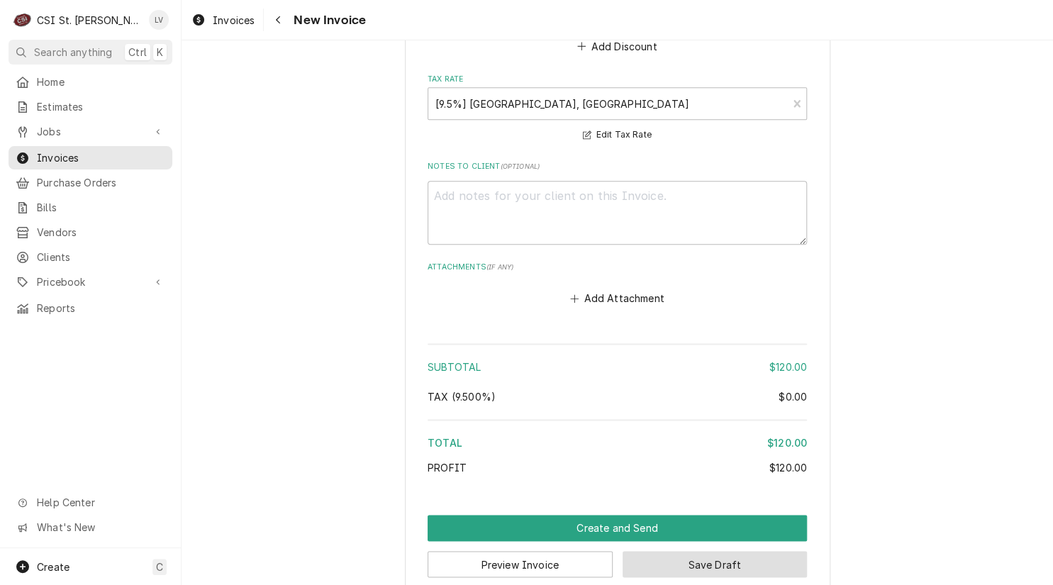
click at [714, 551] on button "Save Draft" at bounding box center [715, 564] width 185 height 26
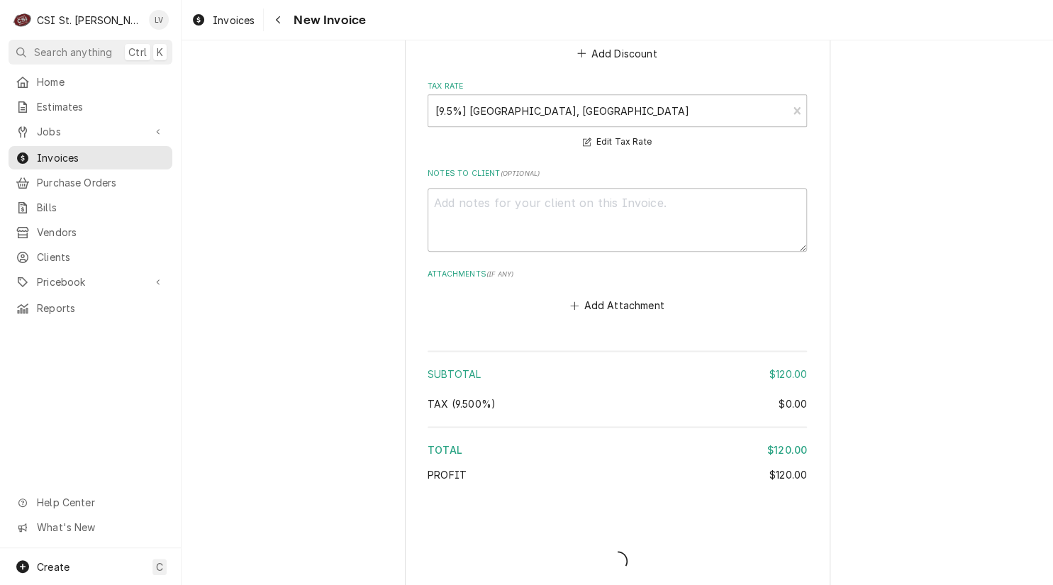
type textarea "x"
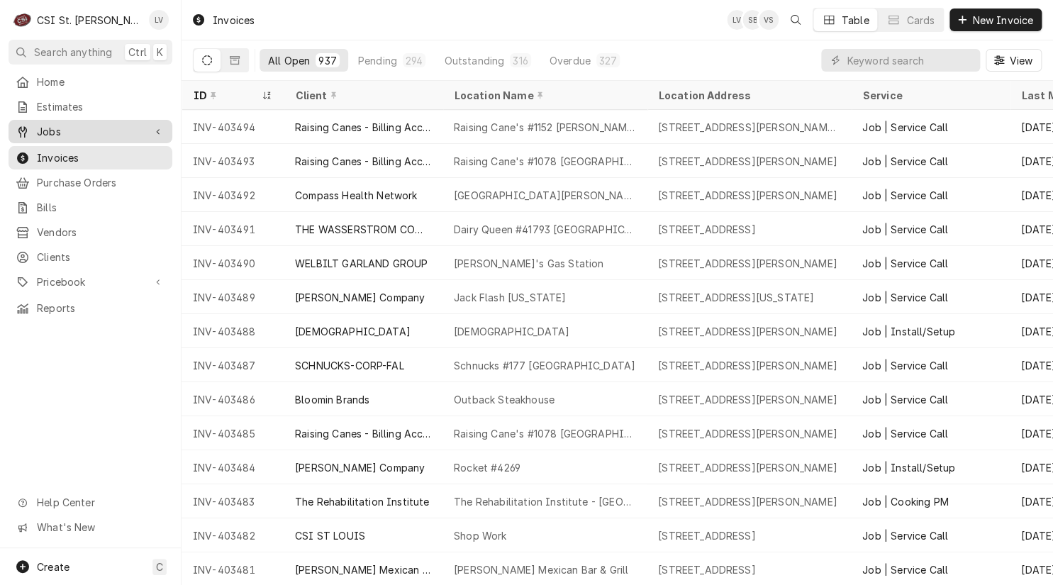
click at [41, 124] on span "Jobs" at bounding box center [90, 131] width 107 height 15
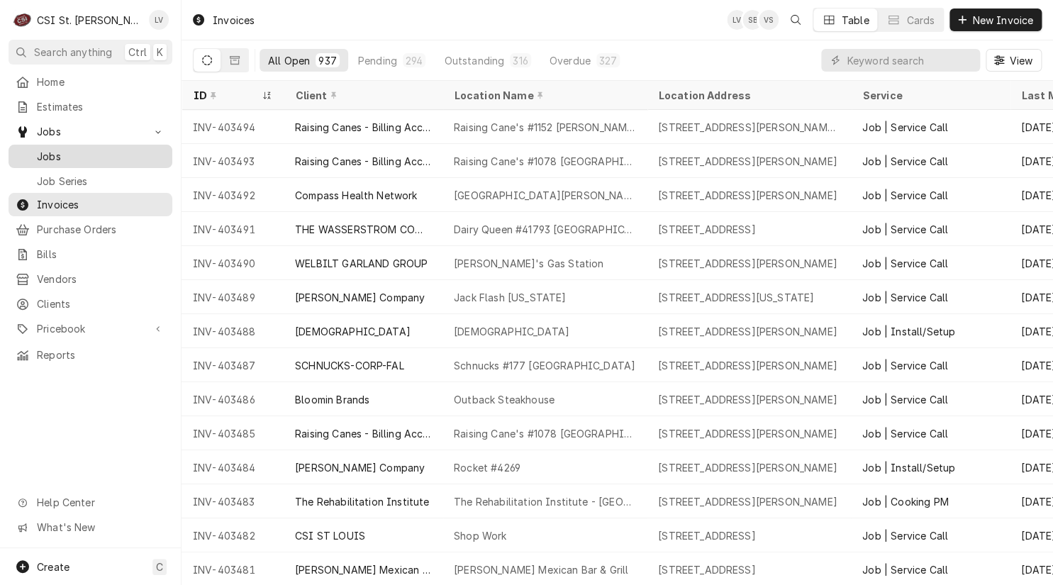
click at [47, 149] on span "Jobs" at bounding box center [101, 156] width 128 height 15
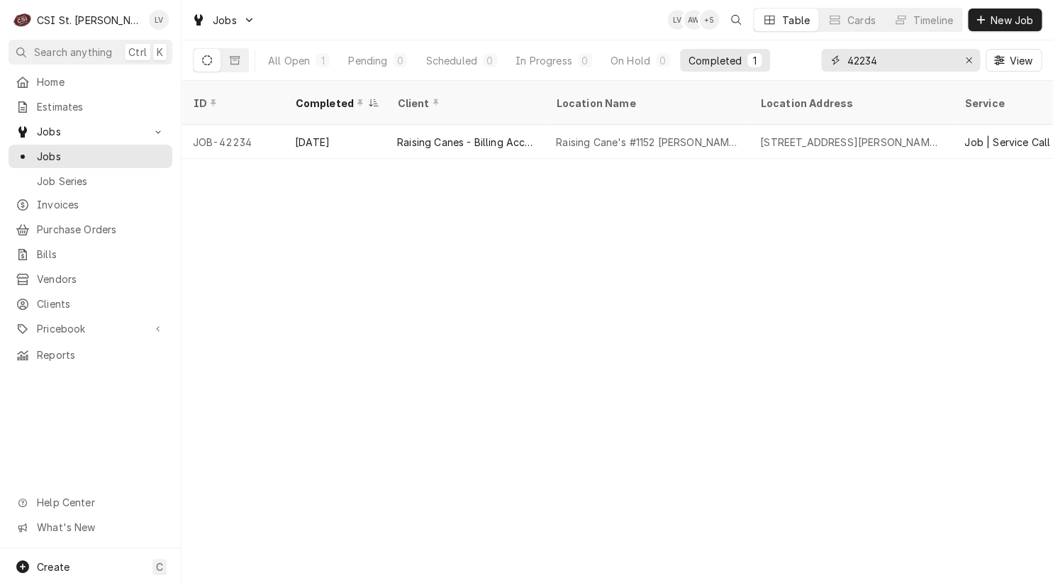
click at [916, 62] on input "42234" at bounding box center [900, 60] width 106 height 23
click at [811, 77] on div "All Open 1 Pending 0 Scheduled 0 In Progress 0 On Hold 0 Completed 1 42234 View" at bounding box center [617, 60] width 849 height 40
type input "4"
click at [848, 57] on input "2244" at bounding box center [900, 60] width 106 height 23
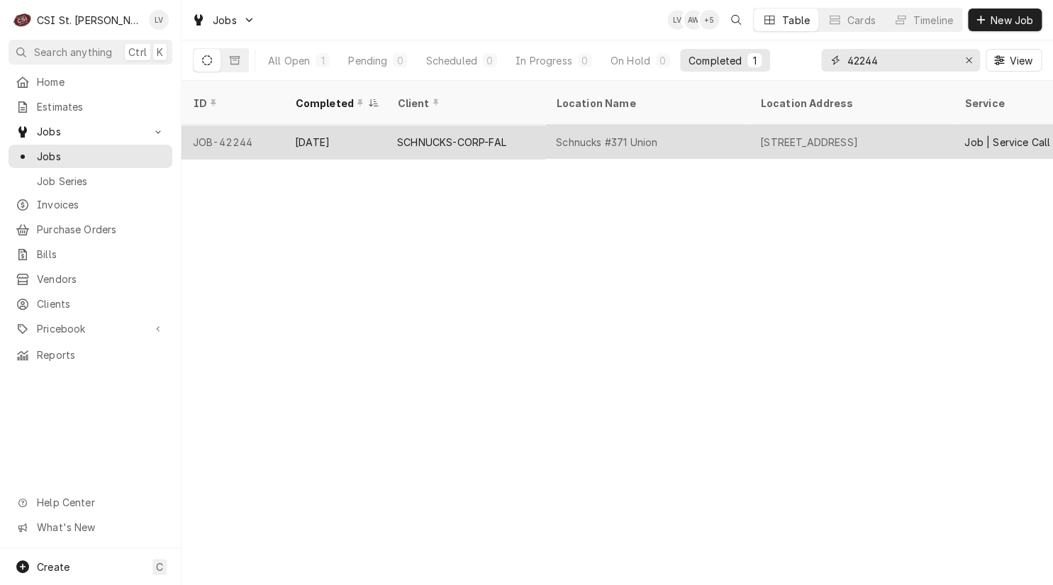
type input "42244"
click at [580, 135] on div "Schnucks #371 Union" at bounding box center [606, 142] width 101 height 15
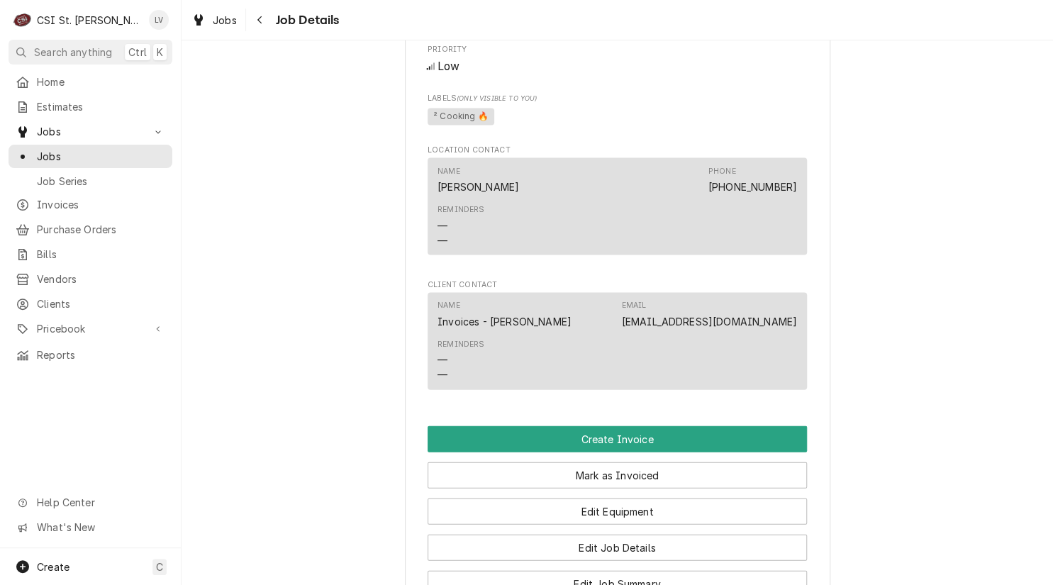
scroll to position [1277, 0]
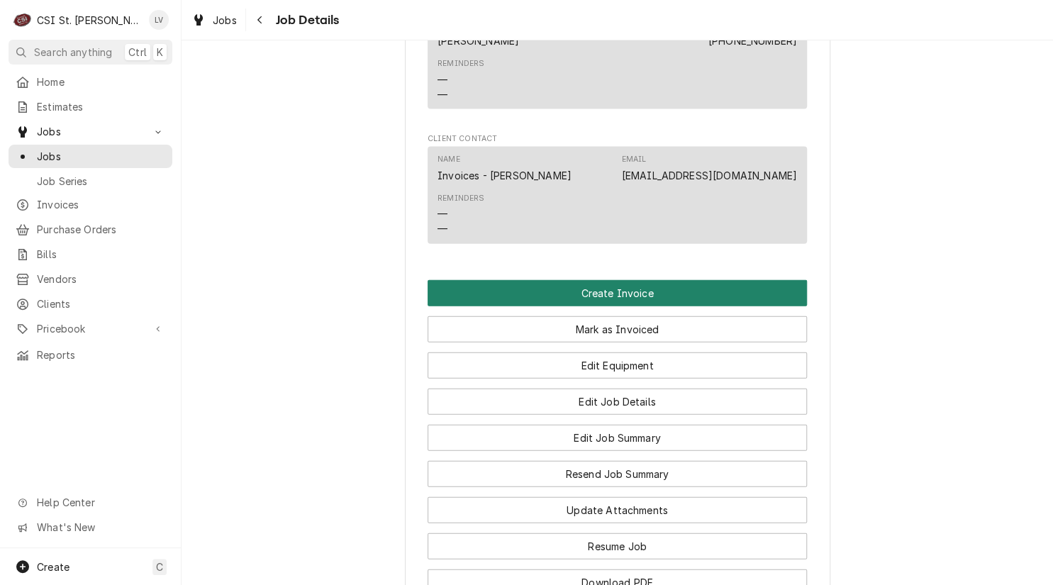
click at [623, 303] on button "Create Invoice" at bounding box center [617, 293] width 379 height 26
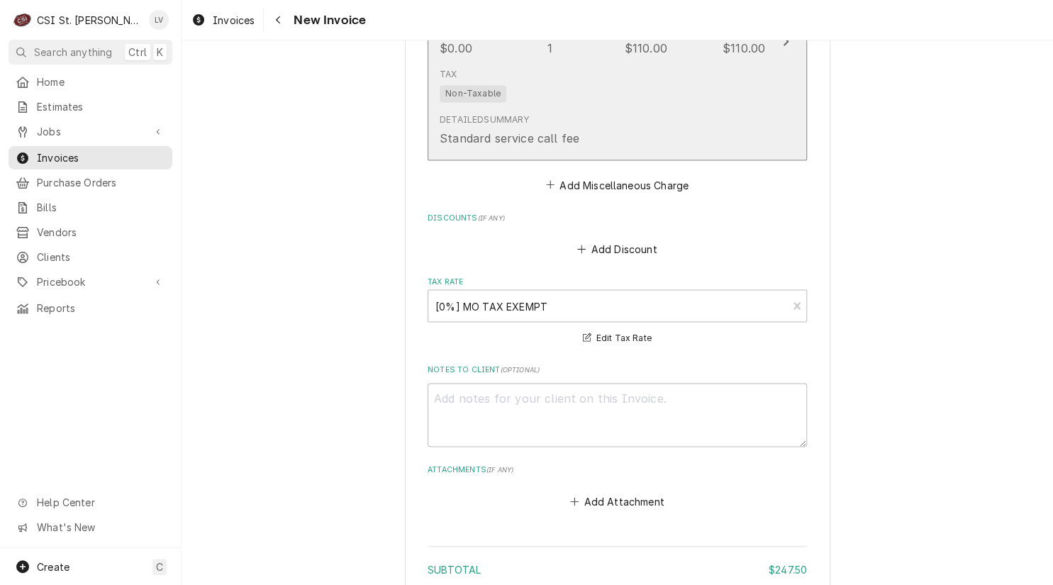
scroll to position [3531, 0]
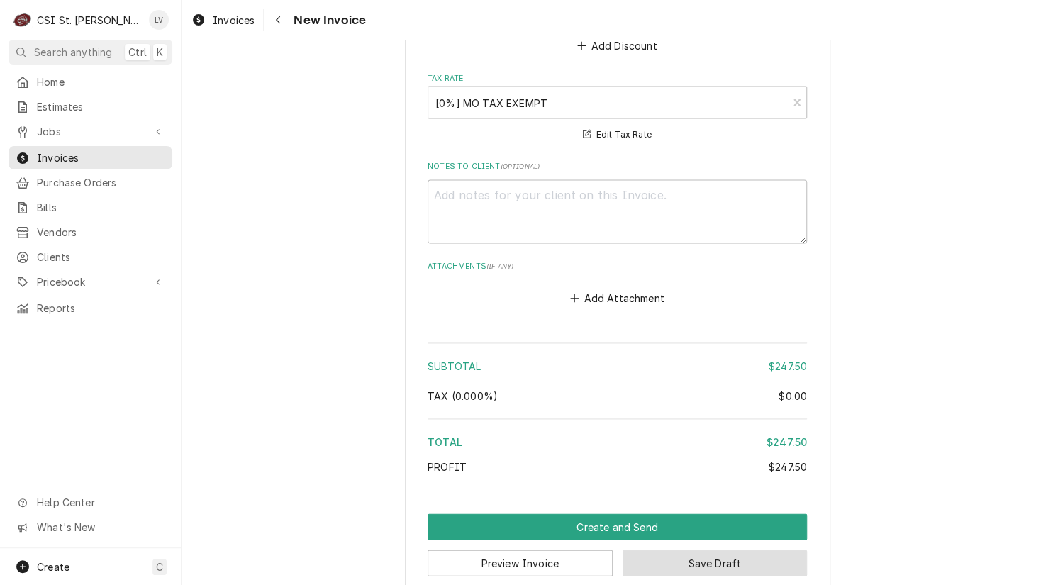
click at [738, 550] on button "Save Draft" at bounding box center [715, 563] width 185 height 26
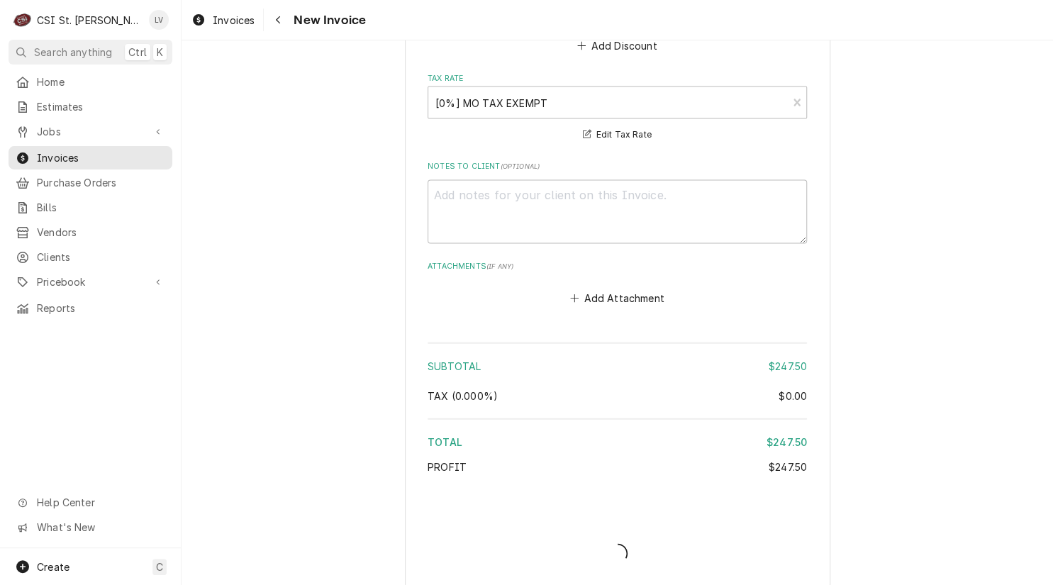
scroll to position [3523, 0]
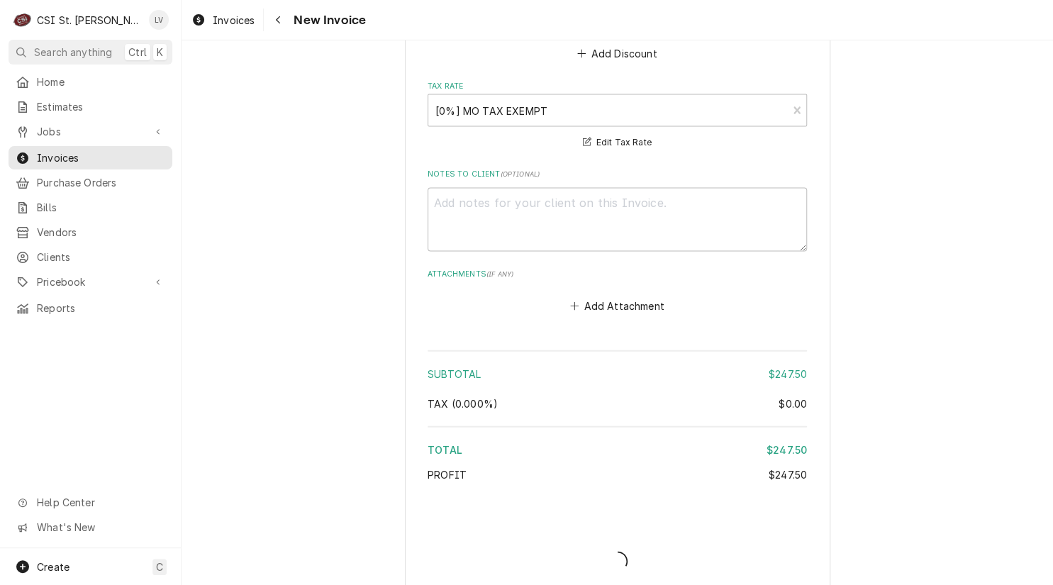
type textarea "x"
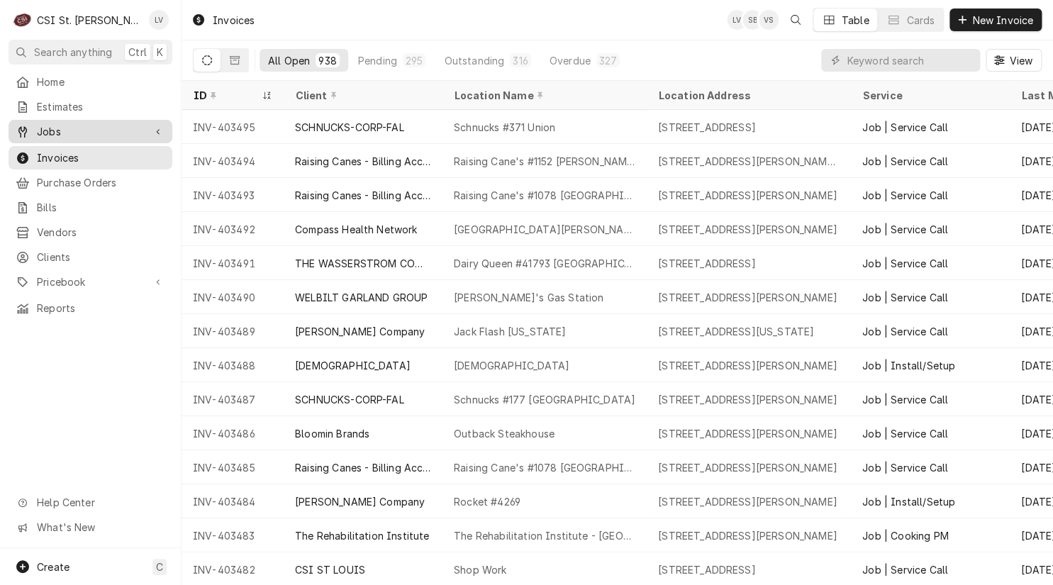
click at [54, 129] on span "Jobs" at bounding box center [90, 131] width 107 height 15
click at [53, 124] on span "Jobs" at bounding box center [90, 131] width 107 height 15
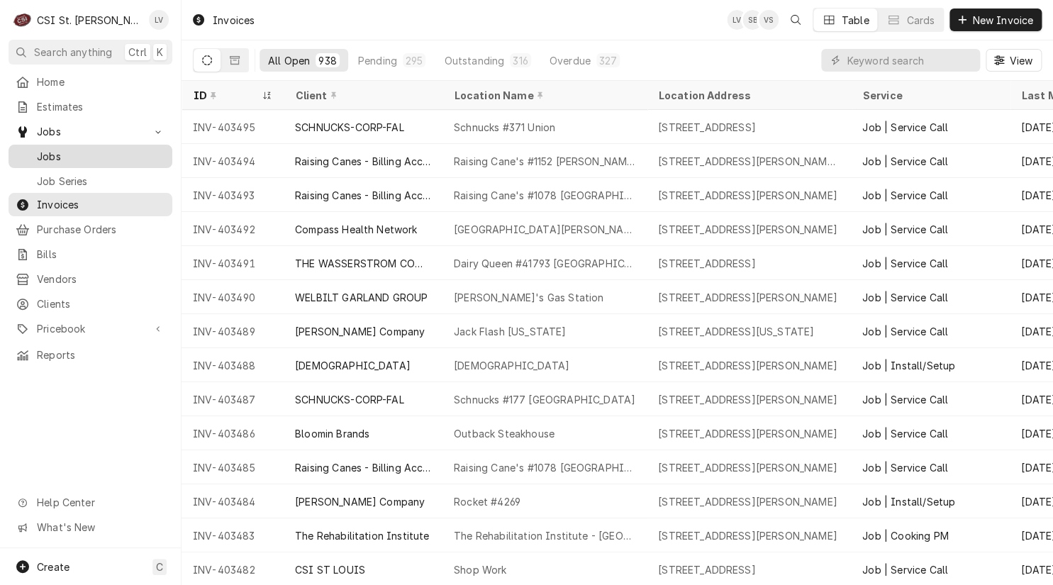
click at [45, 153] on span "Jobs" at bounding box center [101, 156] width 128 height 15
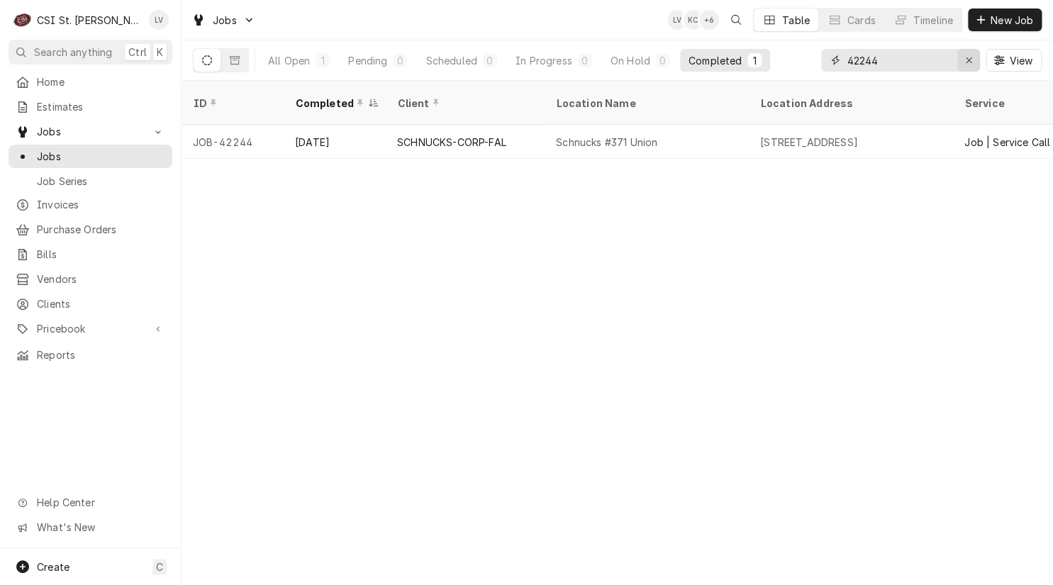
click at [971, 61] on icon "Erase input" at bounding box center [969, 60] width 8 height 10
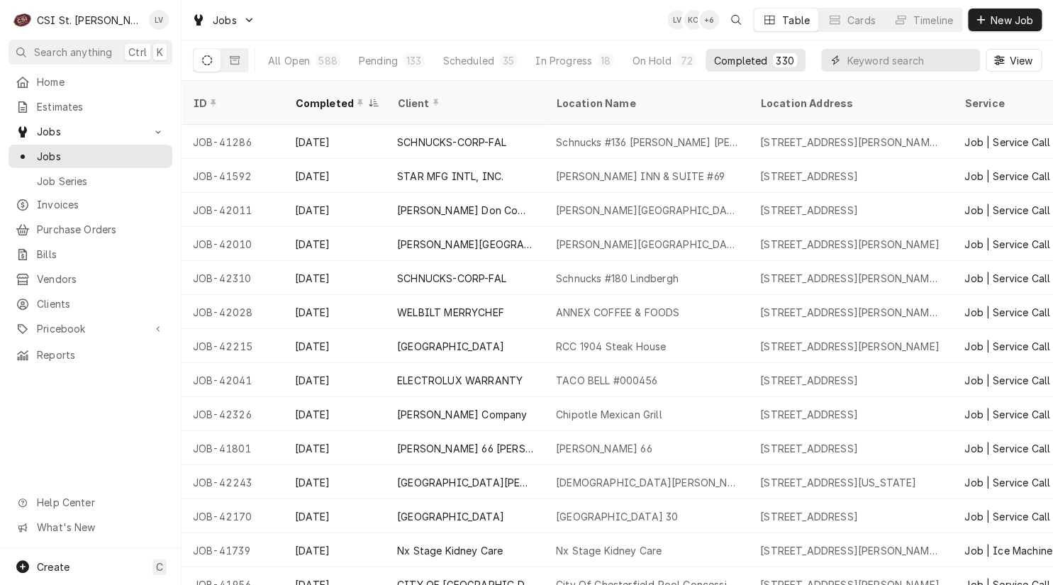
click at [854, 57] on input "Dynamic Content Wrapper" at bounding box center [910, 60] width 126 height 23
type input "42254"
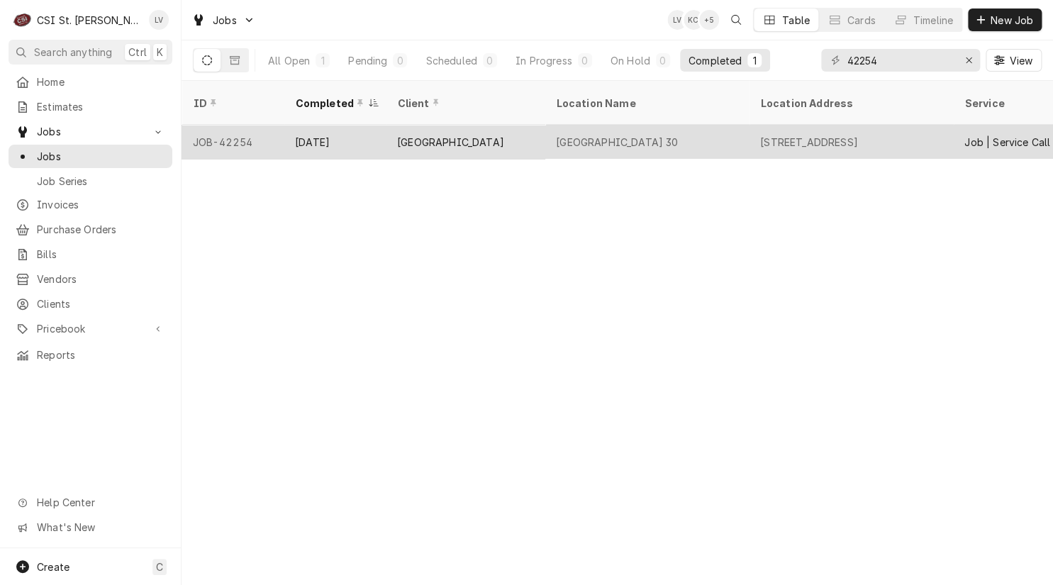
click at [709, 125] on div "Marquette High School 30" at bounding box center [647, 142] width 204 height 34
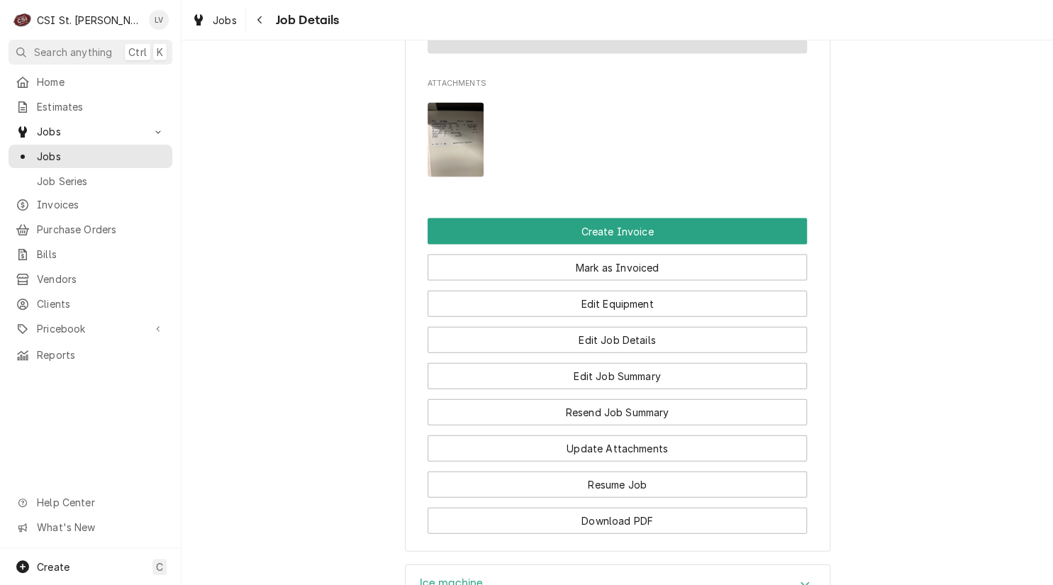
scroll to position [1348, 0]
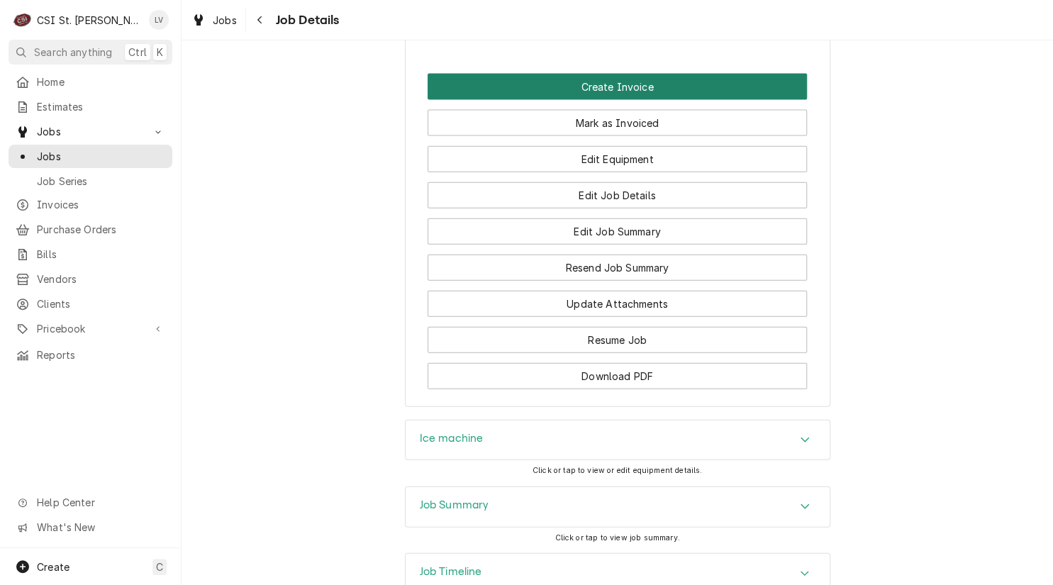
click at [643, 100] on button "Create Invoice" at bounding box center [617, 87] width 379 height 26
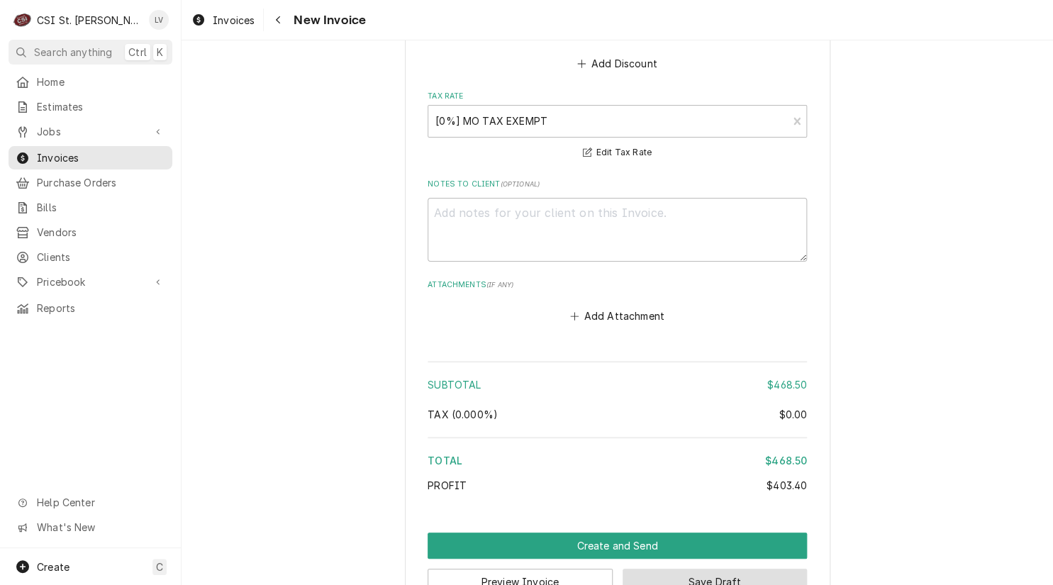
click at [682, 569] on button "Save Draft" at bounding box center [715, 582] width 185 height 26
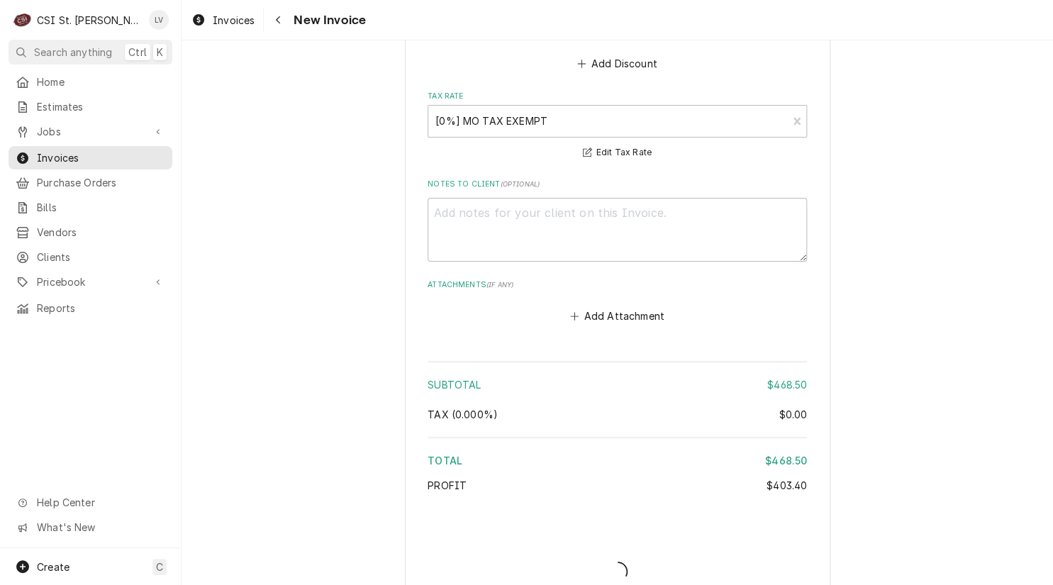
scroll to position [3824, 0]
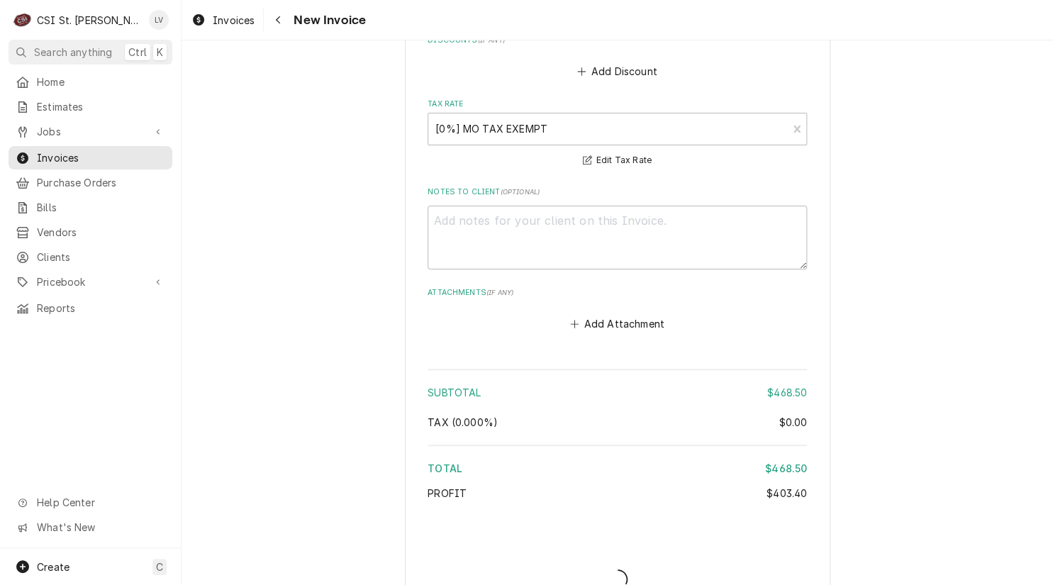
type textarea "x"
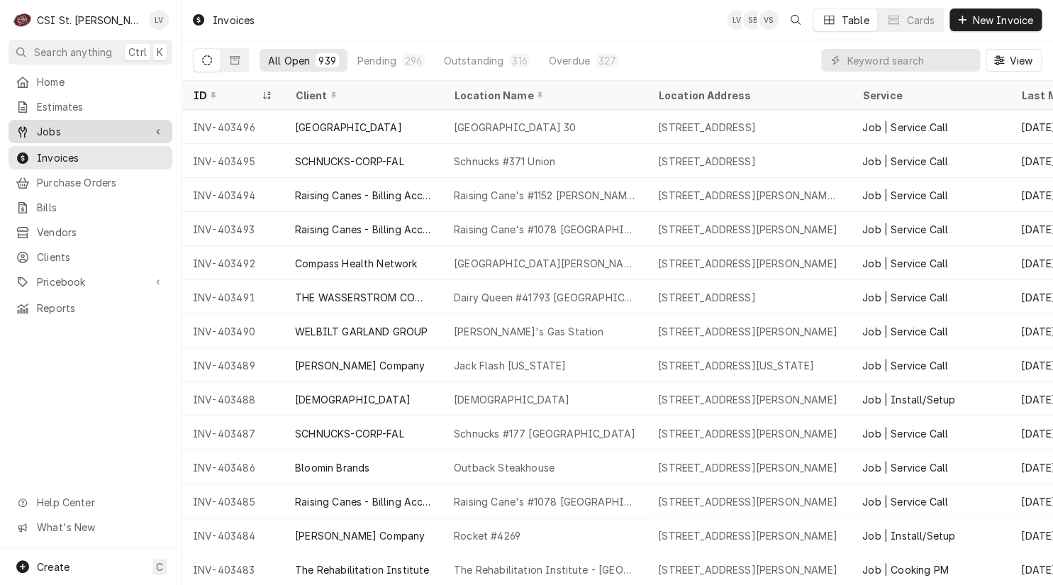
click at [38, 133] on span "Jobs" at bounding box center [90, 131] width 107 height 15
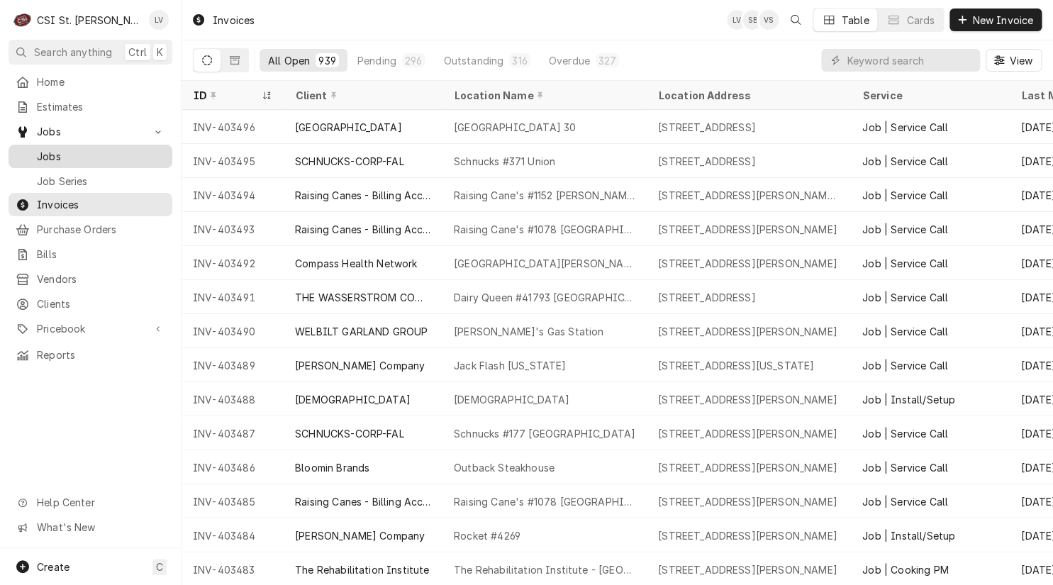
click at [38, 149] on span "Jobs" at bounding box center [101, 156] width 128 height 15
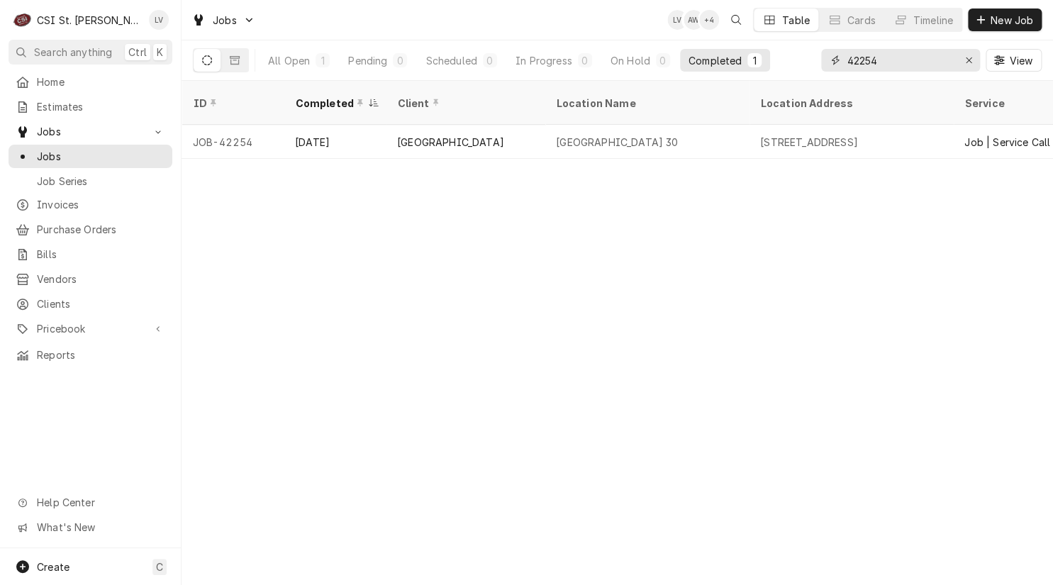
click at [901, 62] on input "42254" at bounding box center [900, 60] width 106 height 23
drag, startPoint x: 853, startPoint y: 63, endPoint x: 819, endPoint y: 68, distance: 34.4
click at [819, 68] on div "All Open 1 Pending 0 Scheduled 0 In Progress 0 On Hold 0 Completed 1 42254 View" at bounding box center [617, 60] width 849 height 40
type input "42255"
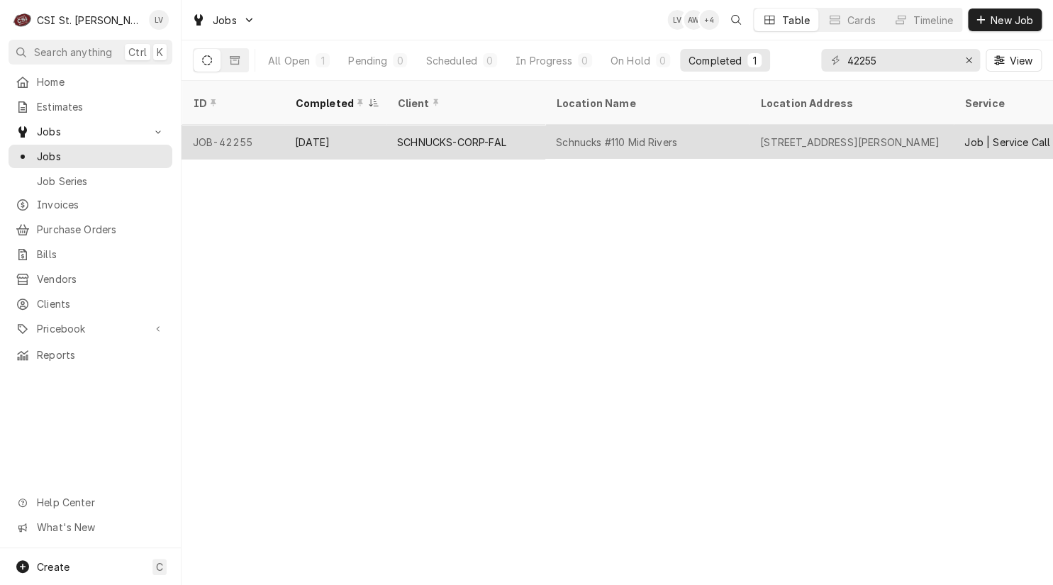
click at [638, 135] on div "Schnucks #110 Mid Rivers" at bounding box center [616, 142] width 121 height 15
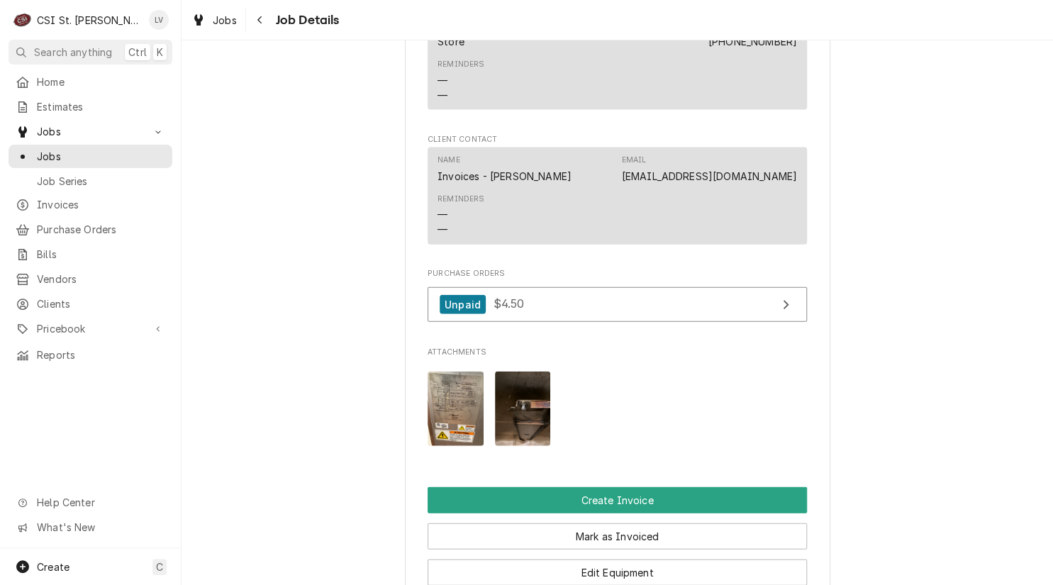
scroll to position [1277, 0]
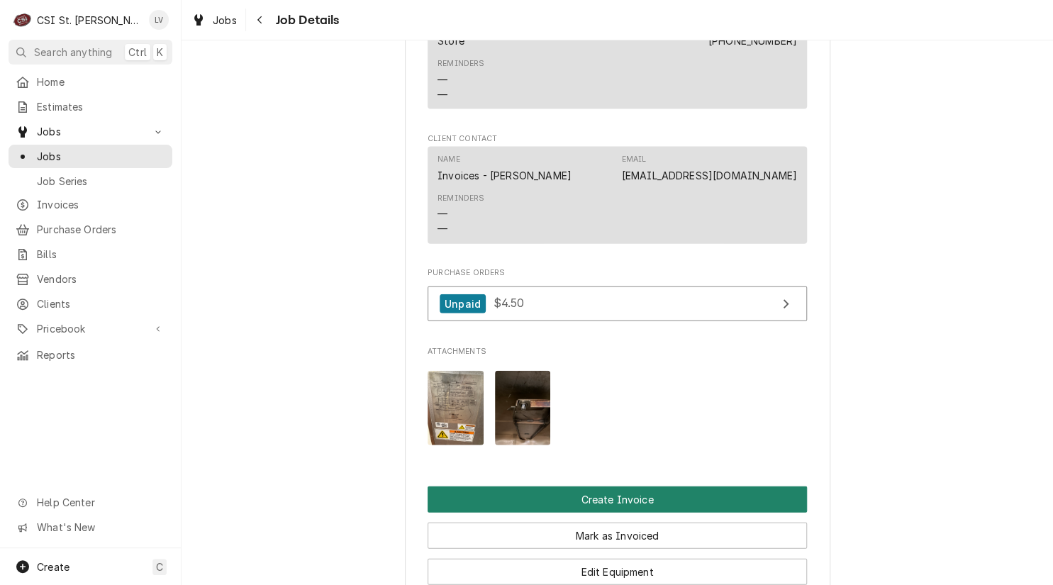
click at [621, 489] on button "Create Invoice" at bounding box center [617, 500] width 379 height 26
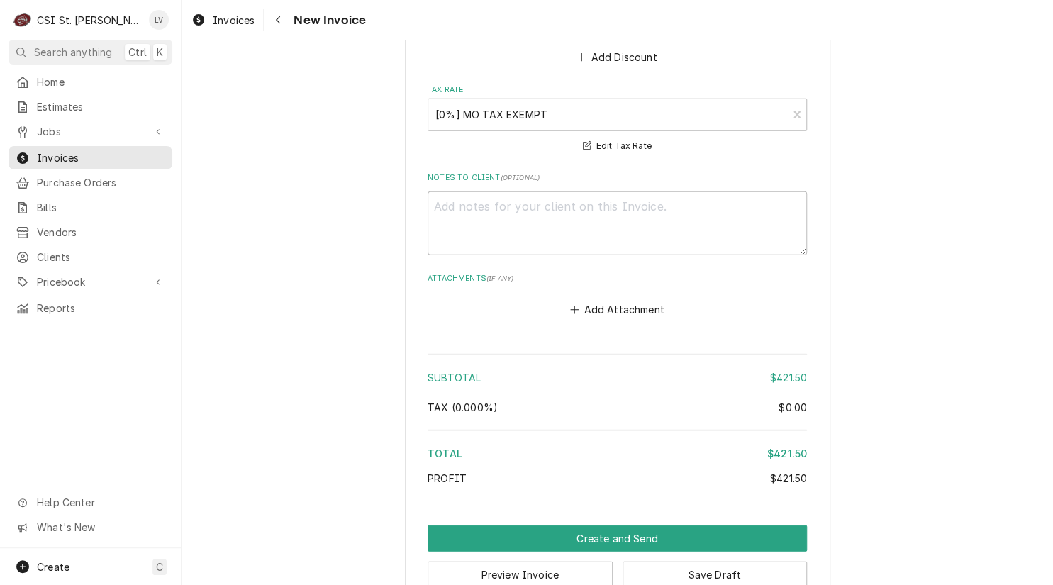
scroll to position [3785, 0]
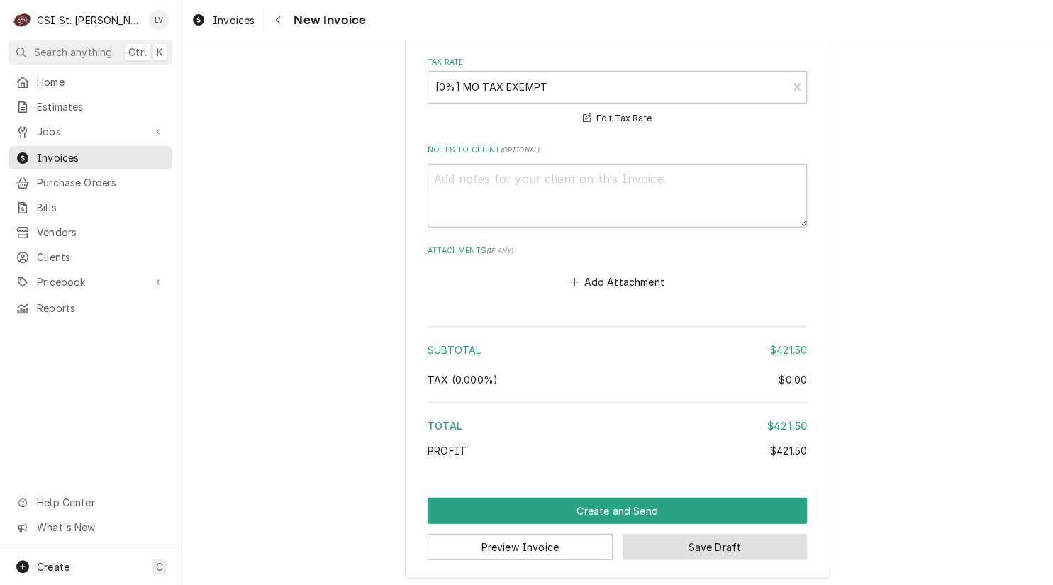
click at [707, 545] on button "Save Draft" at bounding box center [715, 547] width 185 height 26
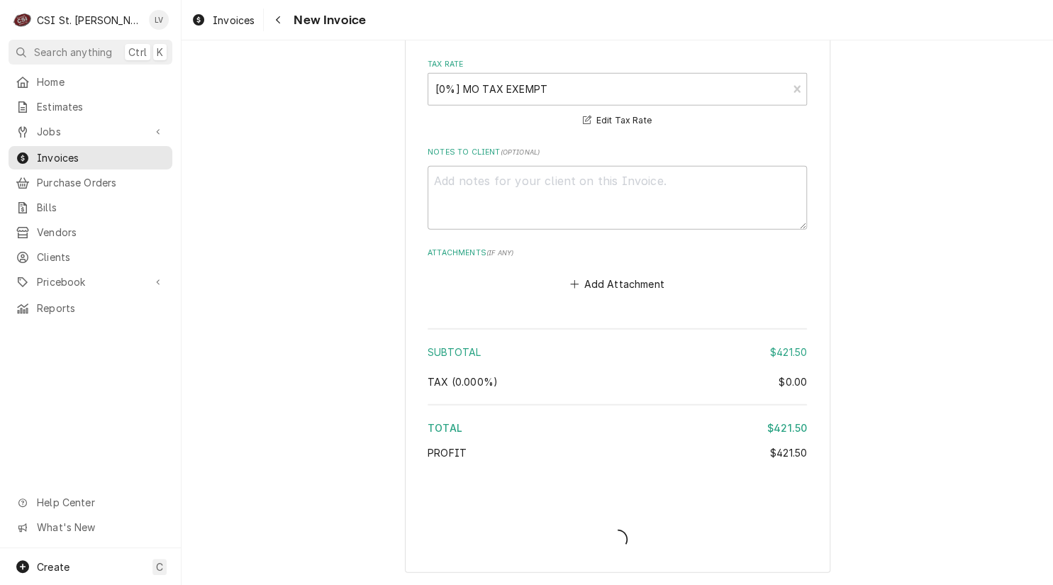
scroll to position [3777, 0]
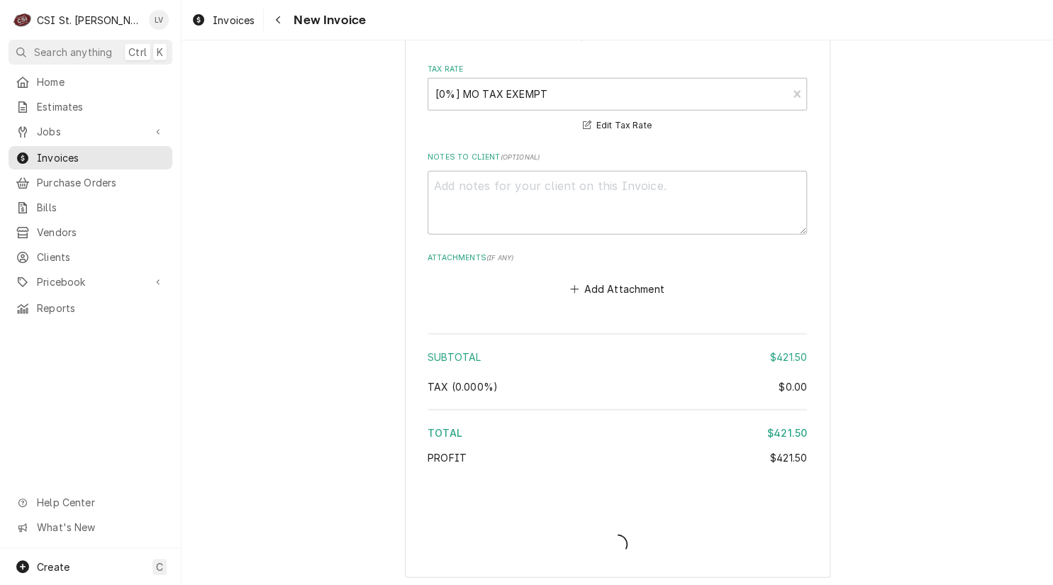
type textarea "x"
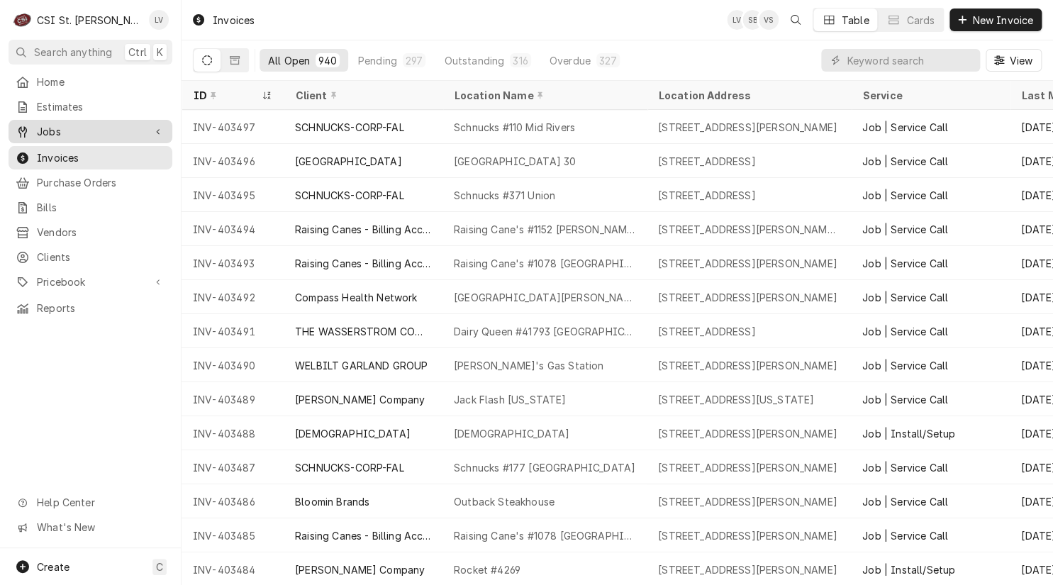
click at [84, 131] on span "Jobs" at bounding box center [90, 131] width 107 height 15
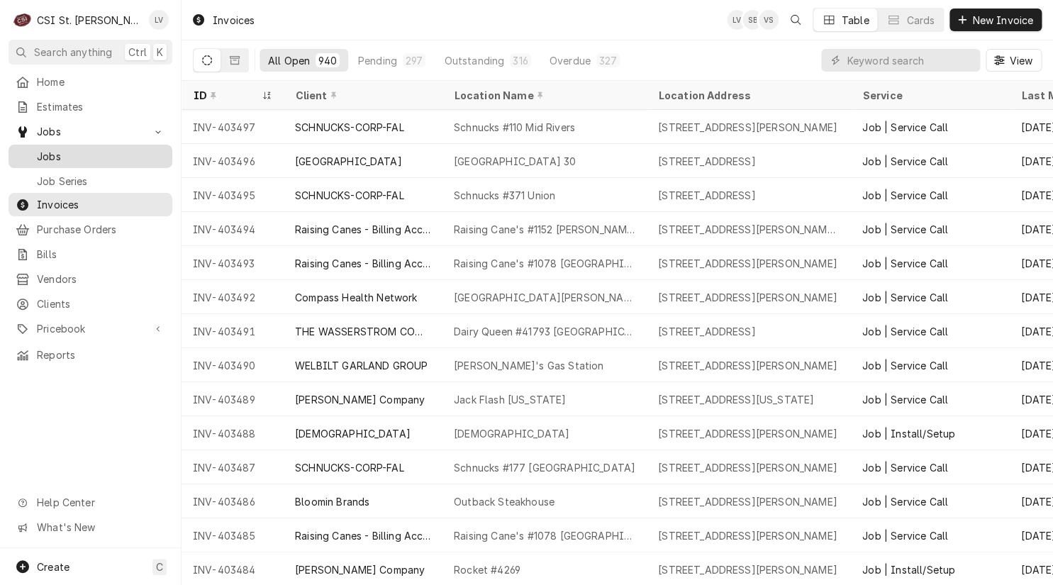
click at [84, 149] on span "Jobs" at bounding box center [101, 156] width 128 height 15
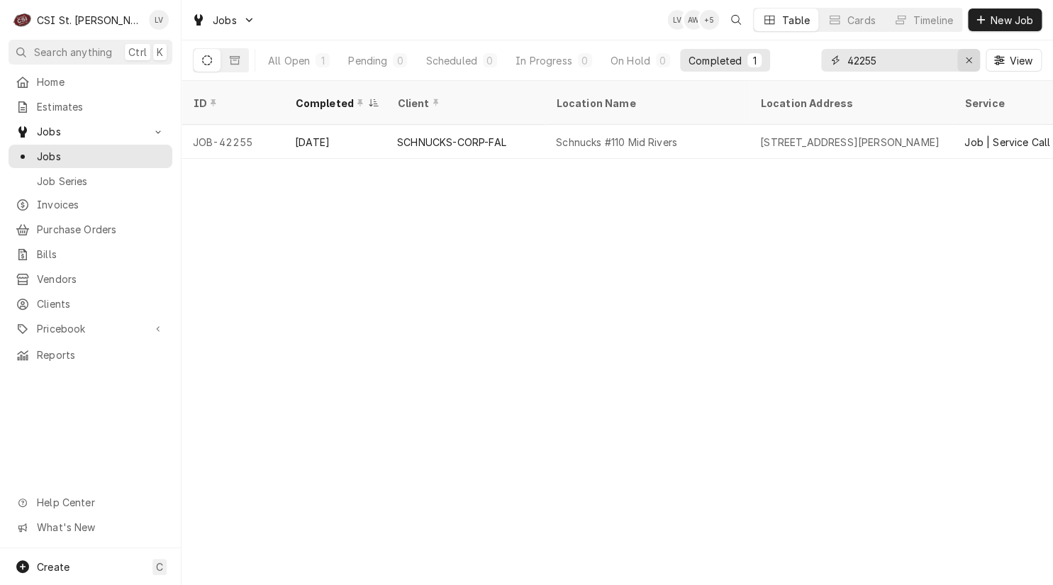
click at [970, 61] on icon "Erase input" at bounding box center [969, 60] width 8 height 10
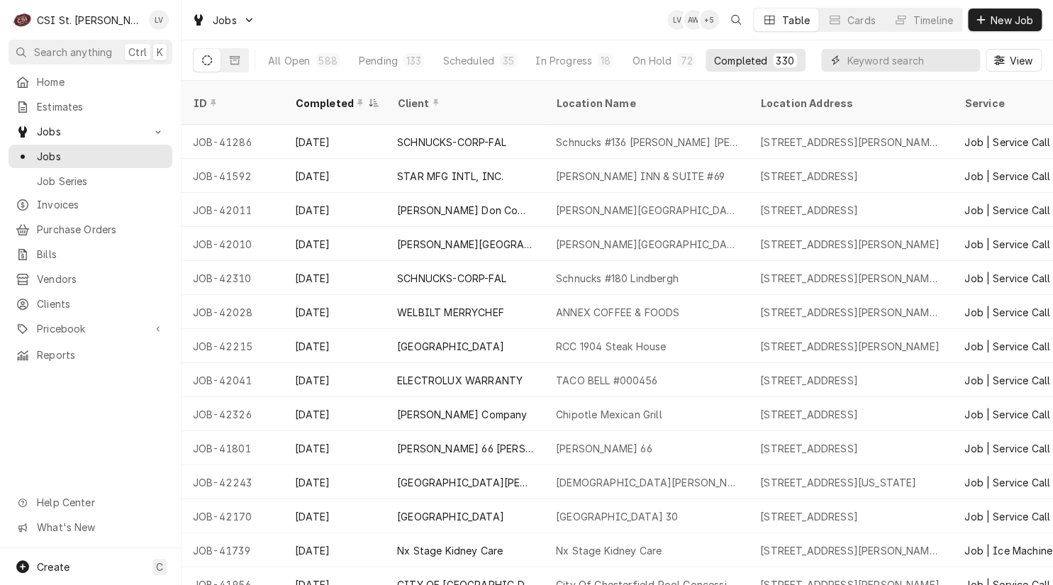
click at [854, 61] on input "Dynamic Content Wrapper" at bounding box center [910, 60] width 126 height 23
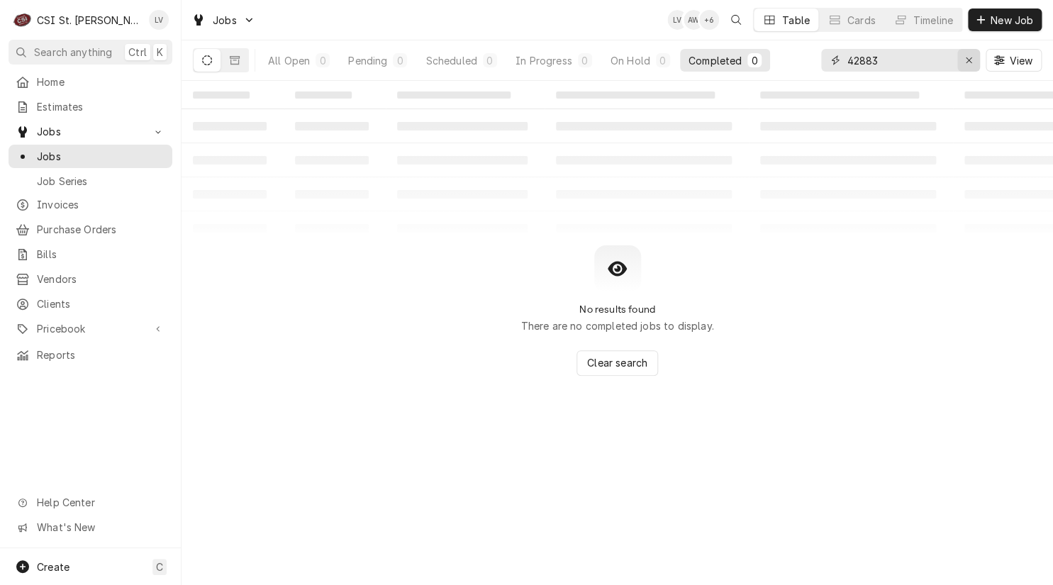
type input "42883"
click at [965, 62] on icon "Erase input" at bounding box center [969, 60] width 8 height 10
click at [965, 62] on input "Dynamic Content Wrapper" at bounding box center [913, 60] width 133 height 23
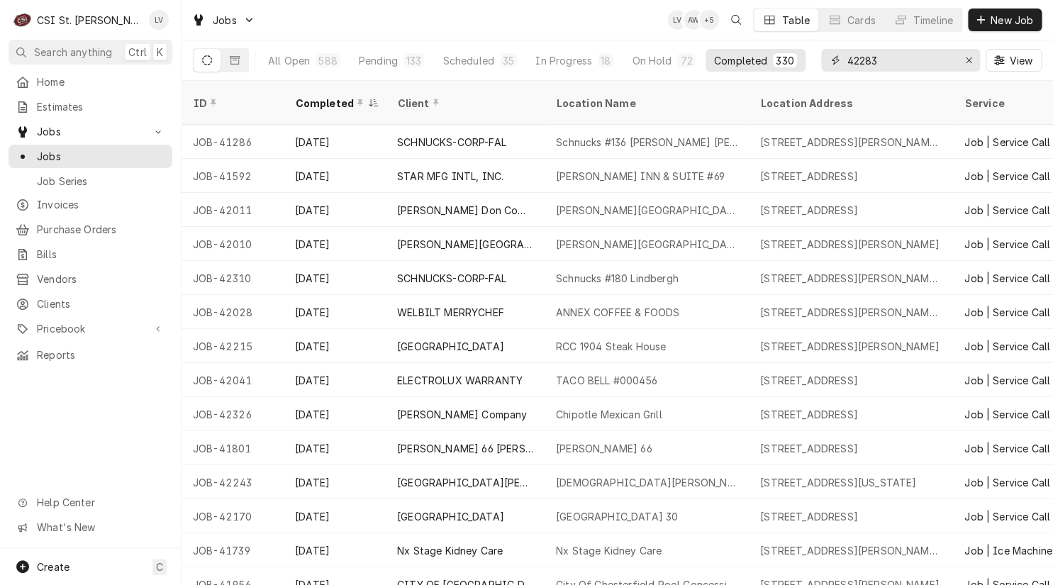
type input "42283"
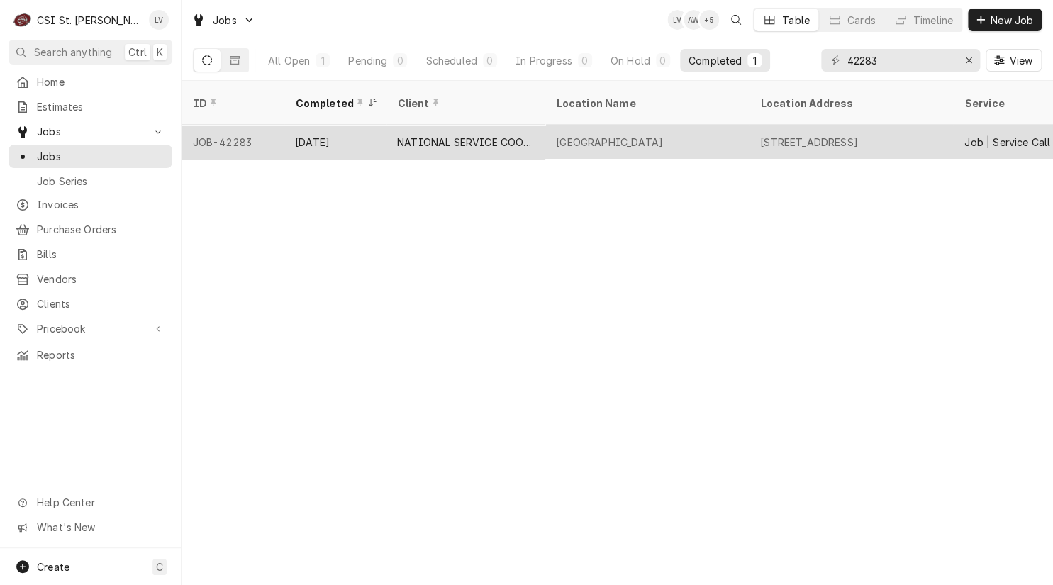
click at [502, 135] on div "NATIONAL SERVICE COOPERATIVE" at bounding box center [465, 142] width 136 height 15
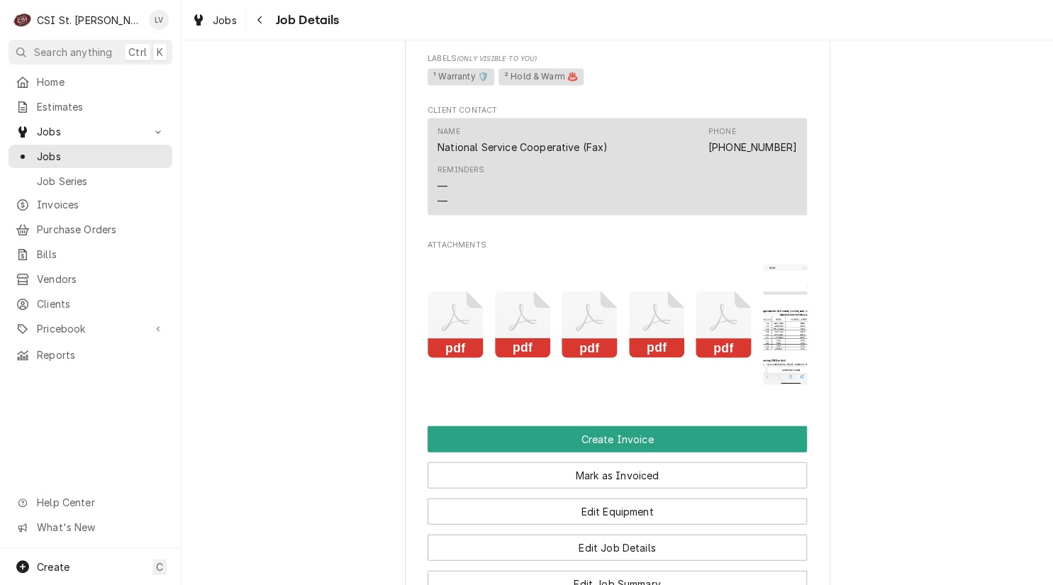
scroll to position [1348, 0]
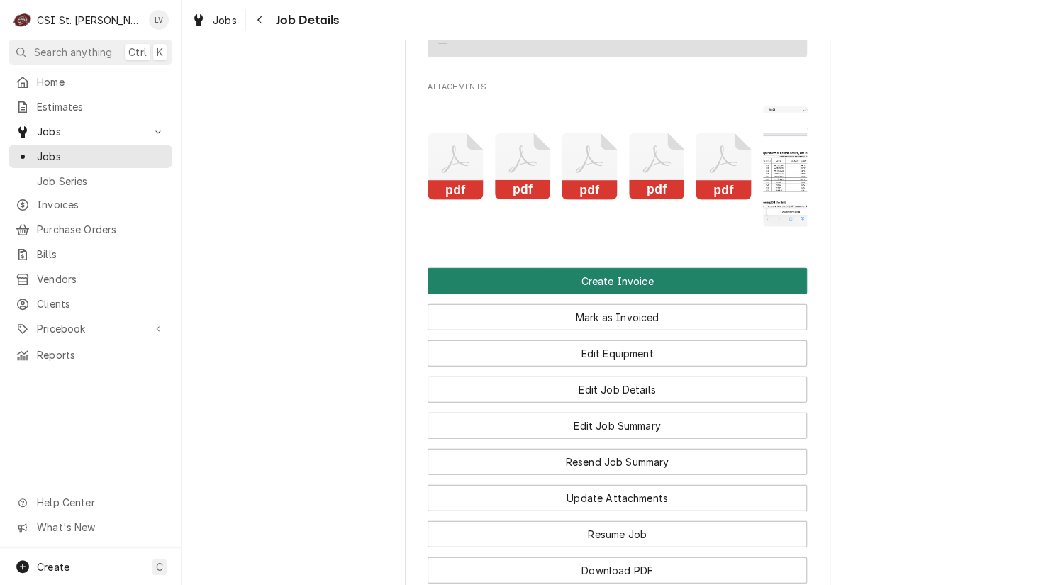
click at [587, 289] on button "Create Invoice" at bounding box center [617, 281] width 379 height 26
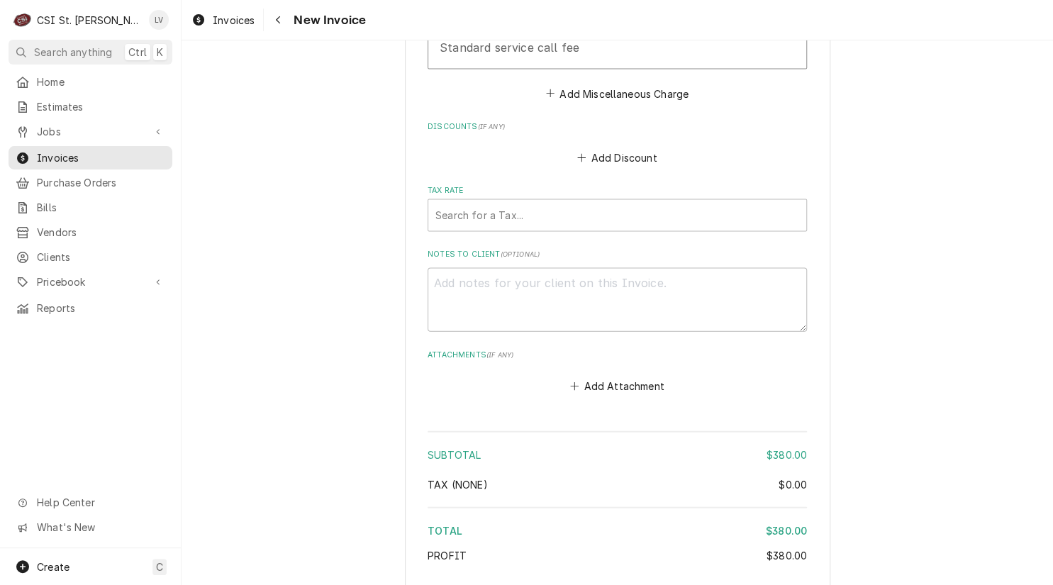
scroll to position [3577, 0]
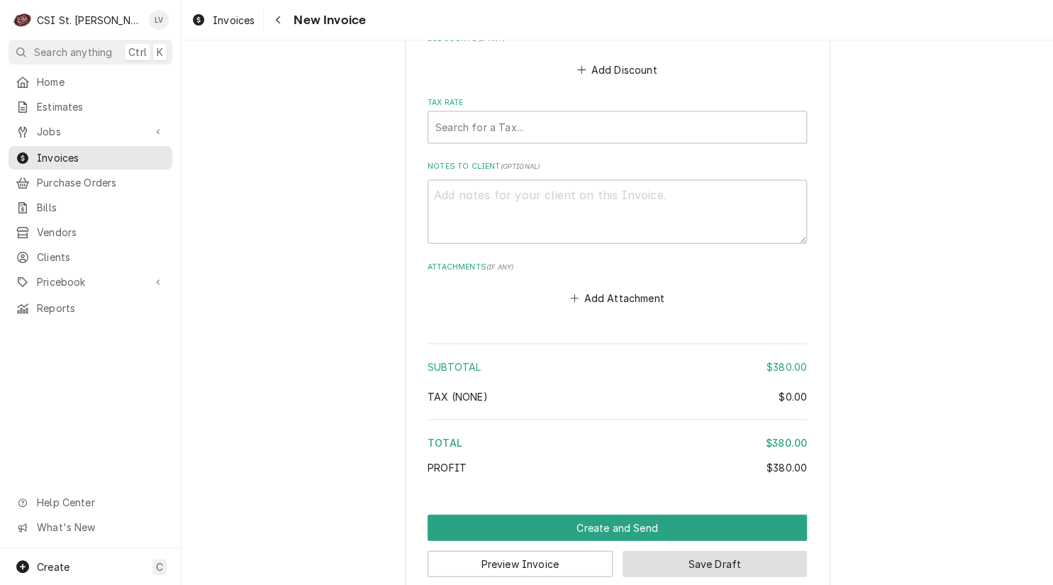
click at [766, 551] on button "Save Draft" at bounding box center [715, 564] width 185 height 26
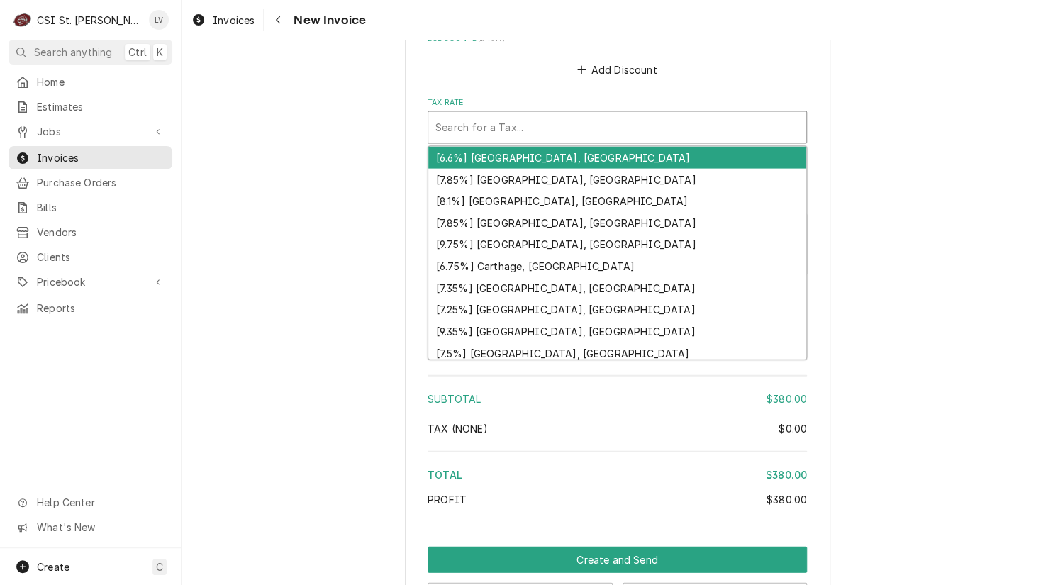
click at [496, 115] on div "Tax Rate" at bounding box center [617, 128] width 364 height 26
type textarea "x"
type input "e"
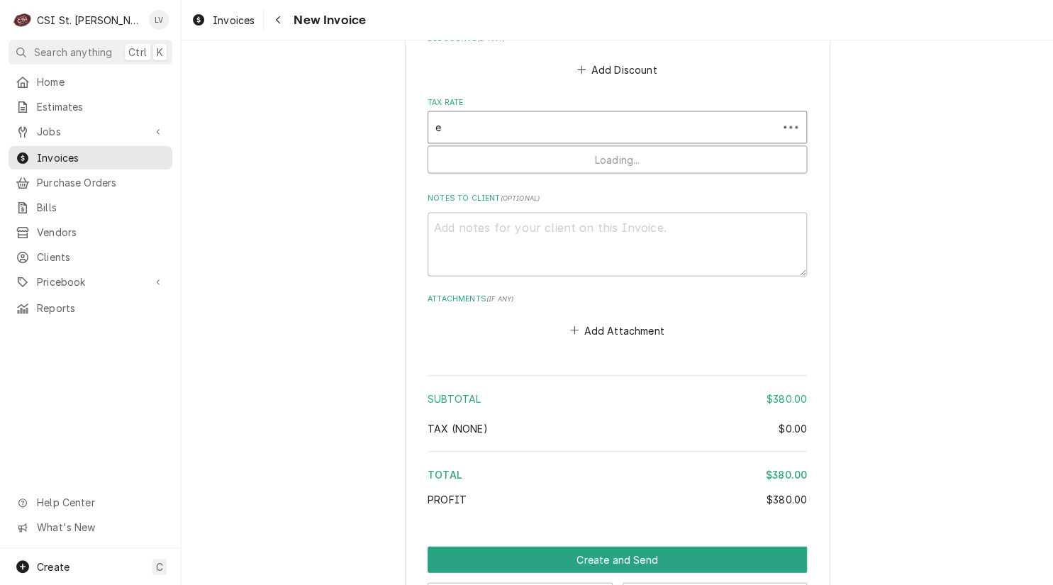
type textarea "x"
type input "ex"
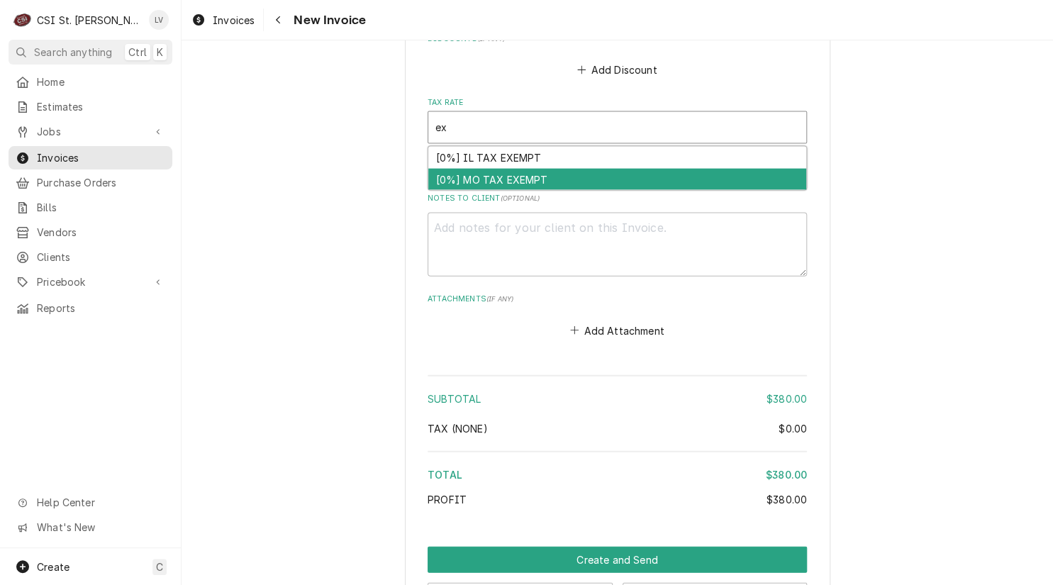
click at [482, 169] on div "[0%] MO TAX EXEMPT" at bounding box center [617, 180] width 378 height 22
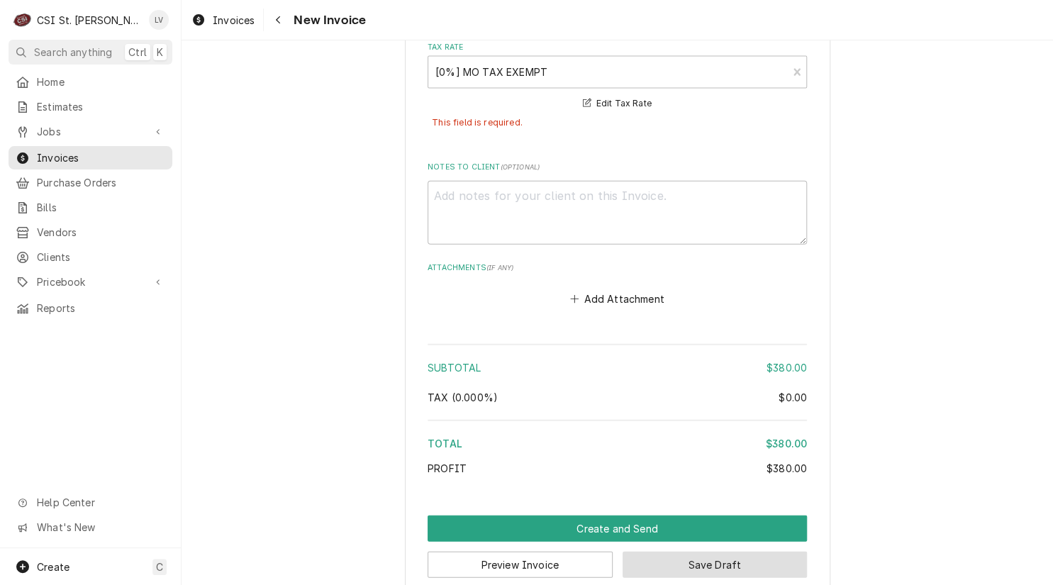
click at [753, 553] on button "Save Draft" at bounding box center [715, 565] width 185 height 26
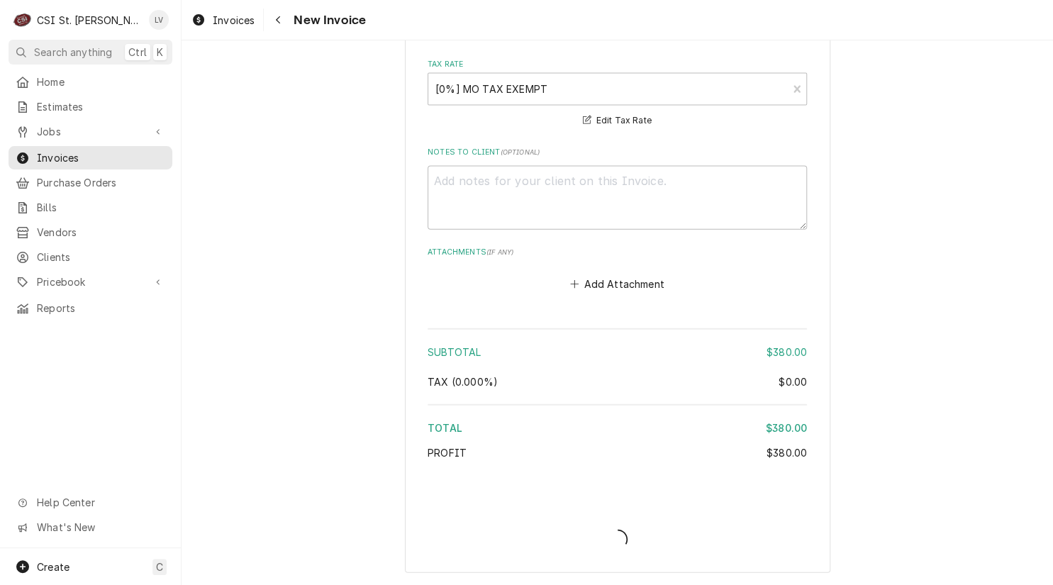
scroll to position [3594, 0]
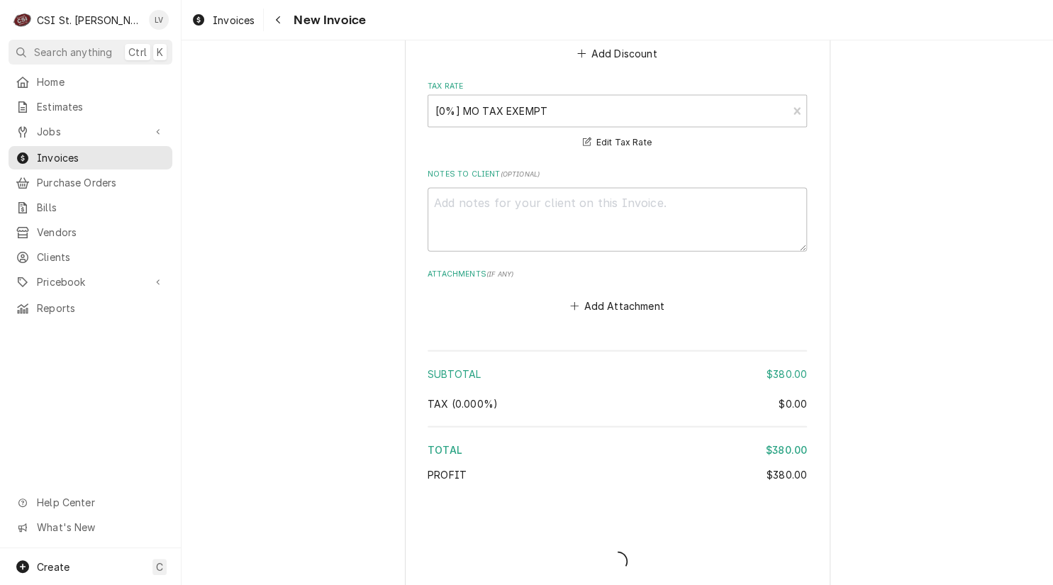
type textarea "x"
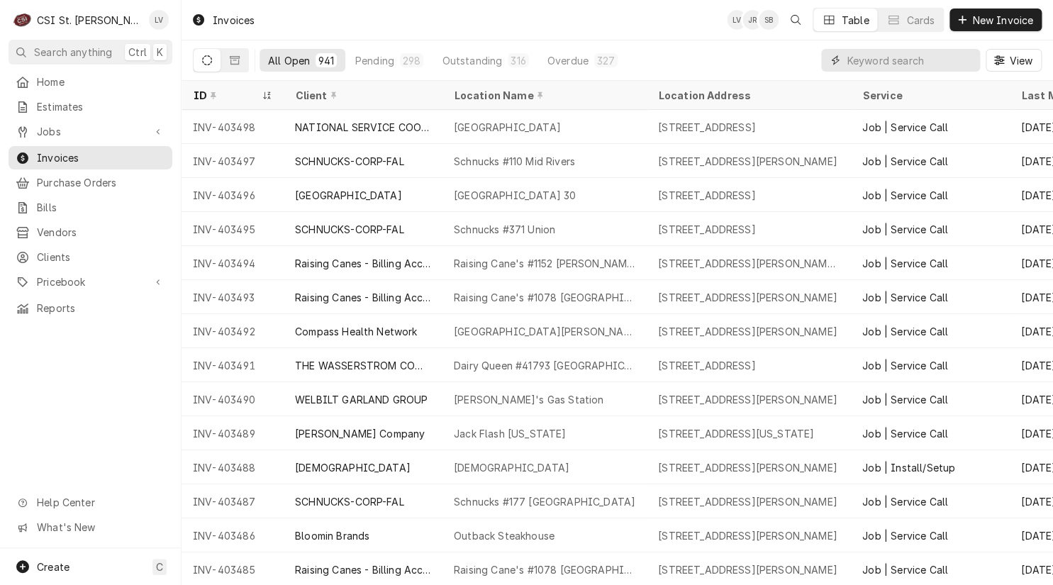
click at [865, 60] on input "Dynamic Content Wrapper" at bounding box center [910, 60] width 126 height 23
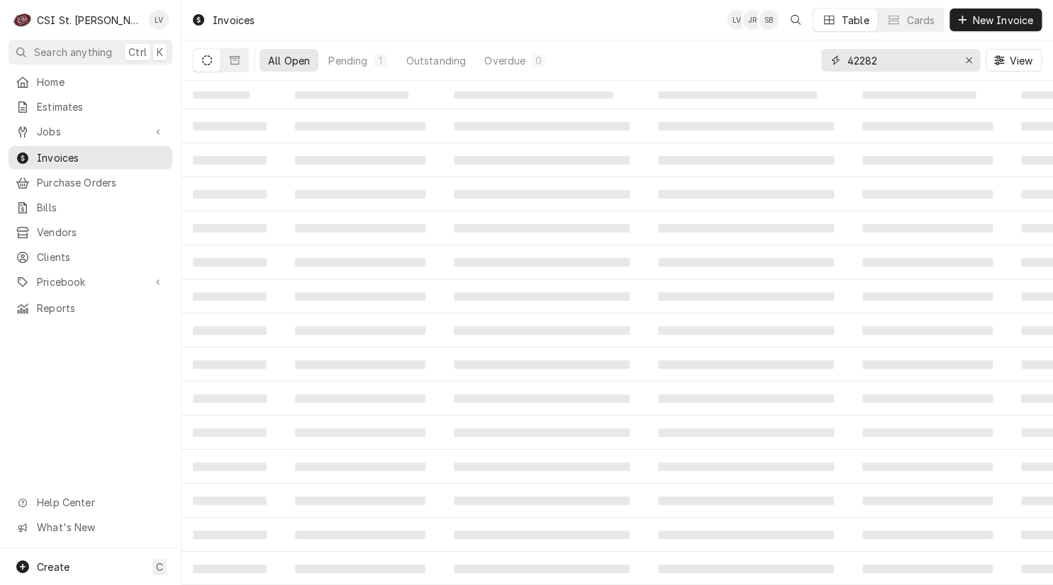
type input "42282"
click at [80, 128] on span "Jobs" at bounding box center [90, 131] width 107 height 15
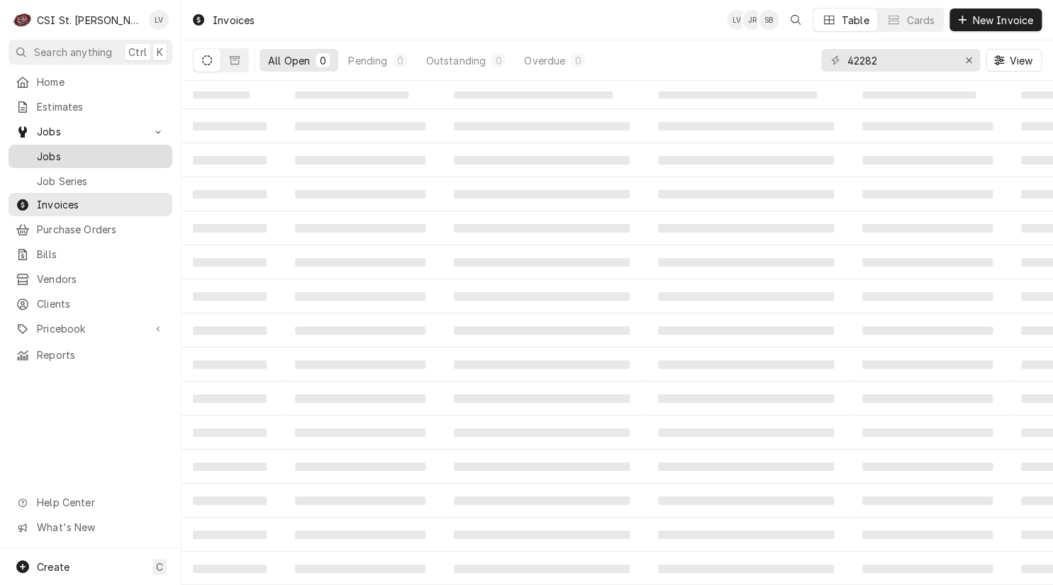
click at [74, 154] on span "Jobs" at bounding box center [101, 156] width 128 height 15
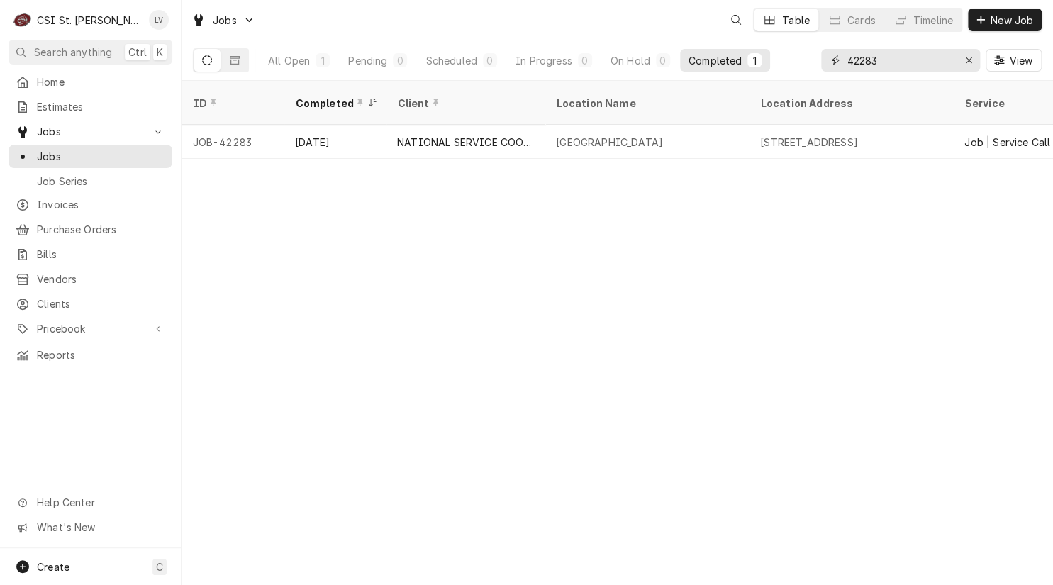
click at [903, 61] on input "42283" at bounding box center [900, 60] width 106 height 23
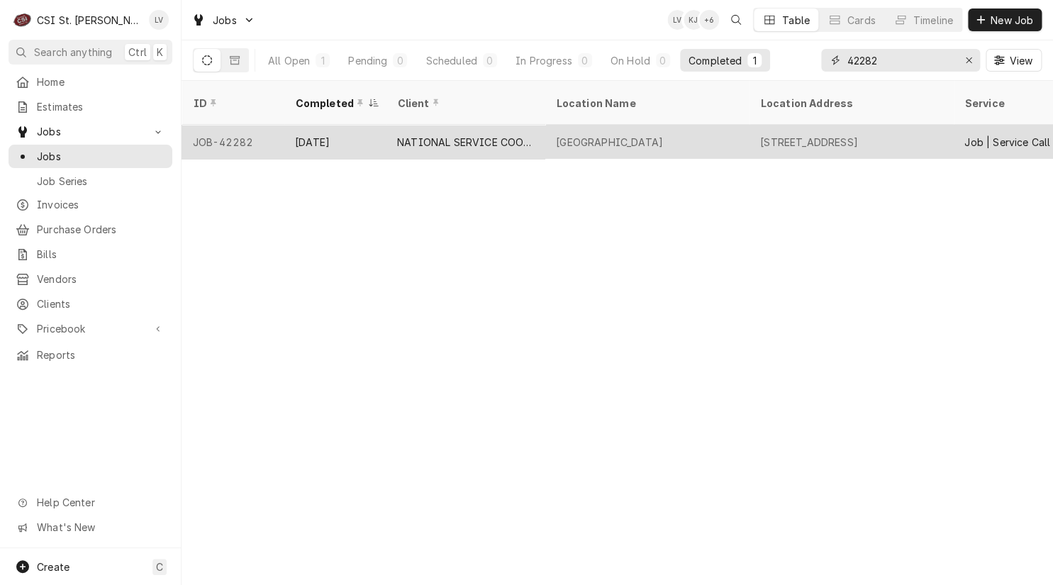
type input "42282"
click at [440, 135] on div "NATIONAL SERVICE COOPERATIVE" at bounding box center [465, 142] width 136 height 15
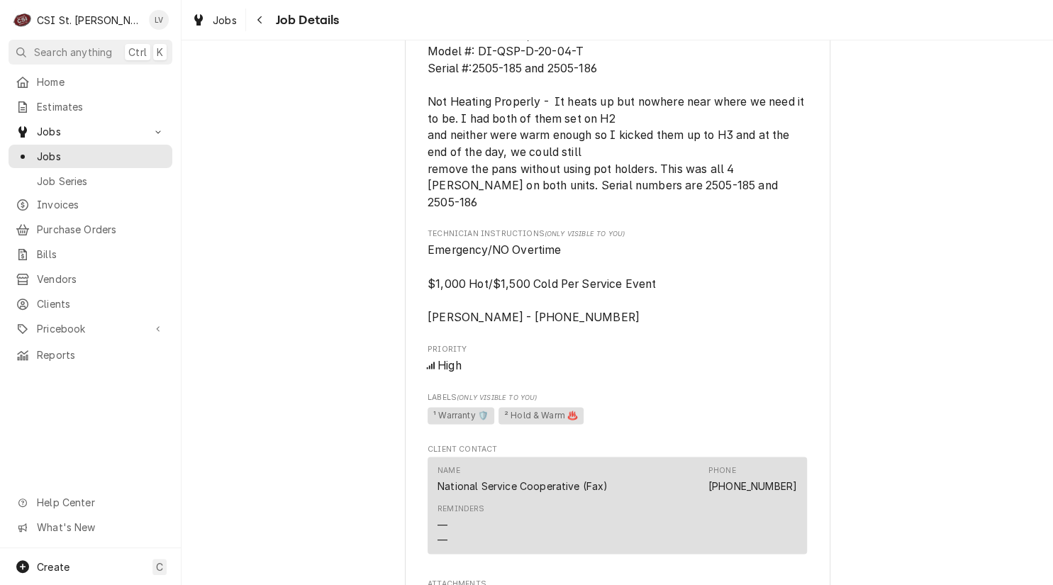
scroll to position [1348, 0]
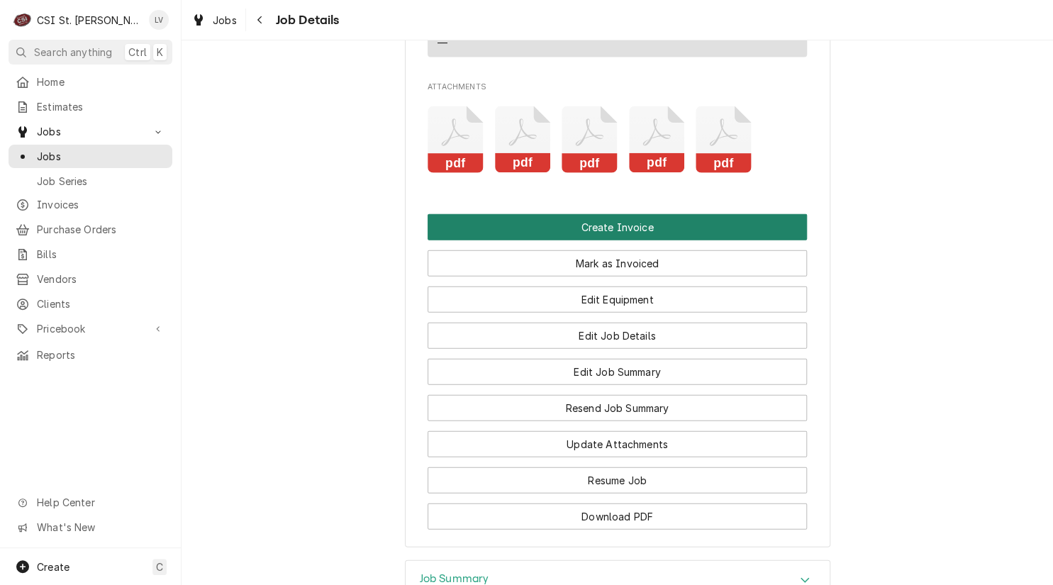
click at [585, 227] on button "Create Invoice" at bounding box center [617, 227] width 379 height 26
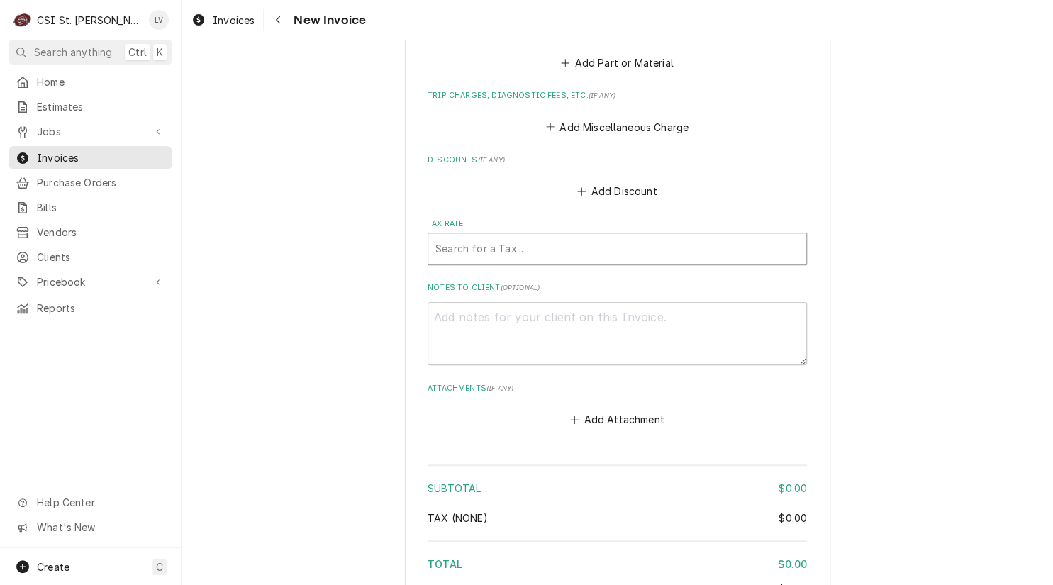
scroll to position [2571, 0]
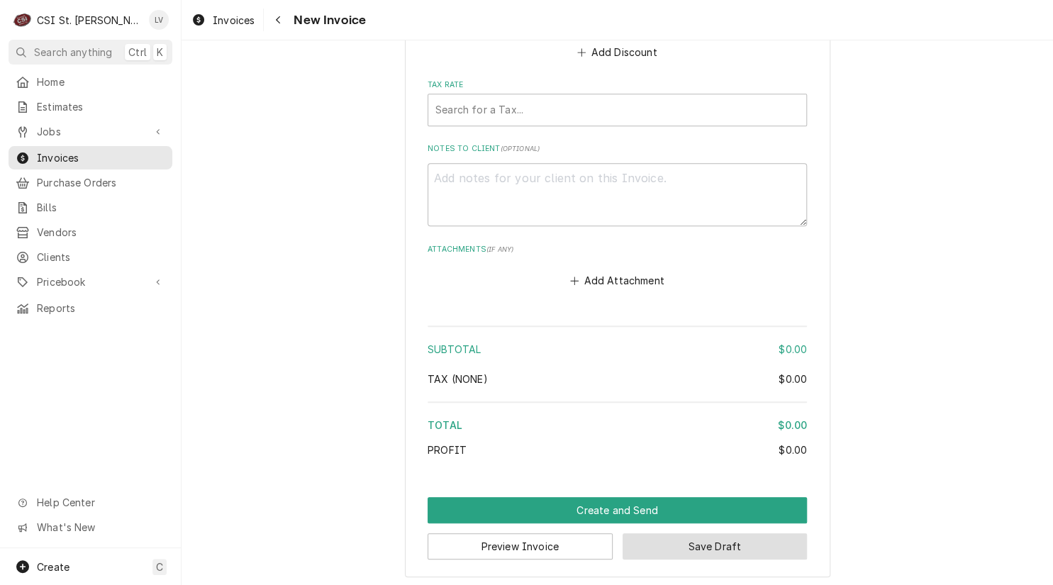
click at [716, 542] on button "Save Draft" at bounding box center [715, 546] width 185 height 26
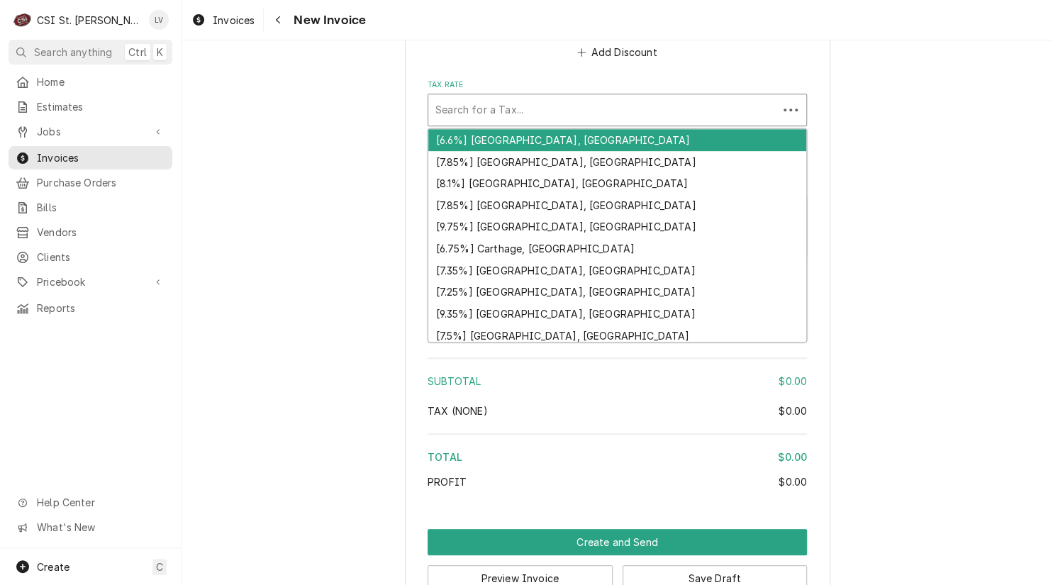
click at [606, 109] on div "Tax Rate" at bounding box center [602, 110] width 335 height 26
type textarea "x"
type input "e"
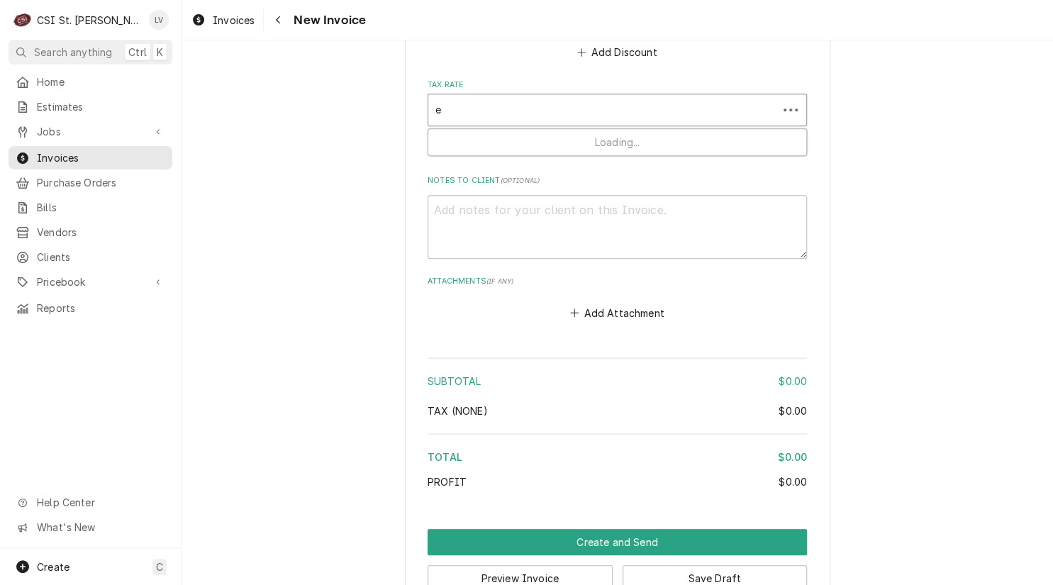
type textarea "x"
type input "ex"
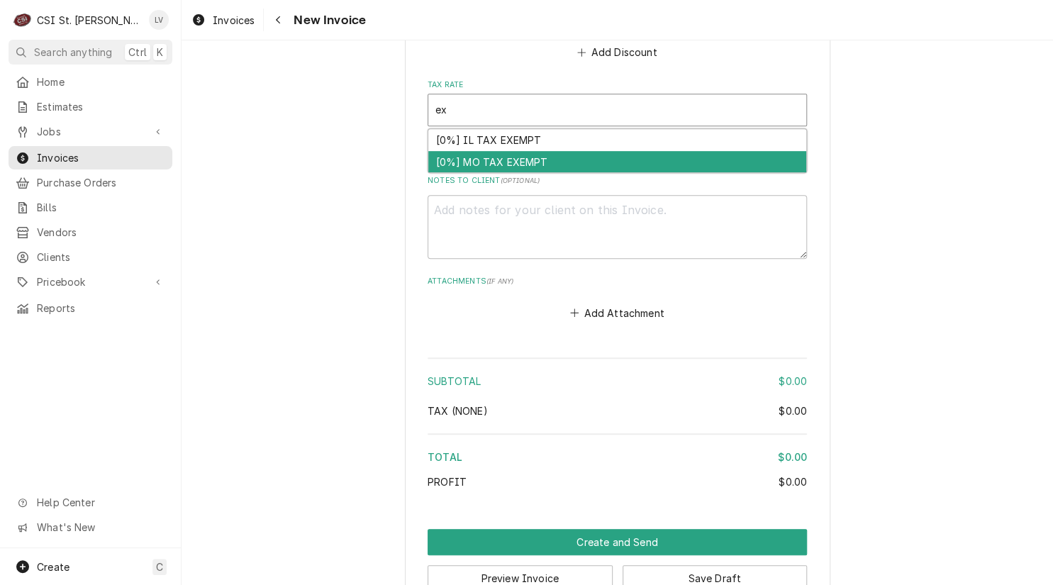
click at [562, 154] on div "[0%] MO TAX EXEMPT" at bounding box center [617, 162] width 378 height 22
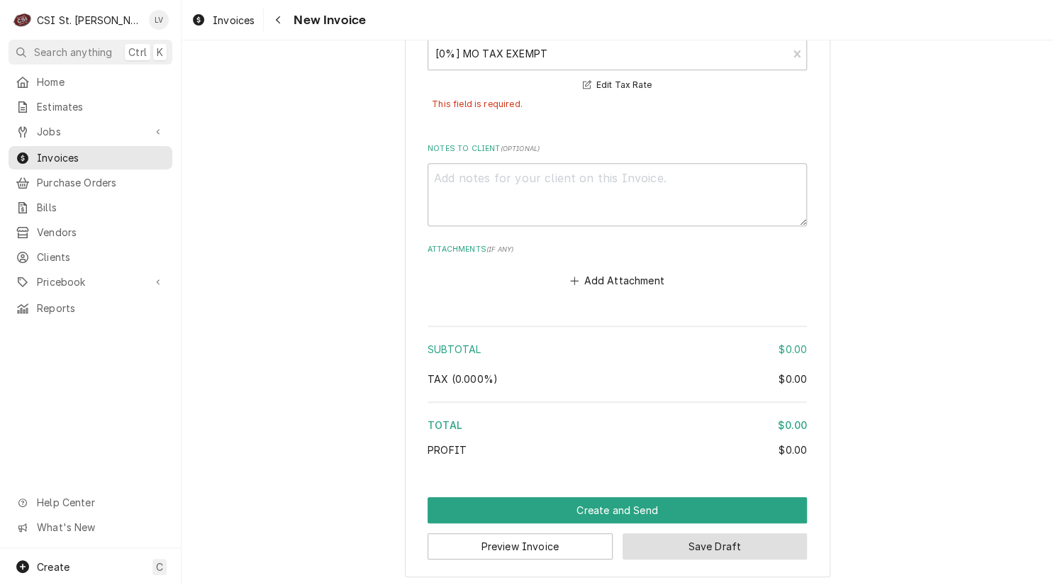
click at [735, 542] on button "Save Draft" at bounding box center [715, 546] width 185 height 26
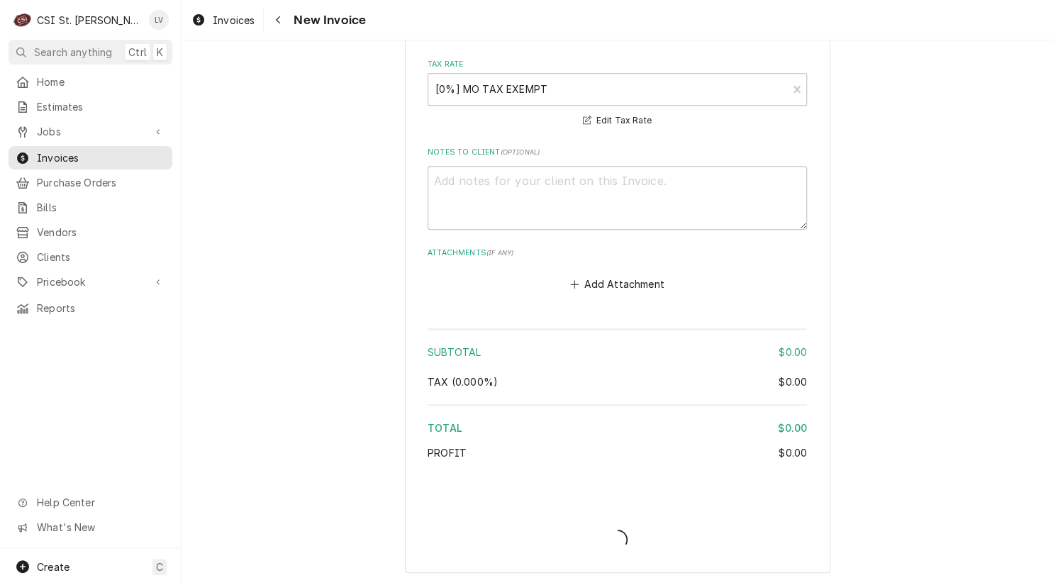
scroll to position [2588, 0]
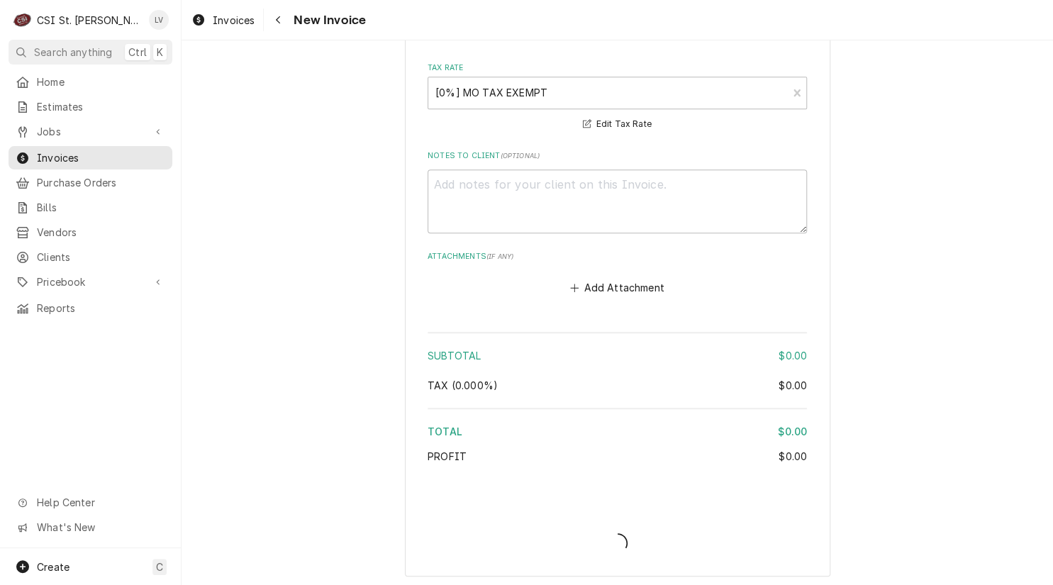
type textarea "x"
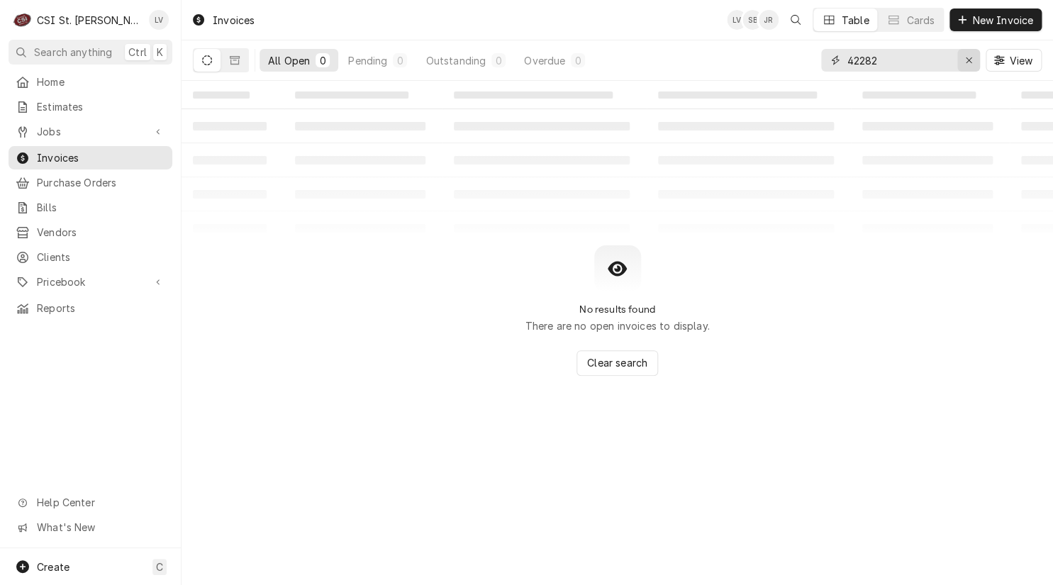
click at [972, 57] on div "Erase input" at bounding box center [969, 60] width 14 height 14
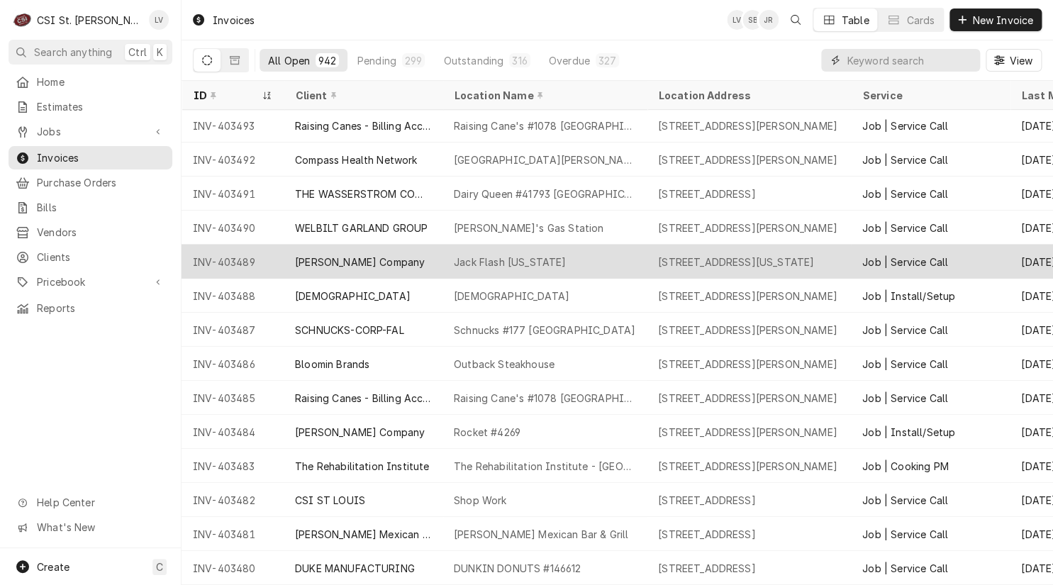
scroll to position [248, 0]
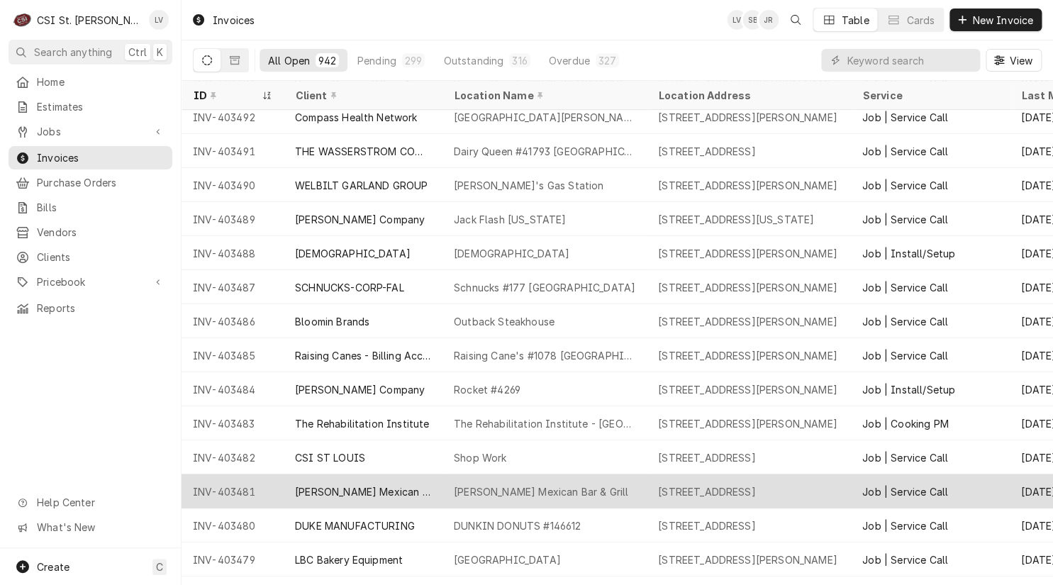
click at [278, 489] on div "INV-403481" at bounding box center [233, 491] width 102 height 34
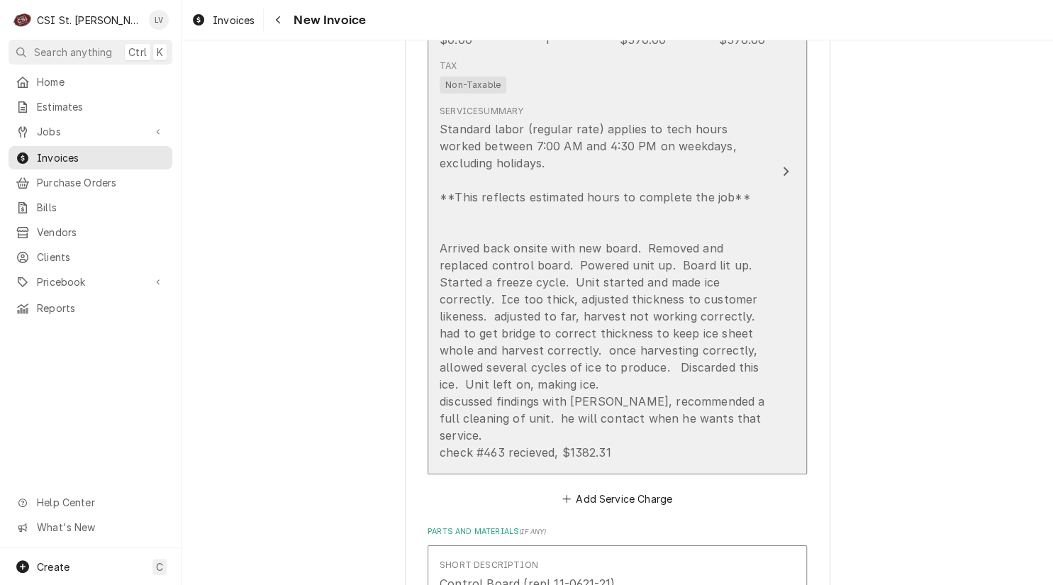
scroll to position [1702, 0]
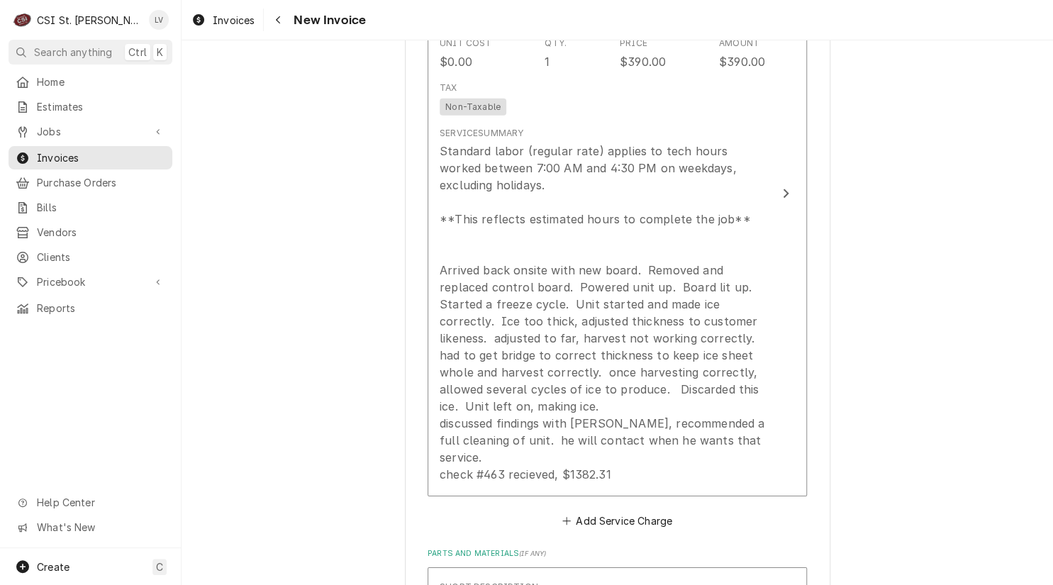
click at [324, 333] on div "Please provide the following information to create your invoice: Client Details…" at bounding box center [618, 76] width 872 height 3447
click at [199, 26] on div "Dynamic Content Wrapper" at bounding box center [198, 19] width 14 height 17
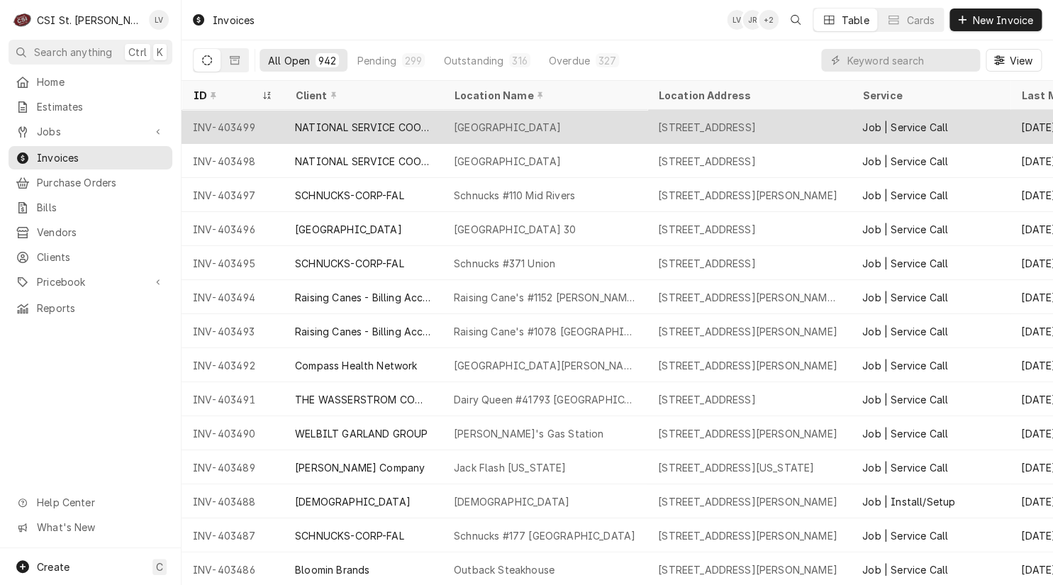
click at [191, 124] on div "INV-403499" at bounding box center [233, 127] width 102 height 34
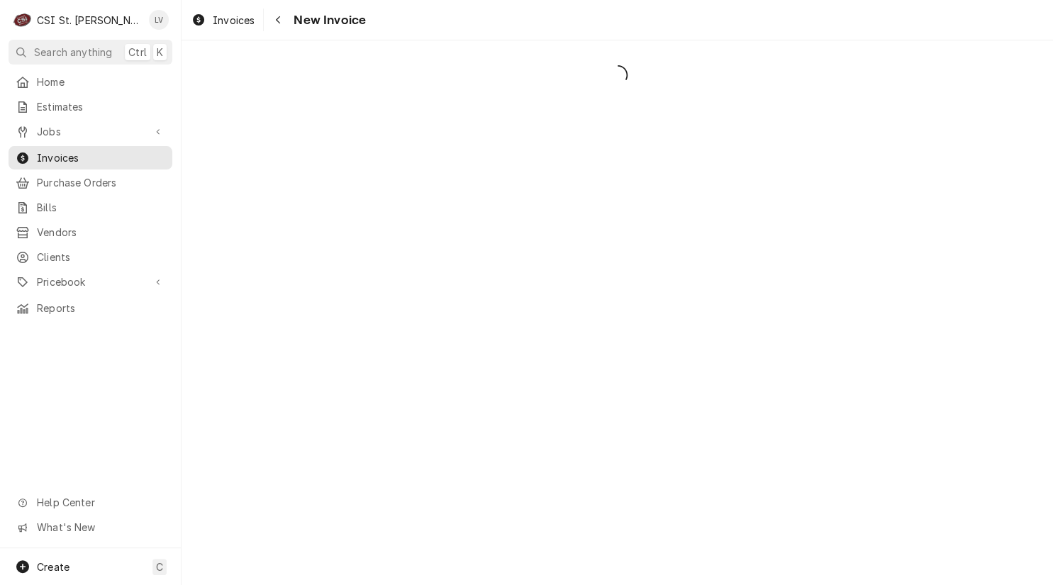
click at [1030, 172] on div "C CSI St. Louis LV Search anything Ctrl K Home Estimates Jobs Jobs Job Series I…" at bounding box center [526, 292] width 1053 height 585
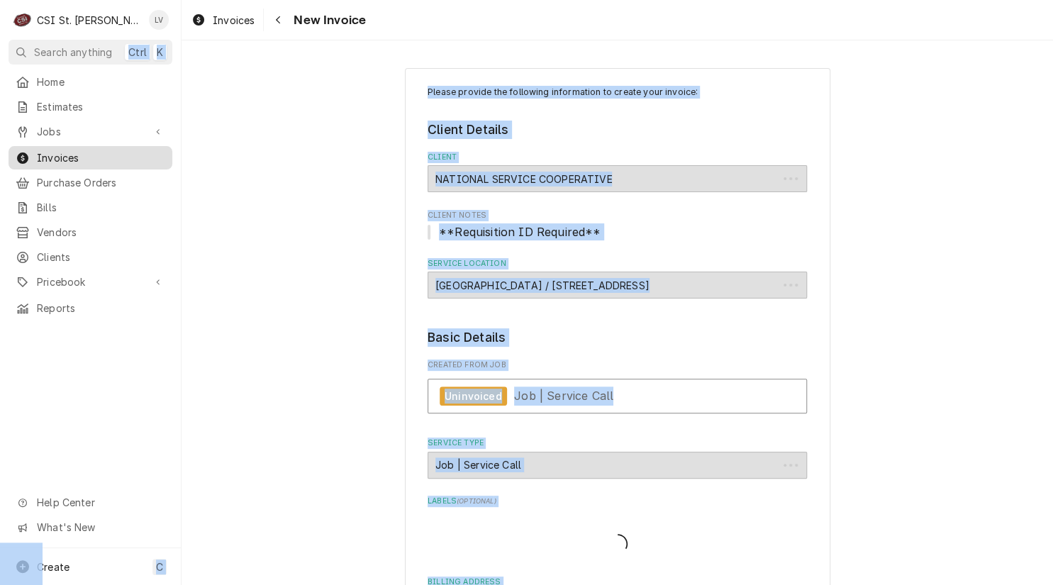
type textarea "x"
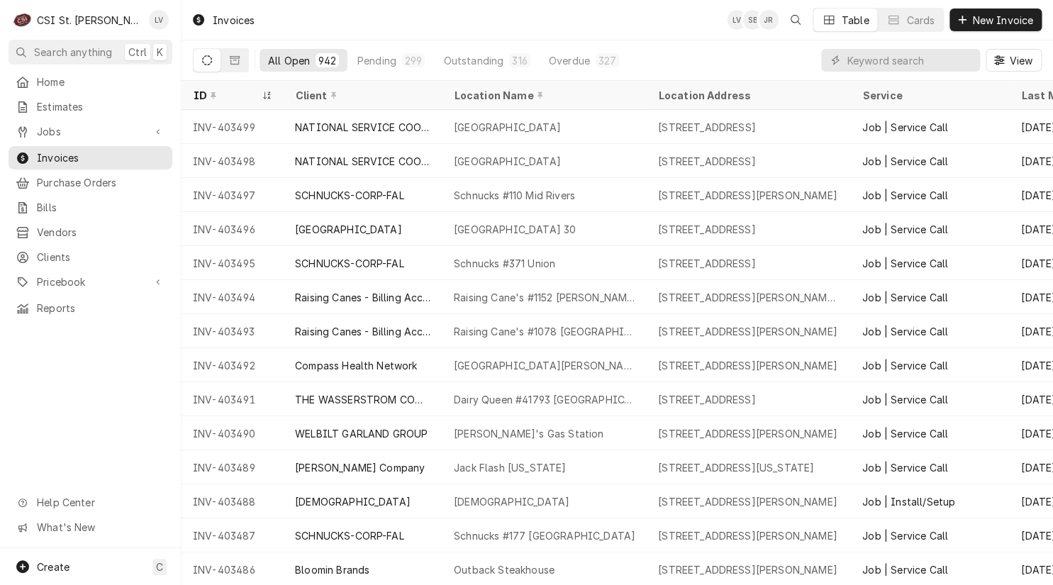
click at [153, 376] on div "Home Estimates Jobs Jobs Job Series Invoices Purchase Orders Bills Vendors Clie…" at bounding box center [90, 309] width 181 height 478
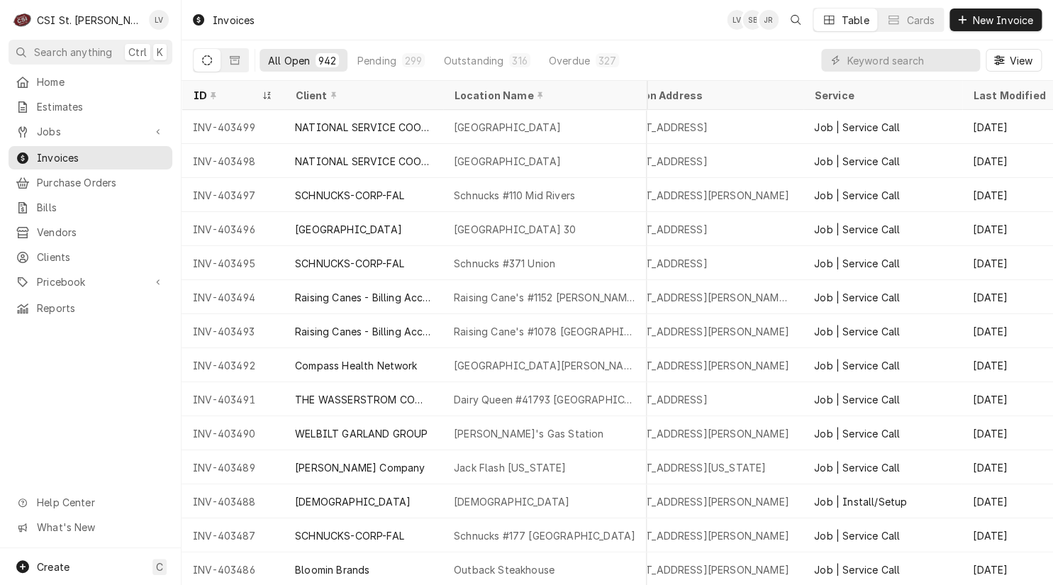
scroll to position [0, 252]
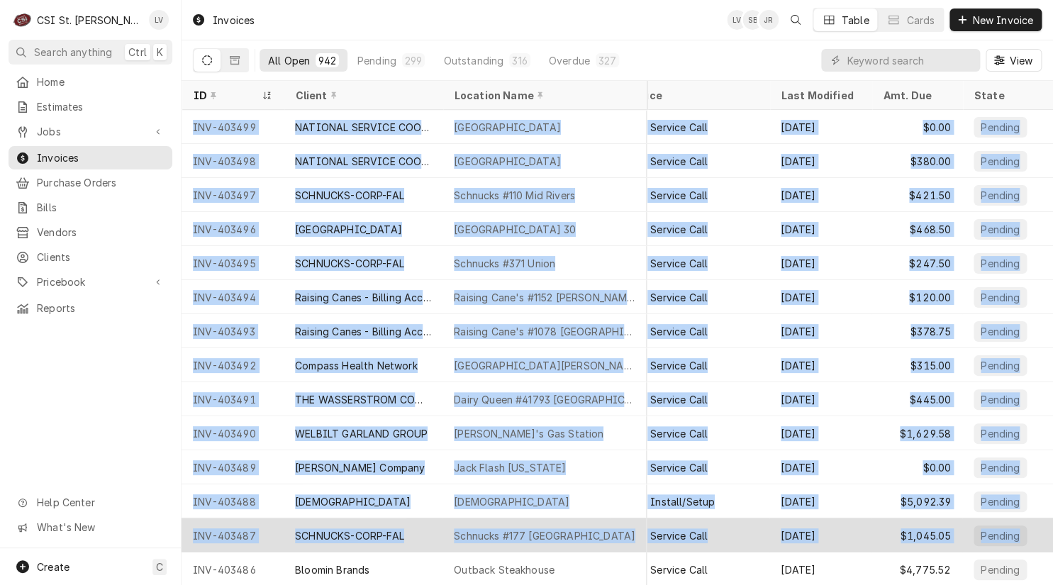
drag, startPoint x: 188, startPoint y: 121, endPoint x: 1017, endPoint y: 543, distance: 930.0
click at [813, 543] on tbody "INV-403499 NATIONAL SERVICE COOPERATIVE LASALLE SPRINGS MIDDLE SCHOOL 3300 MO-1…" at bounding box center [377, 347] width 872 height 475
copy tbody "INV-403499 NATIONAL SERVICE COOPERATIVE LASALLE SPRINGS MIDDLE SCHOOL 3300 MO-1…"
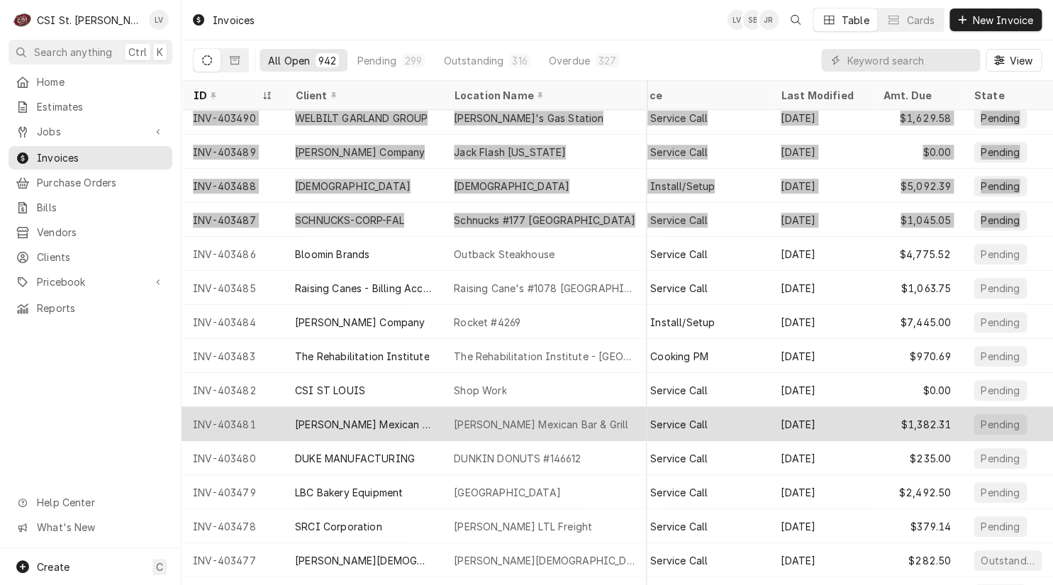
scroll to position [387, 251]
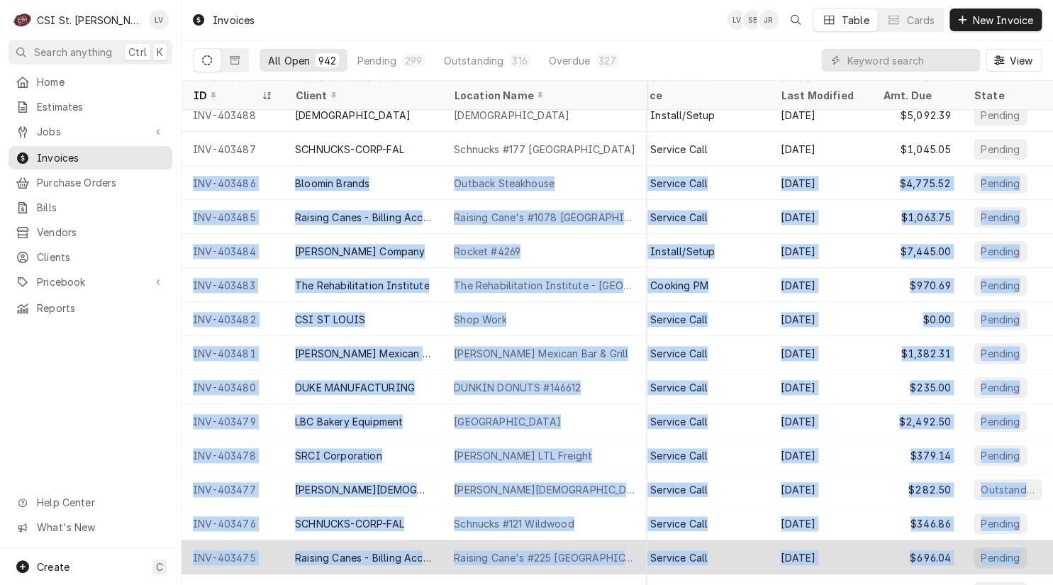
drag, startPoint x: 187, startPoint y: 177, endPoint x: 1005, endPoint y: 548, distance: 898.3
copy tbody "INV-403486 Bloomin Brands Outback Steakhouse 4002 Winghaven Blvd, O'Fallon, MO …"
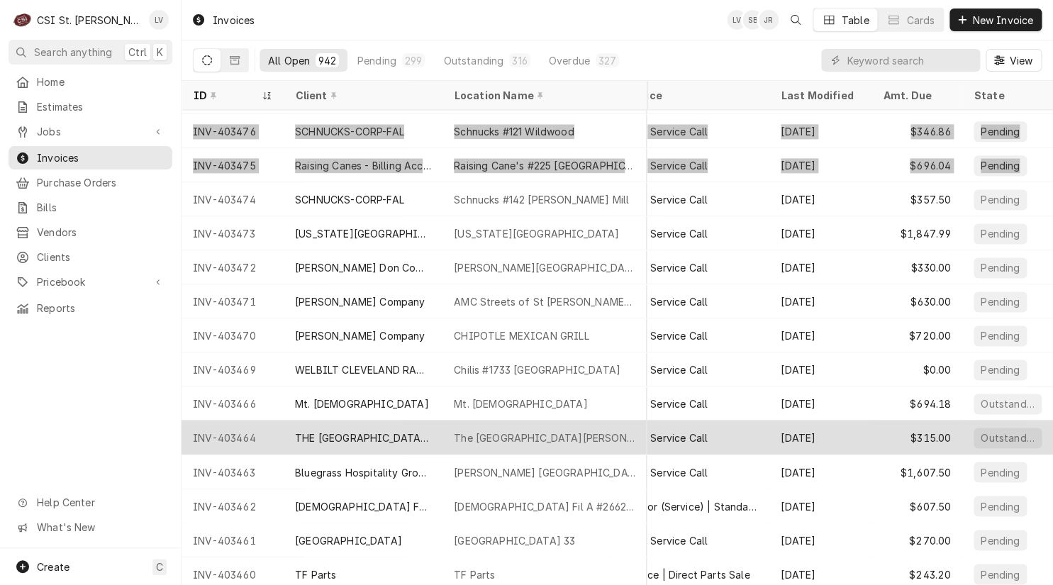
scroll to position [793, 251]
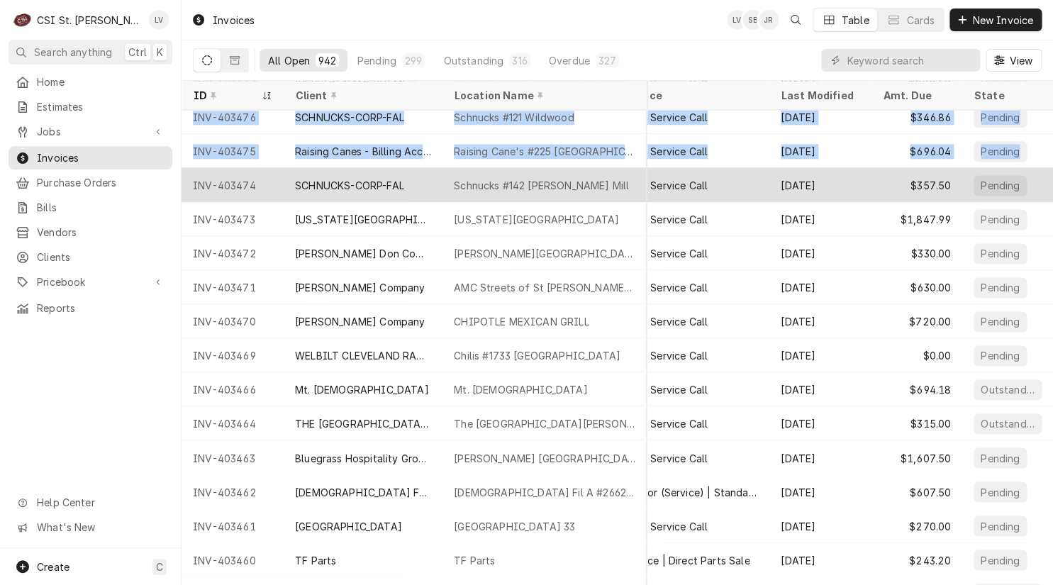
drag, startPoint x: 187, startPoint y: 181, endPoint x: 272, endPoint y: 192, distance: 85.2
click at [189, 182] on div "INV-403474" at bounding box center [233, 185] width 102 height 34
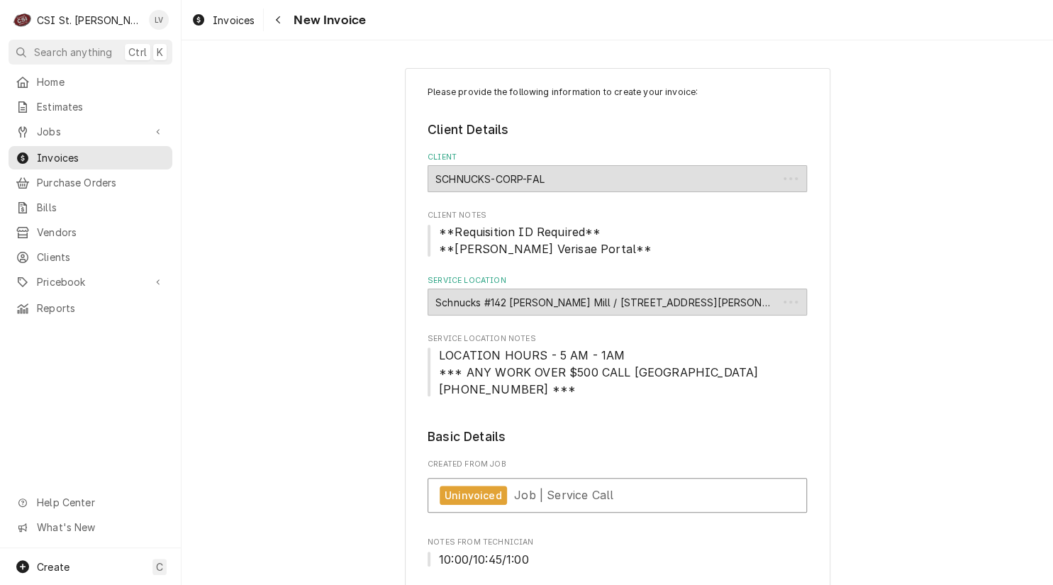
type textarea "x"
drag, startPoint x: 993, startPoint y: 541, endPoint x: 685, endPoint y: 321, distance: 378.7
click at [992, 534] on div "Please provide the following information to create your invoice: Client Details…" at bounding box center [618, 312] width 872 height 545
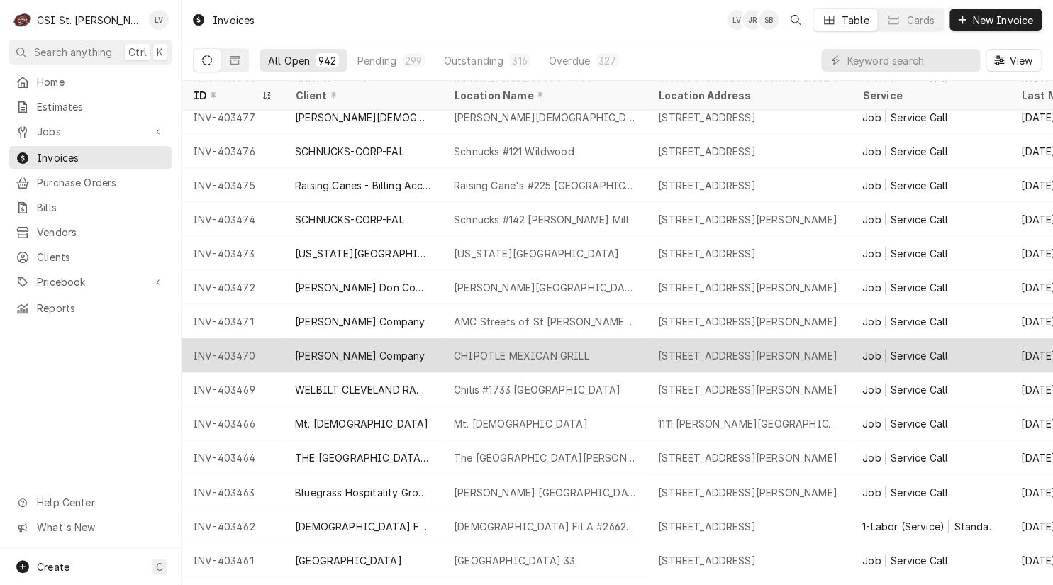
scroll to position [830, 0]
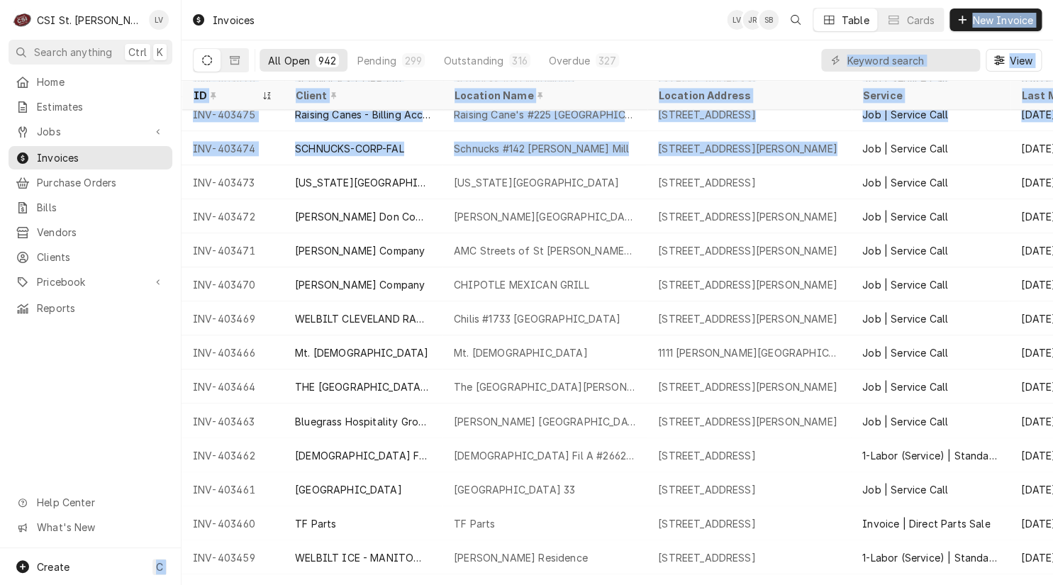
drag, startPoint x: 185, startPoint y: 140, endPoint x: 89, endPoint y: 425, distance: 300.1
click at [90, 425] on div "C CSI St. Louis LV Search anything Ctrl K Home Estimates Jobs Jobs Job Series I…" at bounding box center [526, 292] width 1053 height 585
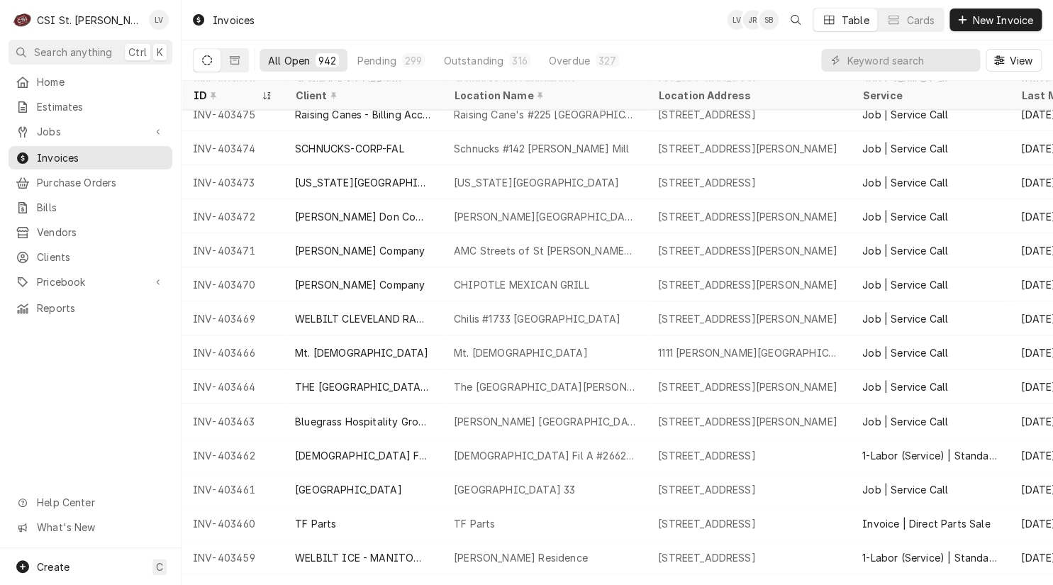
click at [89, 429] on div "Home Estimates Jobs Jobs Job Series Invoices Purchase Orders Bills Vendors Clie…" at bounding box center [90, 309] width 181 height 478
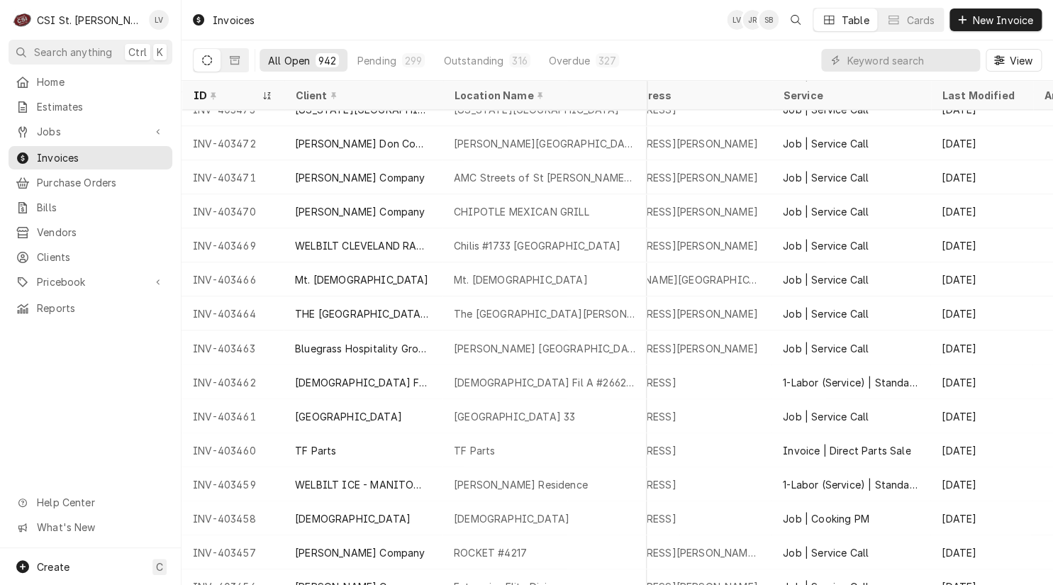
scroll to position [903, 252]
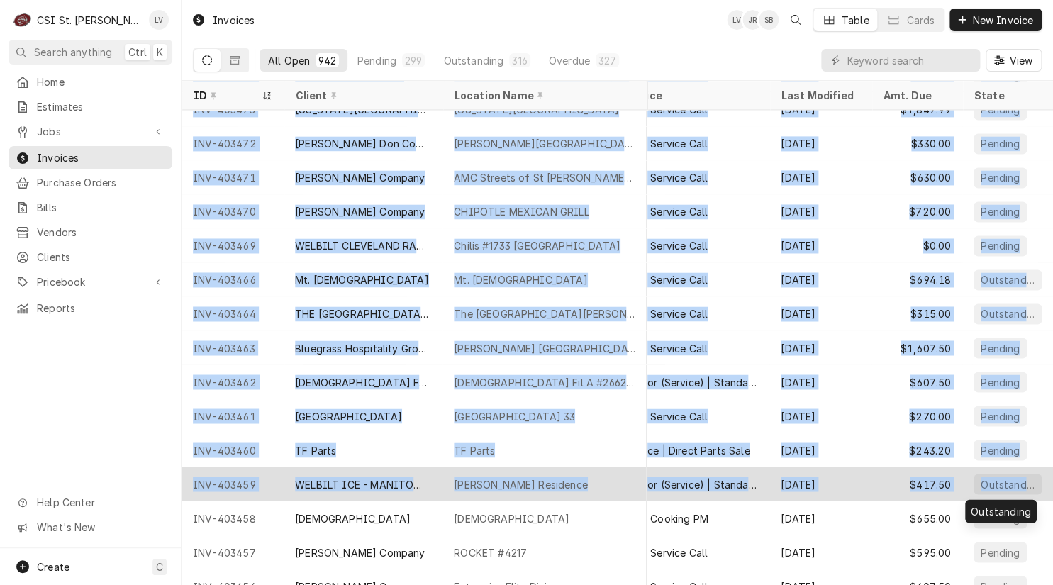
drag, startPoint x: 186, startPoint y: 141, endPoint x: 1034, endPoint y: 480, distance: 913.5
copy tbody "INV-403474 SCHNUCKS-CORP-FAL Schnucks #142 Woods Mill 1060 Woods Mill Rd, Chest…"
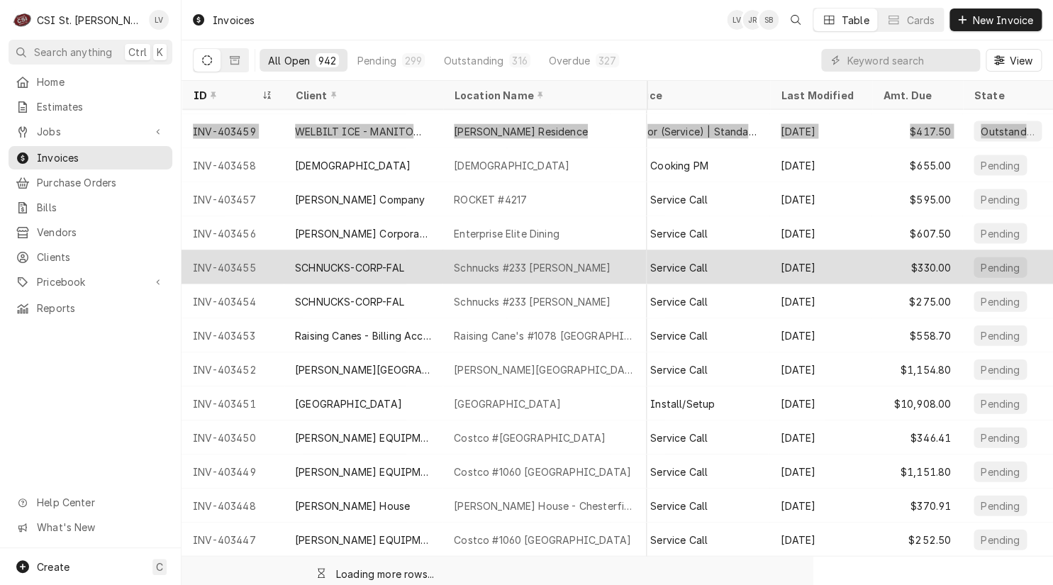
scroll to position [1270, 251]
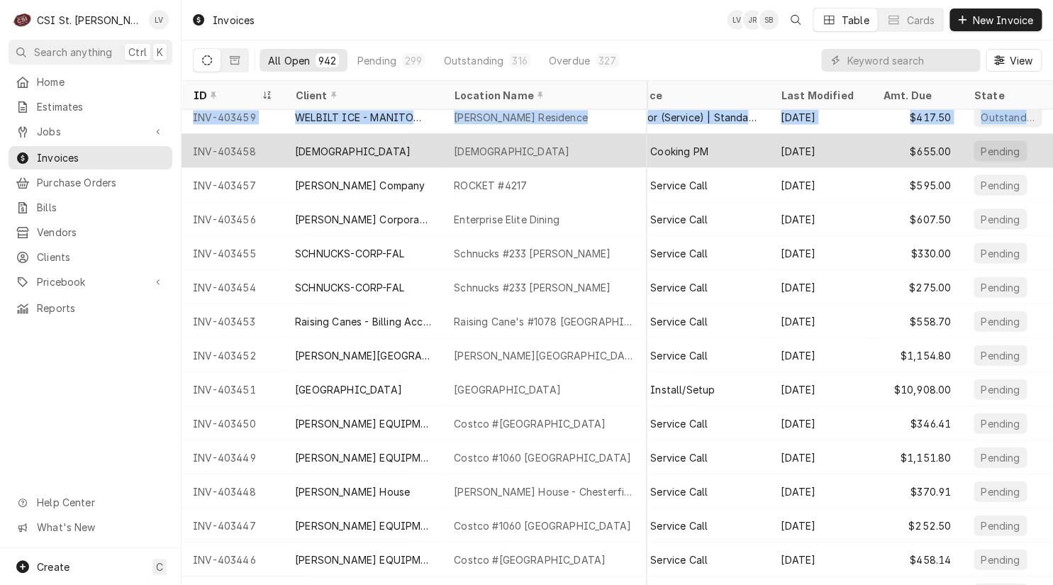
drag, startPoint x: 190, startPoint y: 148, endPoint x: 210, endPoint y: 154, distance: 20.7
click at [190, 148] on div "INV-403458" at bounding box center [233, 151] width 102 height 34
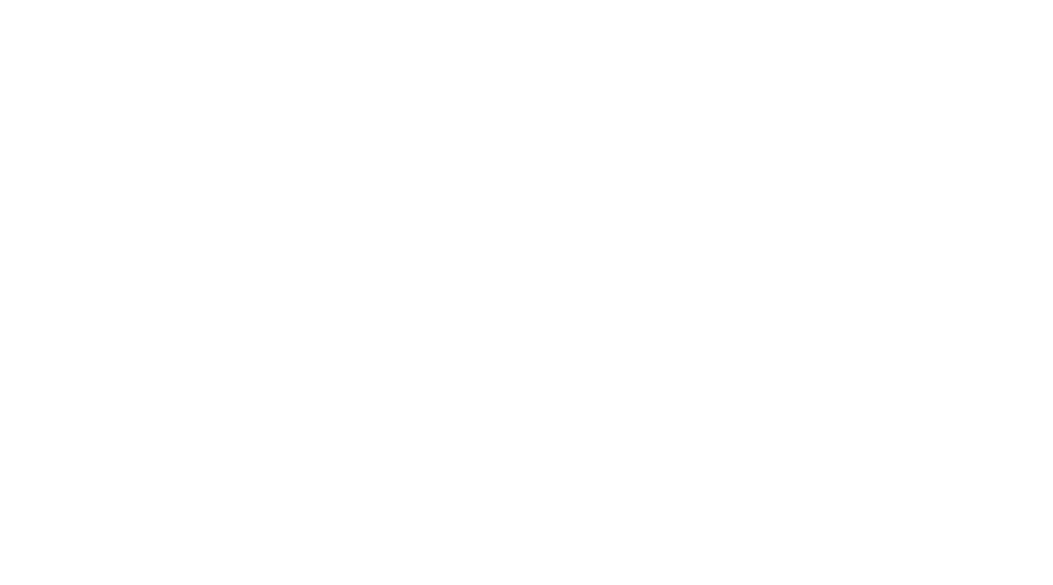
click at [106, 359] on div "Dynamic Content Wrapper" at bounding box center [526, 292] width 1053 height 585
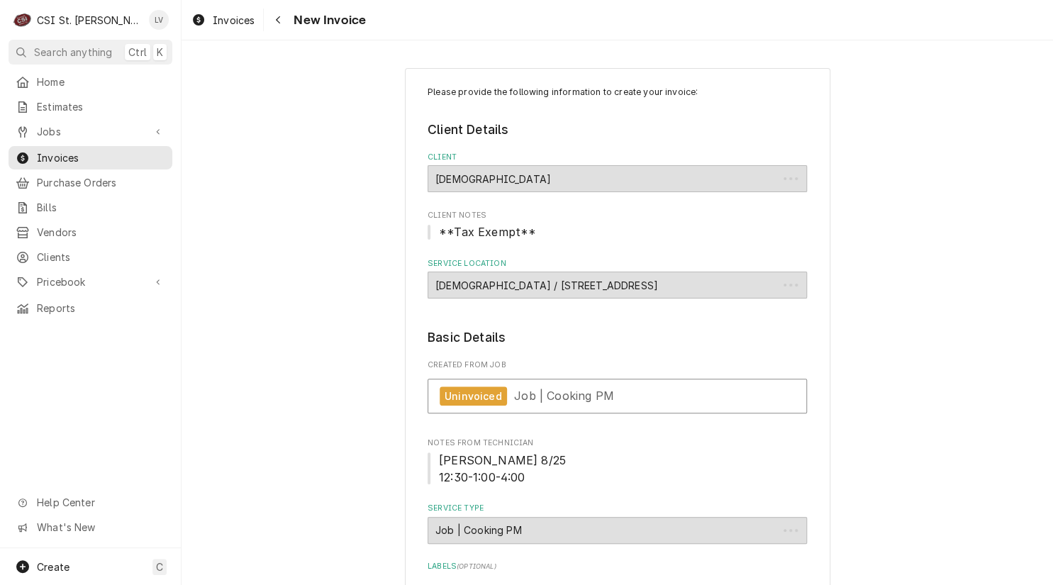
type textarea "x"
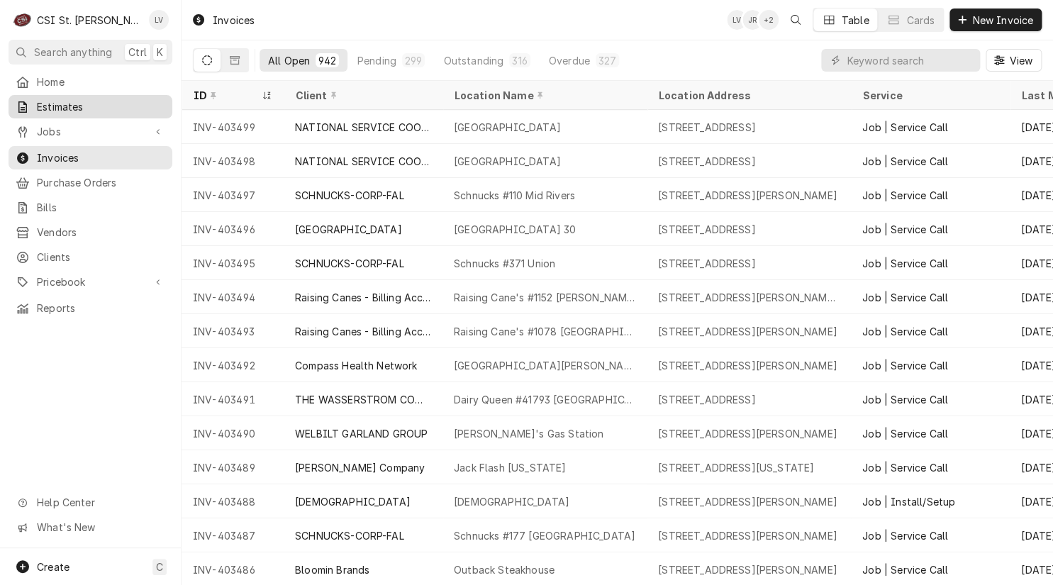
click at [101, 100] on span "Estimates" at bounding box center [101, 106] width 128 height 15
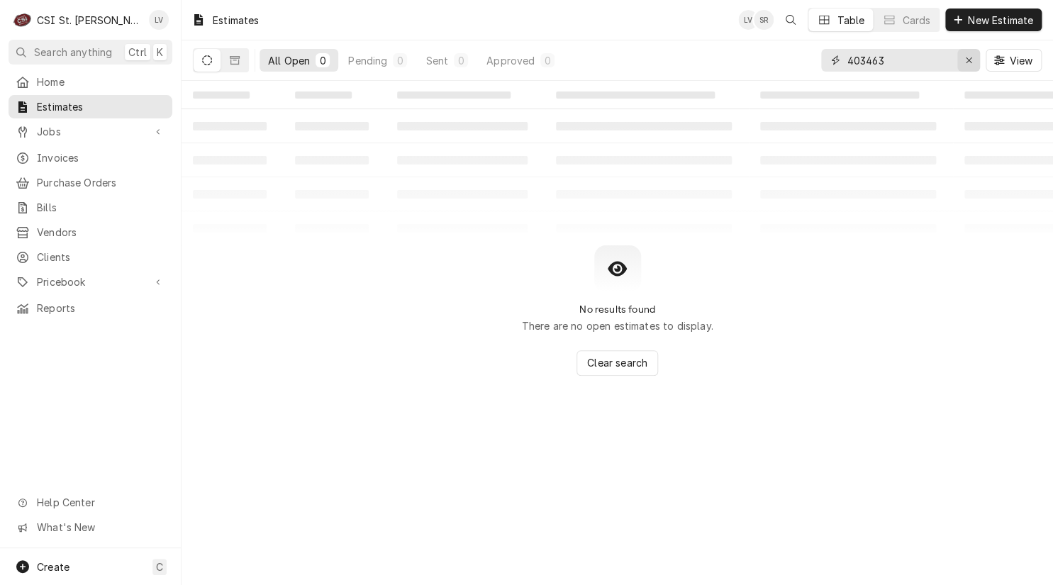
click at [965, 63] on icon "Erase input" at bounding box center [969, 60] width 8 height 10
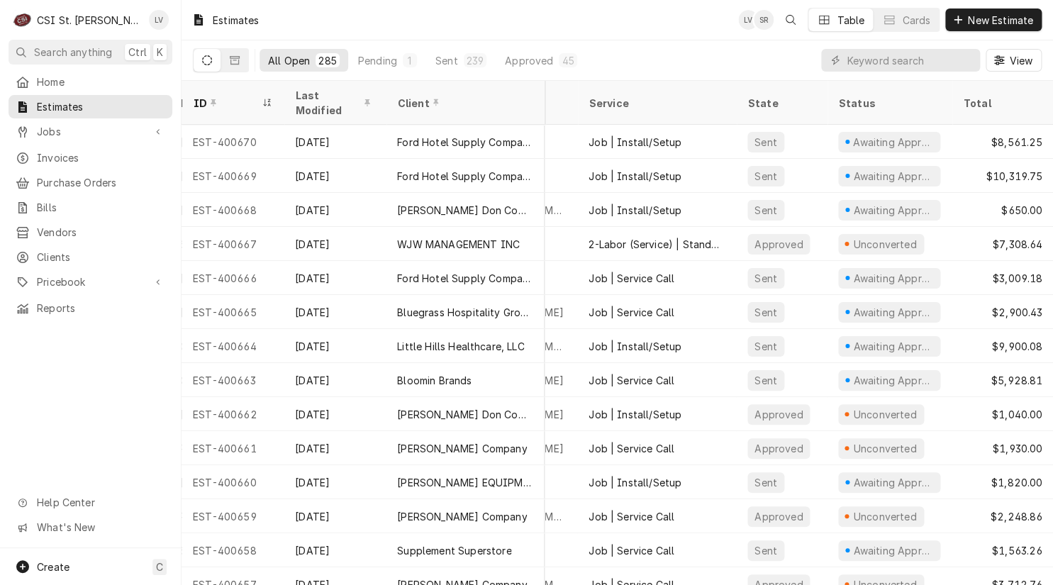
drag, startPoint x: 182, startPoint y: 120, endPoint x: 1048, endPoint y: 201, distance: 869.8
click at [1048, 201] on table "ID Last Modified Client Location Name Location Address Service State Status Tot…" at bounding box center [618, 333] width 872 height 504
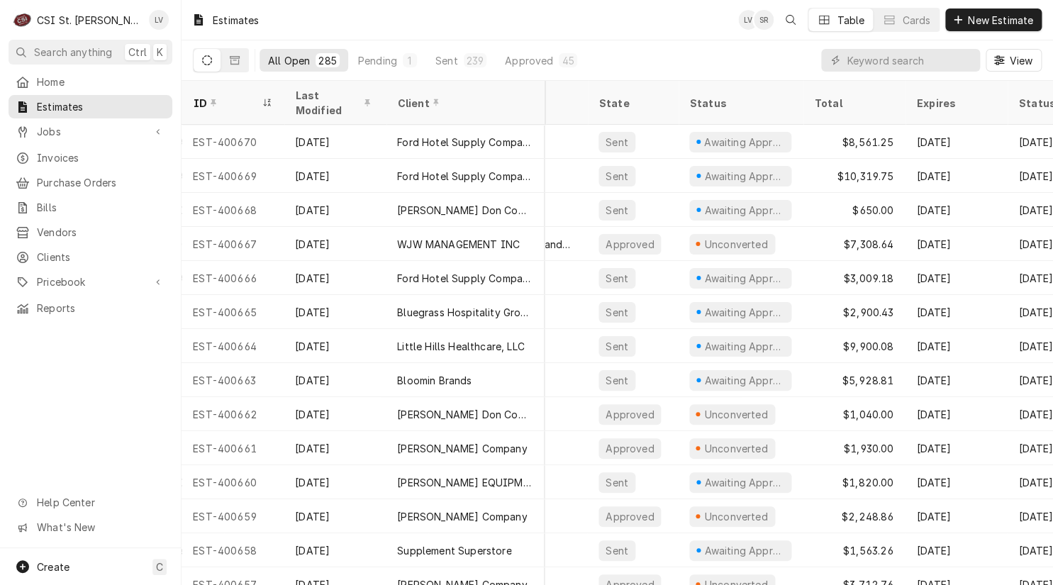
scroll to position [0, 672]
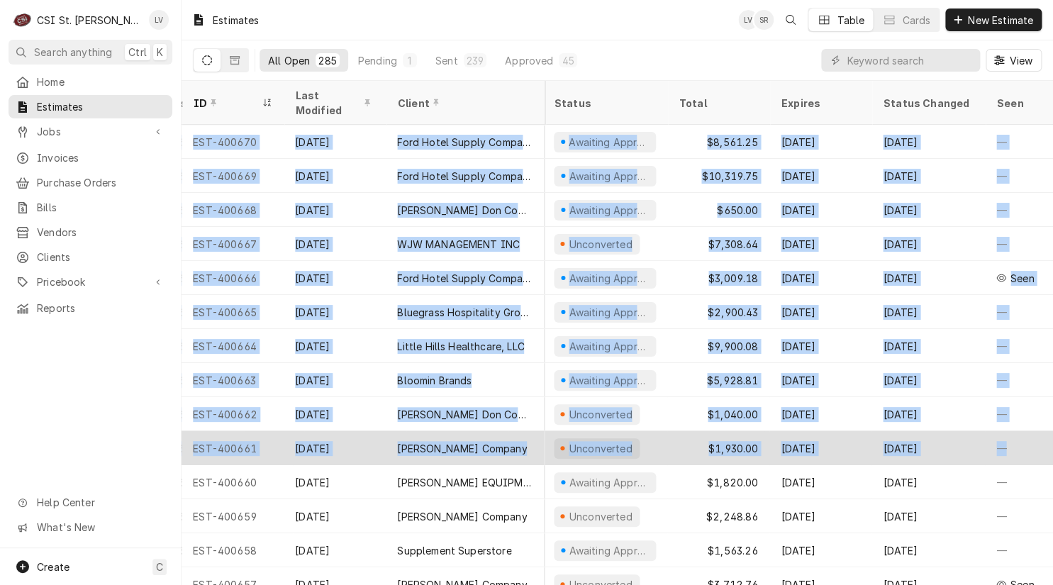
drag, startPoint x: 183, startPoint y: 120, endPoint x: 1034, endPoint y: 418, distance: 901.7
copy tbody "EST-400670 Aug 27 Ford Hotel Supply Company Memorial Hospital Belleville 4500 M…"
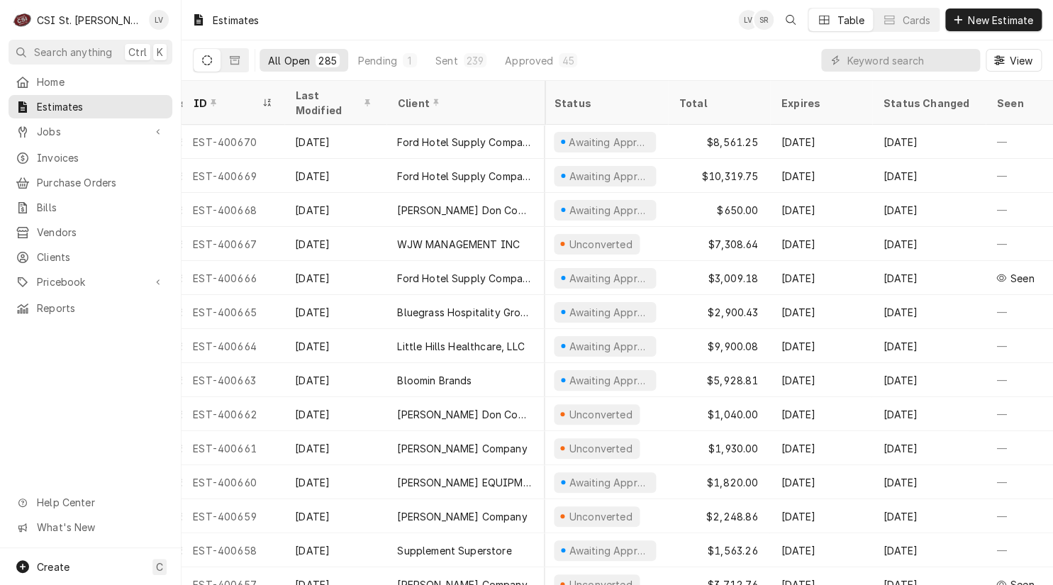
click at [76, 385] on div "Home Estimates Jobs Jobs Job Series Invoices Purchase Orders Bills Vendors Clie…" at bounding box center [90, 309] width 181 height 478
click at [889, 62] on input "Dynamic Content Wrapper" at bounding box center [910, 60] width 126 height 23
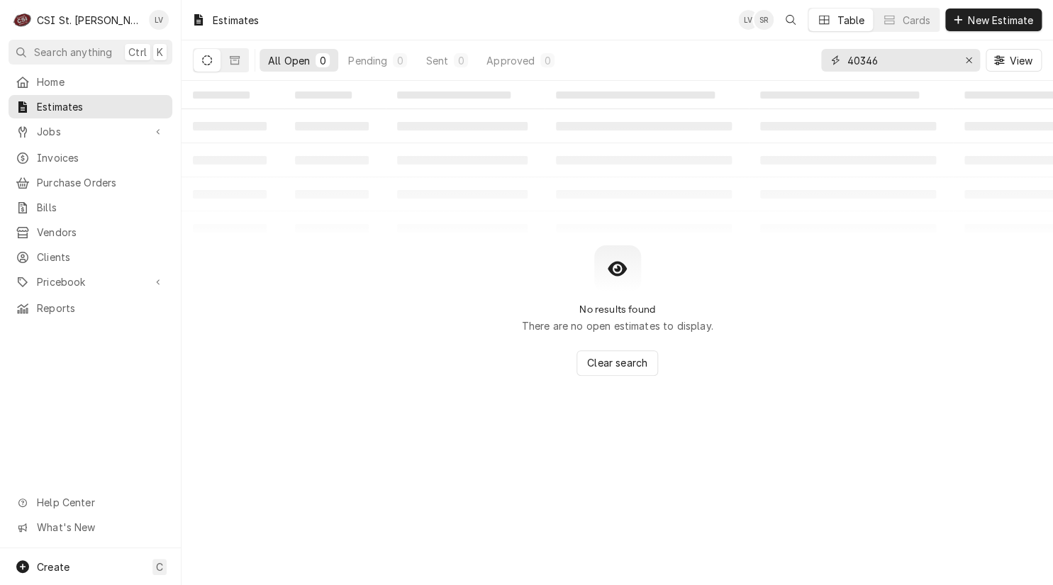
type input "40346"
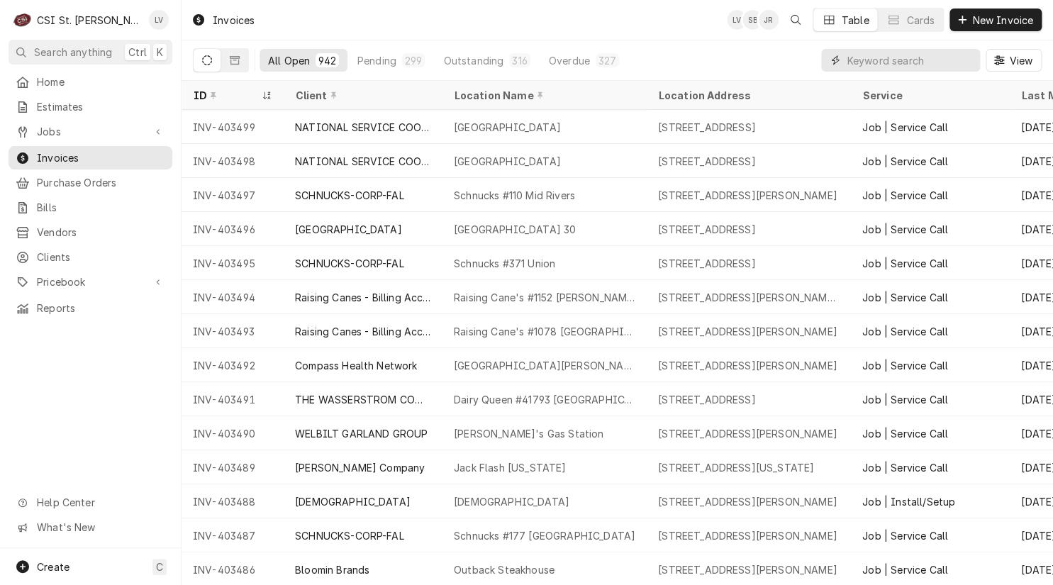
click at [865, 64] on input "Dynamic Content Wrapper" at bounding box center [910, 60] width 126 height 23
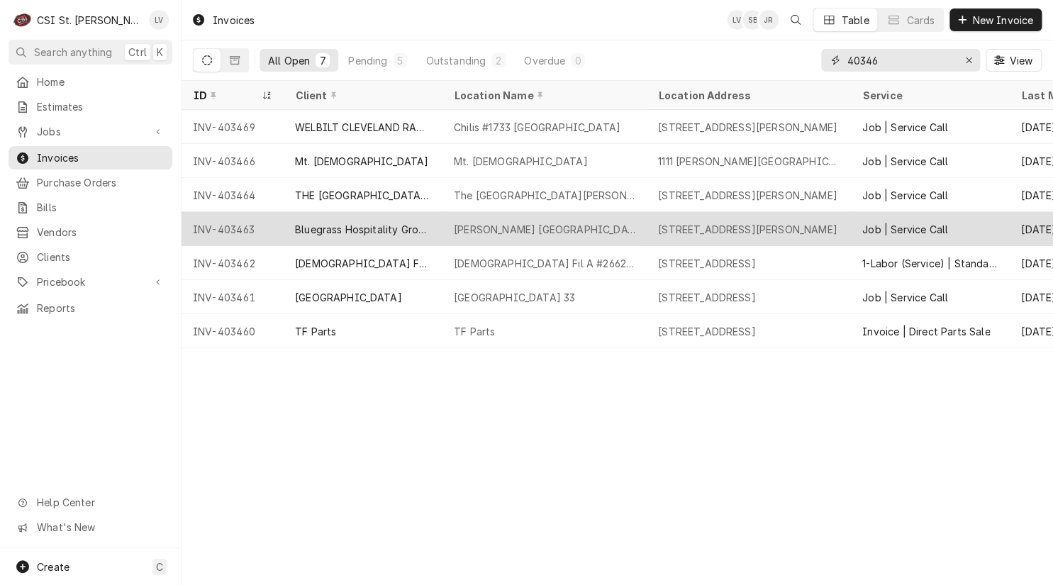
type input "40346"
